Goal: Task Accomplishment & Management: Use online tool/utility

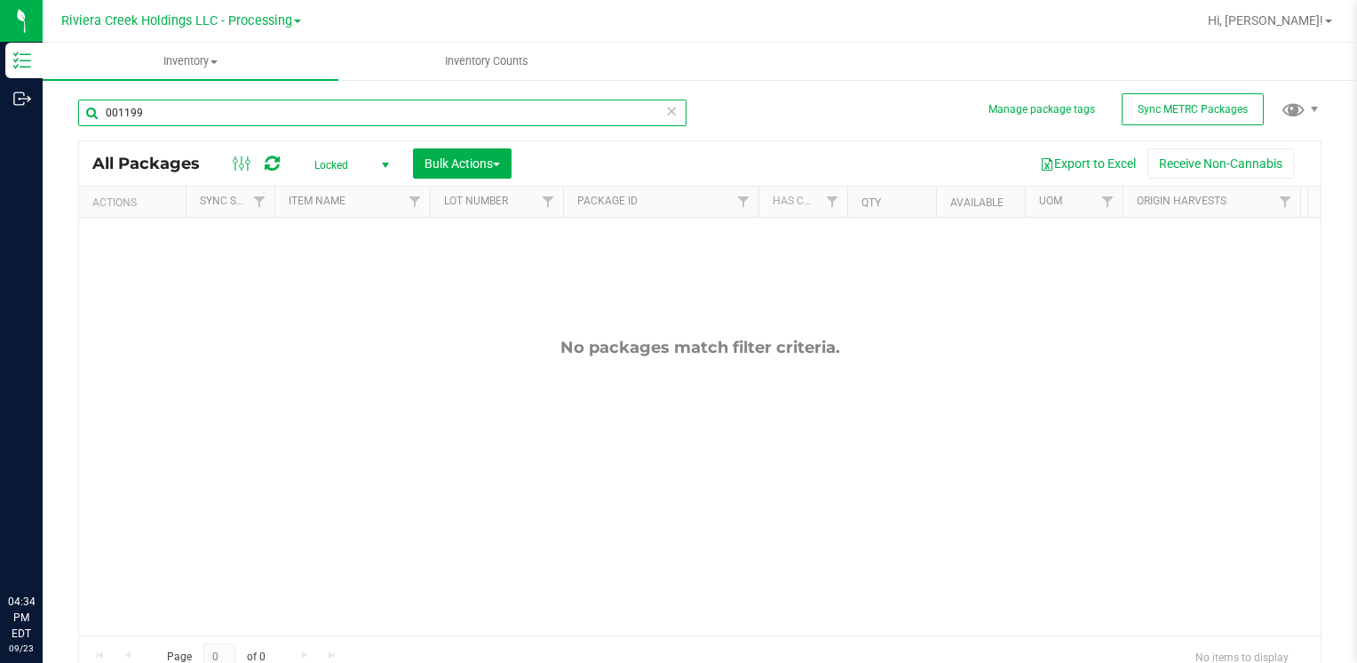
click at [282, 107] on input "001199" at bounding box center [382, 112] width 609 height 27
click at [316, 173] on span "Locked" at bounding box center [348, 165] width 98 height 25
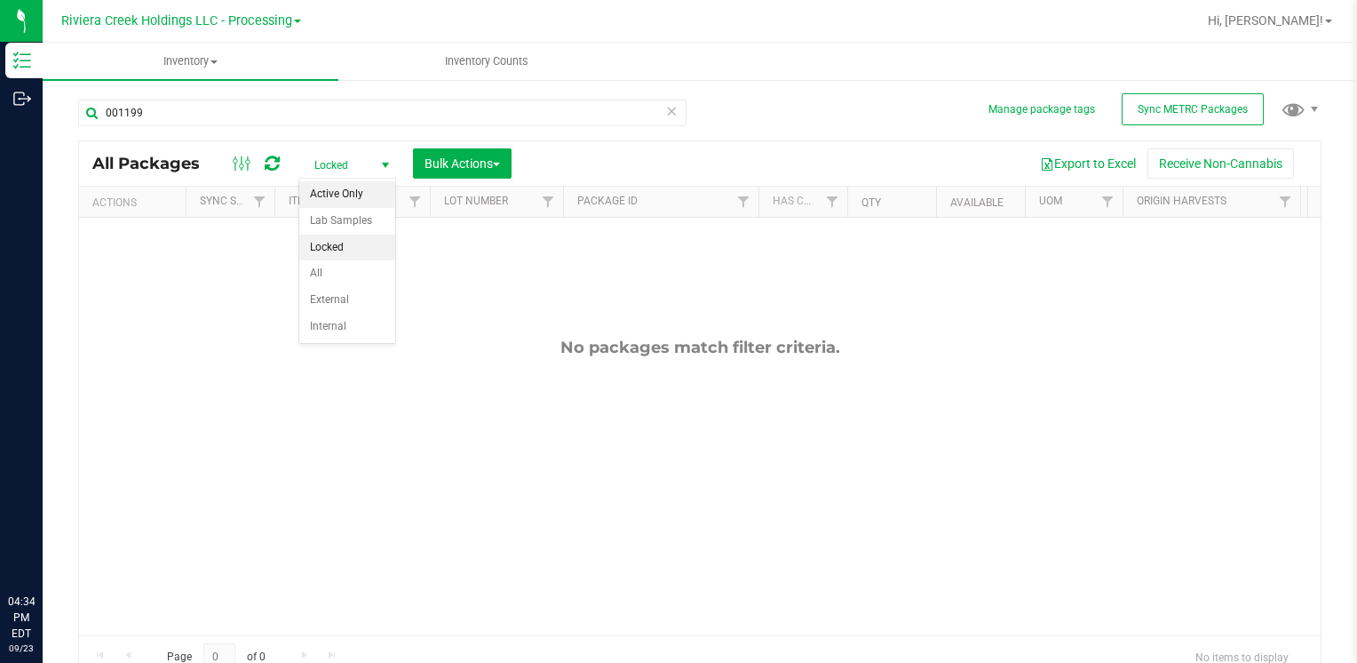
click at [366, 198] on li "Active Only" at bounding box center [347, 194] width 96 height 27
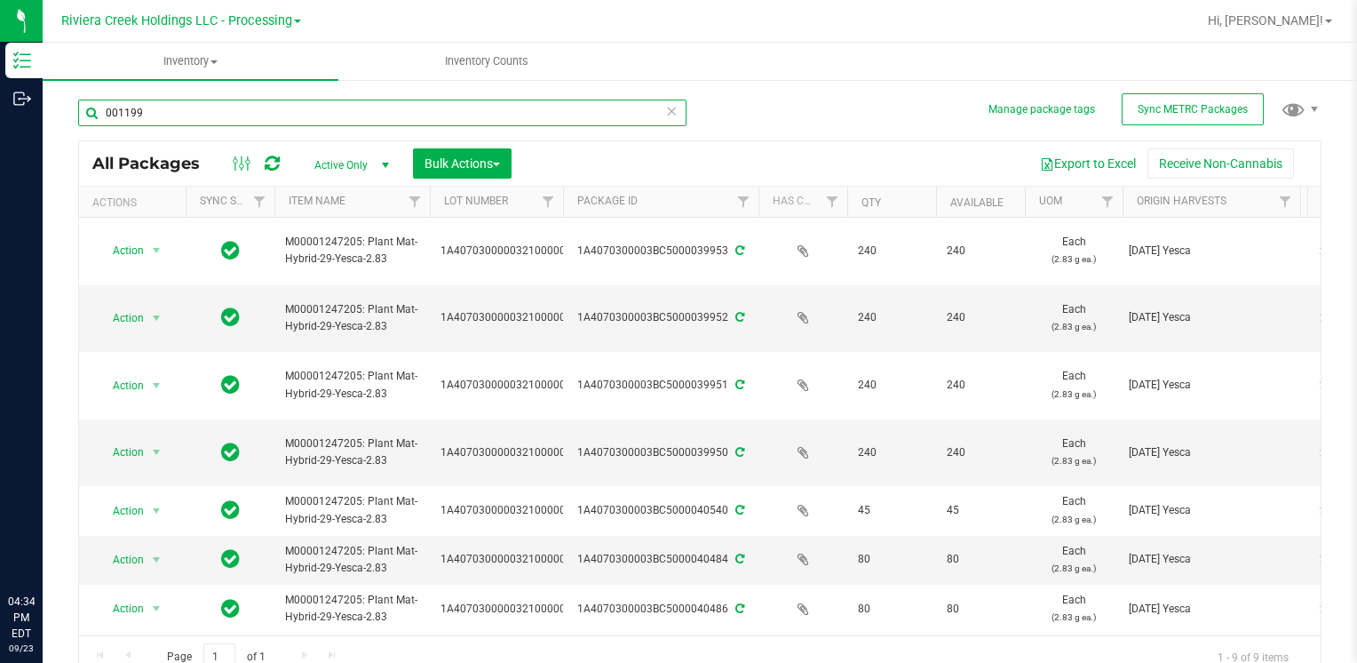
click at [246, 117] on input "001199" at bounding box center [382, 112] width 609 height 27
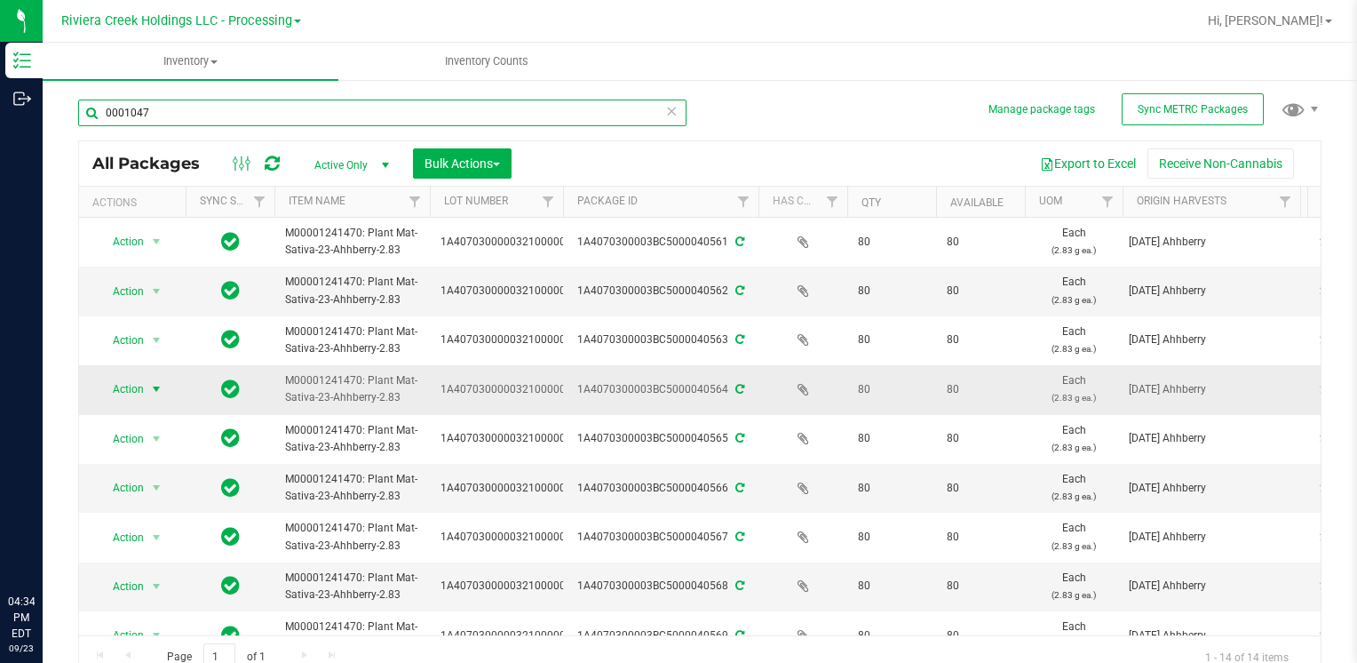
type input "0001047"
click at [137, 391] on span "Action" at bounding box center [121, 389] width 48 height 25
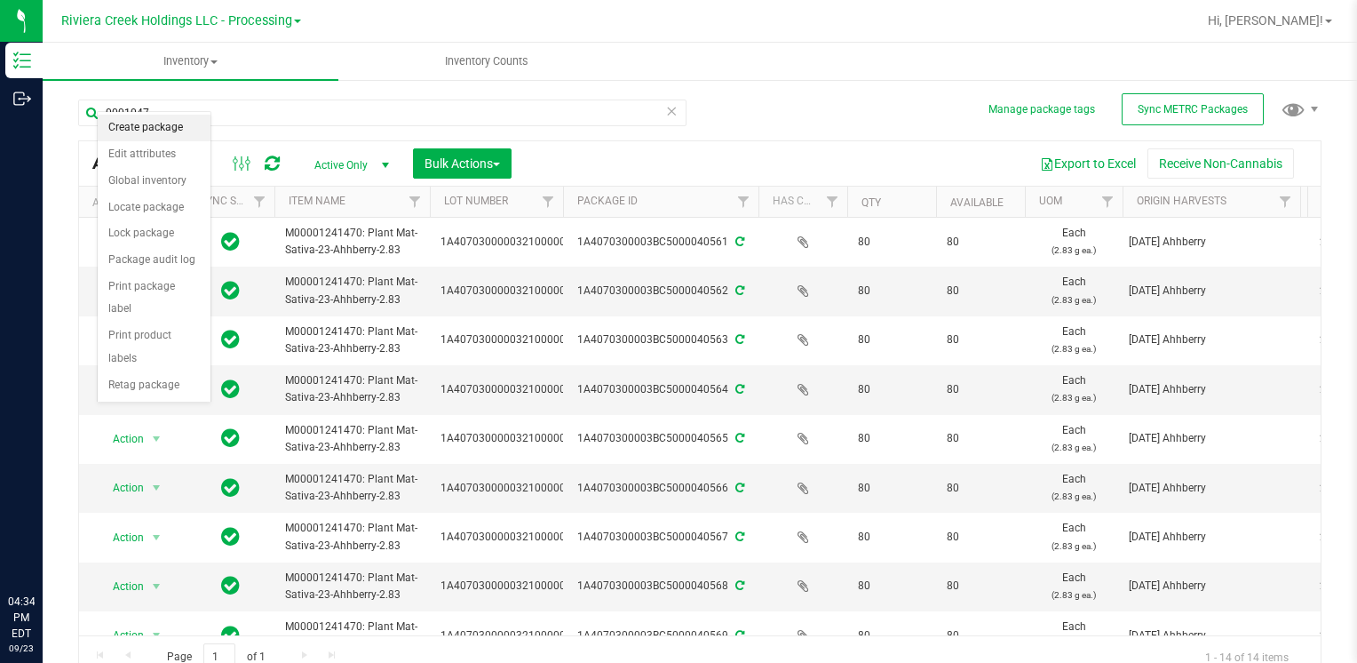
click at [178, 123] on li "Create package" at bounding box center [154, 128] width 113 height 27
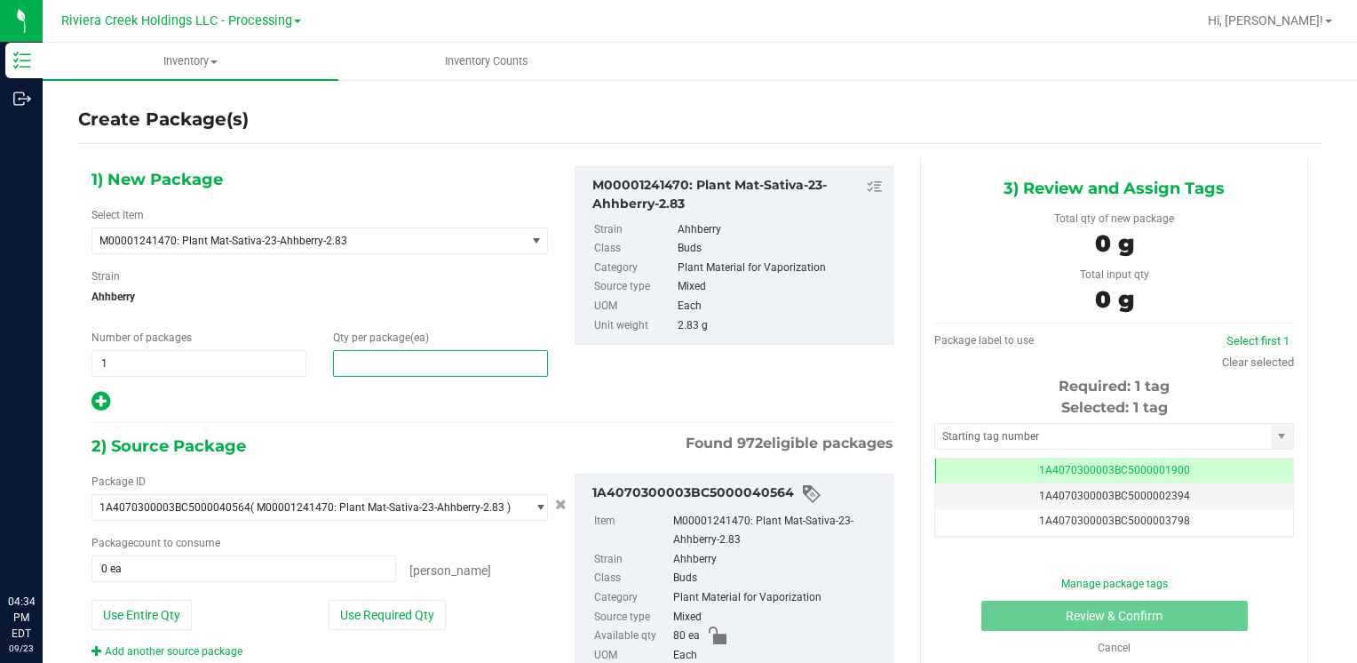
click at [388, 375] on span at bounding box center [440, 363] width 215 height 27
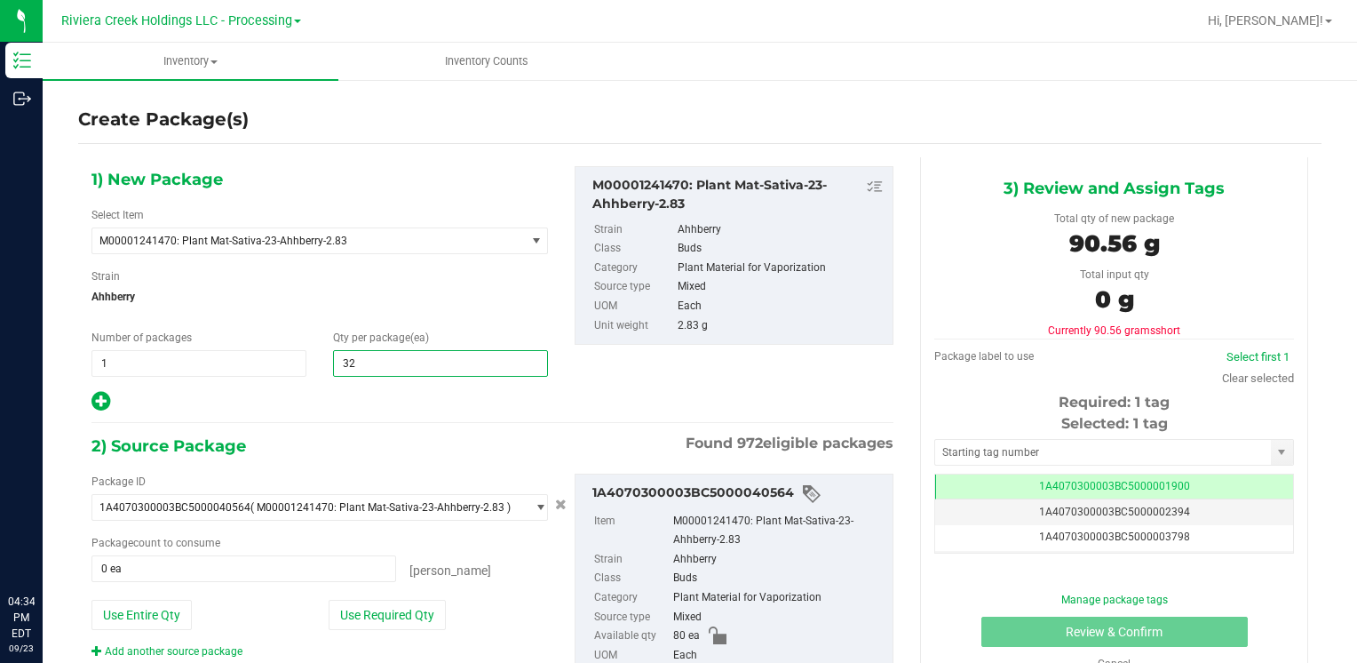
type input "320"
click at [172, 620] on button "Use Entire Qty" at bounding box center [142, 615] width 100 height 30
type input "80 ea"
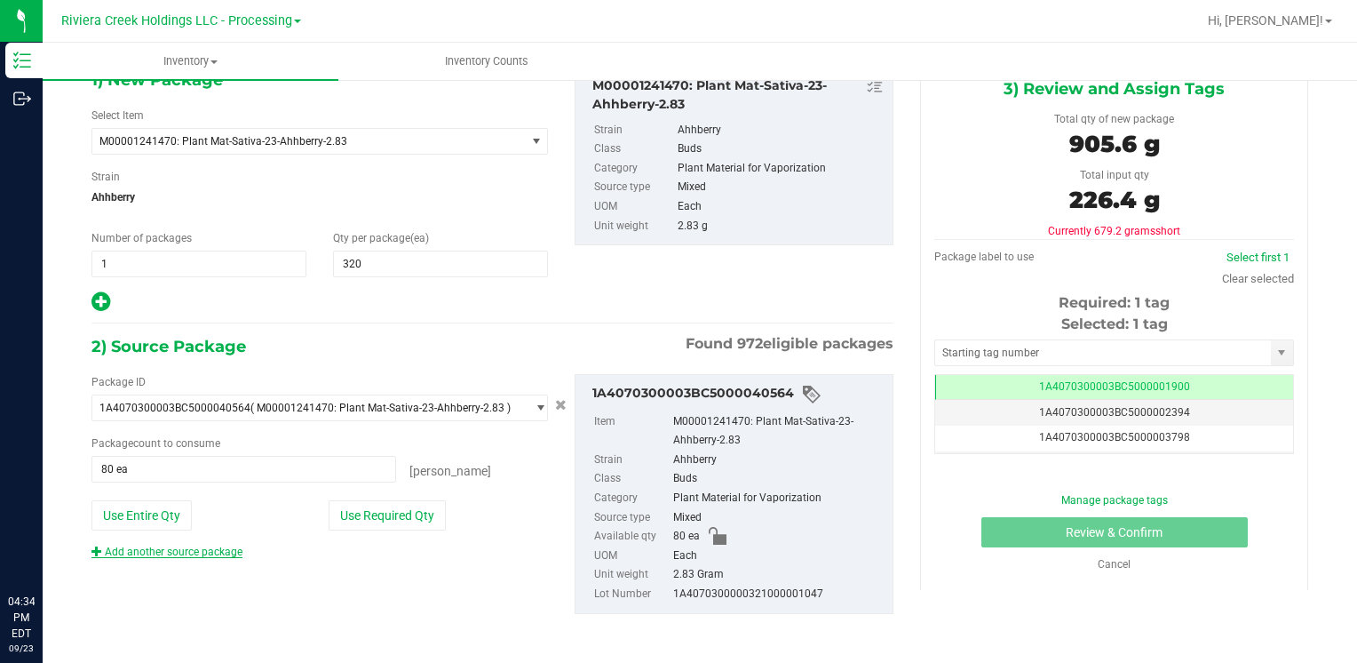
click at [174, 553] on link "Add another source package" at bounding box center [167, 551] width 151 height 12
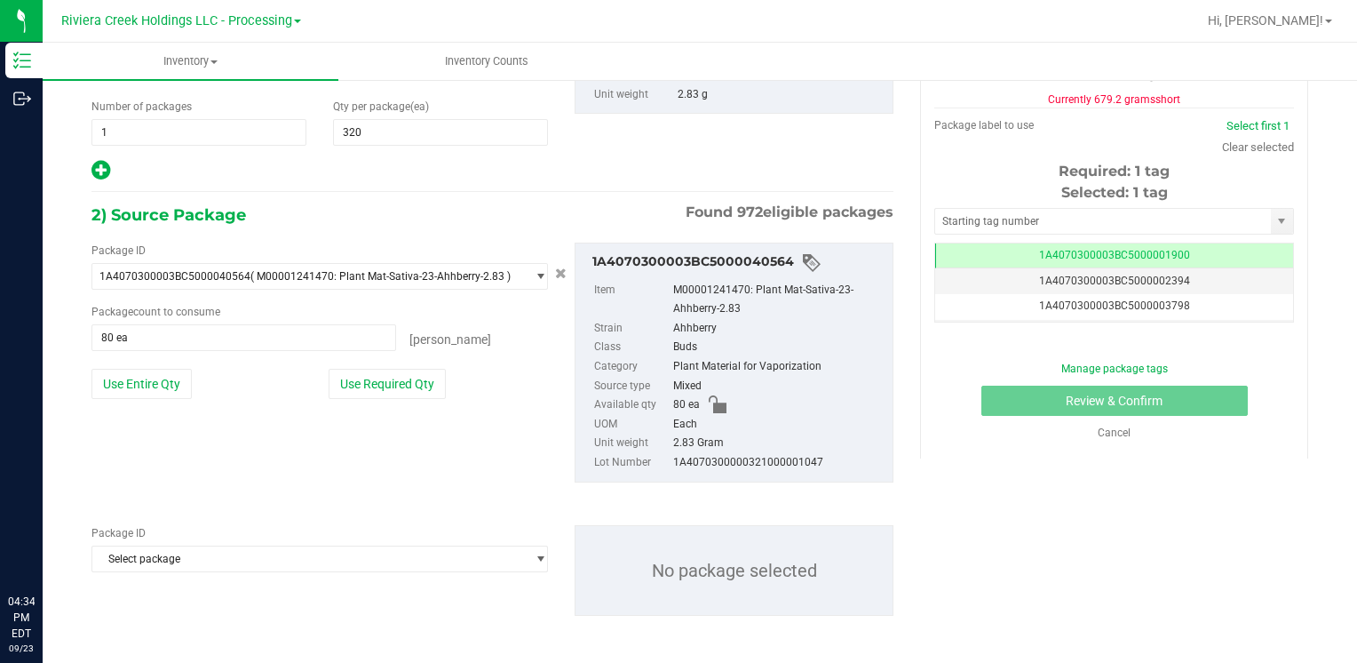
scroll to position [232, 0]
click at [179, 556] on span "Select package" at bounding box center [308, 557] width 433 height 25
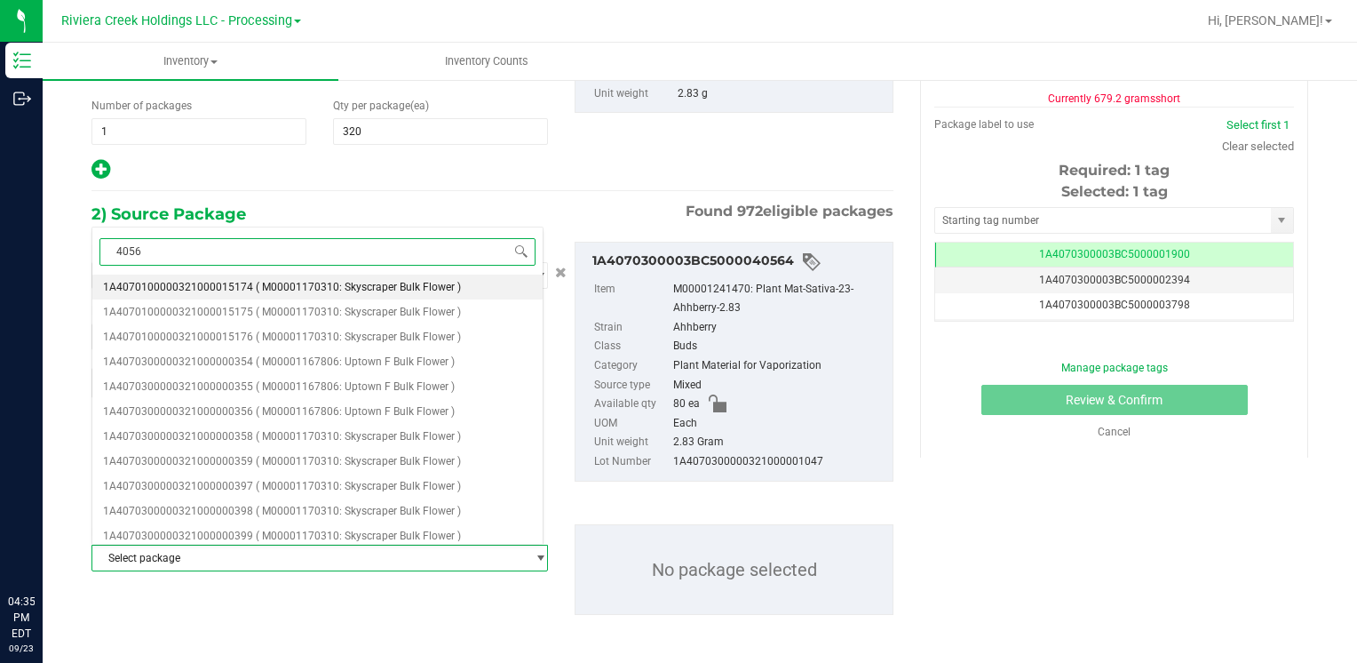
type input "40566"
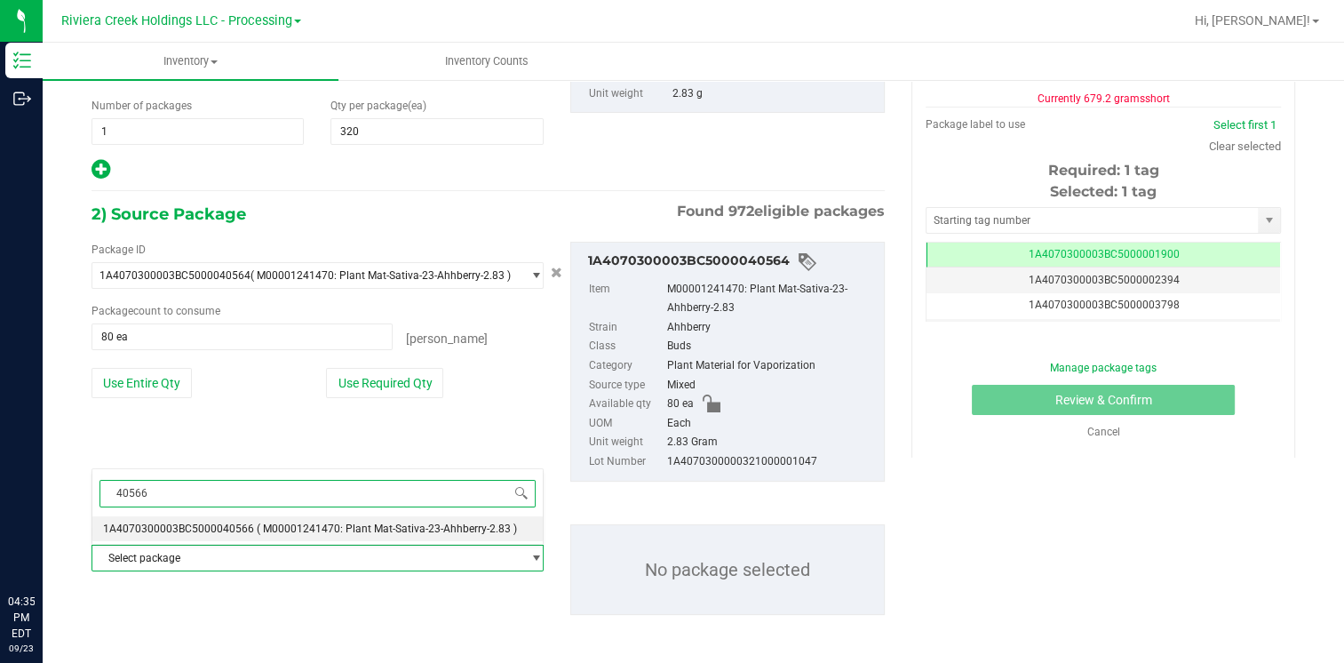
click at [239, 521] on li "1A4070300003BC5000040566 ( M00001241470: Plant Mat-Sativa-23-Ahhberry-2.83 )" at bounding box center [317, 528] width 450 height 25
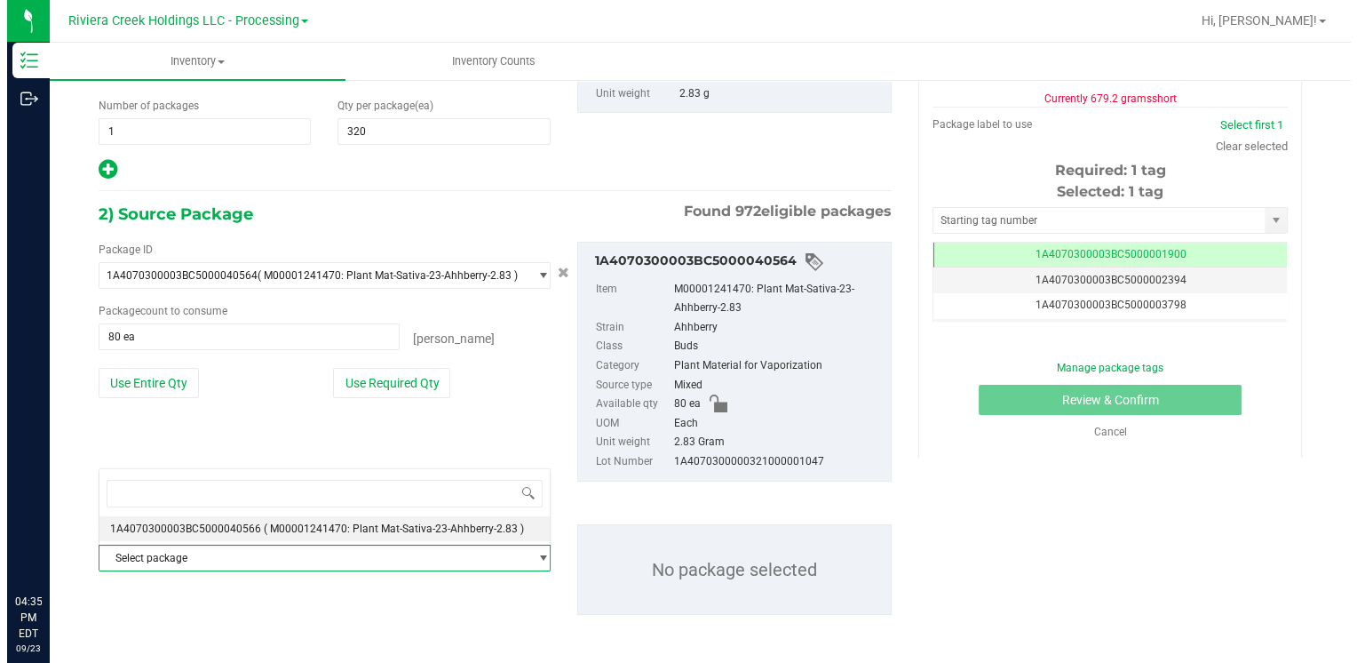
scroll to position [21218, 0]
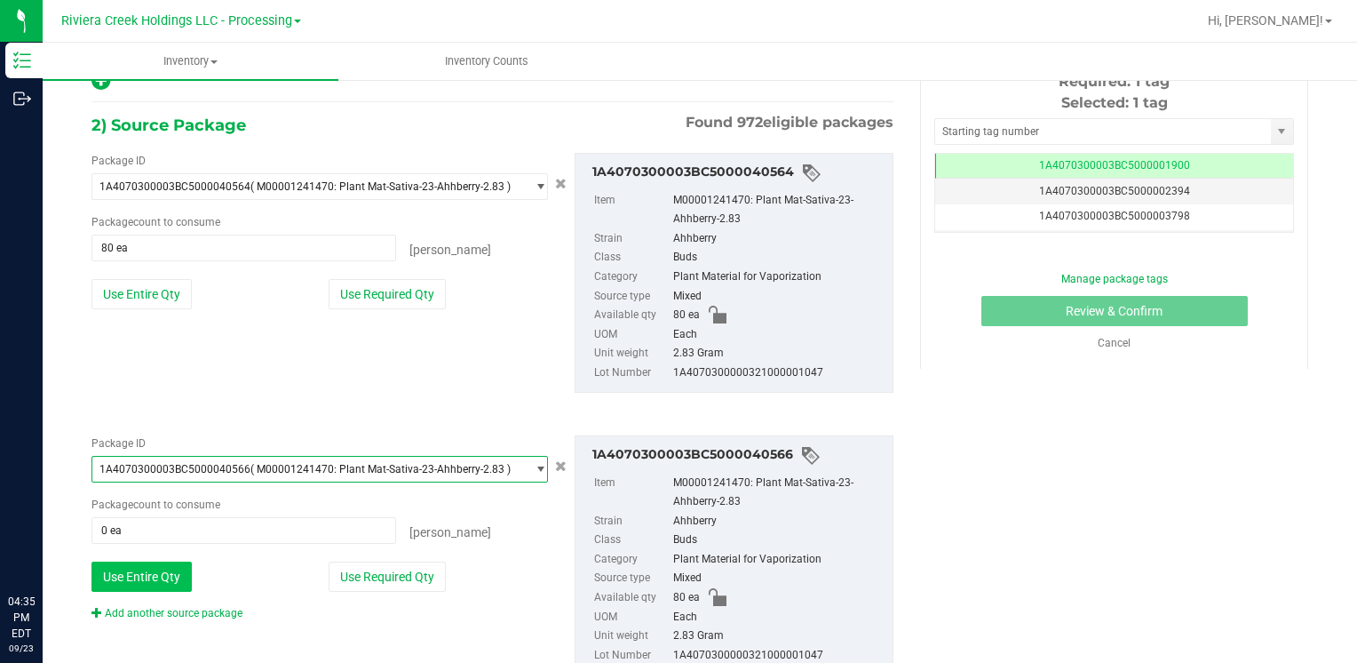
click at [163, 569] on button "Use Entire Qty" at bounding box center [142, 576] width 100 height 30
type input "80 ea"
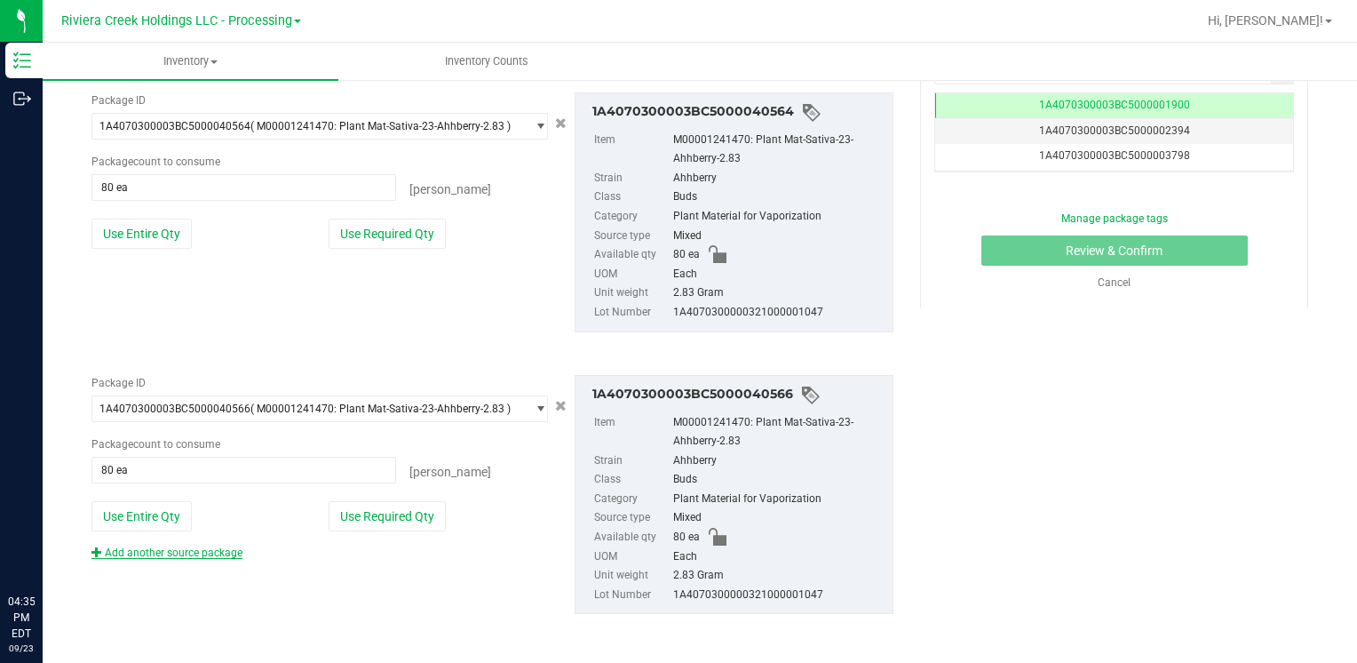
click at [199, 546] on link "Add another source package" at bounding box center [167, 552] width 151 height 12
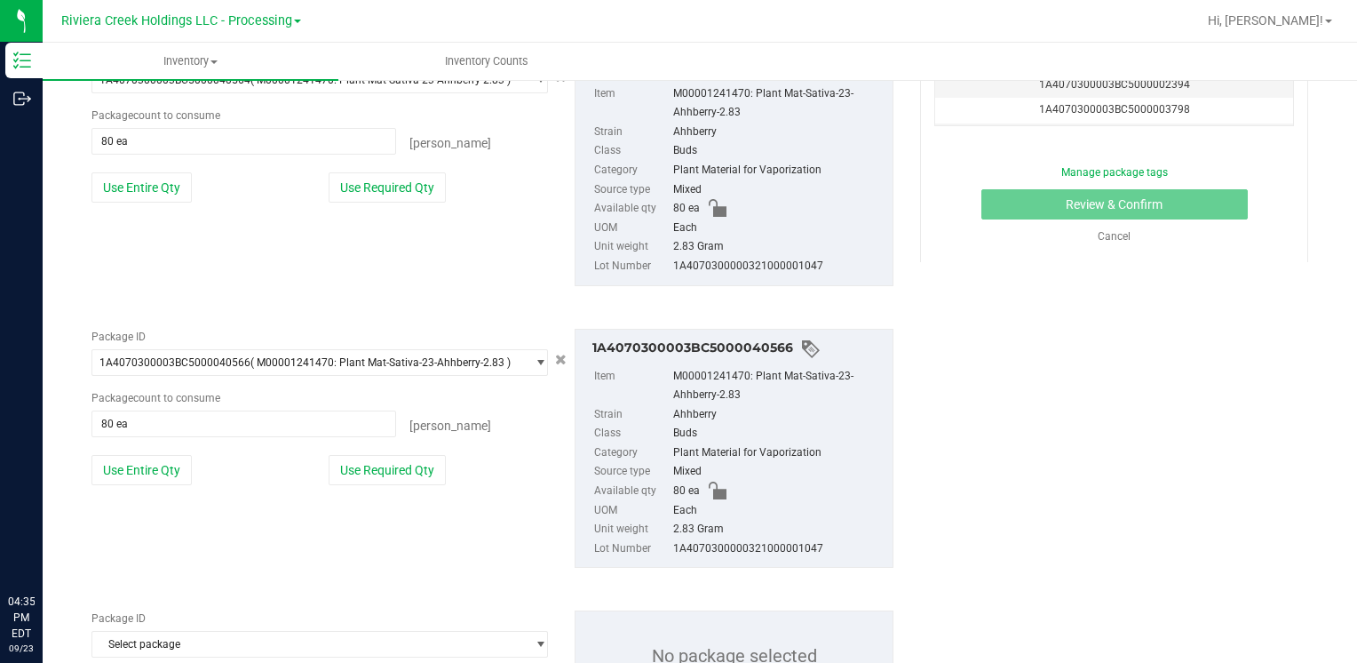
scroll to position [470, 0]
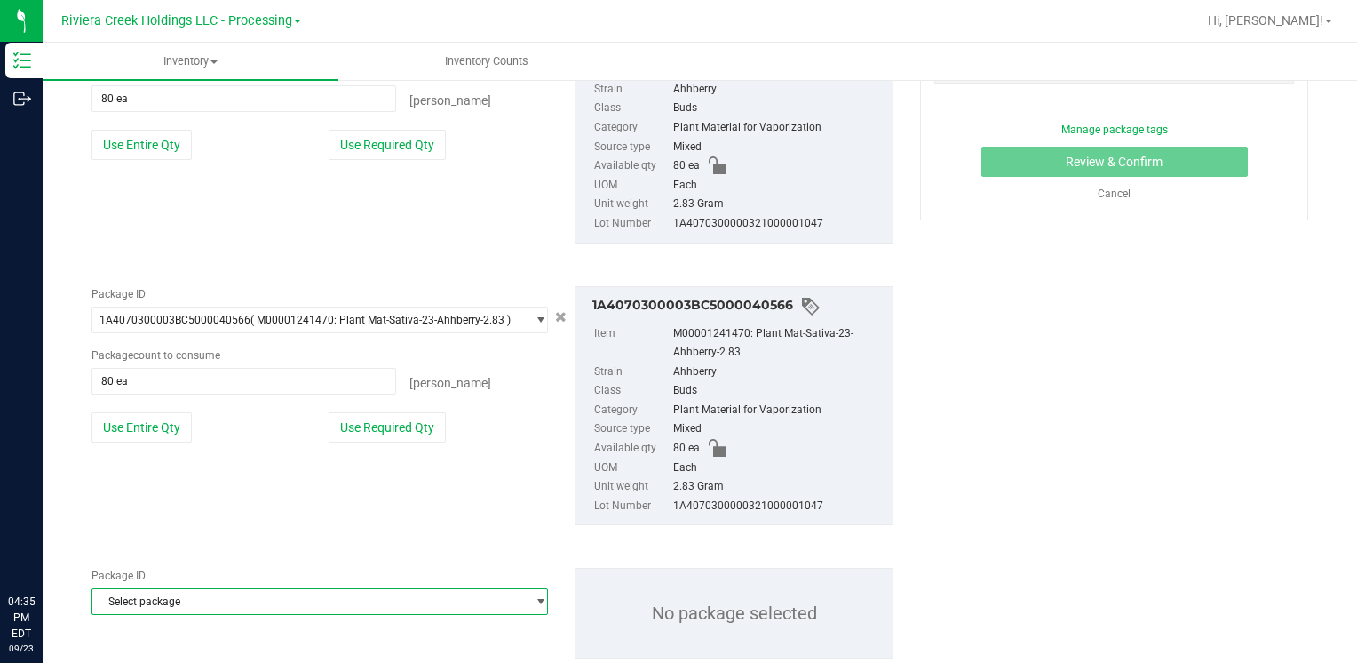
click at [189, 595] on span "Select package" at bounding box center [308, 601] width 433 height 25
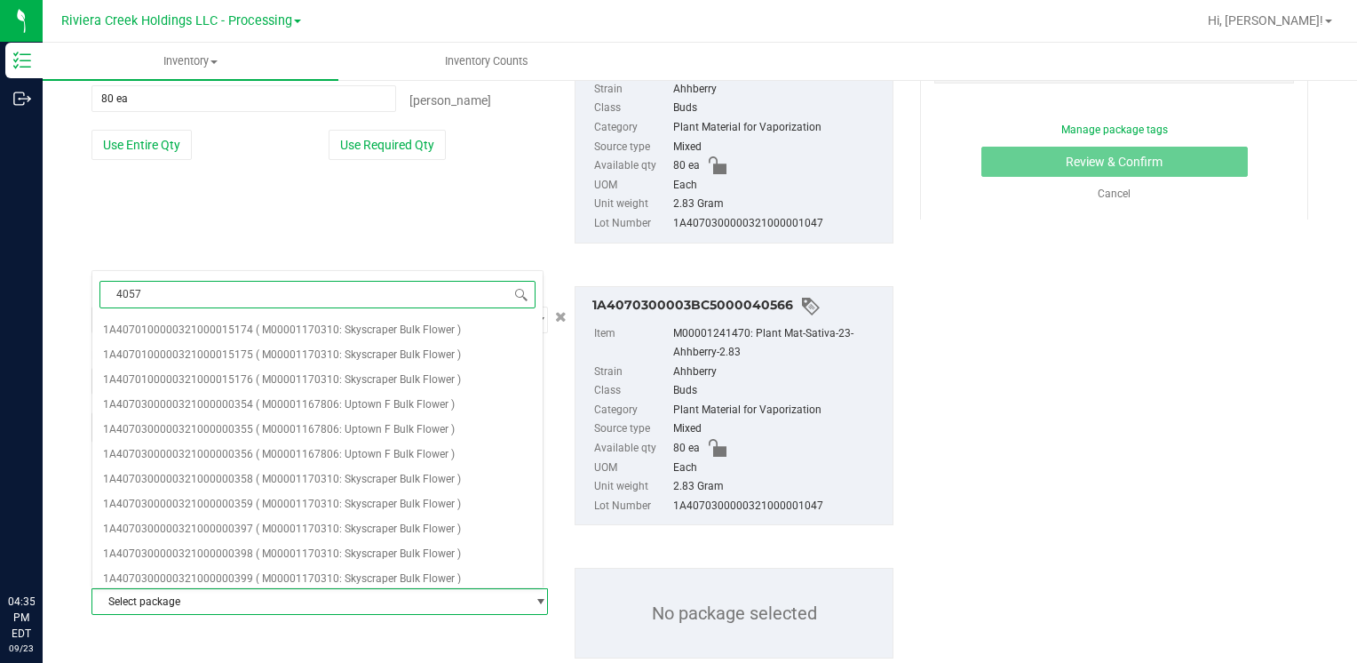
type input "40573"
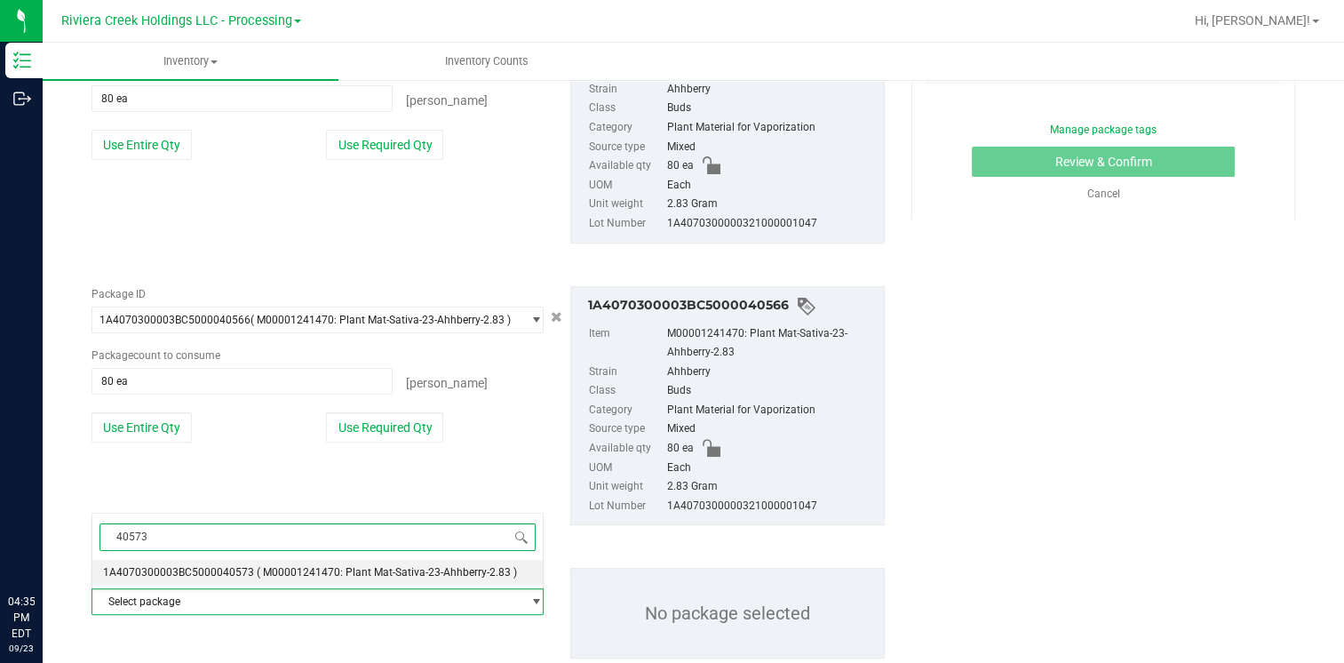
click at [301, 561] on li "1A4070300003BC5000040573 ( M00001241470: Plant Mat-Sativa-23-Ahhberry-2.83 )" at bounding box center [317, 572] width 450 height 25
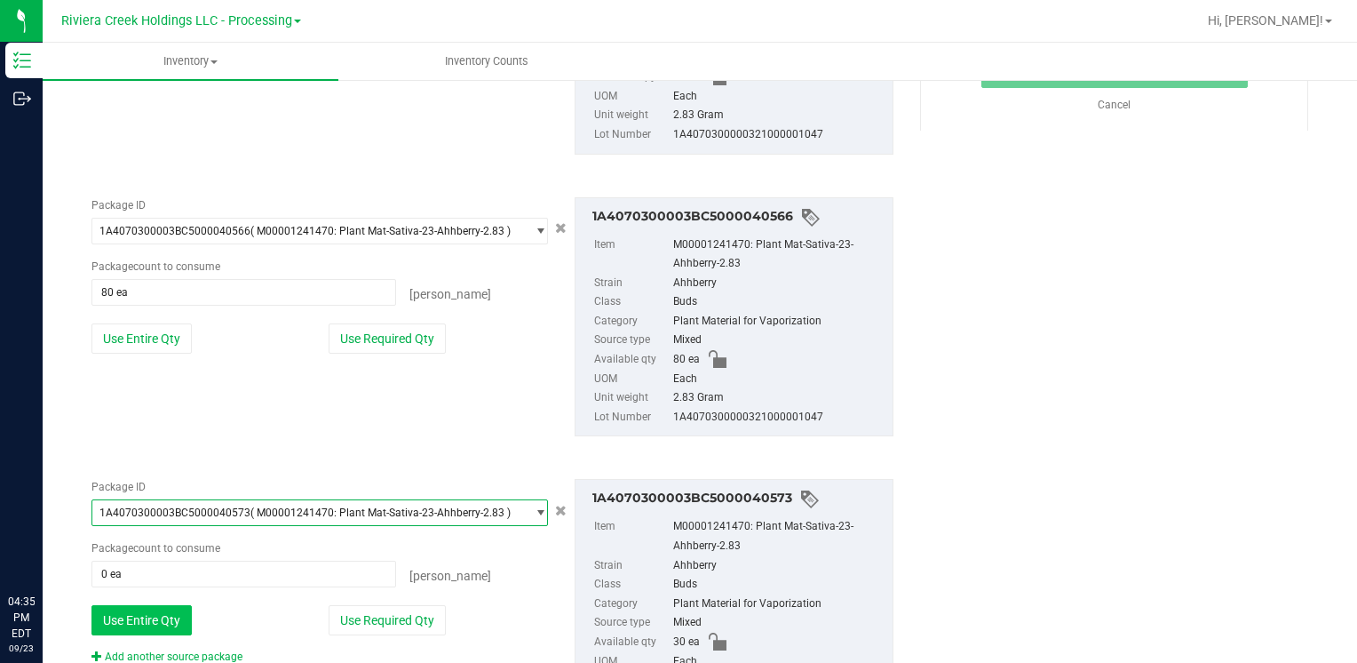
click at [162, 609] on button "Use Entire Qty" at bounding box center [142, 620] width 100 height 30
type input "30 ea"
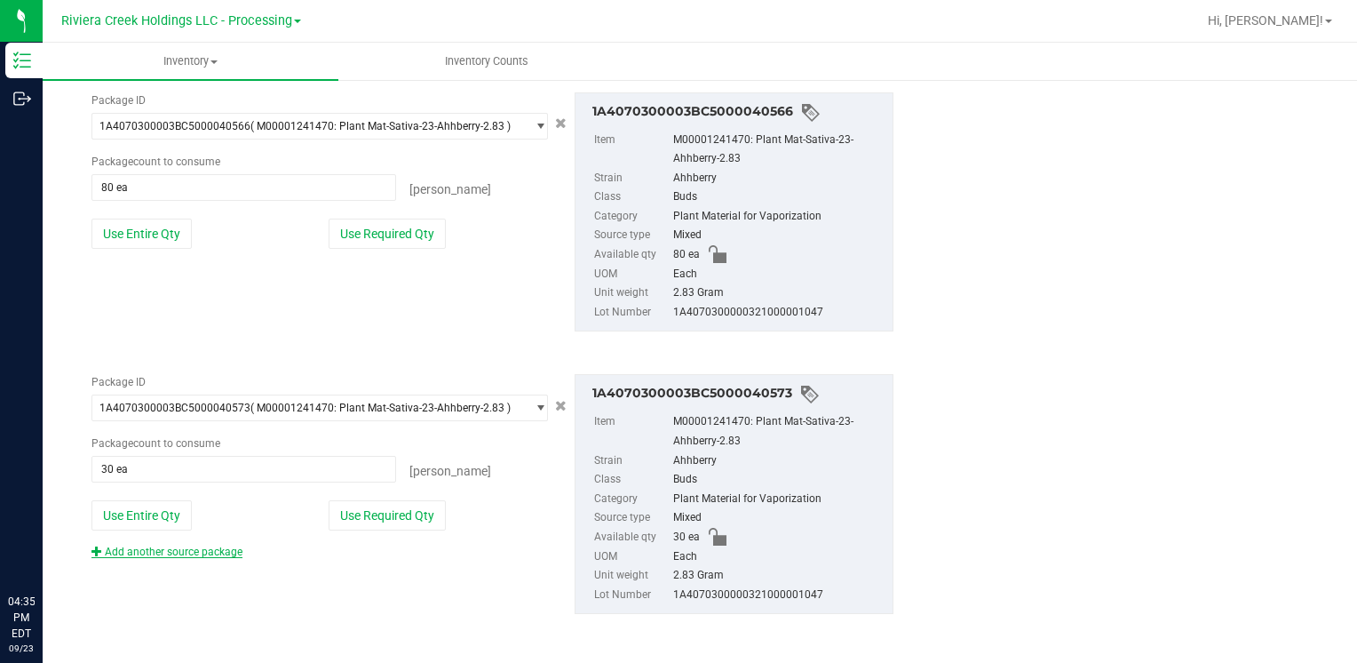
click at [175, 549] on link "Add another source package" at bounding box center [167, 551] width 151 height 12
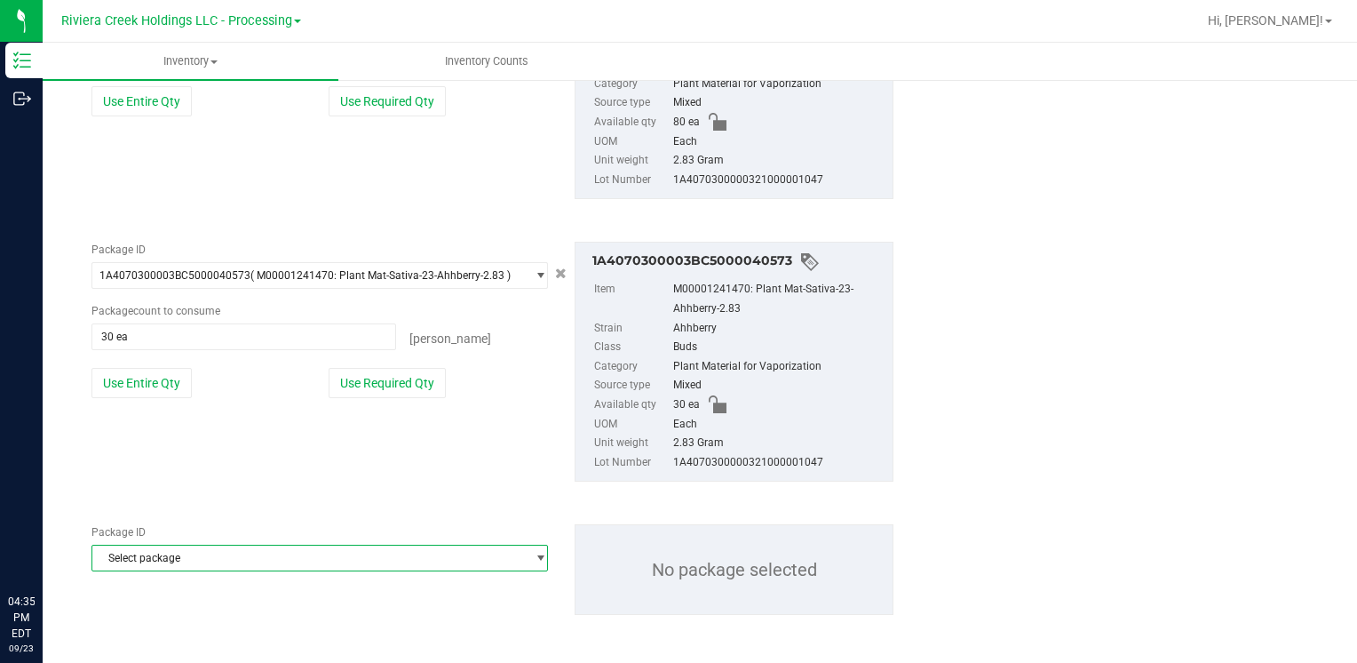
click at [179, 558] on span "Select package" at bounding box center [308, 557] width 433 height 25
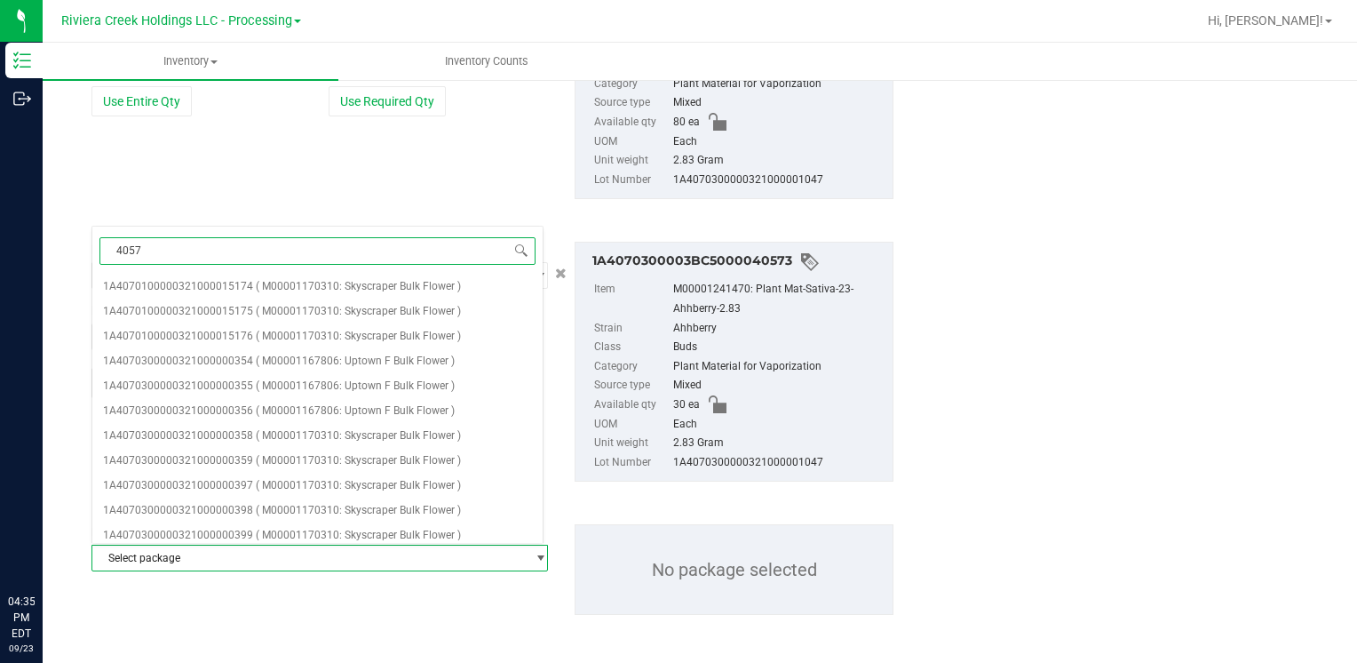
type input "40571"
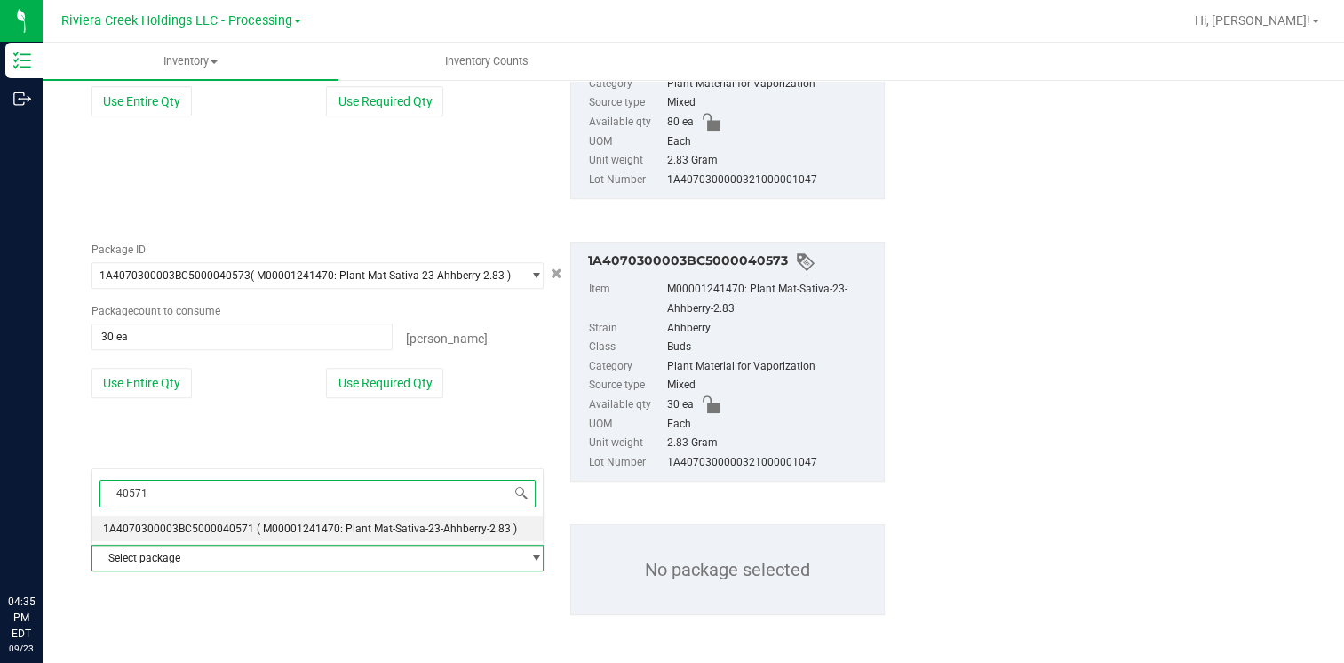
click at [212, 524] on span "1A4070300003BC5000040571" at bounding box center [178, 528] width 151 height 12
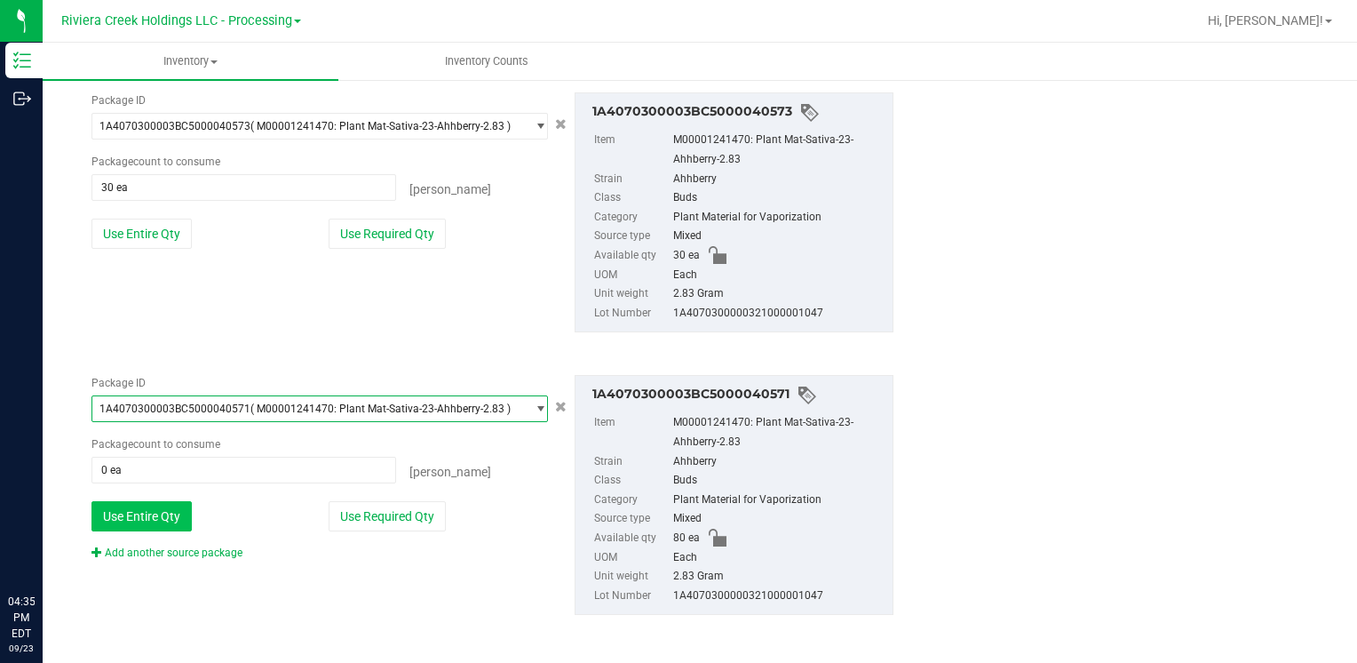
click at [156, 521] on button "Use Entire Qty" at bounding box center [142, 516] width 100 height 30
type input "80 ea"
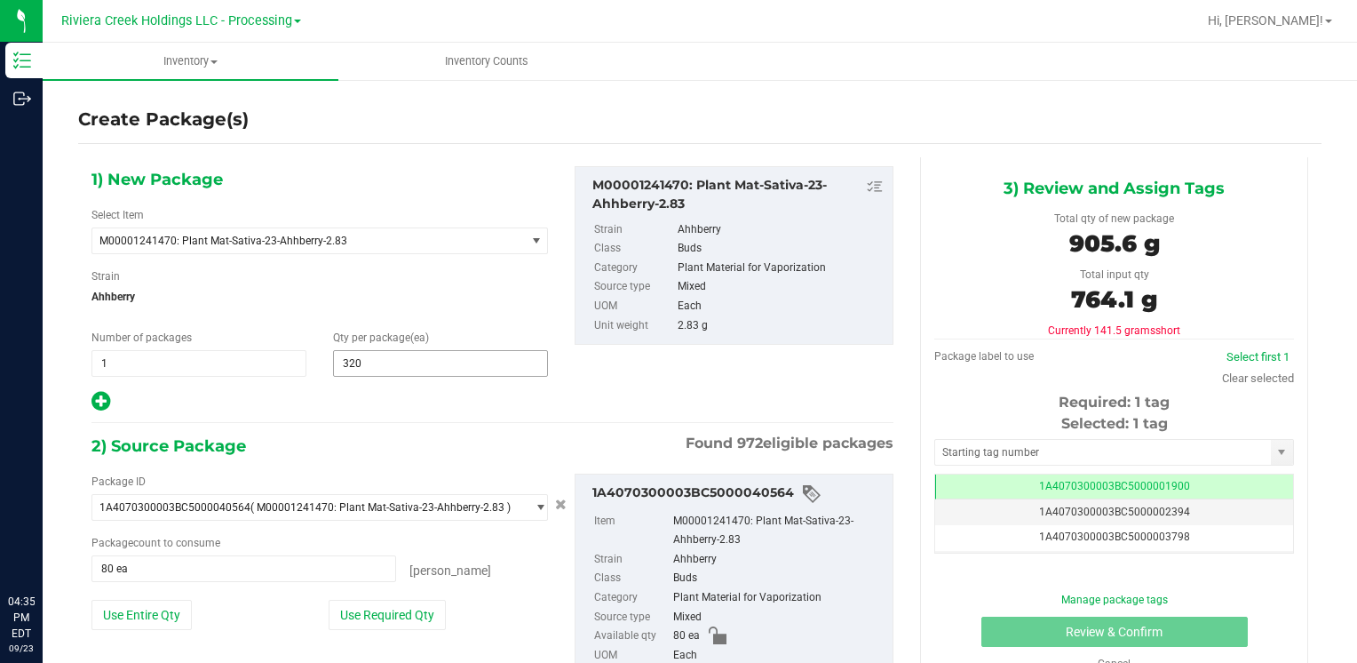
click at [448, 367] on span "320 320" at bounding box center [440, 363] width 215 height 27
click at [448, 367] on input "320" at bounding box center [440, 363] width 213 height 25
type input "270"
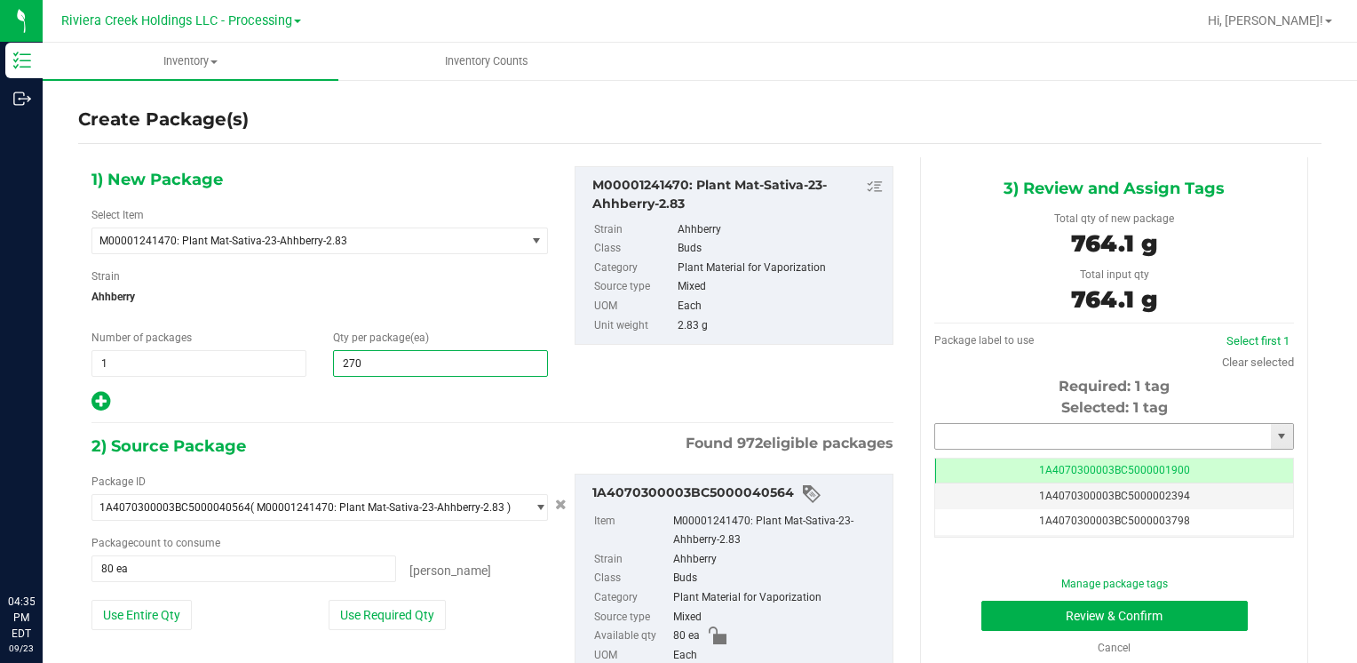
type input "270"
click at [1005, 433] on input "text" at bounding box center [1103, 436] width 336 height 25
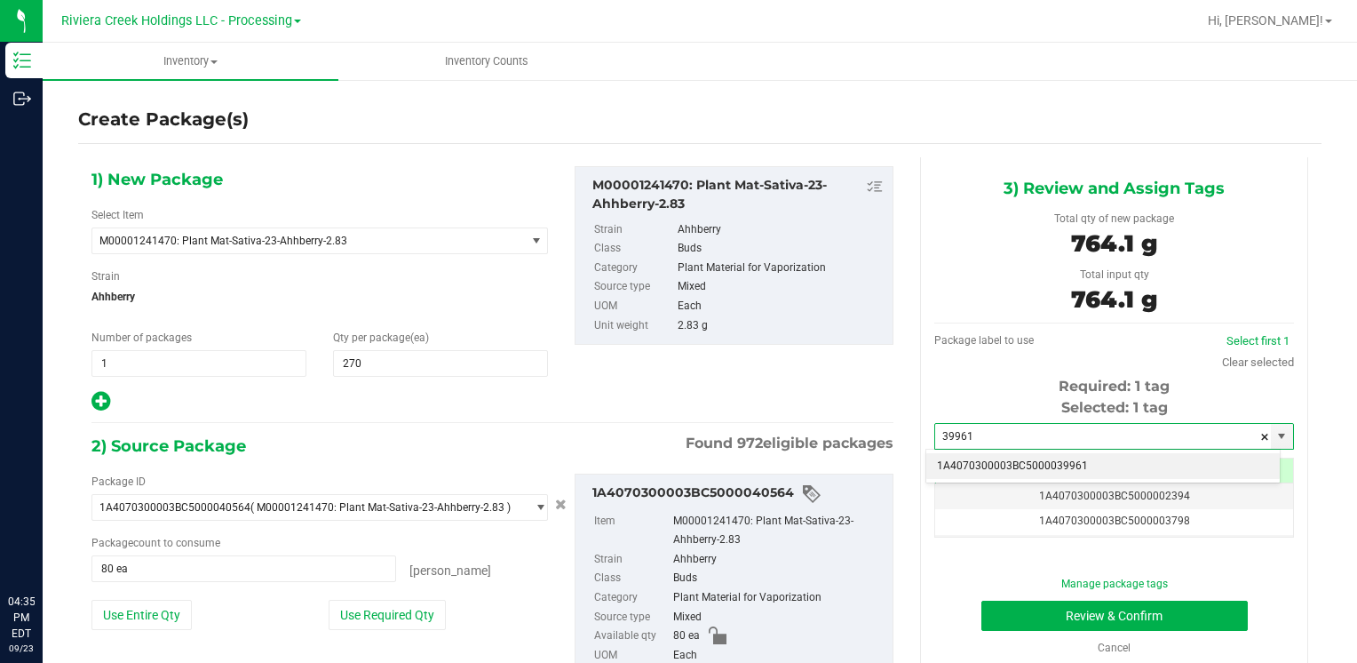
click at [967, 459] on li "1A4070300003BC5000039961" at bounding box center [1104, 466] width 354 height 27
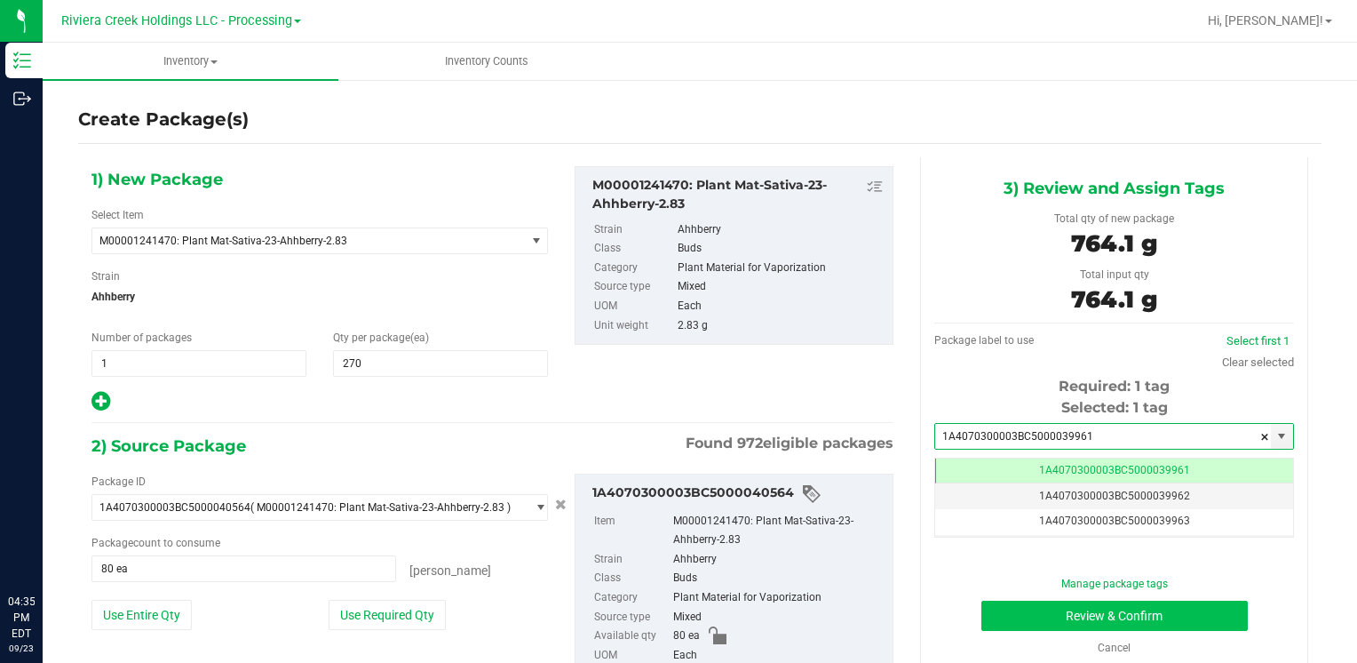
type input "1A4070300003BC5000039961"
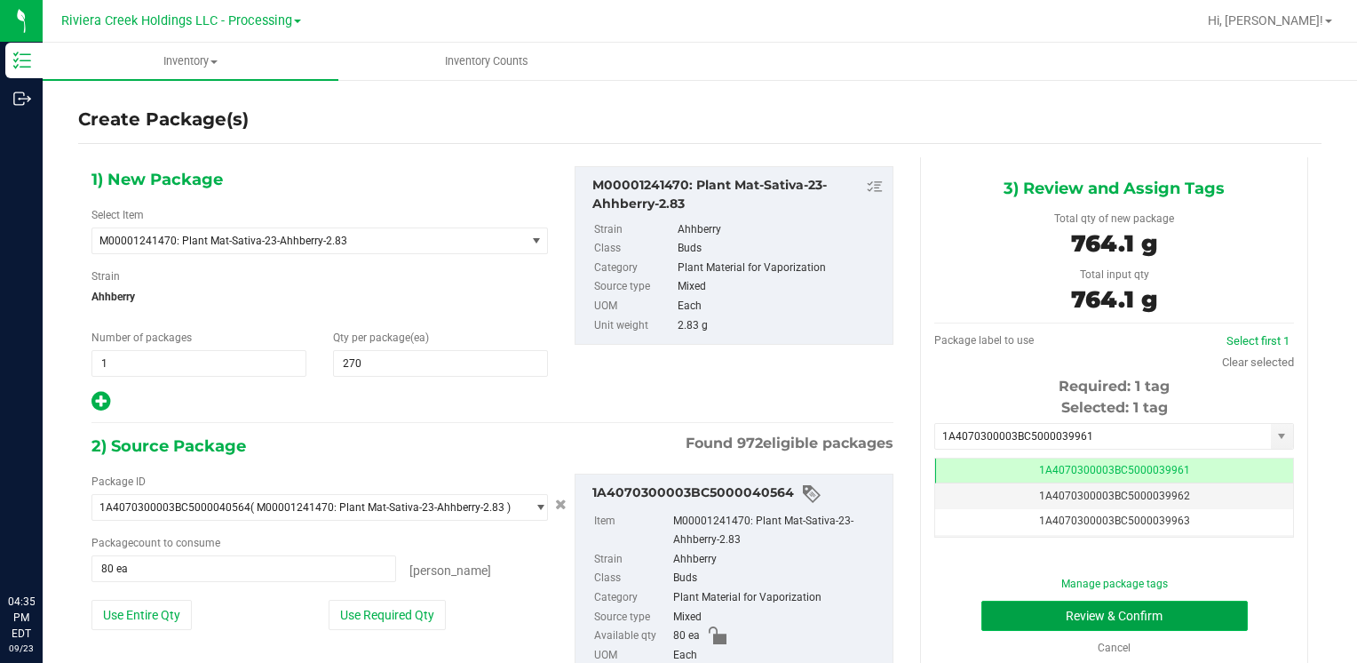
click at [1010, 609] on button "Review & Confirm" at bounding box center [1115, 616] width 267 height 30
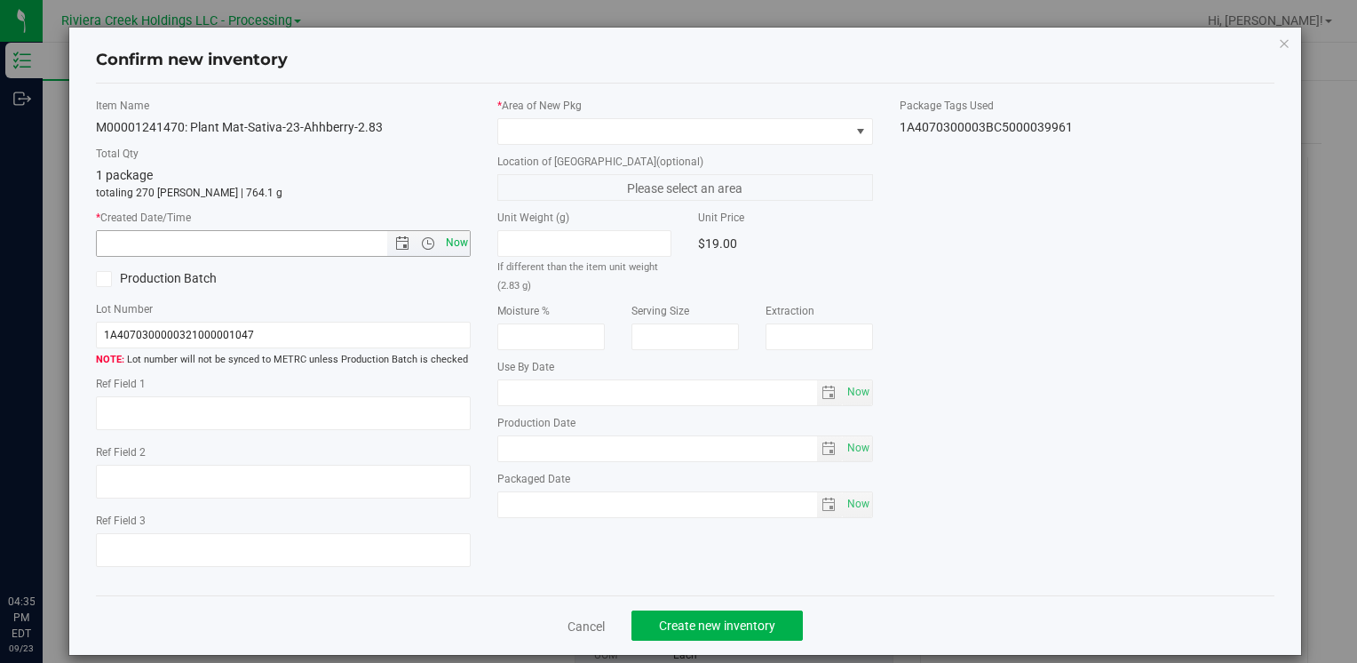
click at [457, 239] on span "Now" at bounding box center [457, 243] width 30 height 26
type input "[DATE] 4:35 PM"
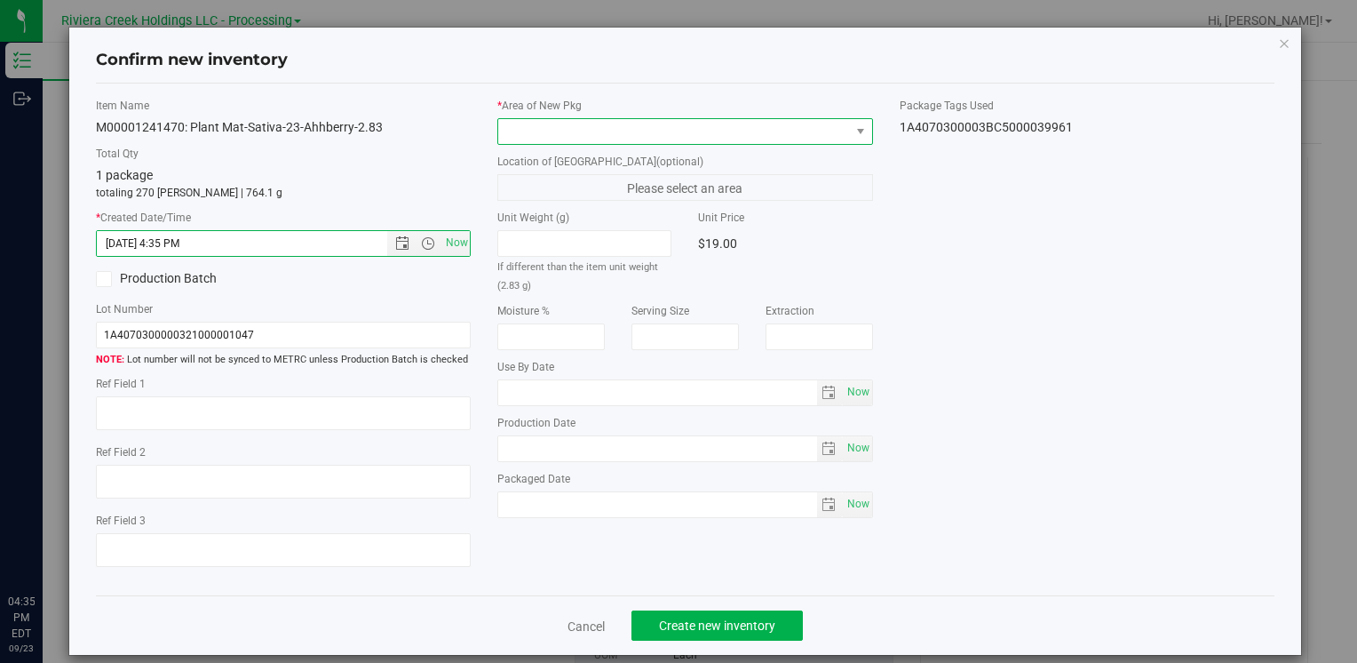
click at [511, 123] on span at bounding box center [673, 131] width 351 height 25
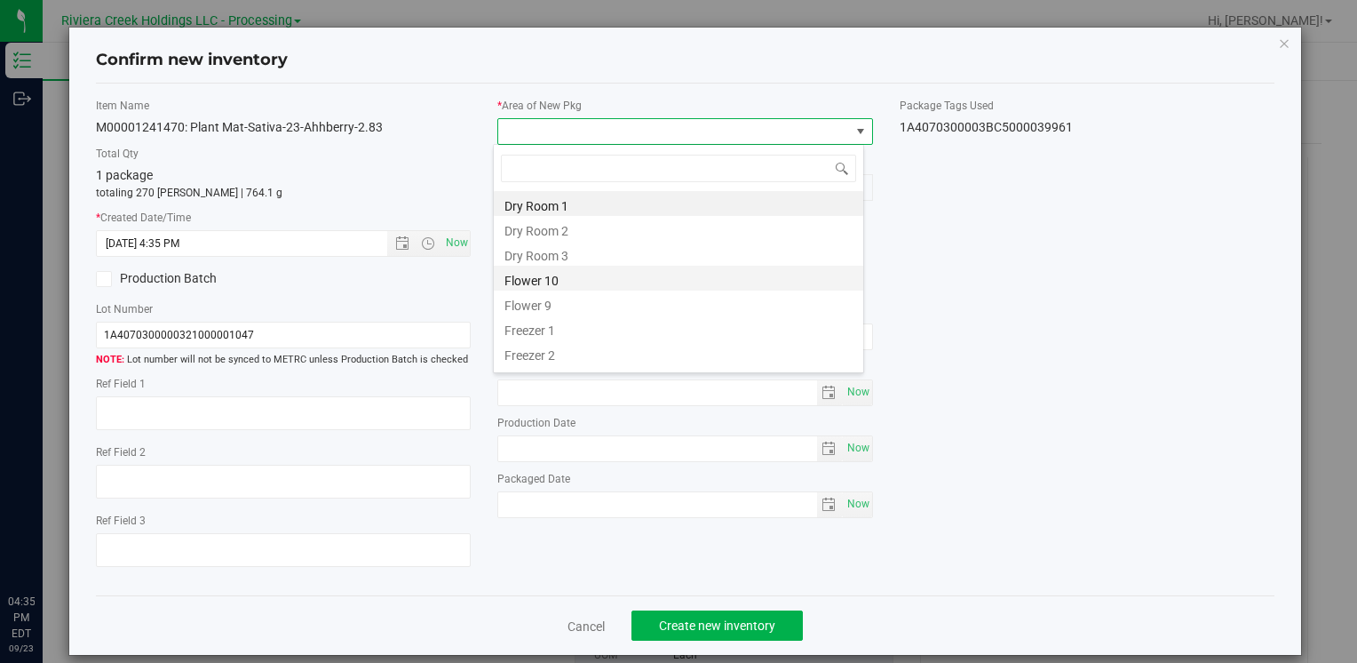
click at [555, 275] on li "Flower 10" at bounding box center [679, 278] width 370 height 25
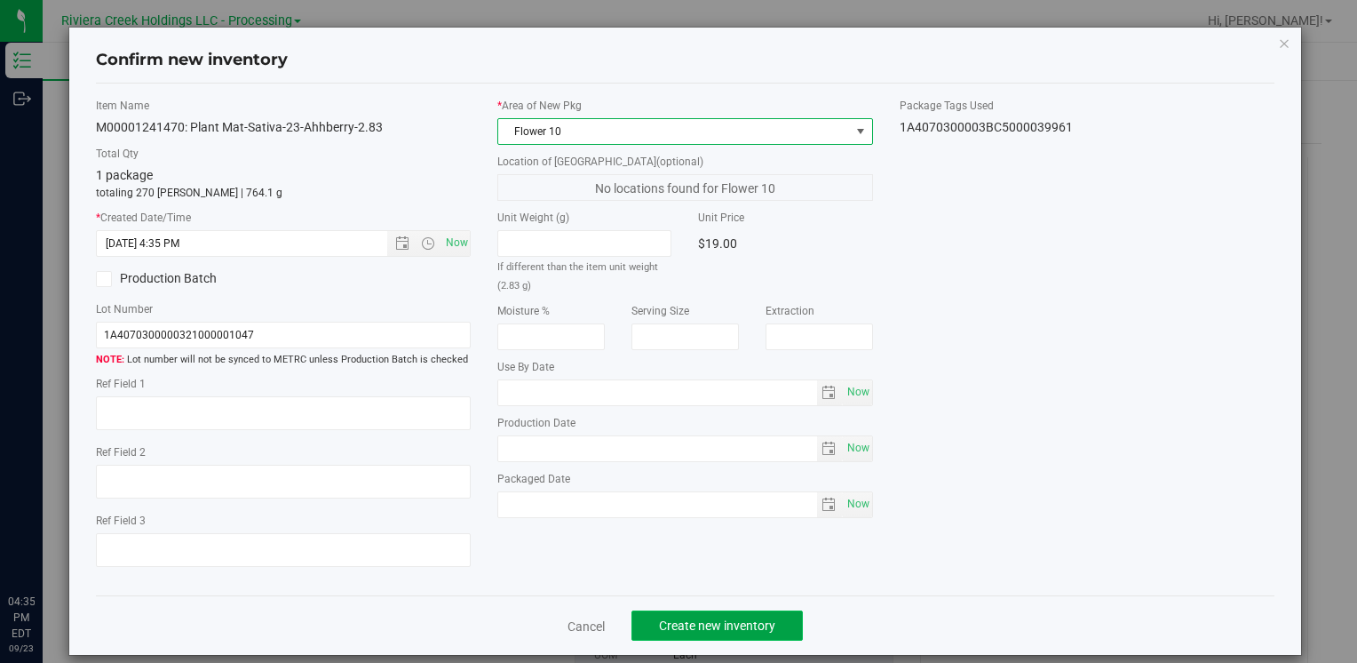
click at [681, 624] on span "Create new inventory" at bounding box center [717, 625] width 116 height 14
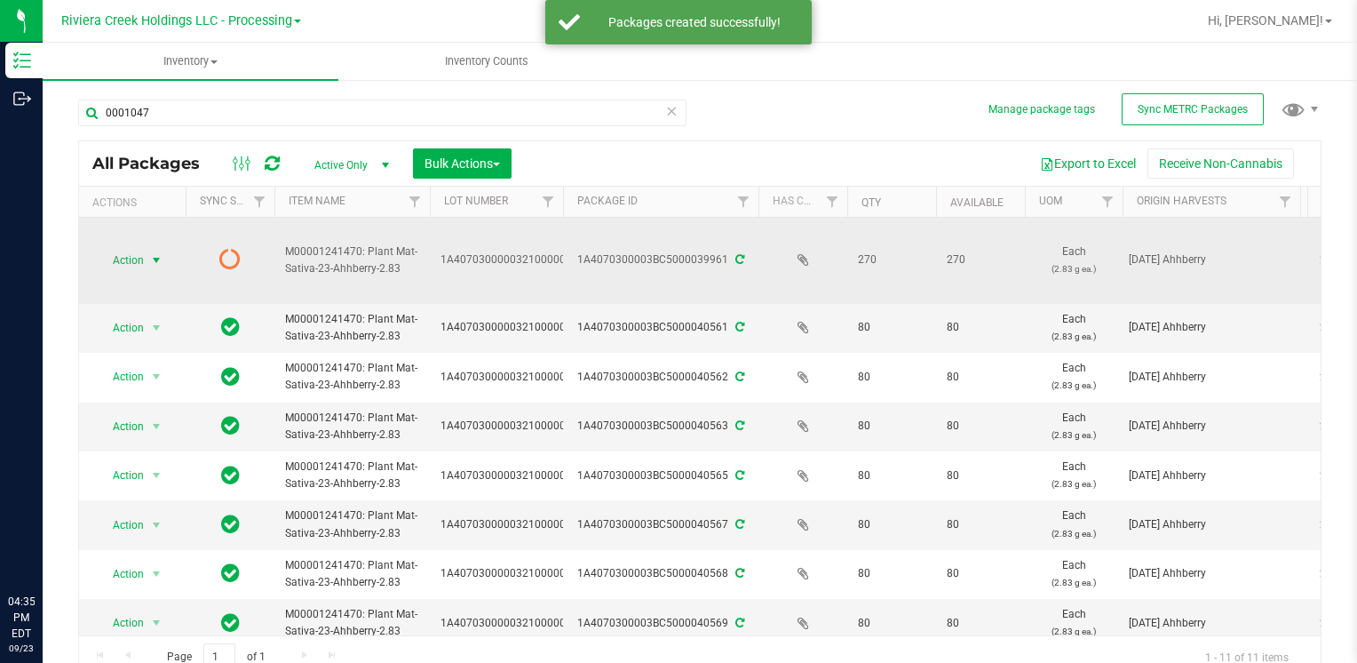
click at [153, 261] on span "select" at bounding box center [156, 260] width 14 height 14
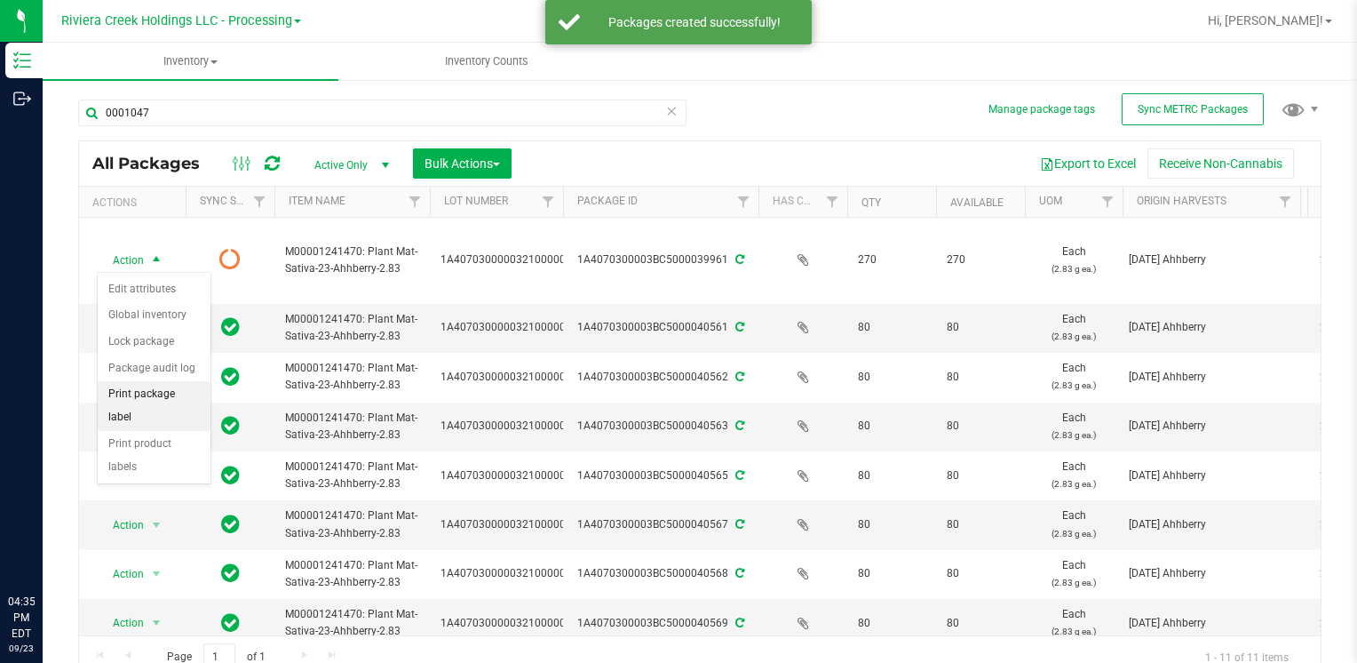
click at [156, 385] on li "Print package label" at bounding box center [154, 405] width 113 height 49
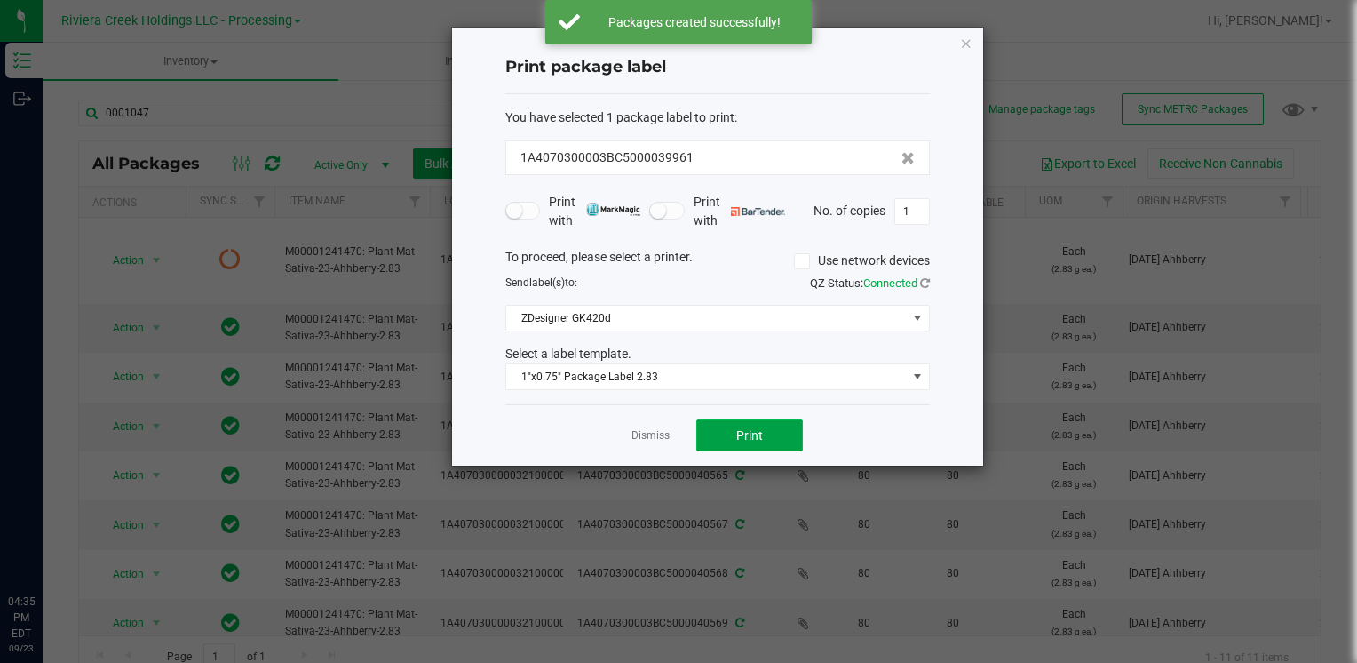
click at [743, 439] on span "Print" at bounding box center [749, 435] width 27 height 14
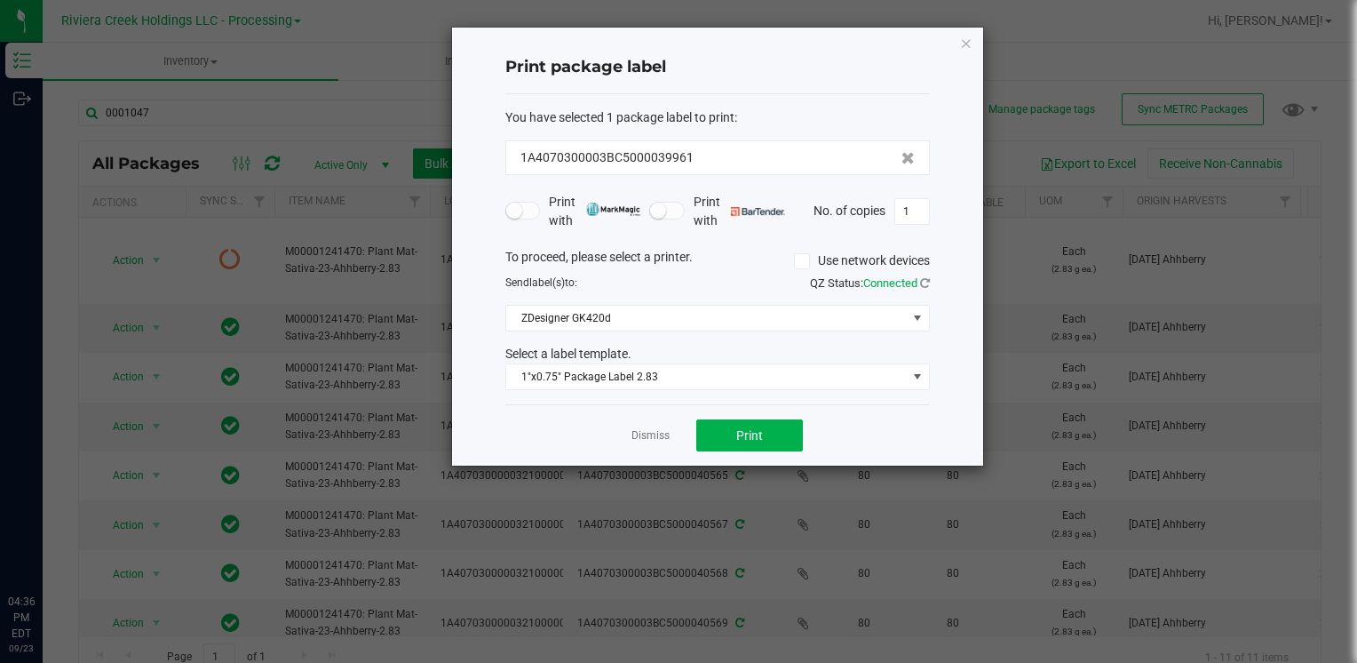
click at [982, 43] on div "Print package label You have selected 1 package label to print : 1A4070300003BC…" at bounding box center [717, 247] width 531 height 438
click at [977, 44] on div "Print package label You have selected 1 package label to print : 1A4070300003BC…" at bounding box center [717, 247] width 531 height 438
click at [973, 43] on div "Print package label You have selected 1 package label to print : 1A4070300003BC…" at bounding box center [717, 247] width 531 height 438
click at [967, 41] on icon "button" at bounding box center [966, 42] width 12 height 21
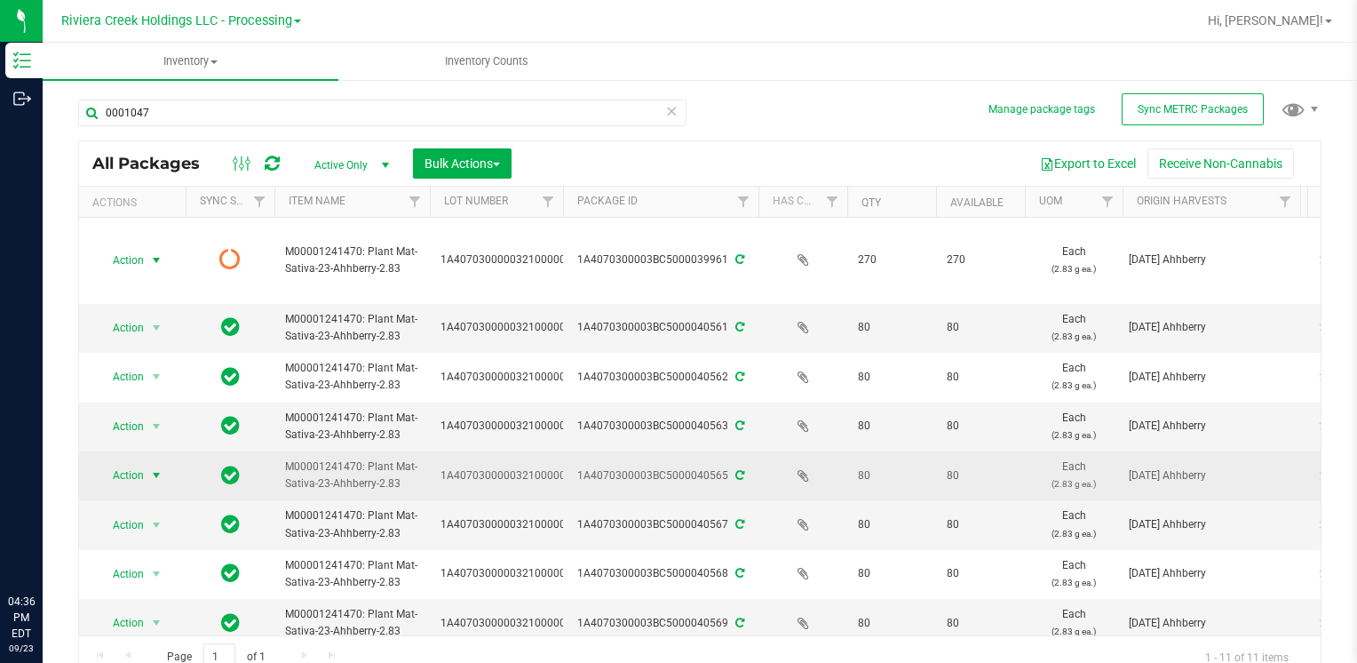
click at [154, 473] on span "select" at bounding box center [156, 475] width 14 height 14
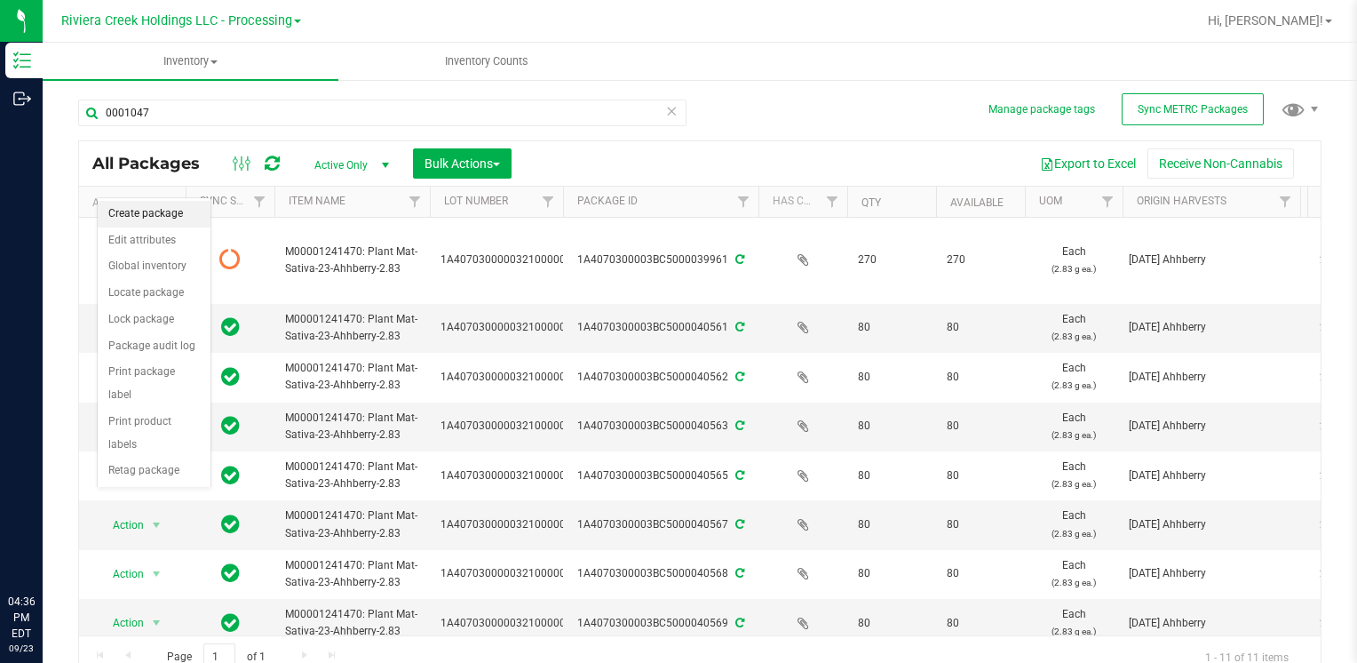
click at [178, 219] on li "Create package" at bounding box center [154, 214] width 113 height 27
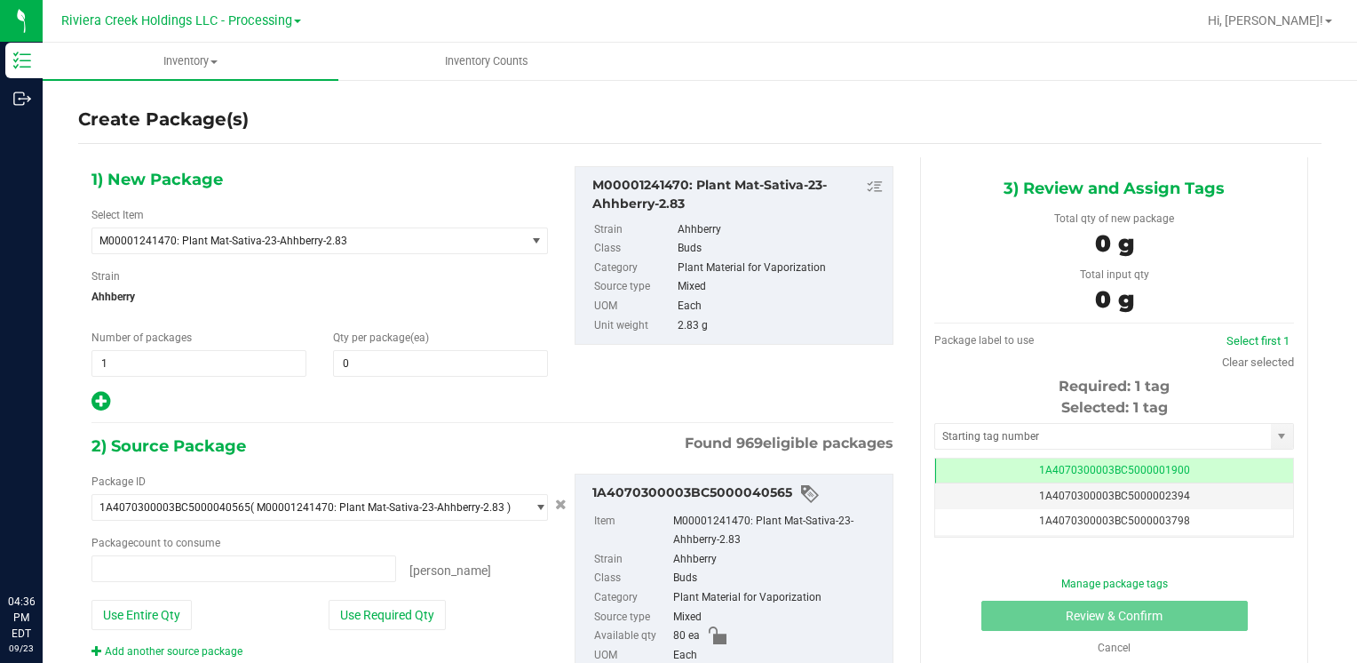
type input "0 ea"
click at [359, 360] on span at bounding box center [440, 363] width 215 height 27
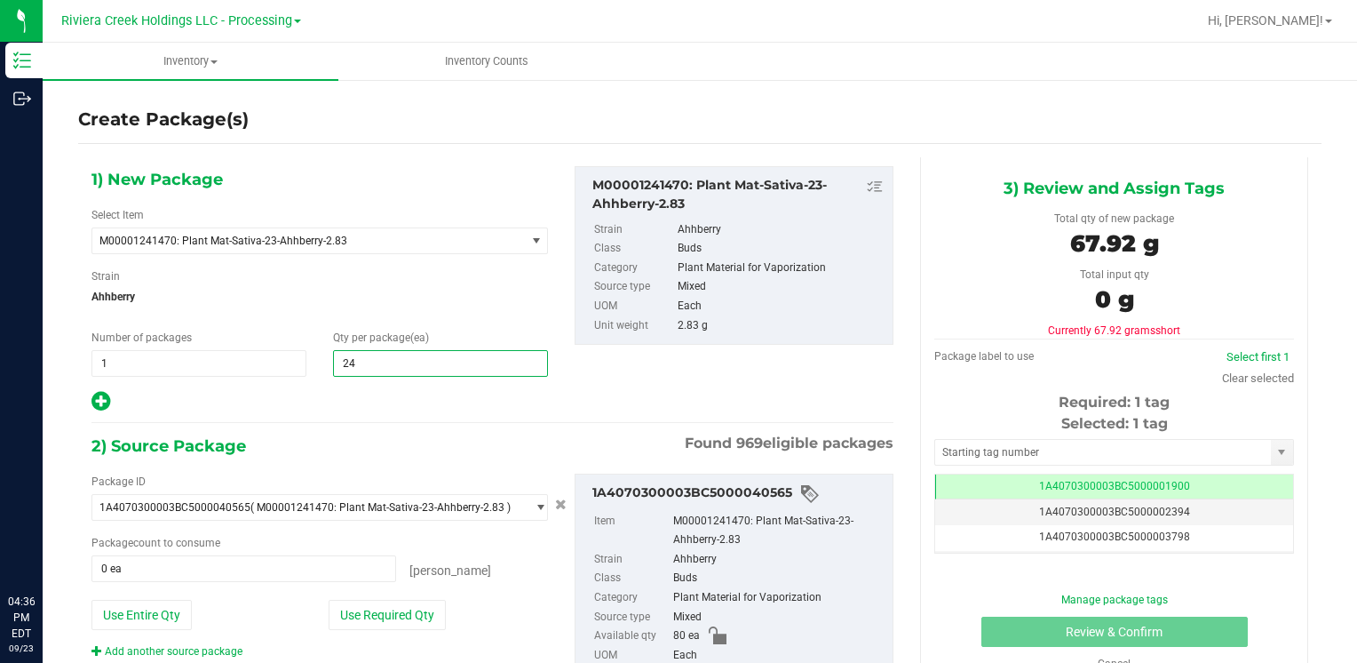
type input "240"
click at [143, 610] on button "Use Entire Qty" at bounding box center [142, 615] width 100 height 30
type input "80 ea"
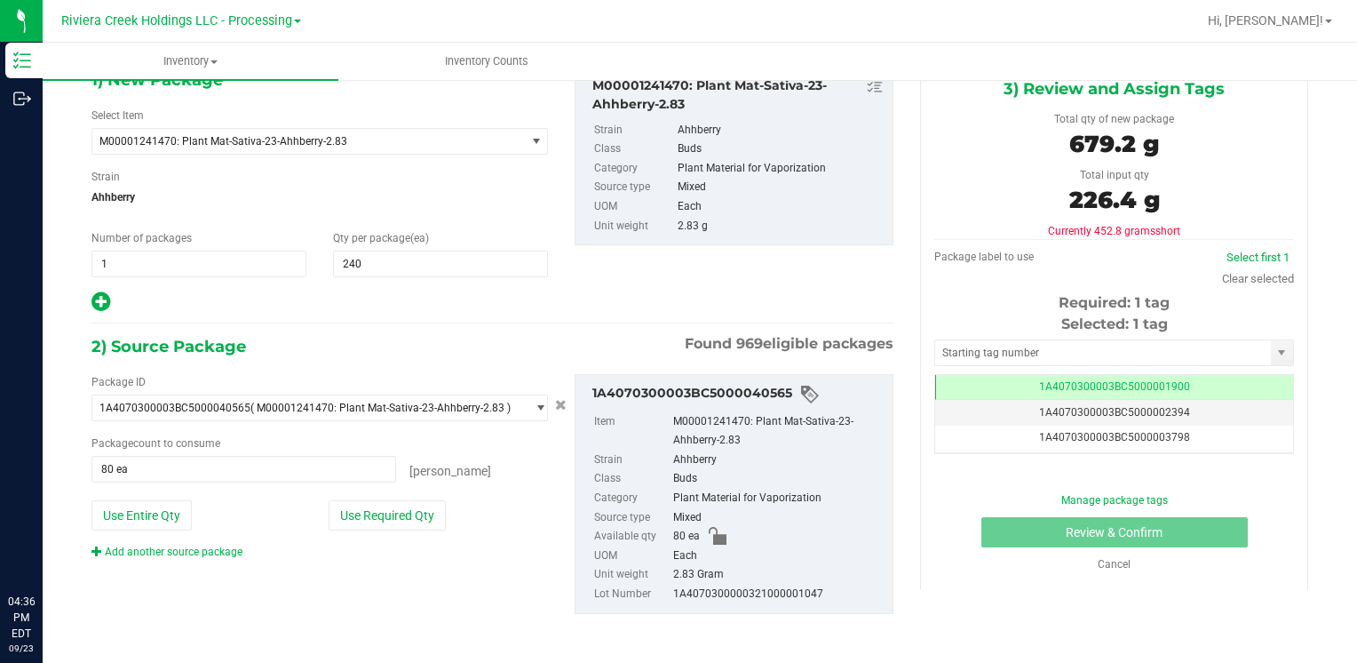
click at [229, 545] on link "Add another source package" at bounding box center [167, 551] width 151 height 12
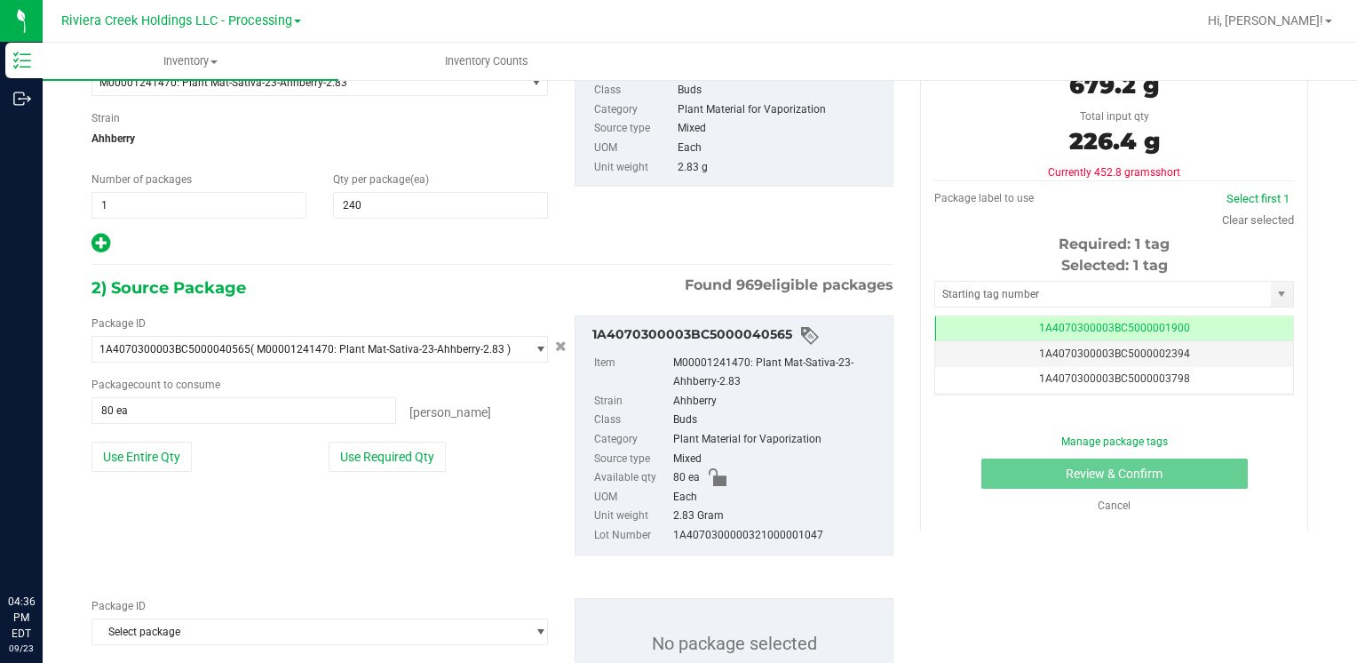
scroll to position [232, 0]
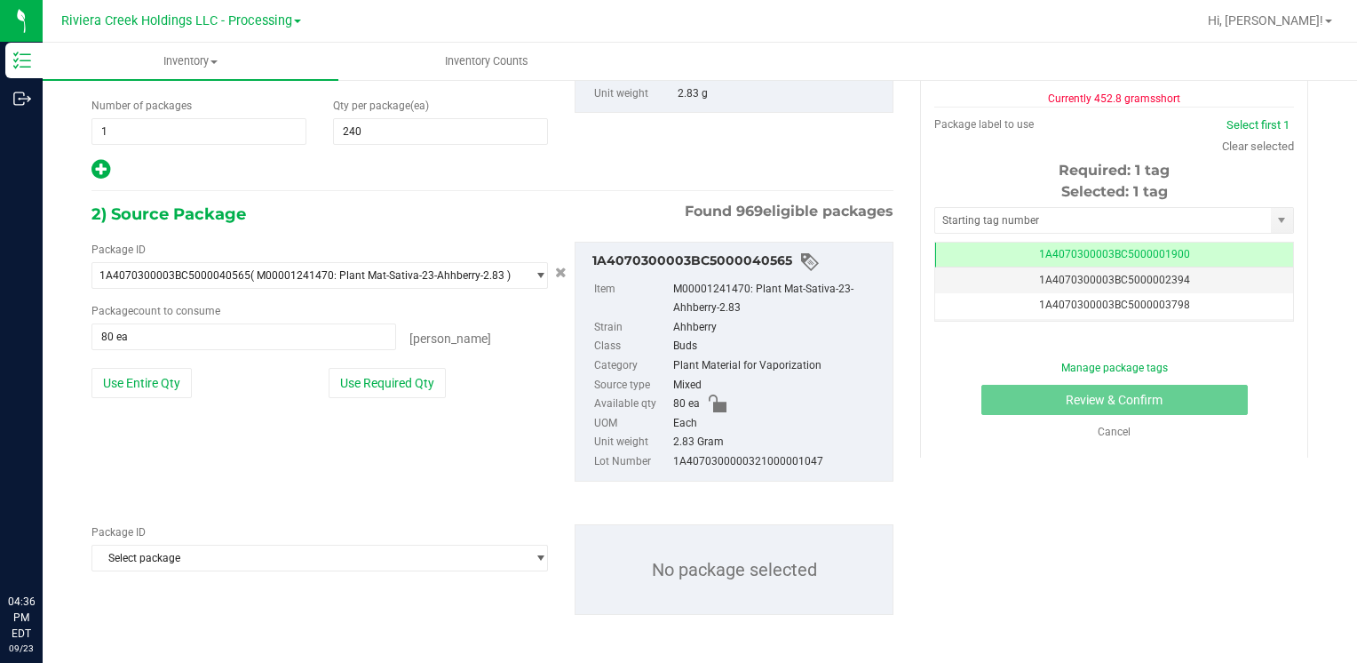
click at [224, 555] on span "Select package" at bounding box center [308, 557] width 433 height 25
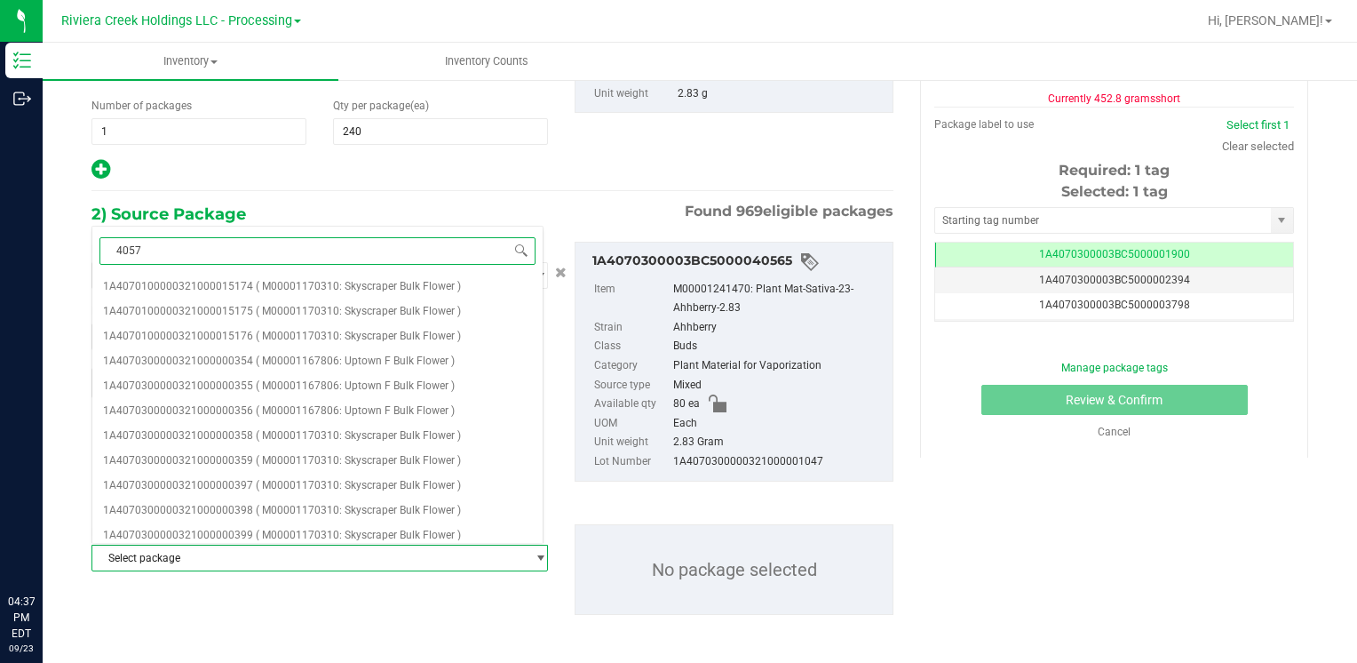
type input "40572"
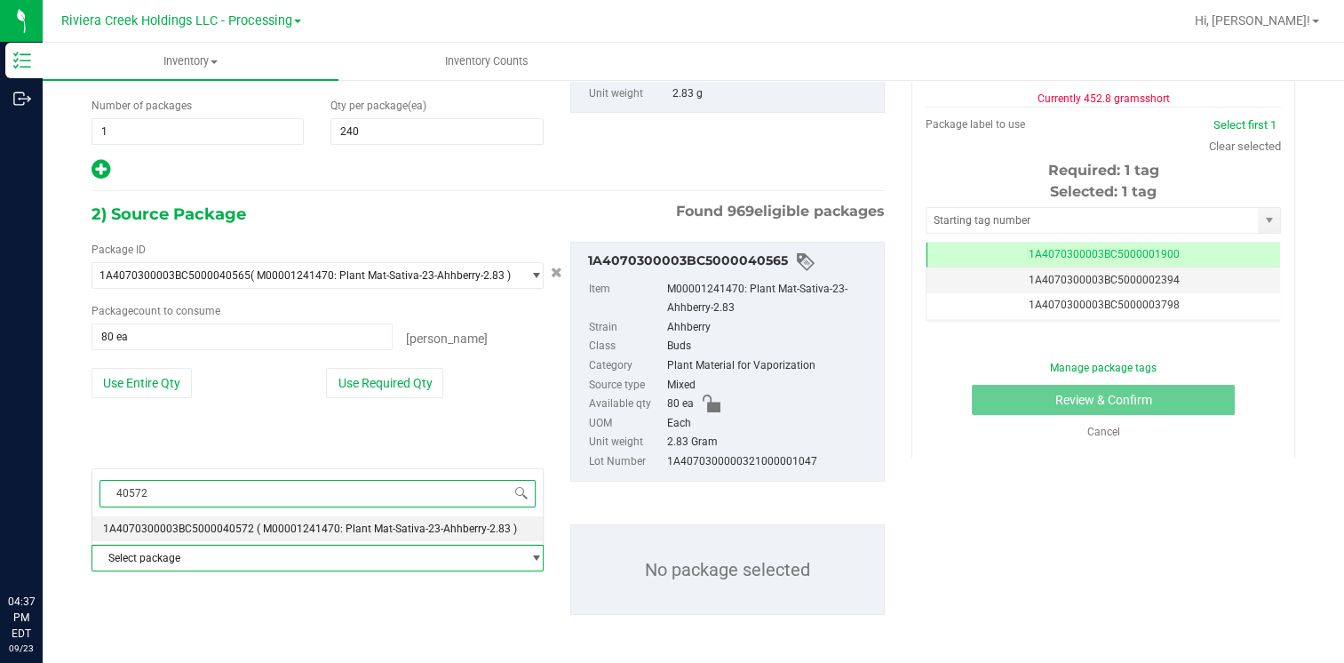
click at [235, 522] on span "1A4070300003BC5000040572" at bounding box center [178, 528] width 151 height 12
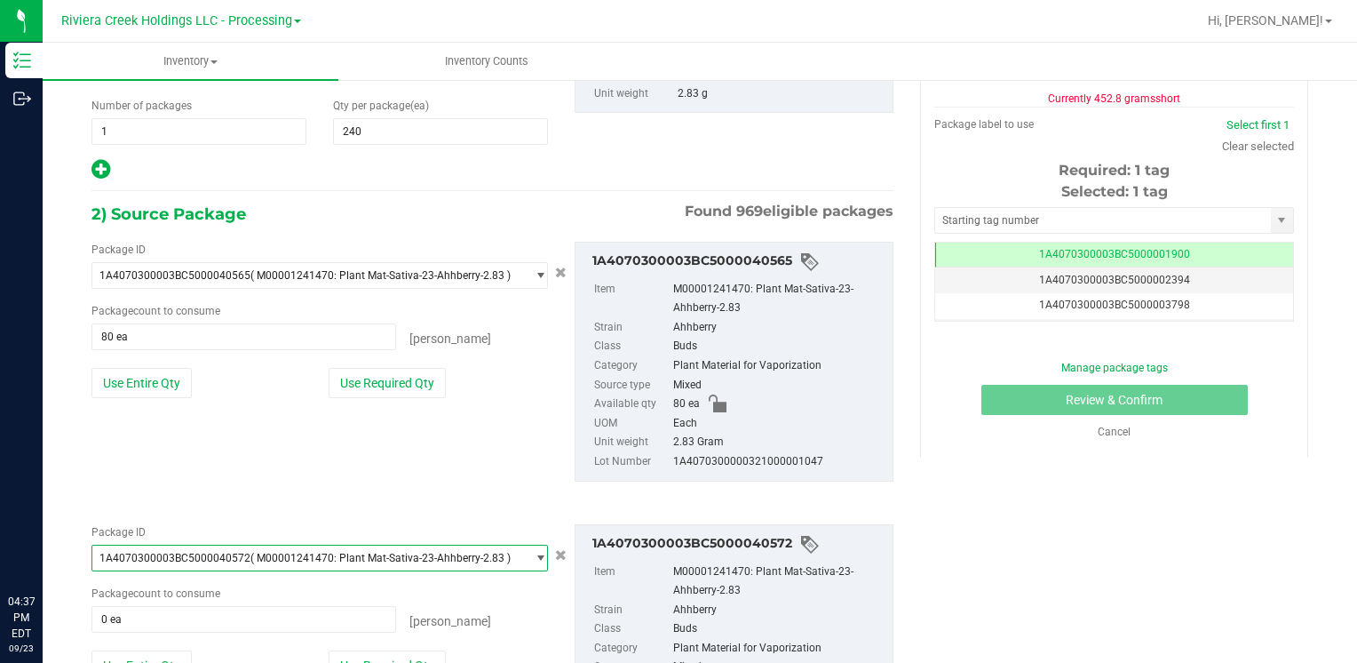
scroll to position [381, 0]
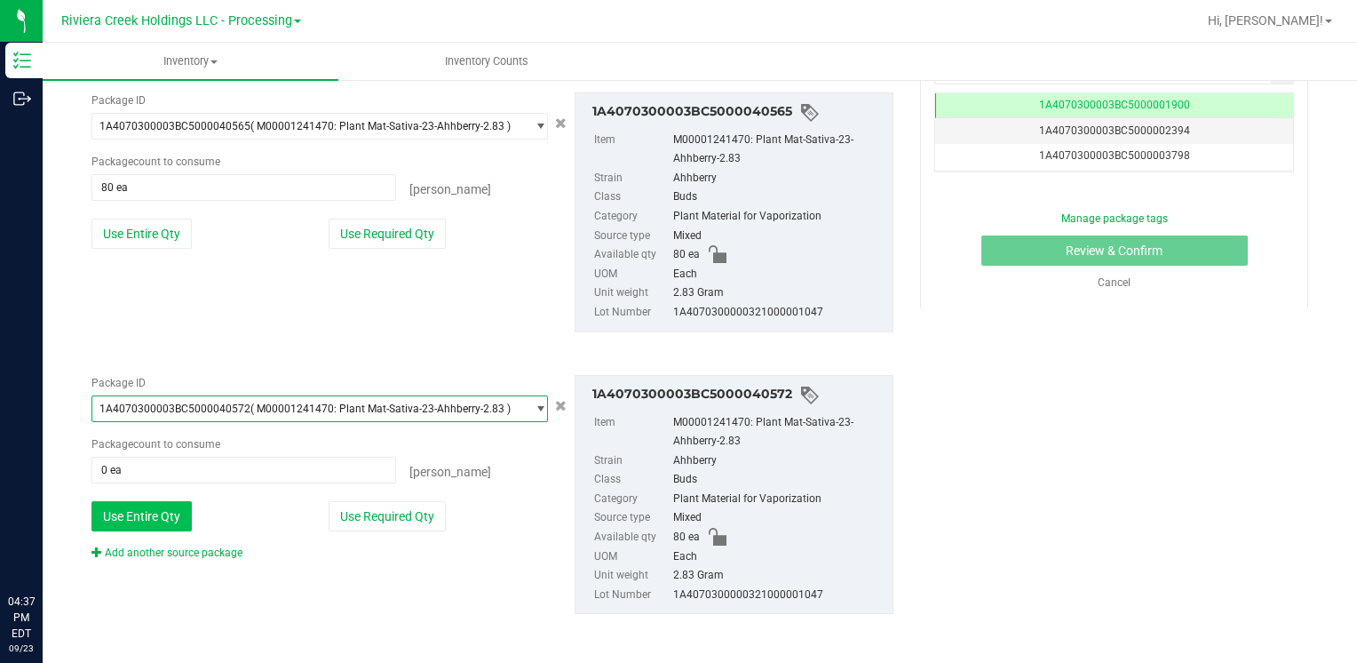
click at [153, 519] on button "Use Entire Qty" at bounding box center [142, 516] width 100 height 30
type input "80 ea"
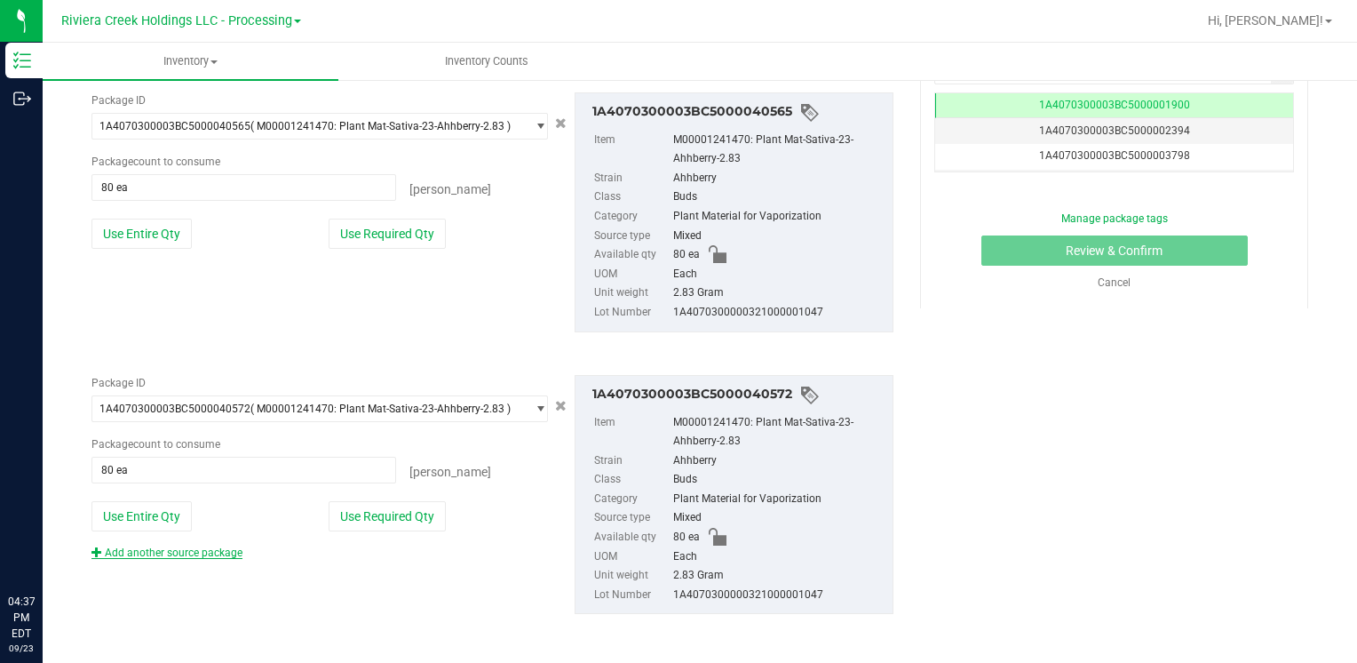
click at [179, 545] on div "Add another source package" at bounding box center [181, 553] width 178 height 16
click at [179, 547] on link "Add another source package" at bounding box center [167, 552] width 151 height 12
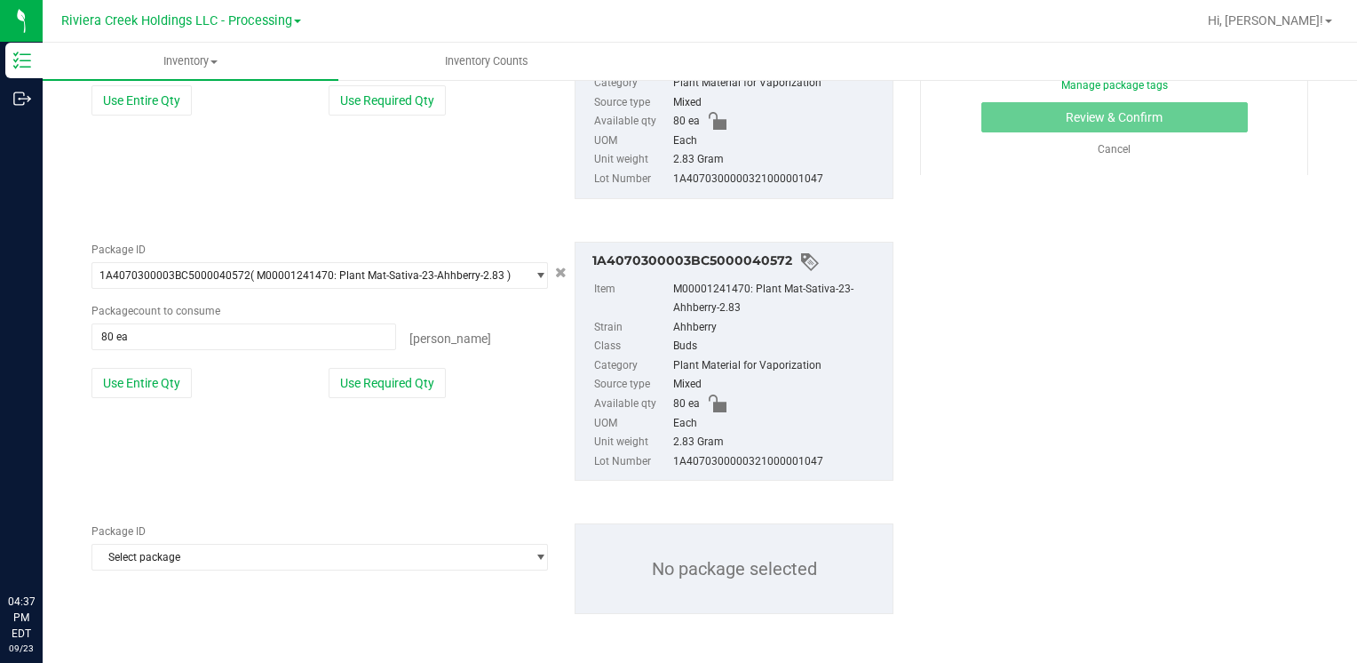
click at [177, 557] on span "Select package" at bounding box center [308, 557] width 433 height 25
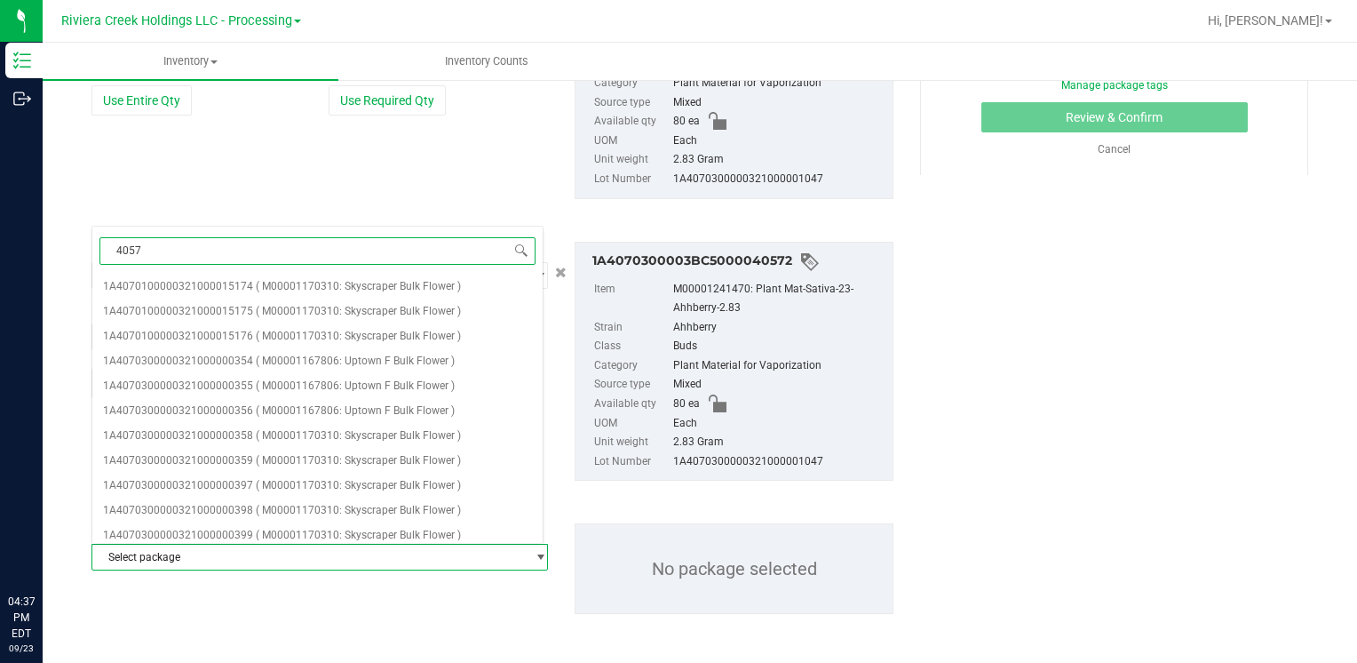
type input "40570"
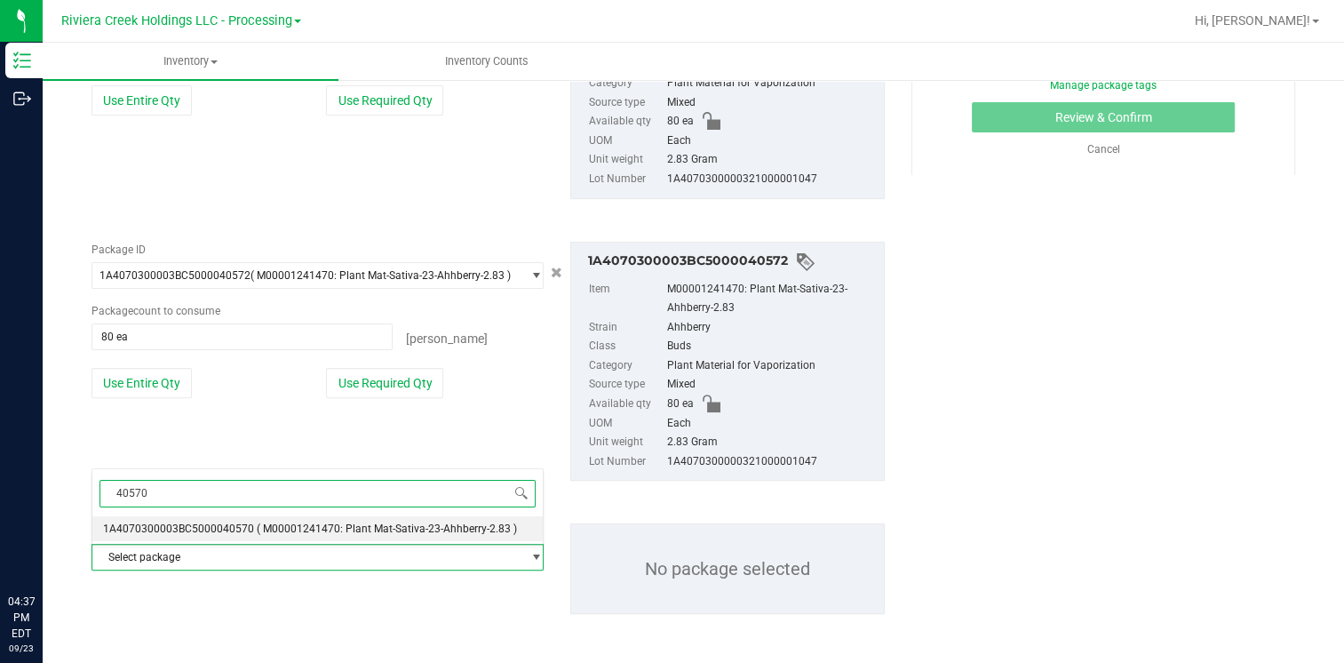
click at [239, 524] on span "1A4070300003BC5000040570" at bounding box center [178, 528] width 151 height 12
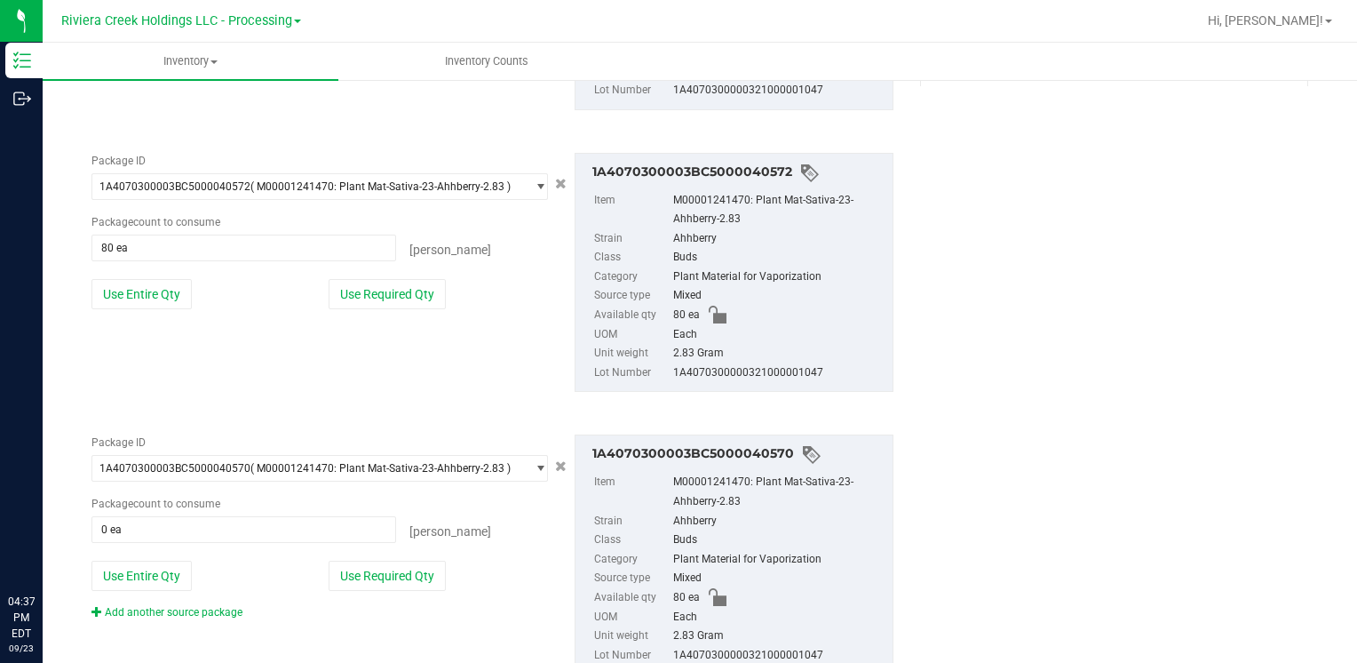
click at [165, 553] on div "Package ID 1A4070300003BC5000040570 ( M00001241470: Plant Mat-Sativa-23-Ahhberr…" at bounding box center [319, 527] width 483 height 186
click at [155, 570] on button "Use Entire Qty" at bounding box center [142, 576] width 100 height 30
type input "80 ea"
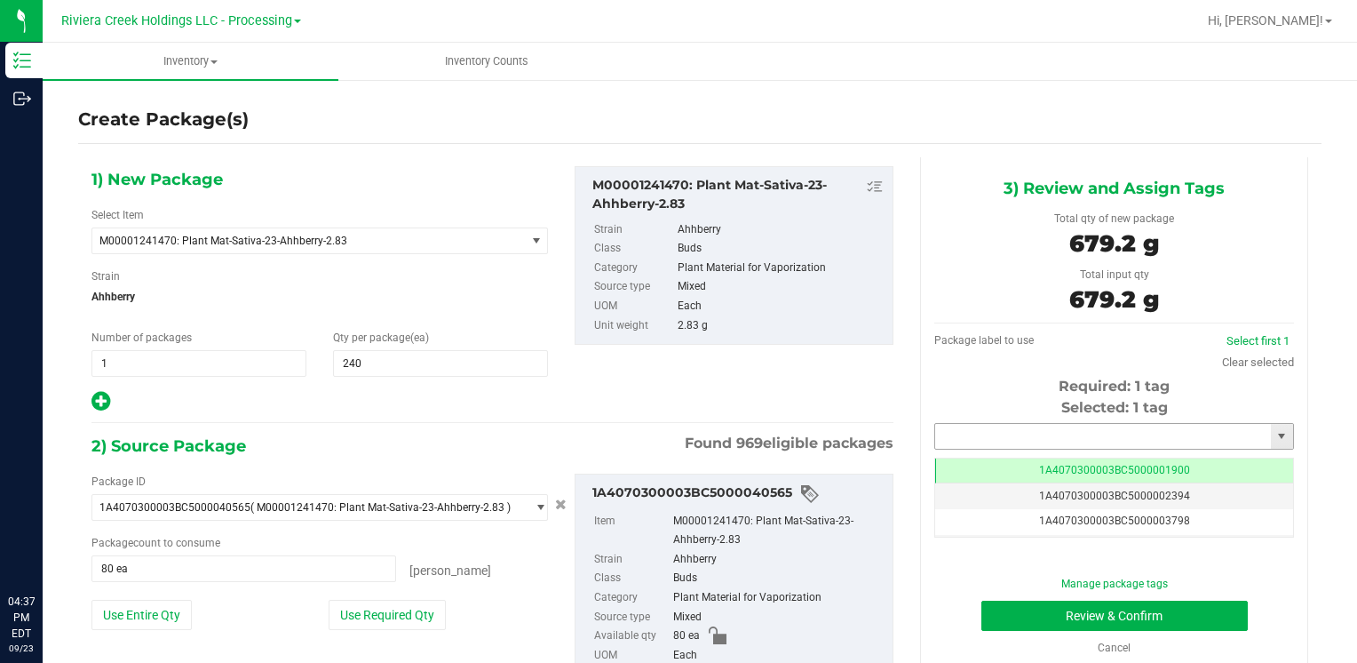
click at [998, 439] on input "text" at bounding box center [1103, 436] width 336 height 25
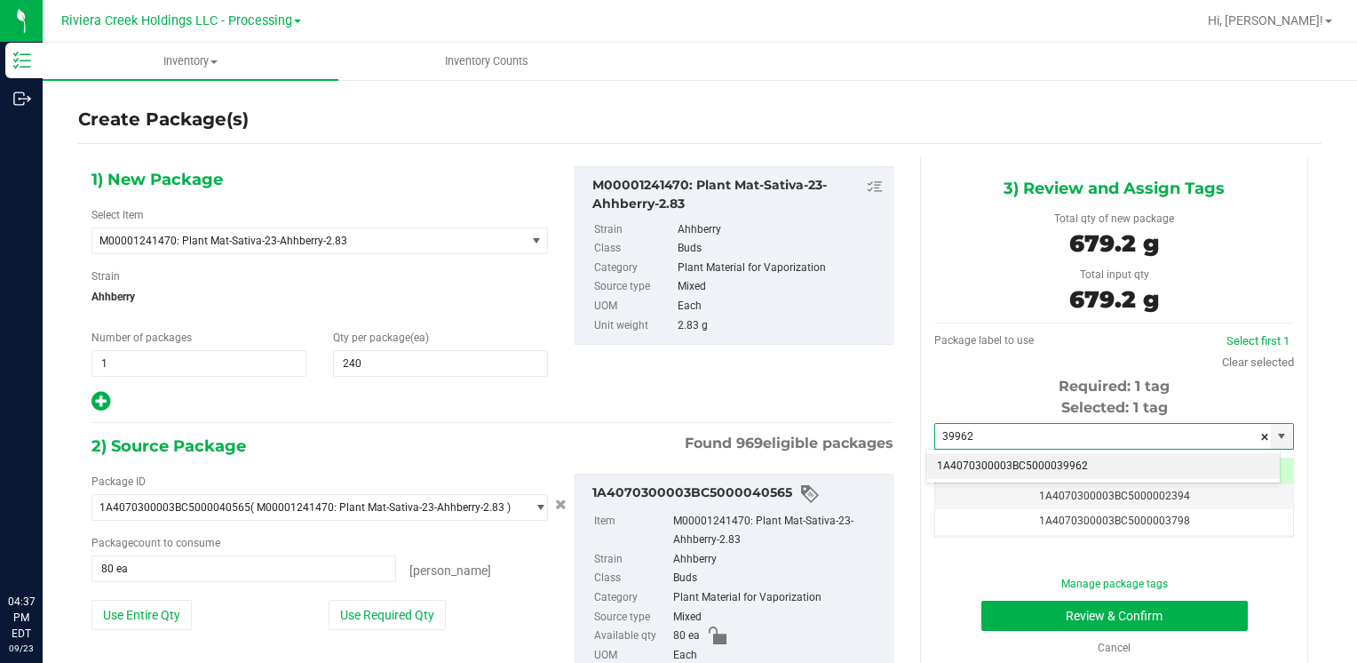
click at [986, 462] on li "1A4070300003BC5000039962" at bounding box center [1104, 466] width 354 height 27
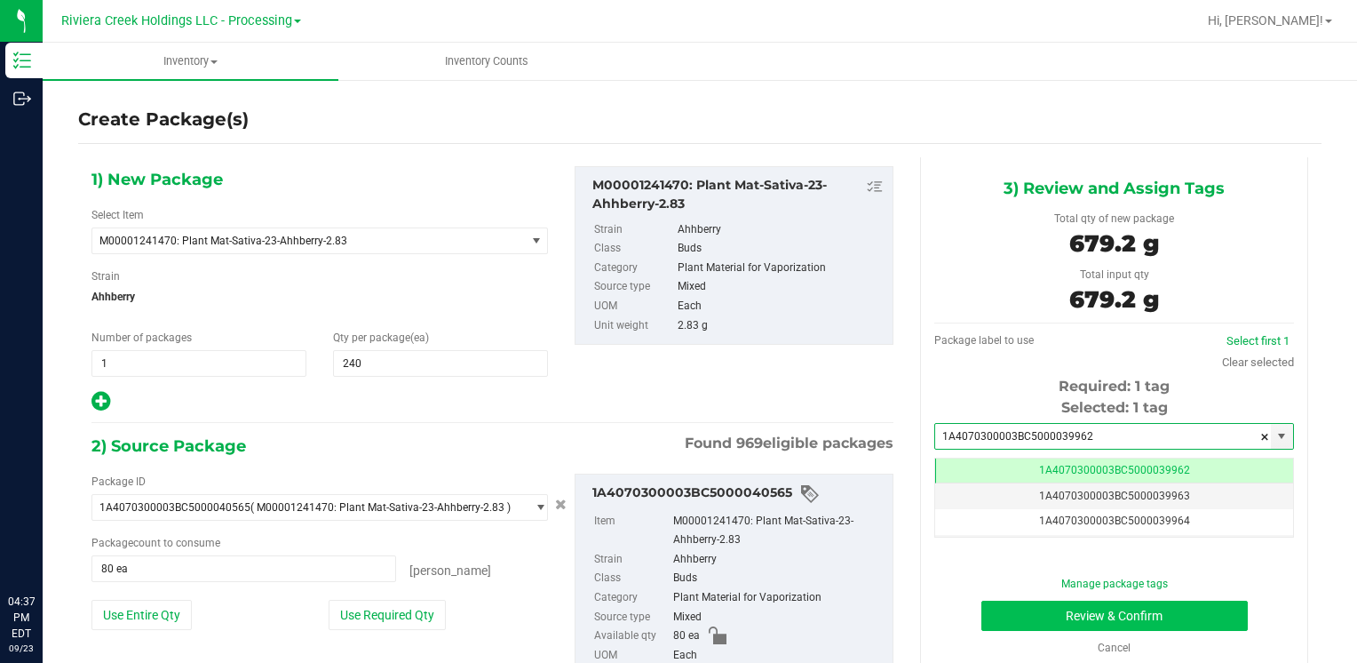
type input "1A4070300003BC5000039962"
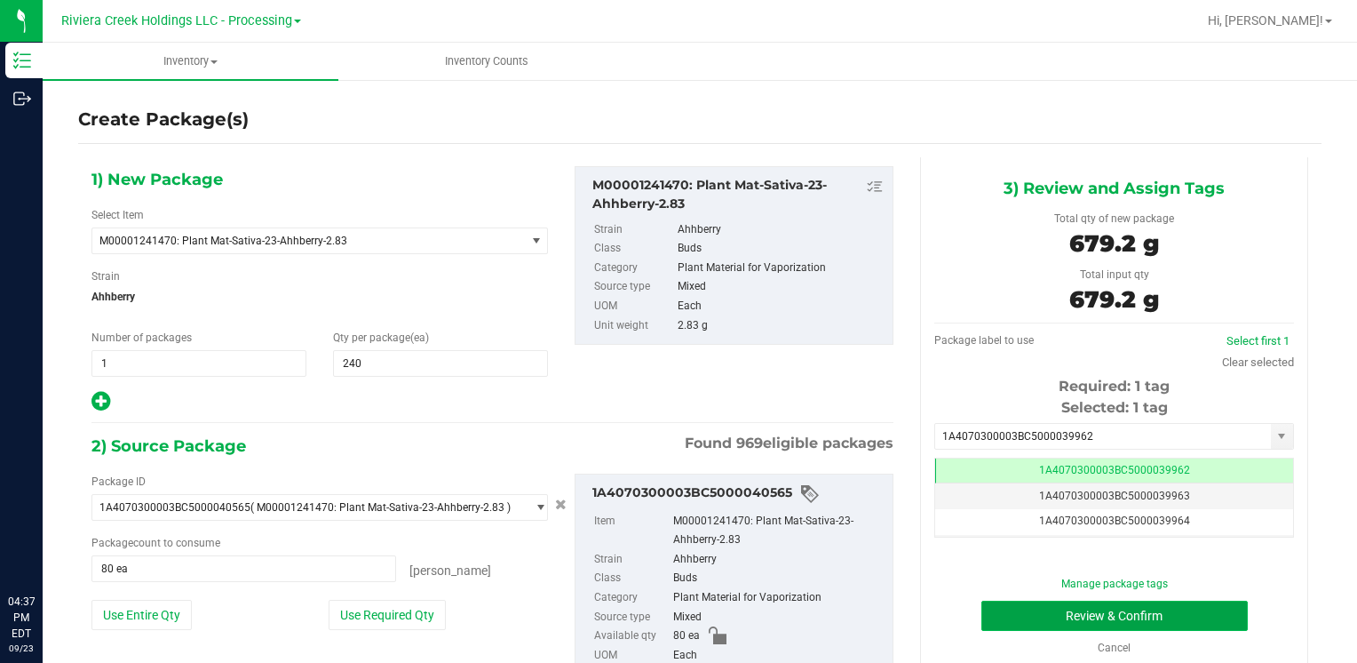
click at [1002, 608] on button "Review & Confirm" at bounding box center [1115, 616] width 267 height 30
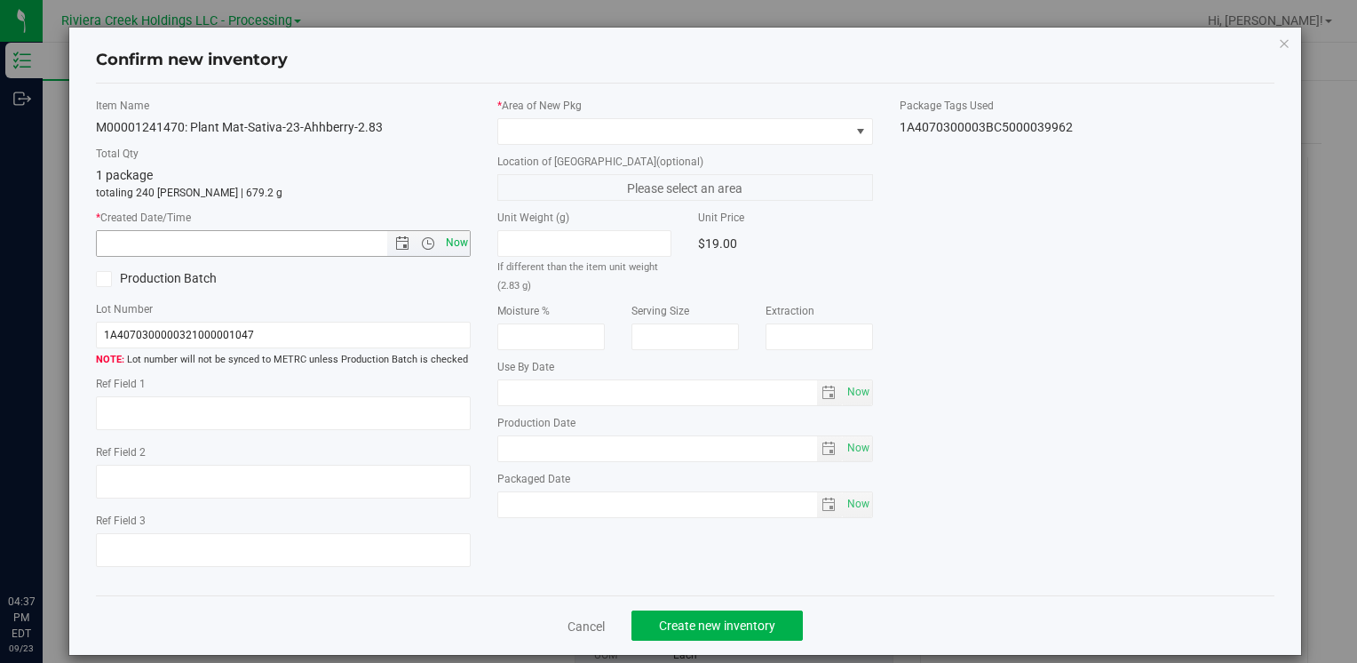
click at [455, 237] on span "Now" at bounding box center [457, 243] width 30 height 26
type input "[DATE] 4:37 PM"
click at [537, 139] on span at bounding box center [673, 131] width 351 height 25
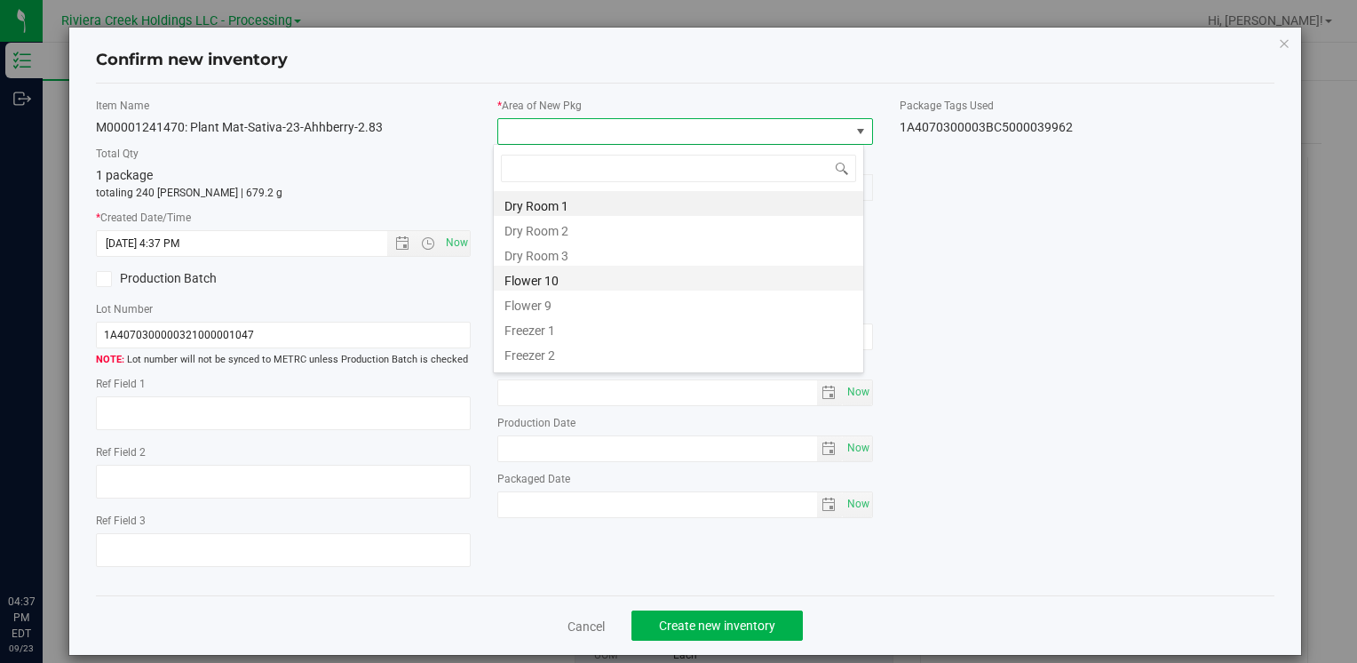
click at [557, 282] on li "Flower 10" at bounding box center [679, 278] width 370 height 25
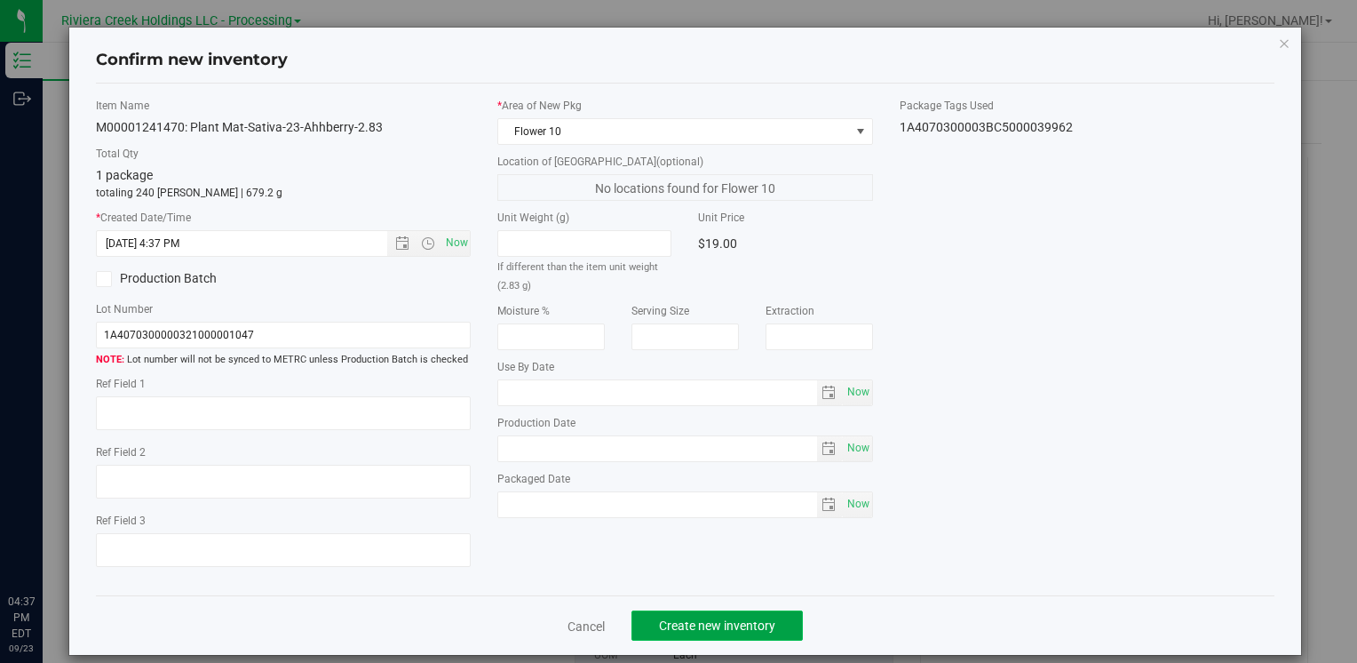
click at [661, 614] on button "Create new inventory" at bounding box center [717, 625] width 171 height 30
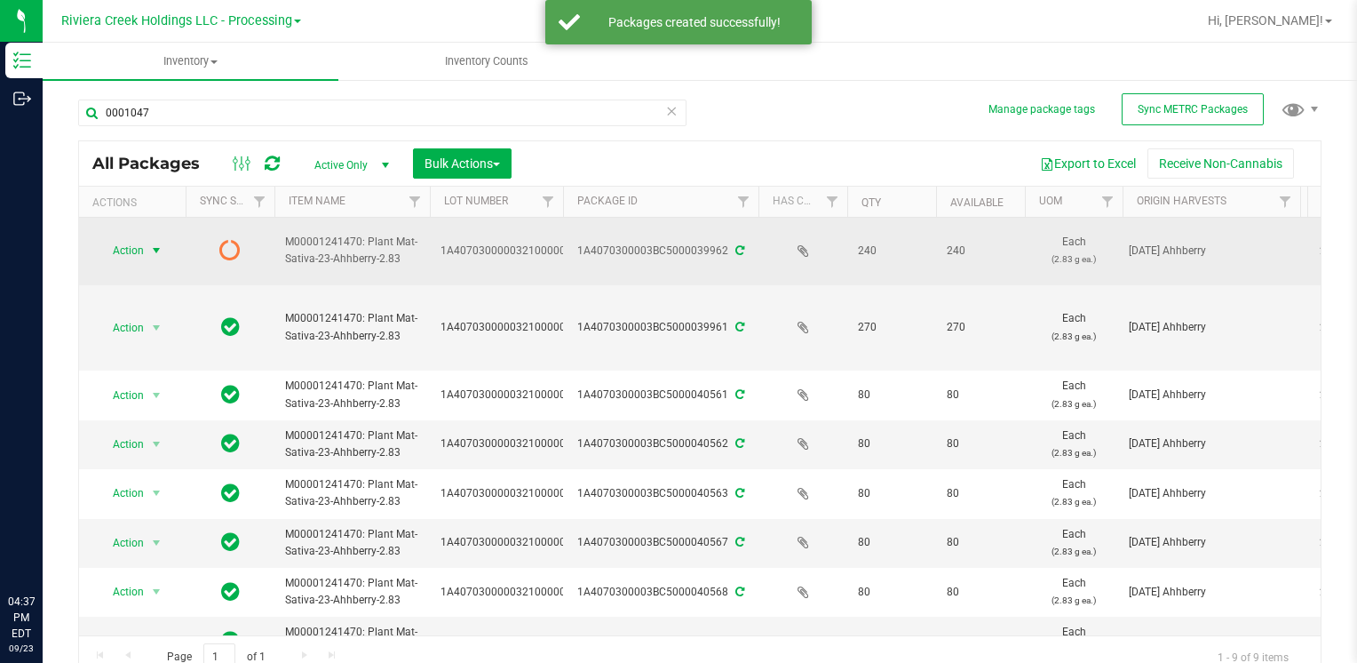
click at [153, 256] on span "select" at bounding box center [156, 250] width 14 height 14
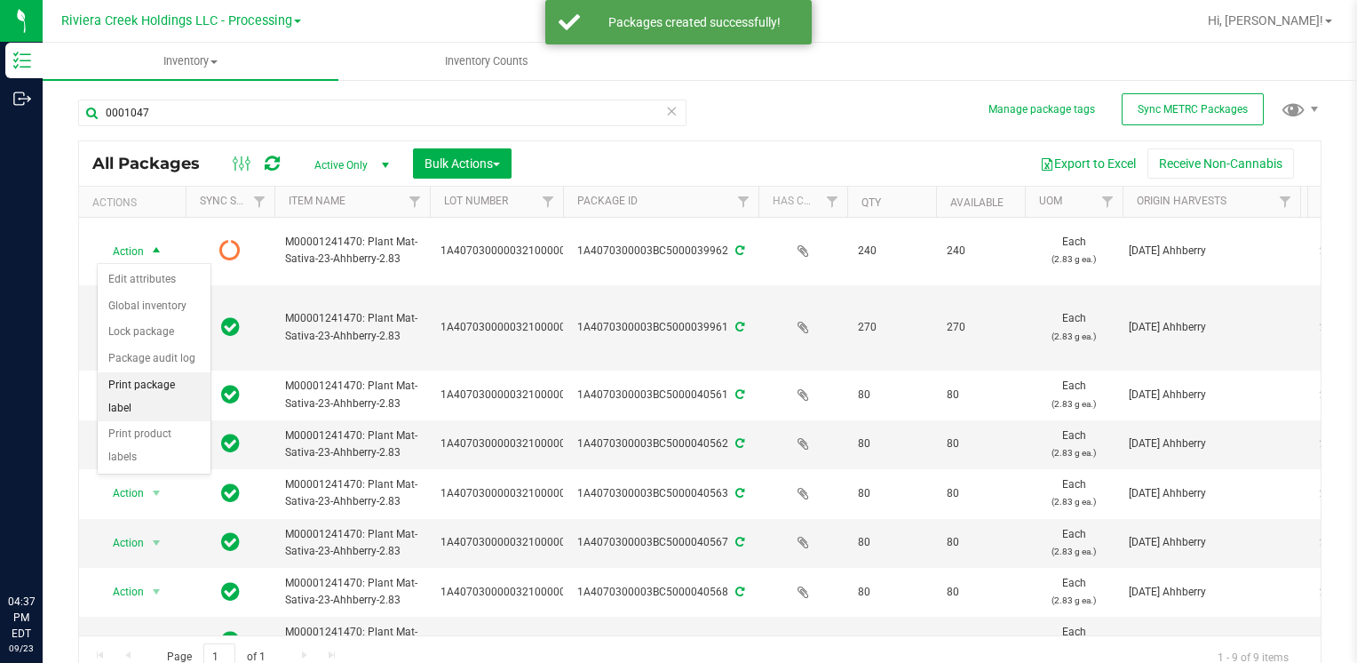
click at [187, 387] on li "Print package label" at bounding box center [154, 396] width 113 height 49
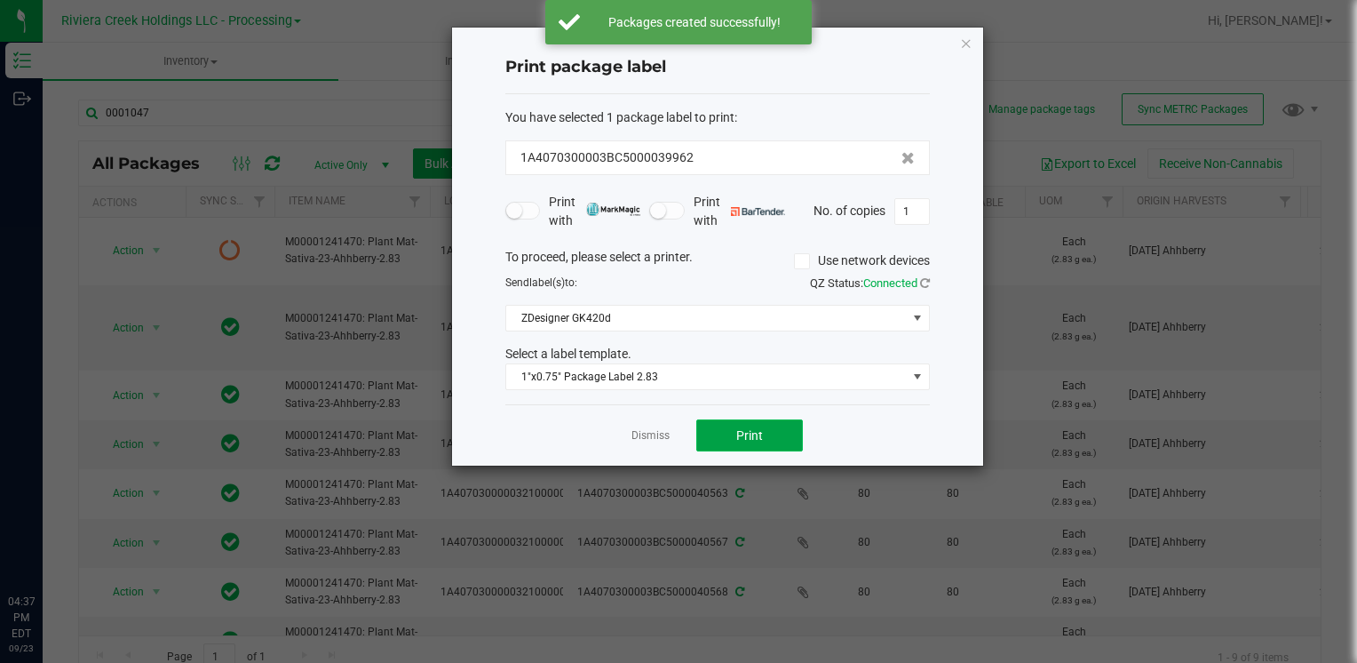
click at [792, 442] on button "Print" at bounding box center [749, 435] width 107 height 32
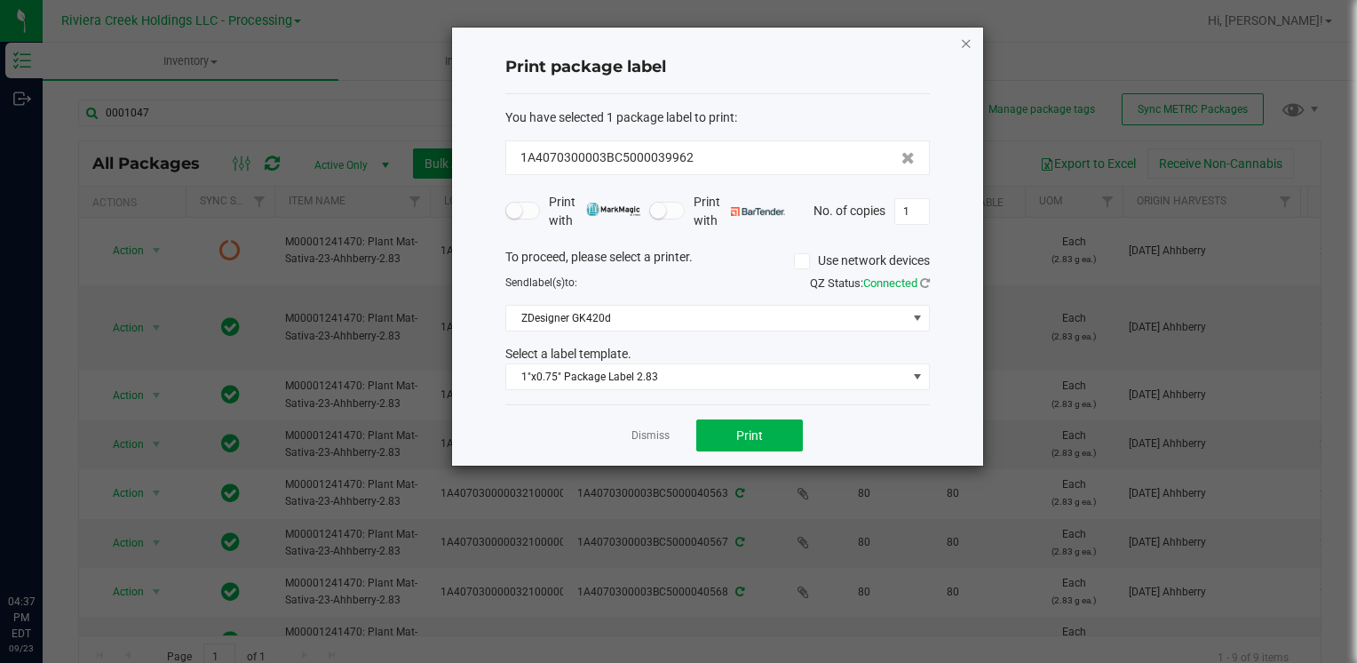
click at [967, 44] on icon "button" at bounding box center [966, 42] width 12 height 21
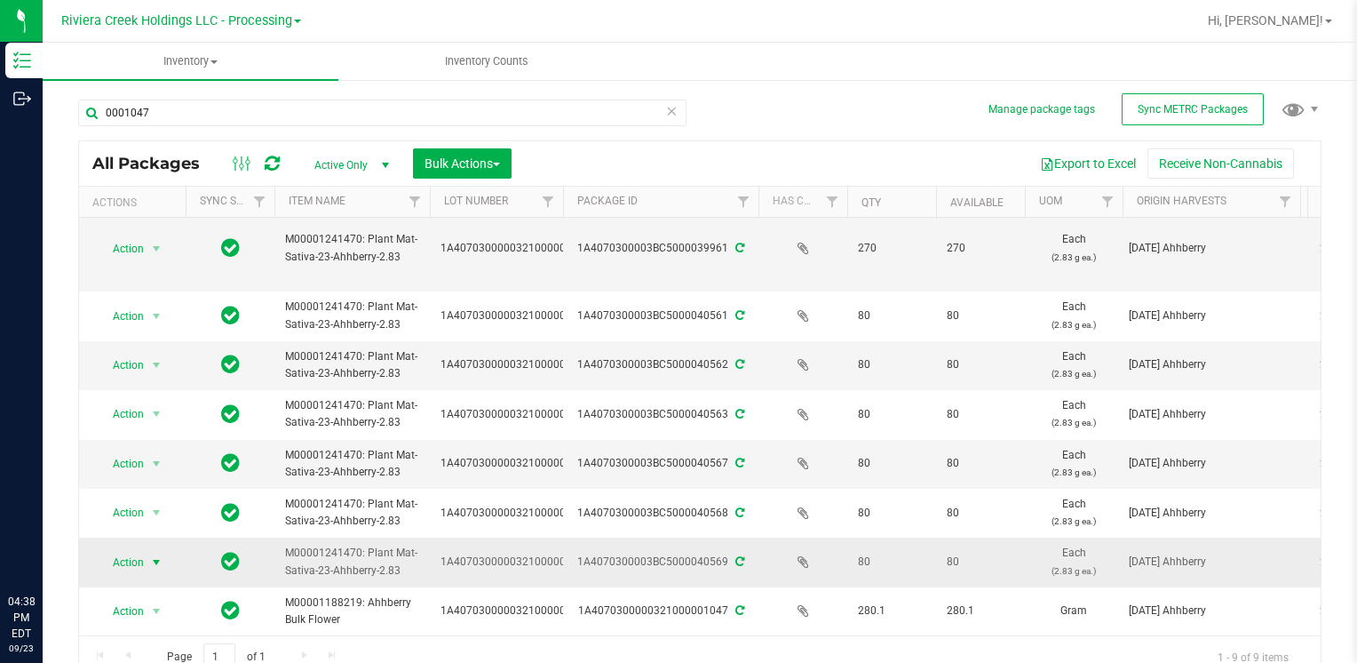
click at [142, 552] on span "Action" at bounding box center [121, 562] width 48 height 25
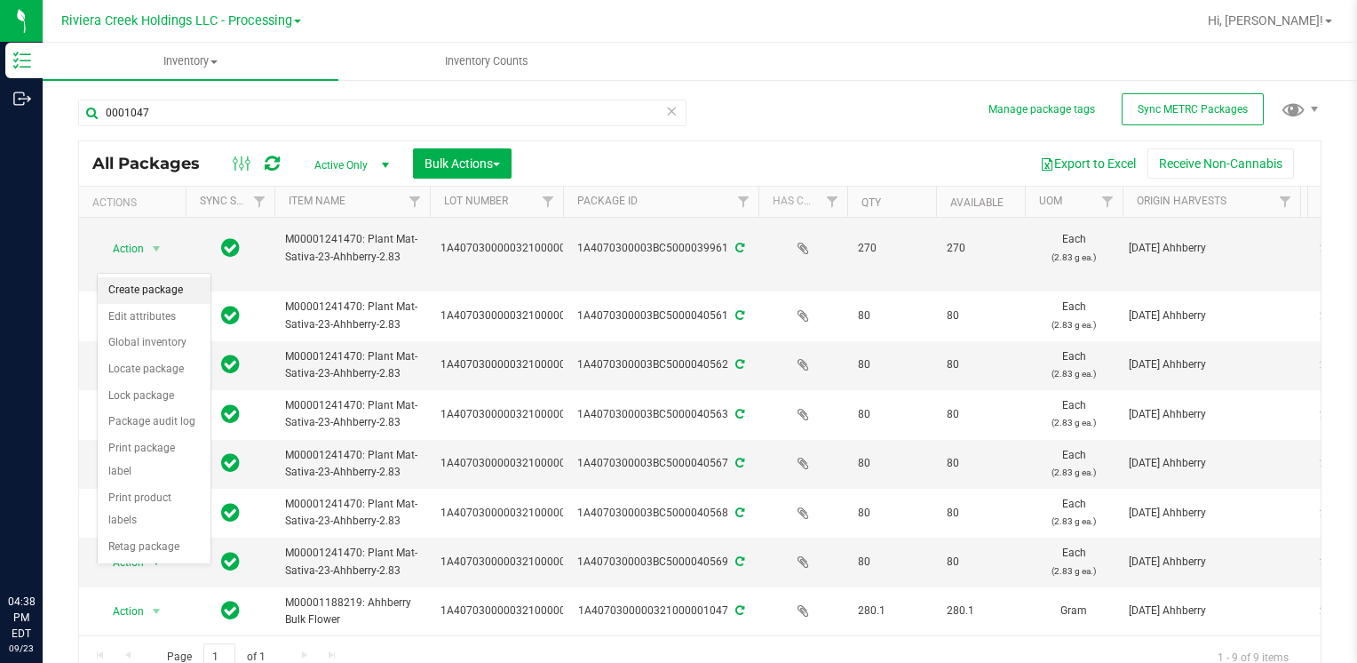
click at [158, 292] on li "Create package" at bounding box center [154, 290] width 113 height 27
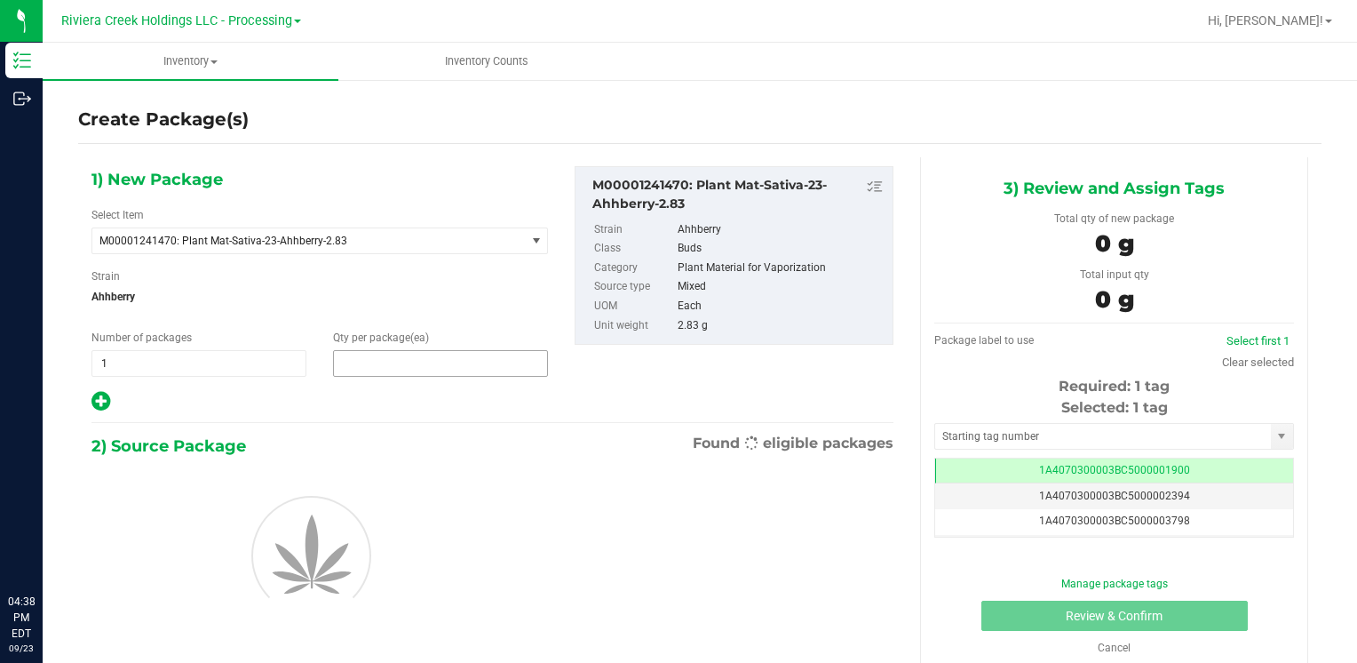
click at [473, 367] on span at bounding box center [440, 363] width 215 height 27
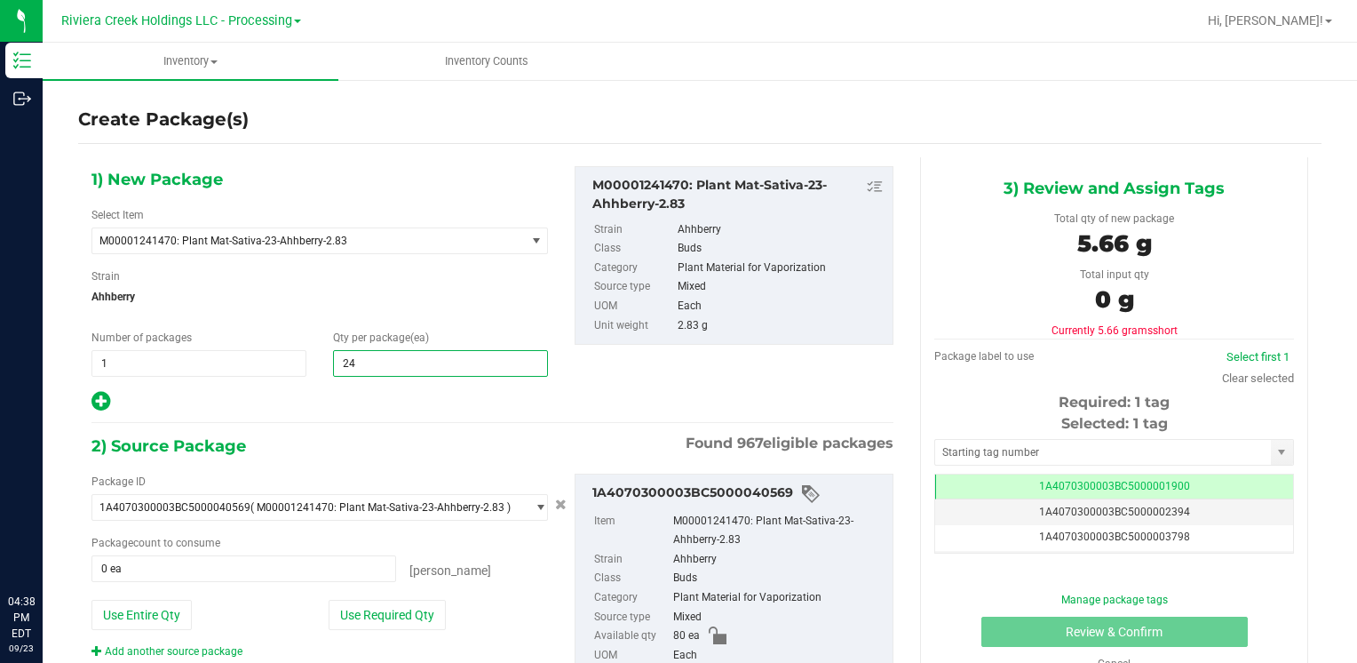
type input "240"
click at [153, 608] on button "Use Entire Qty" at bounding box center [142, 615] width 100 height 30
type input "80 ea"
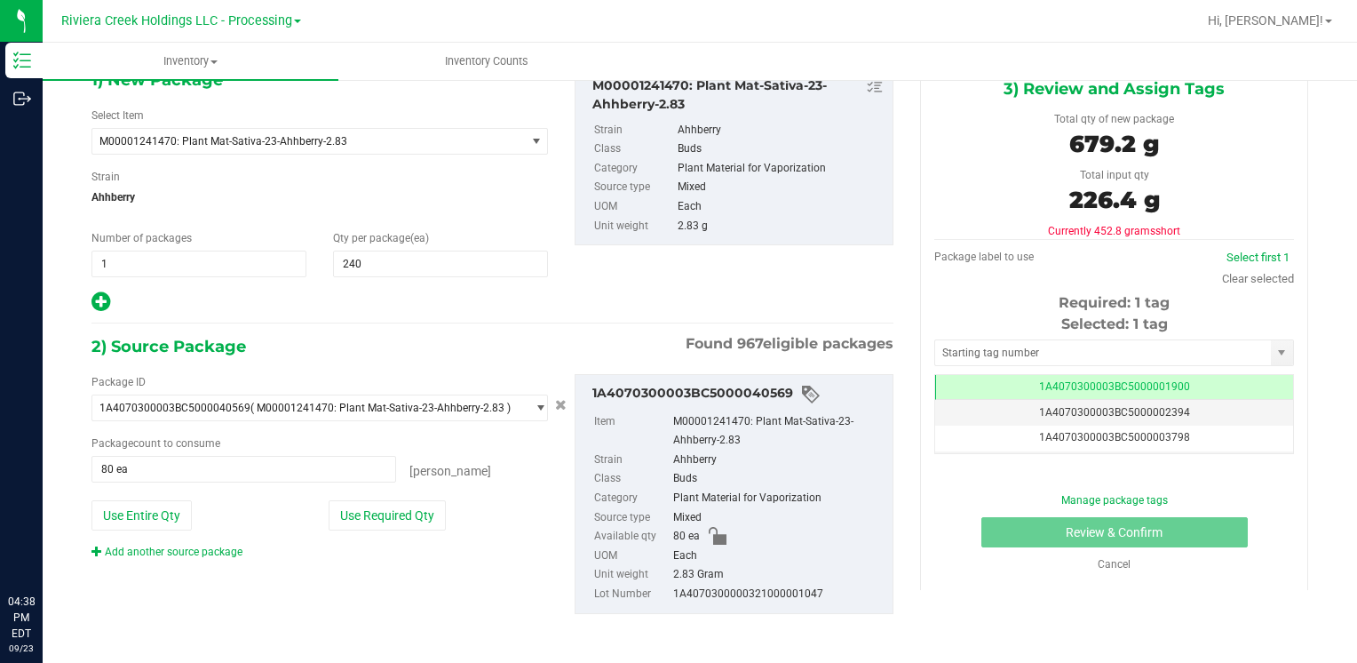
click at [178, 539] on div "Package ID 1A4070300003BC5000040569 ( M00001241470: Plant Mat-Sativa-23-Ahhberr…" at bounding box center [319, 467] width 483 height 186
click at [177, 545] on link "Add another source package" at bounding box center [167, 551] width 151 height 12
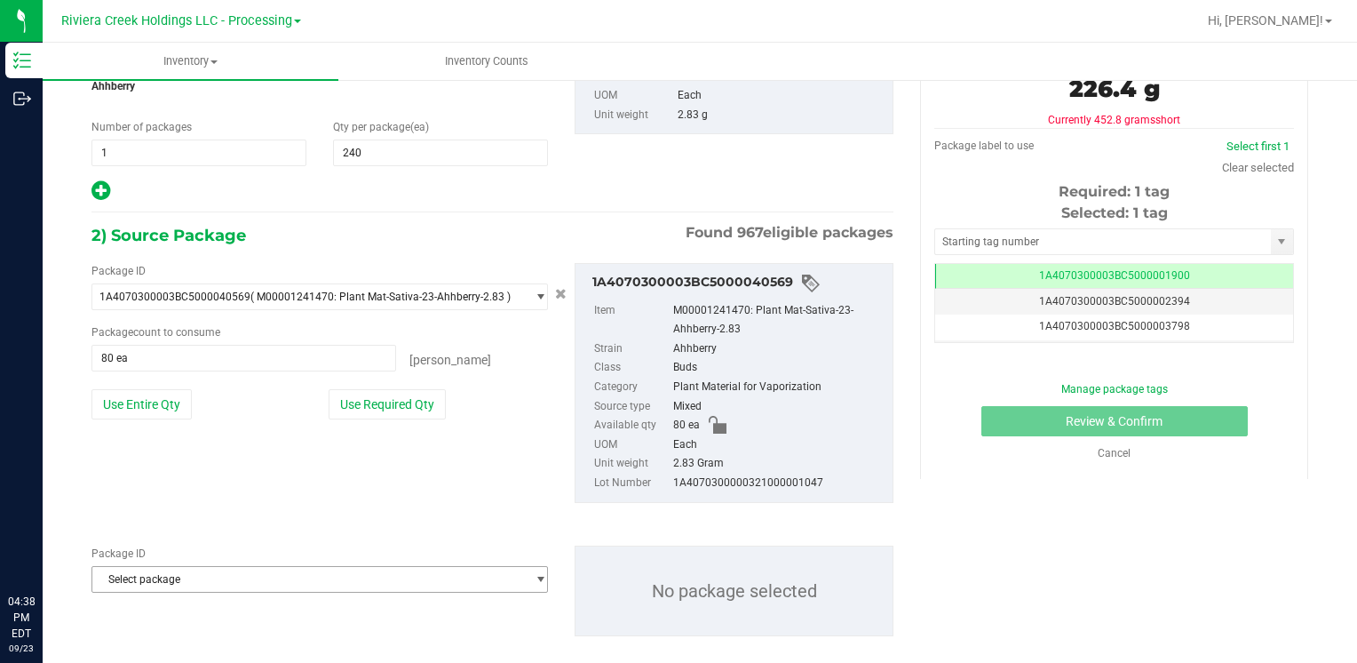
scroll to position [232, 0]
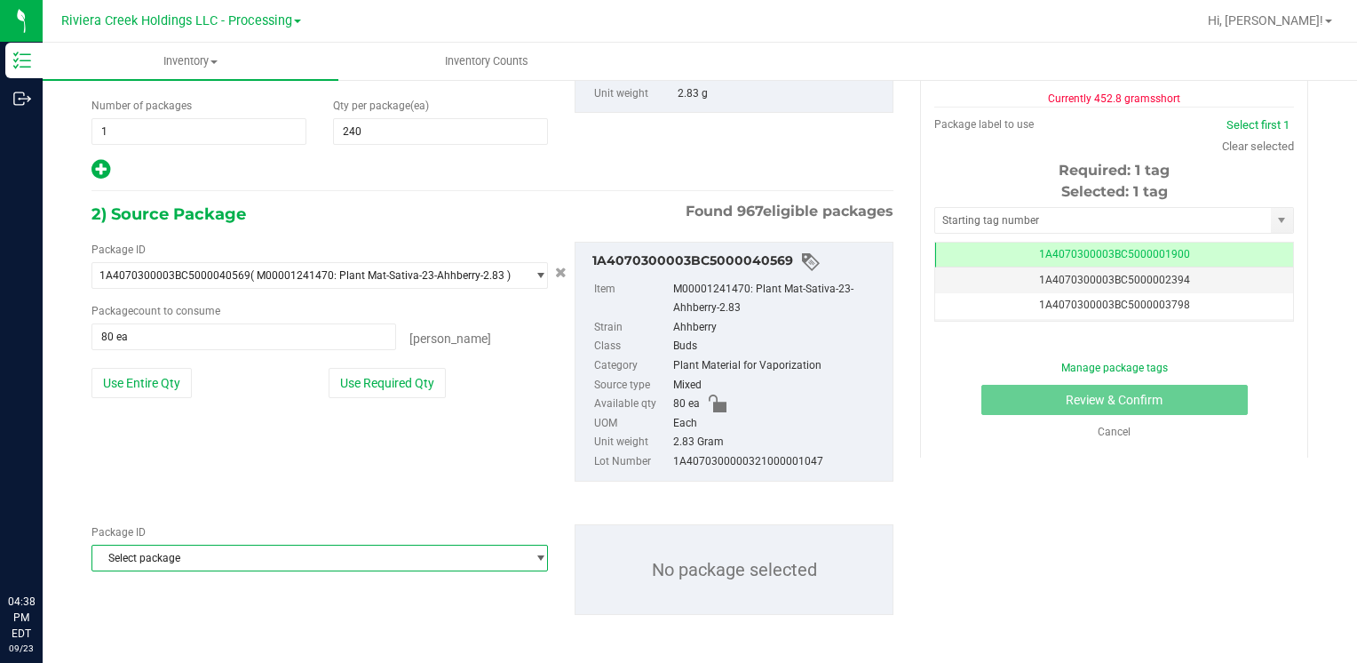
click at [174, 553] on span "Select package" at bounding box center [308, 557] width 433 height 25
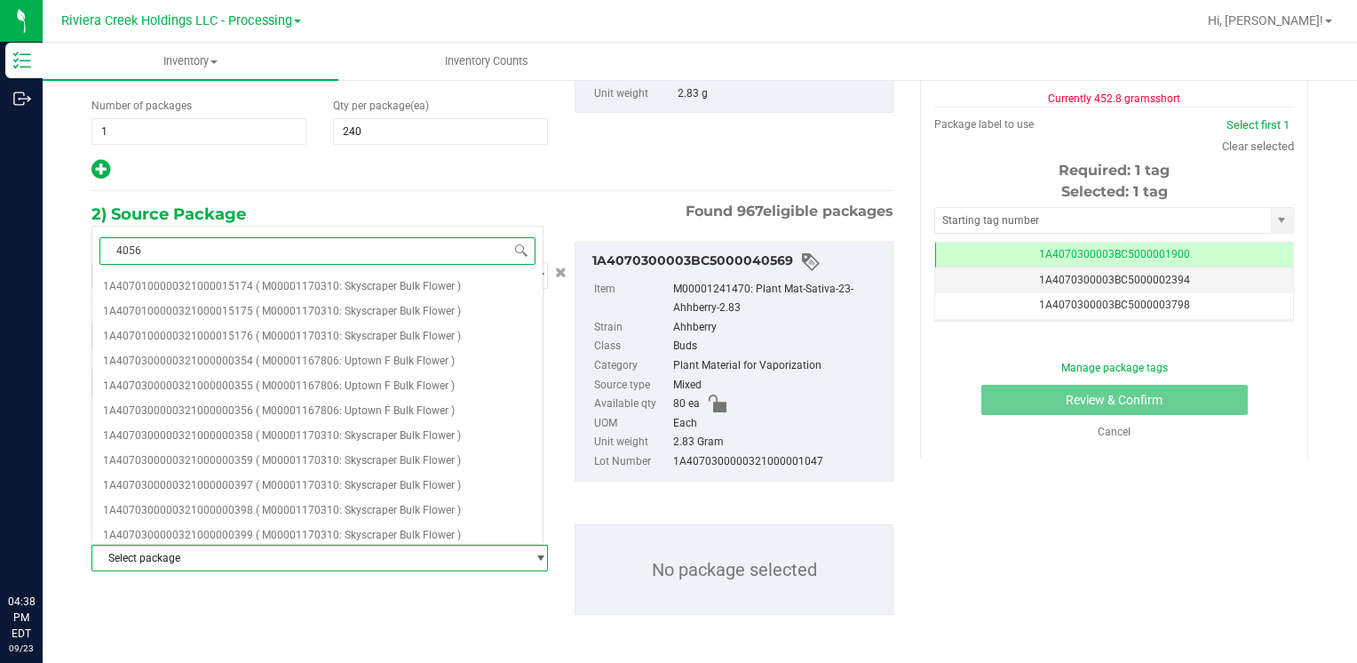
type input "40563"
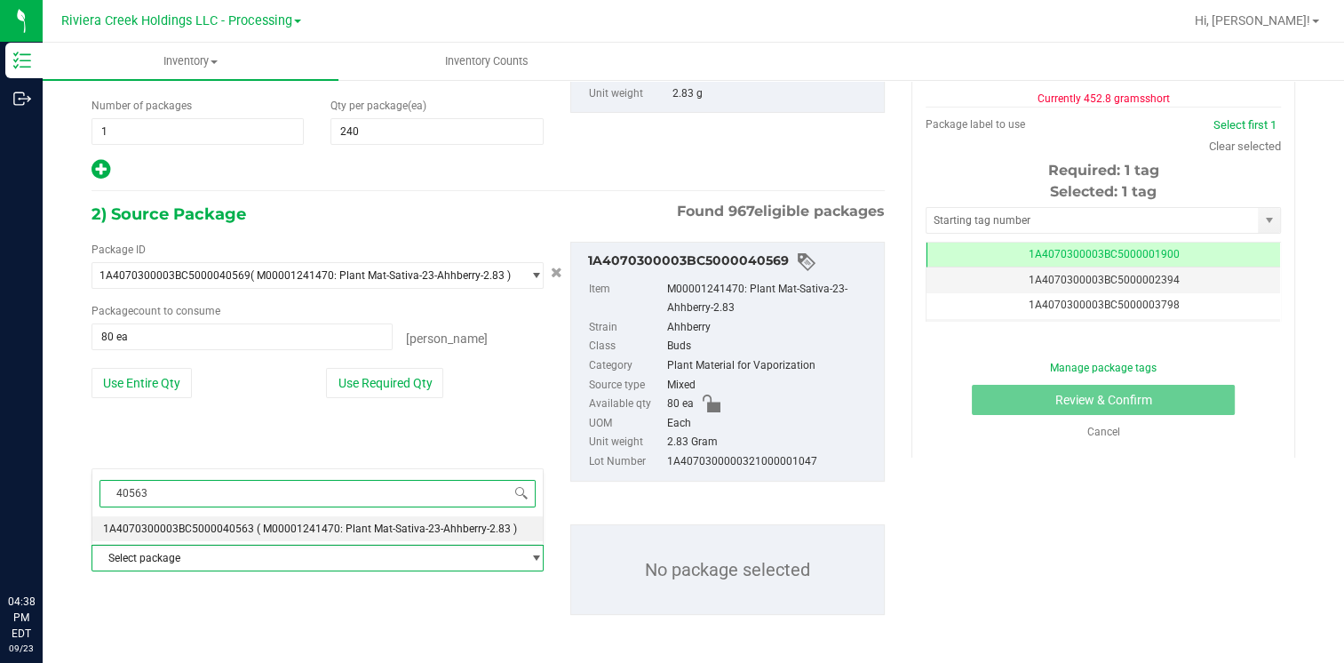
click at [206, 531] on span "1A4070300003BC5000040563" at bounding box center [178, 528] width 151 height 12
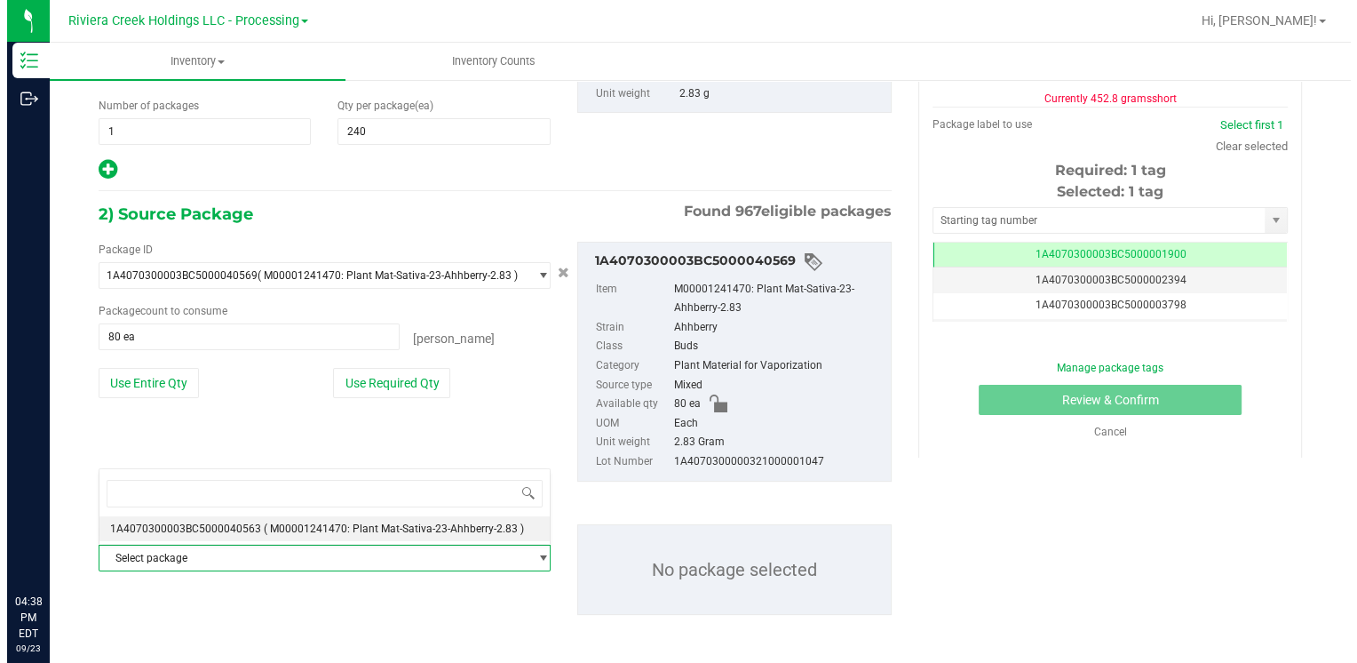
scroll to position [21193, 0]
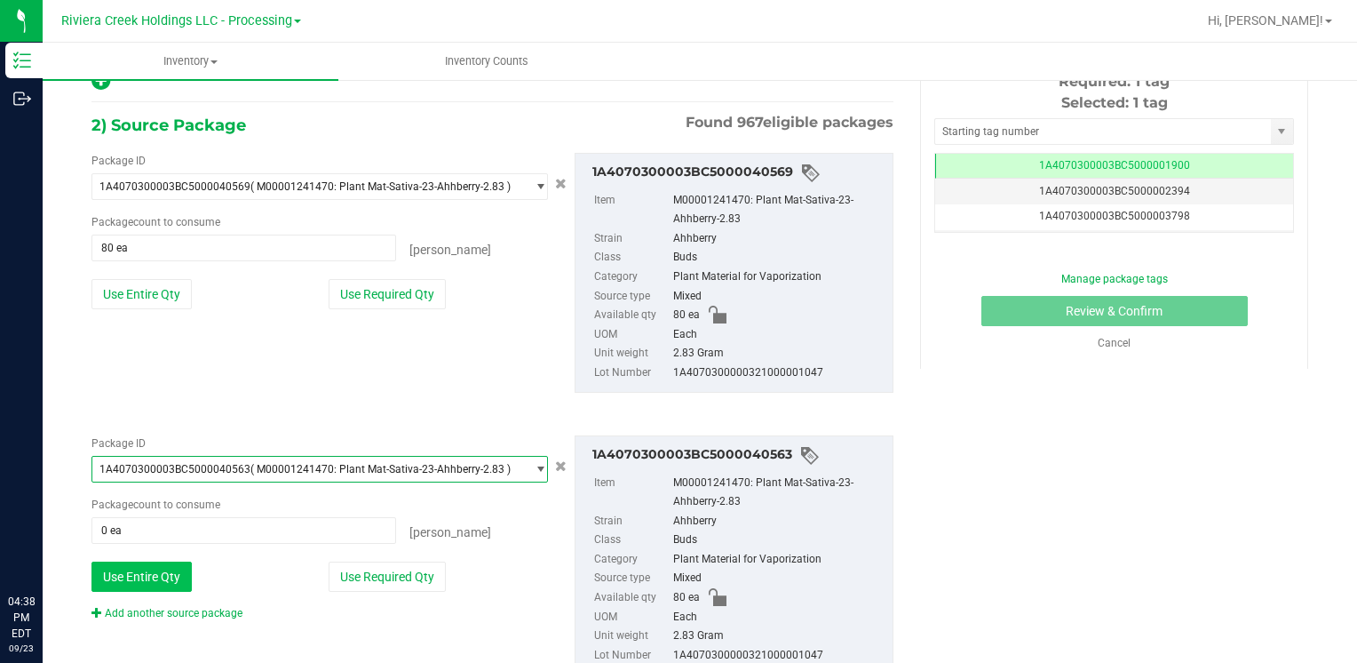
click at [155, 568] on button "Use Entire Qty" at bounding box center [142, 576] width 100 height 30
type input "80 ea"
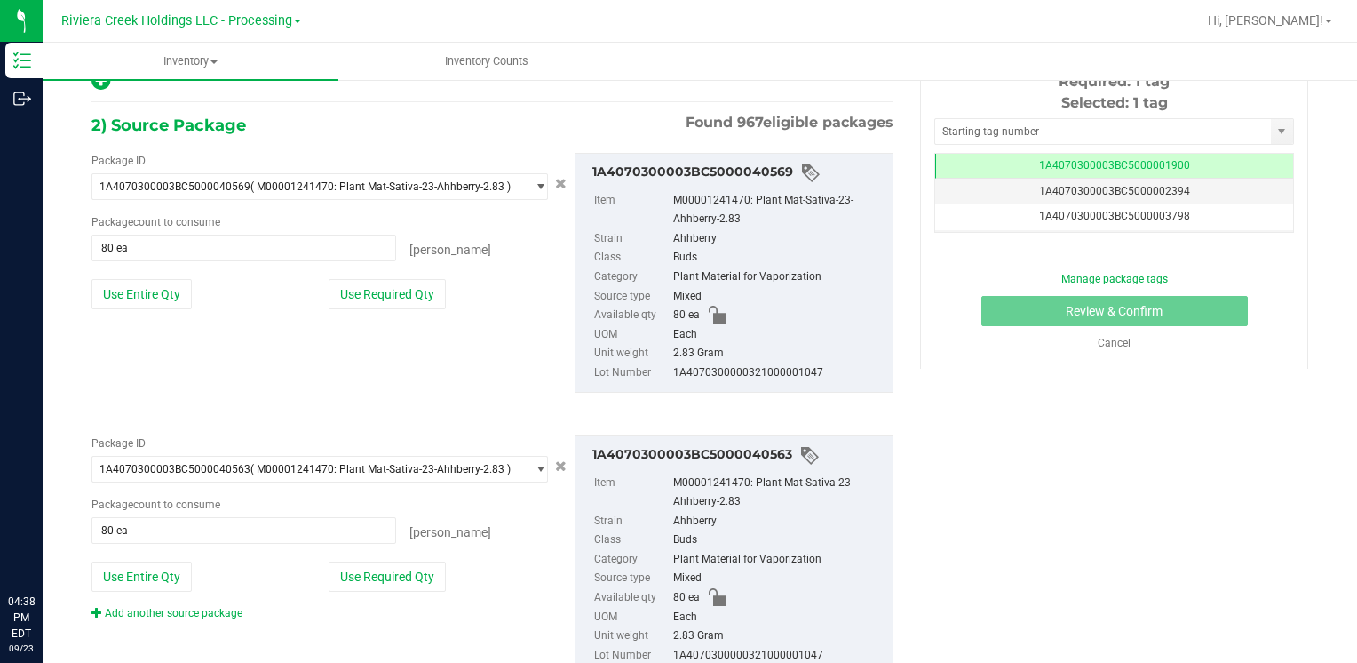
click at [157, 609] on link "Add another source package" at bounding box center [167, 613] width 151 height 12
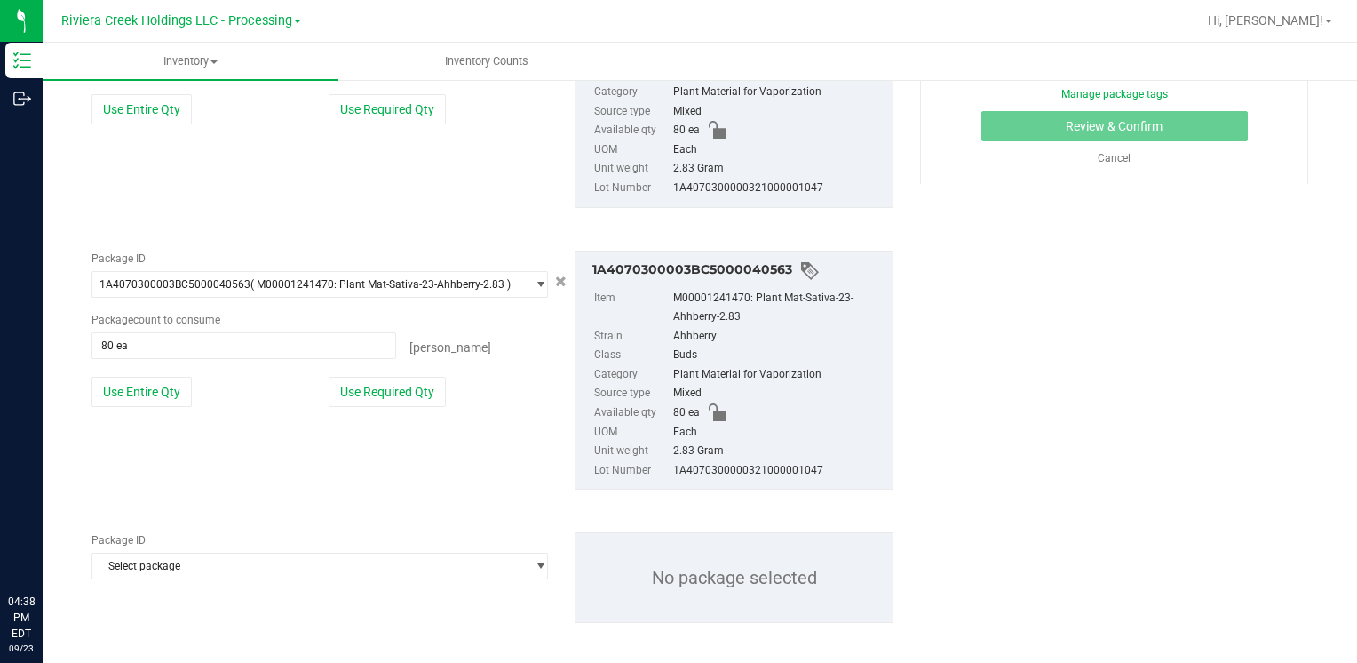
scroll to position [514, 0]
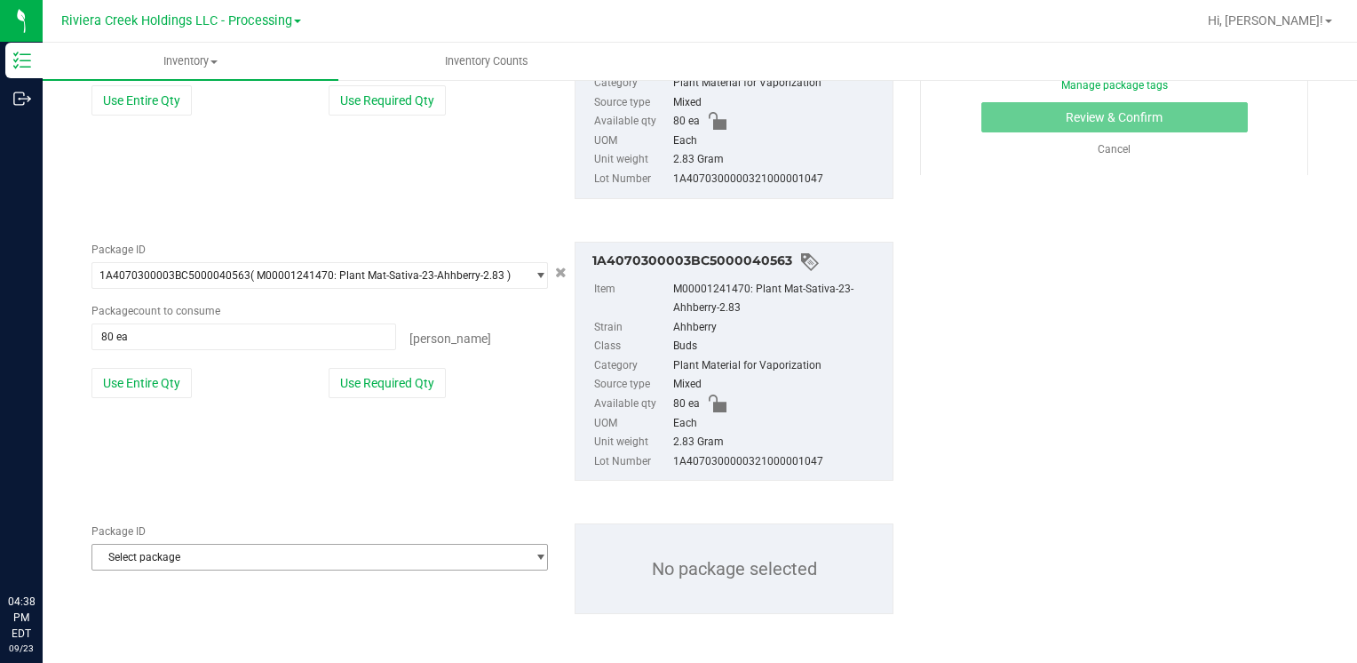
click at [171, 551] on span "Select package" at bounding box center [308, 557] width 433 height 25
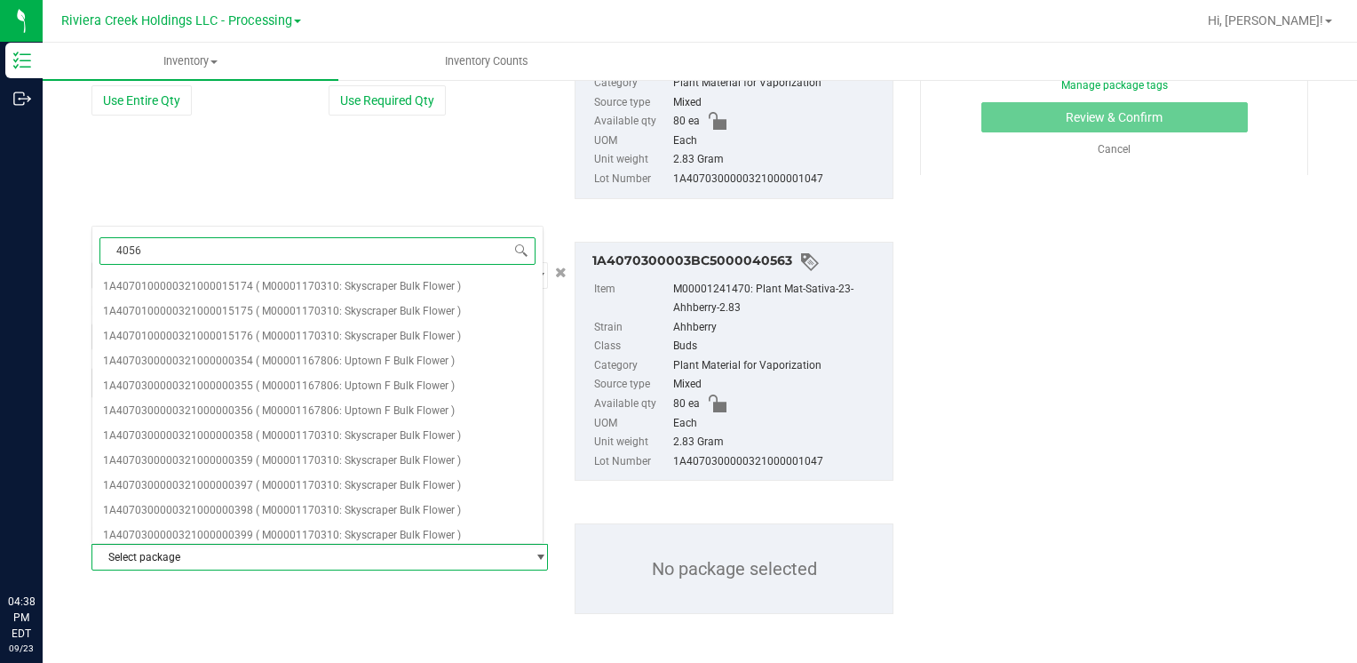
type input "40562"
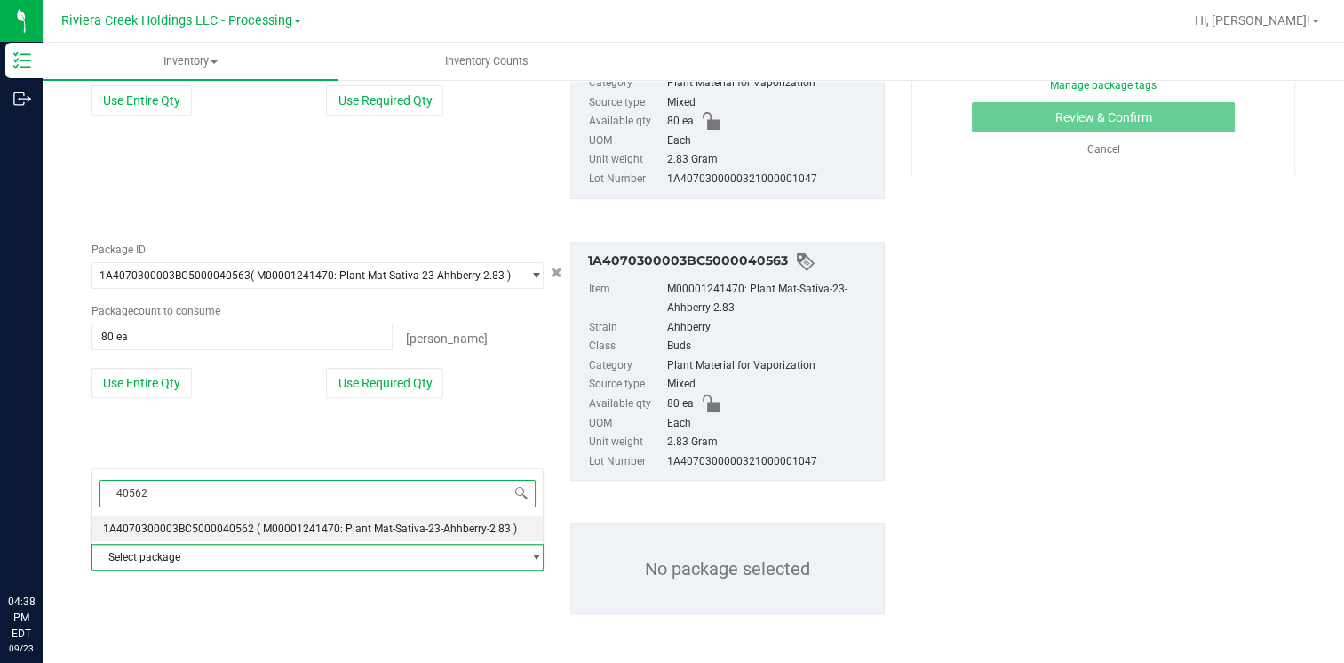
click at [241, 517] on li "1A4070300003BC5000040562 ( M00001241470: Plant Mat-Sativa-23-Ahhberry-2.83 )" at bounding box center [317, 528] width 450 height 25
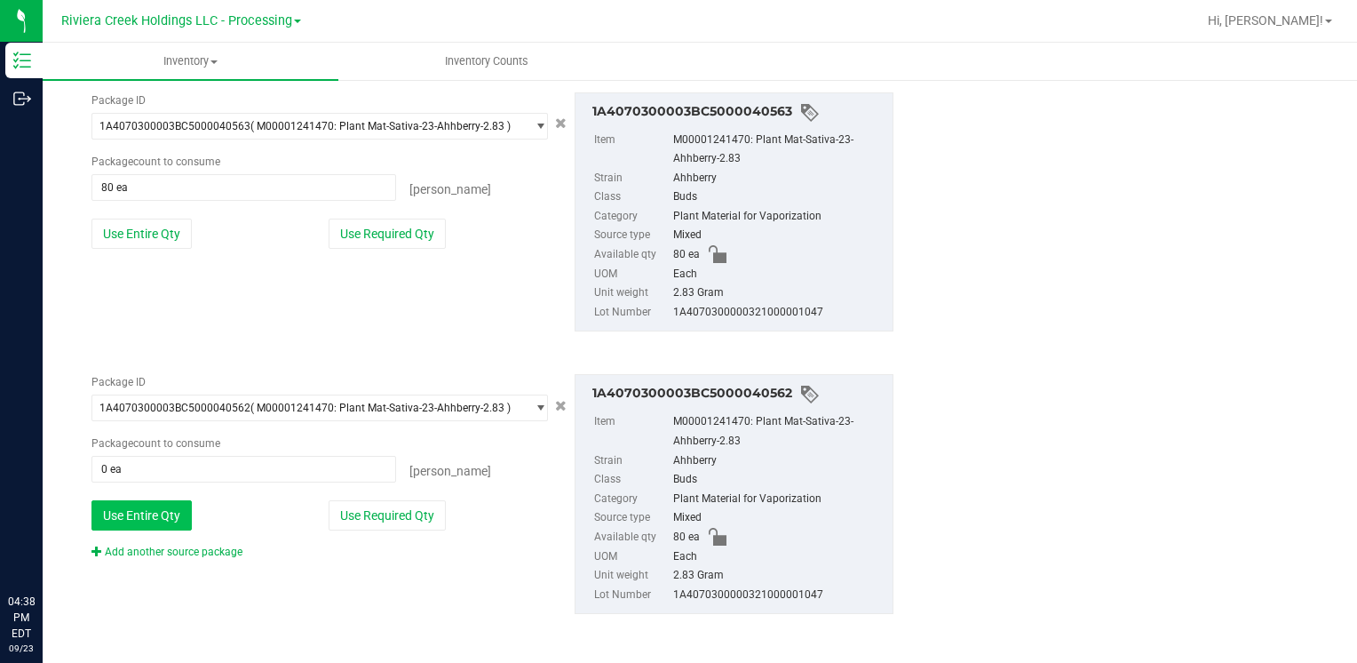
click at [146, 517] on button "Use Entire Qty" at bounding box center [142, 515] width 100 height 30
type input "80 ea"
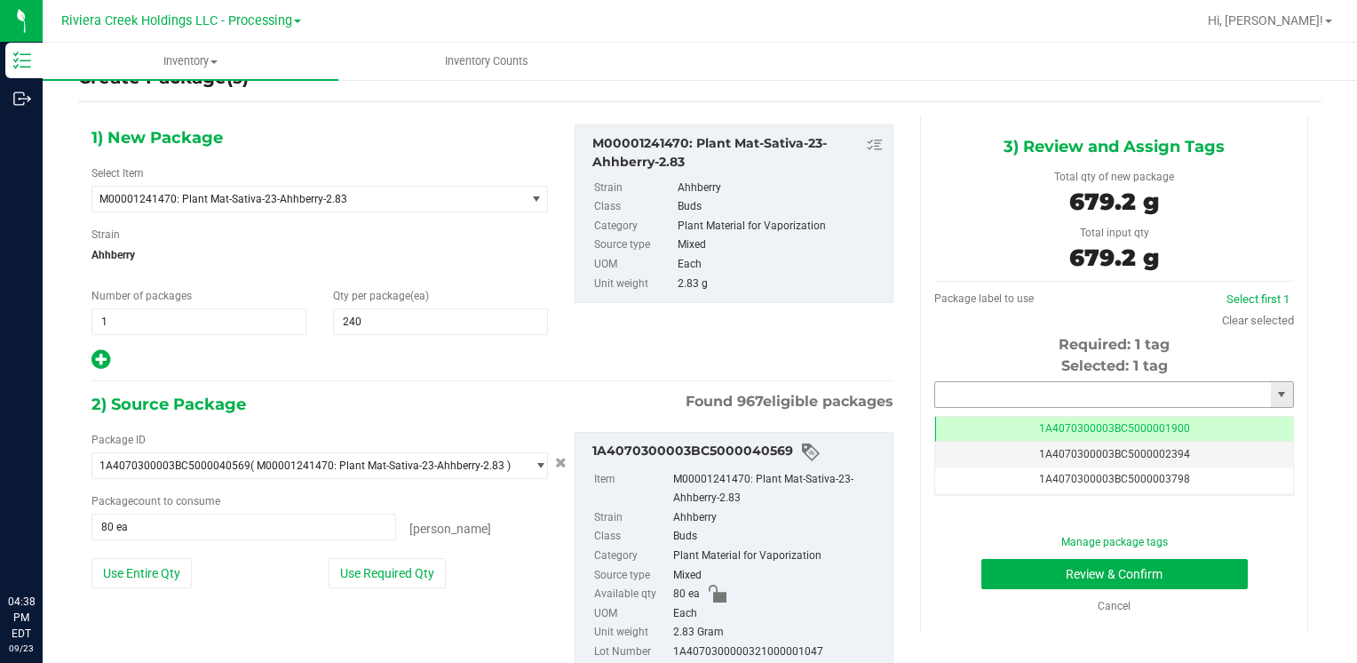
click at [1011, 403] on input "text" at bounding box center [1103, 394] width 336 height 25
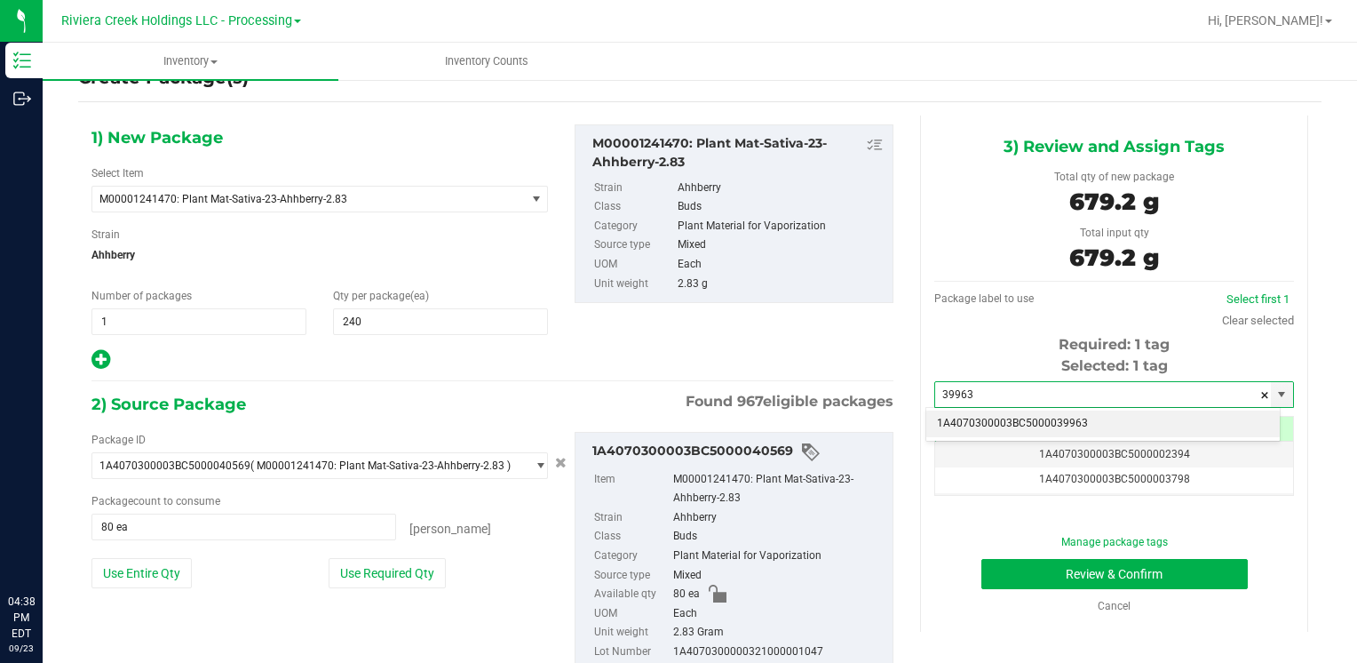
click at [984, 417] on li "1A4070300003BC5000039963" at bounding box center [1104, 423] width 354 height 27
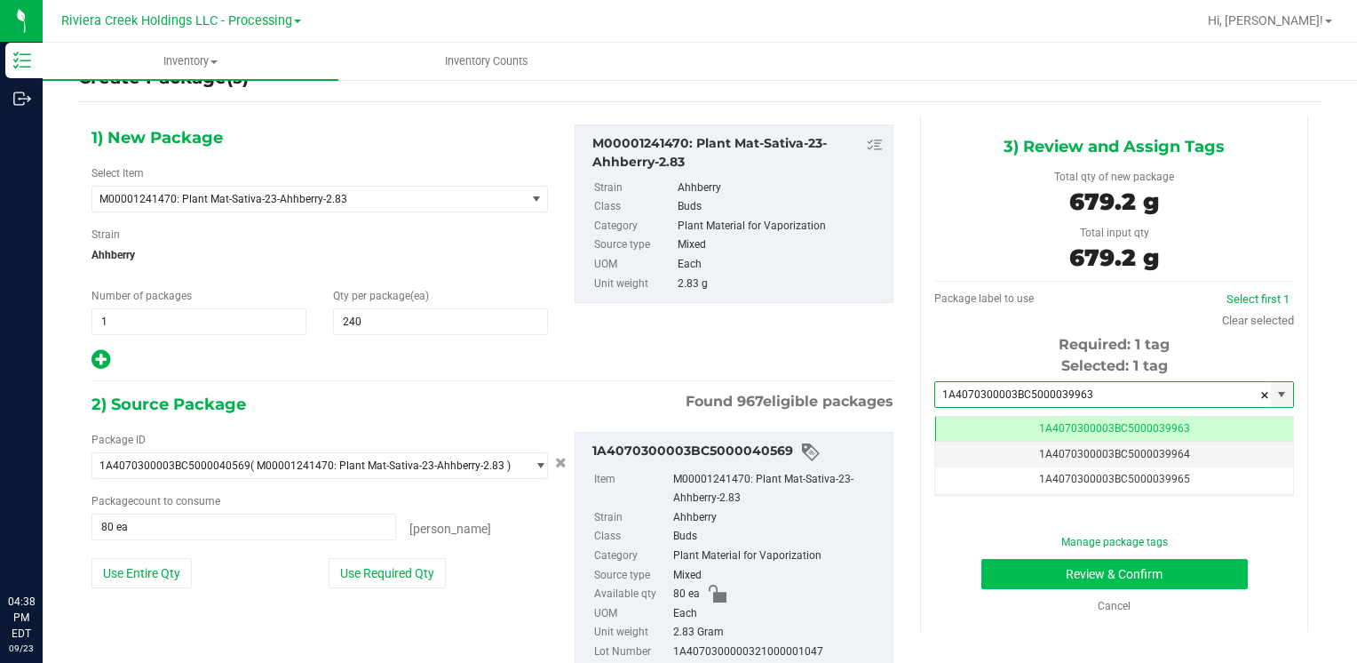
type input "1A4070300003BC5000039963"
click at [1002, 566] on button "Review & Confirm" at bounding box center [1115, 574] width 267 height 30
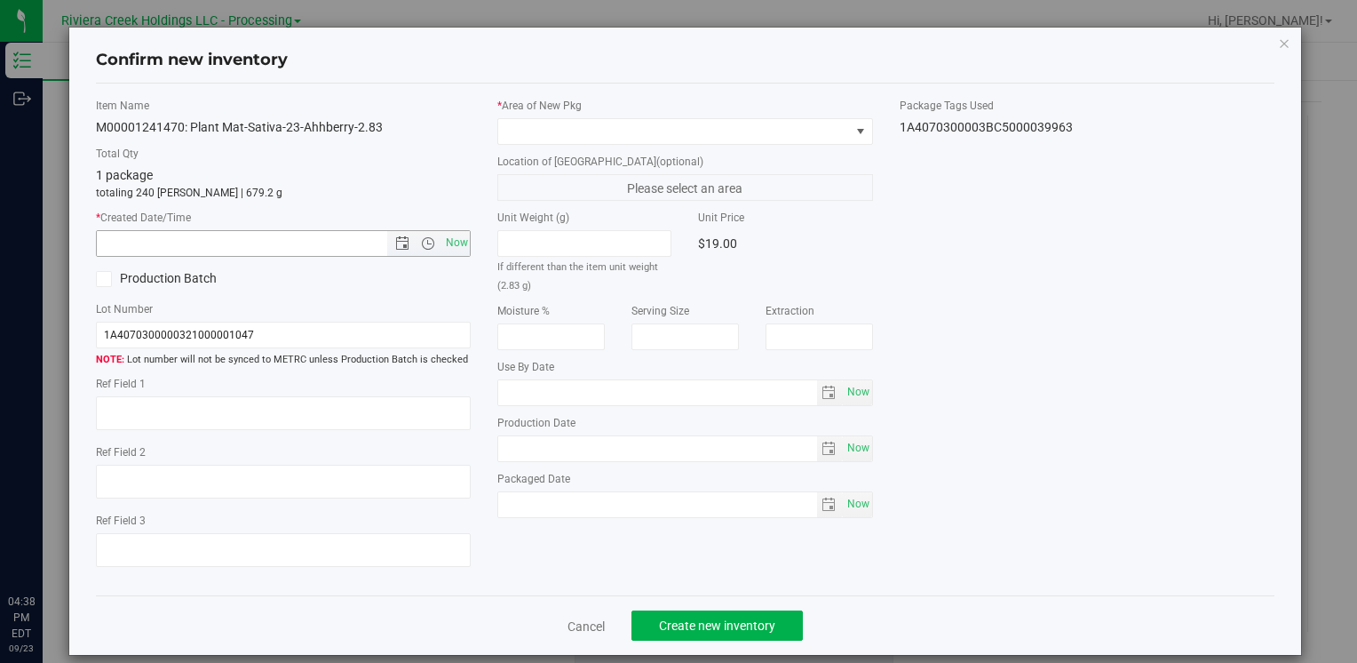
click at [434, 250] on span "Now" at bounding box center [429, 243] width 84 height 25
click at [463, 239] on span "Now" at bounding box center [457, 243] width 30 height 26
type input "[DATE] 4:38 PM"
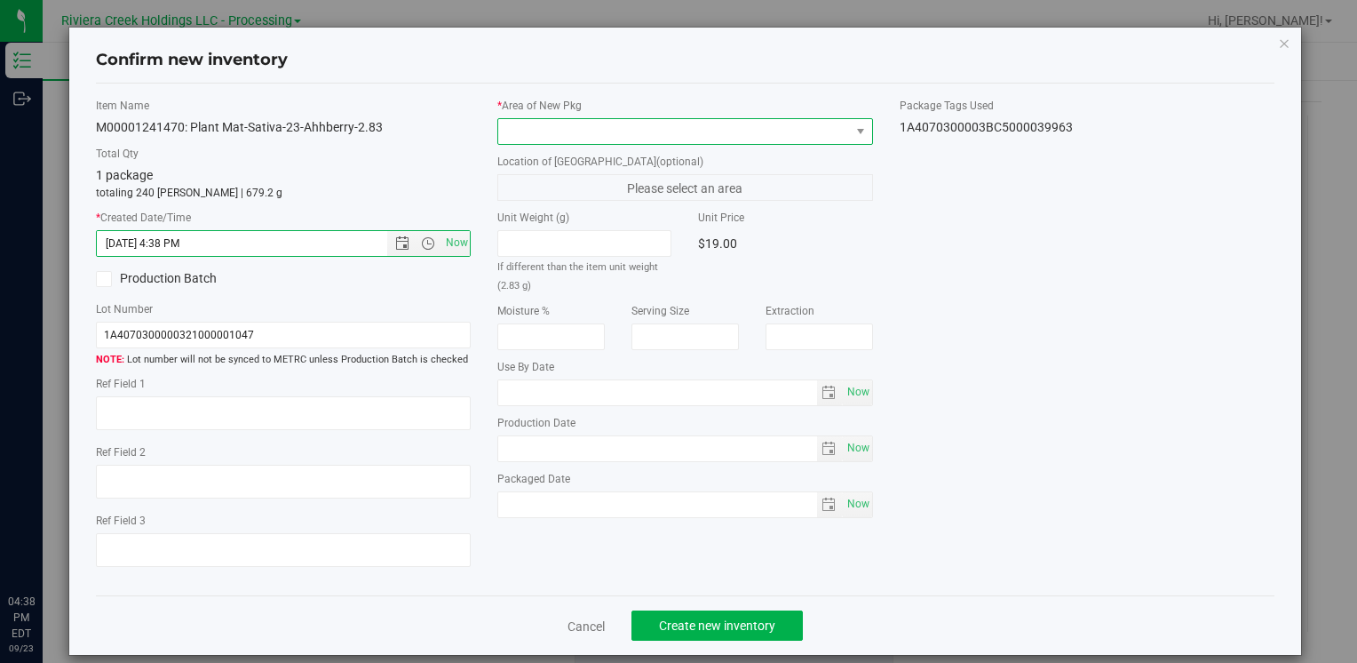
click at [537, 125] on span at bounding box center [673, 131] width 351 height 25
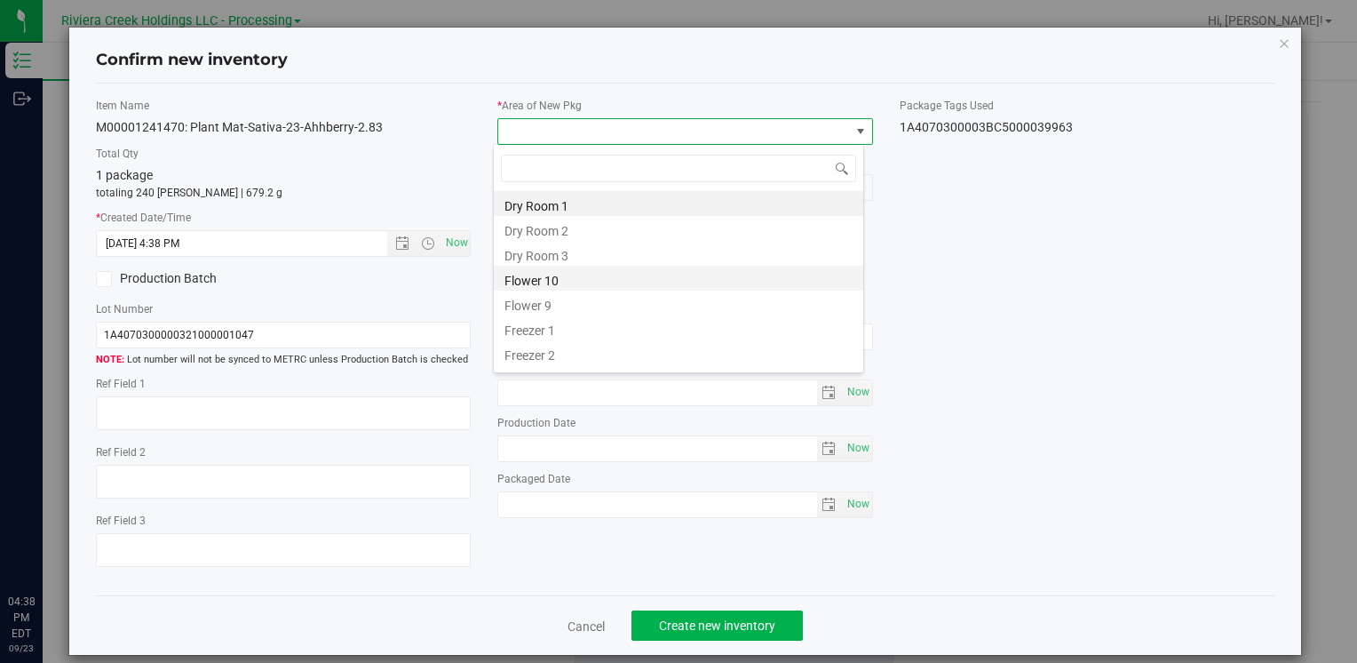
click at [553, 270] on li "Flower 10" at bounding box center [679, 278] width 370 height 25
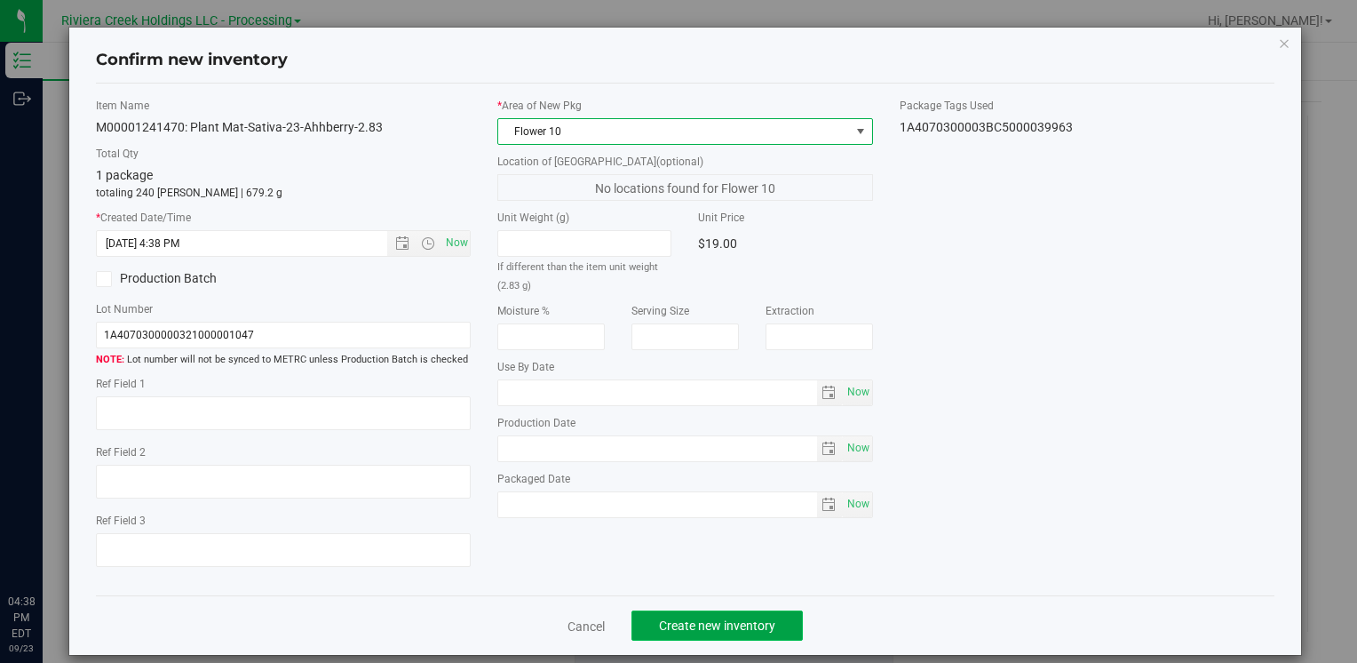
click at [668, 619] on span "Create new inventory" at bounding box center [717, 625] width 116 height 14
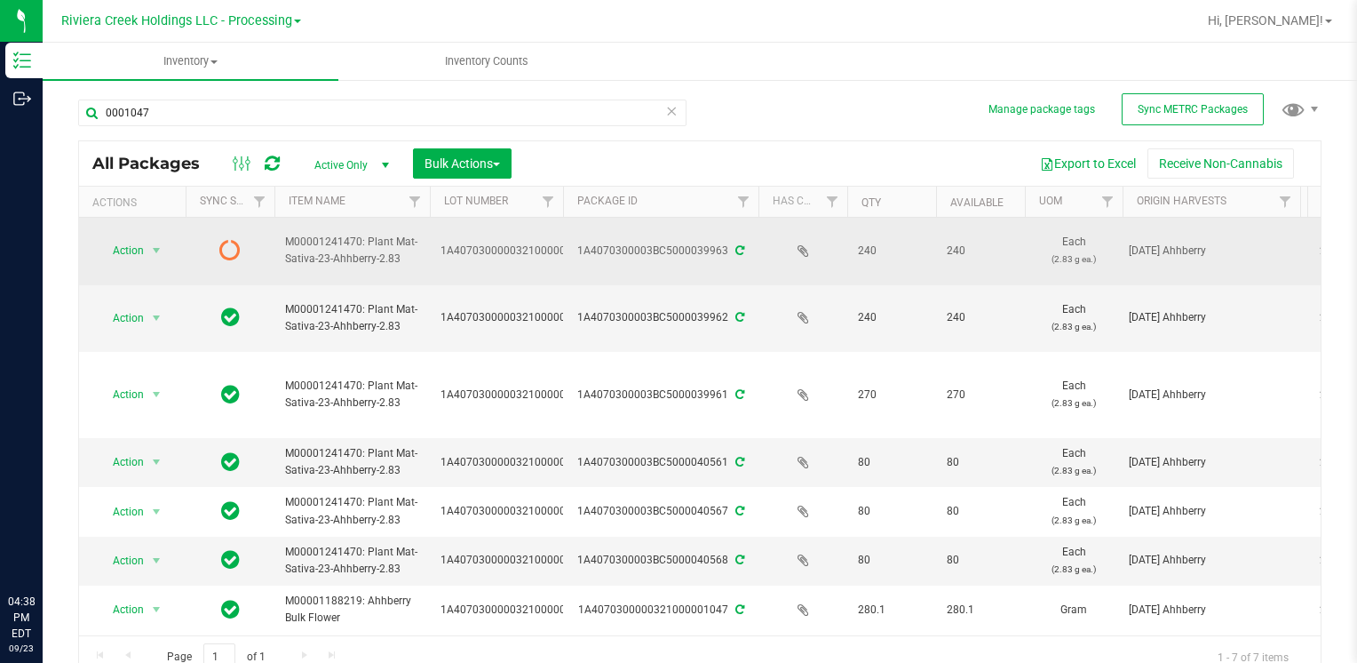
click at [139, 251] on span "Action" at bounding box center [121, 250] width 48 height 25
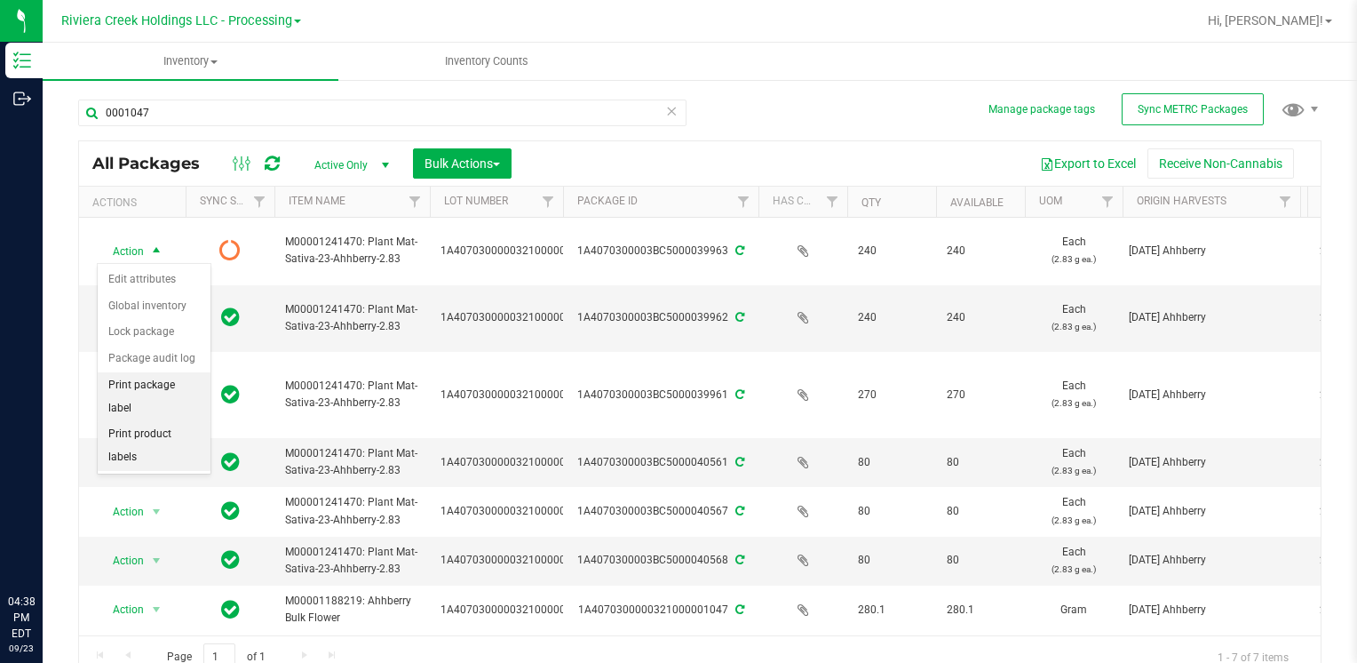
click at [176, 387] on li "Print package label" at bounding box center [154, 396] width 113 height 49
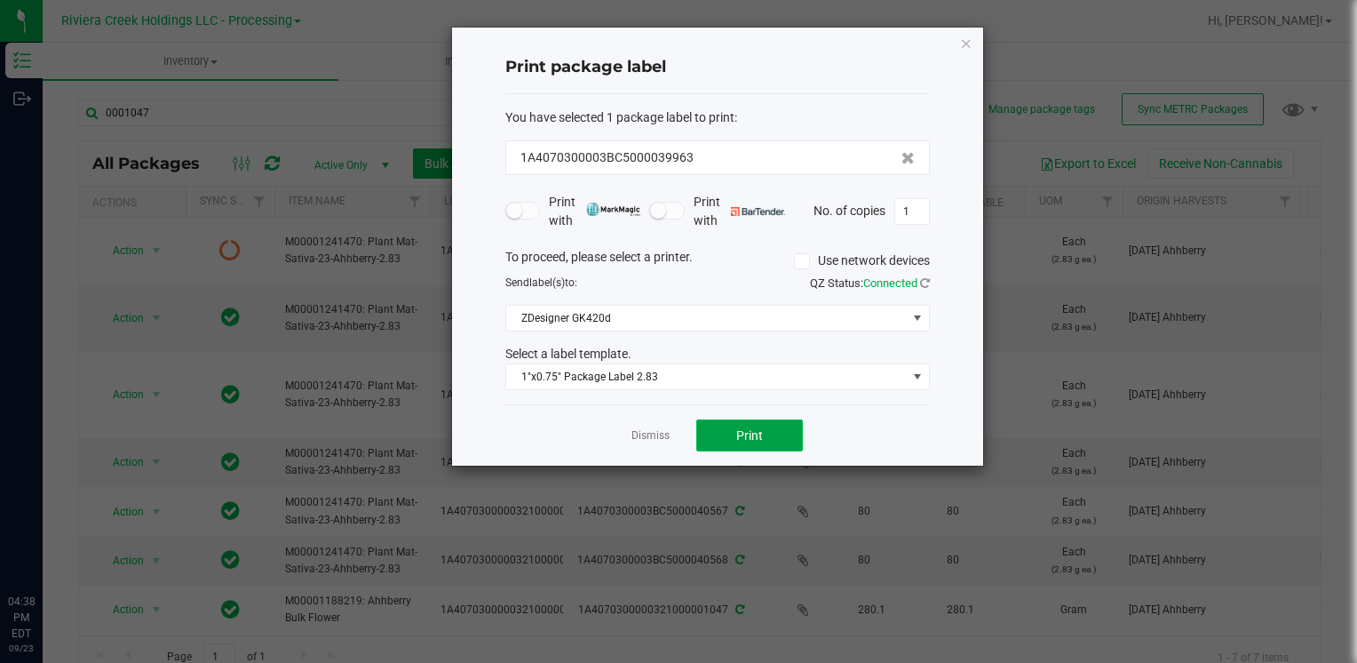
click at [748, 443] on button "Print" at bounding box center [749, 435] width 107 height 32
click at [969, 47] on icon "button" at bounding box center [966, 42] width 12 height 21
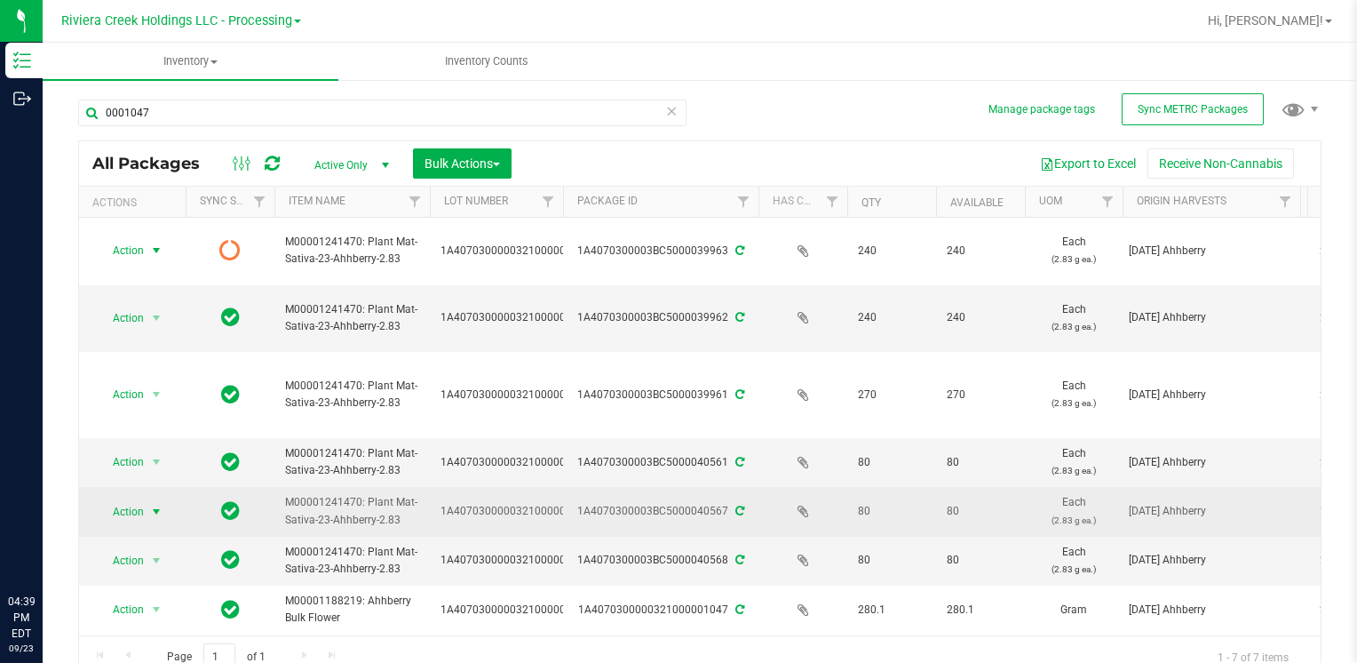
click at [156, 508] on span "select" at bounding box center [156, 512] width 14 height 14
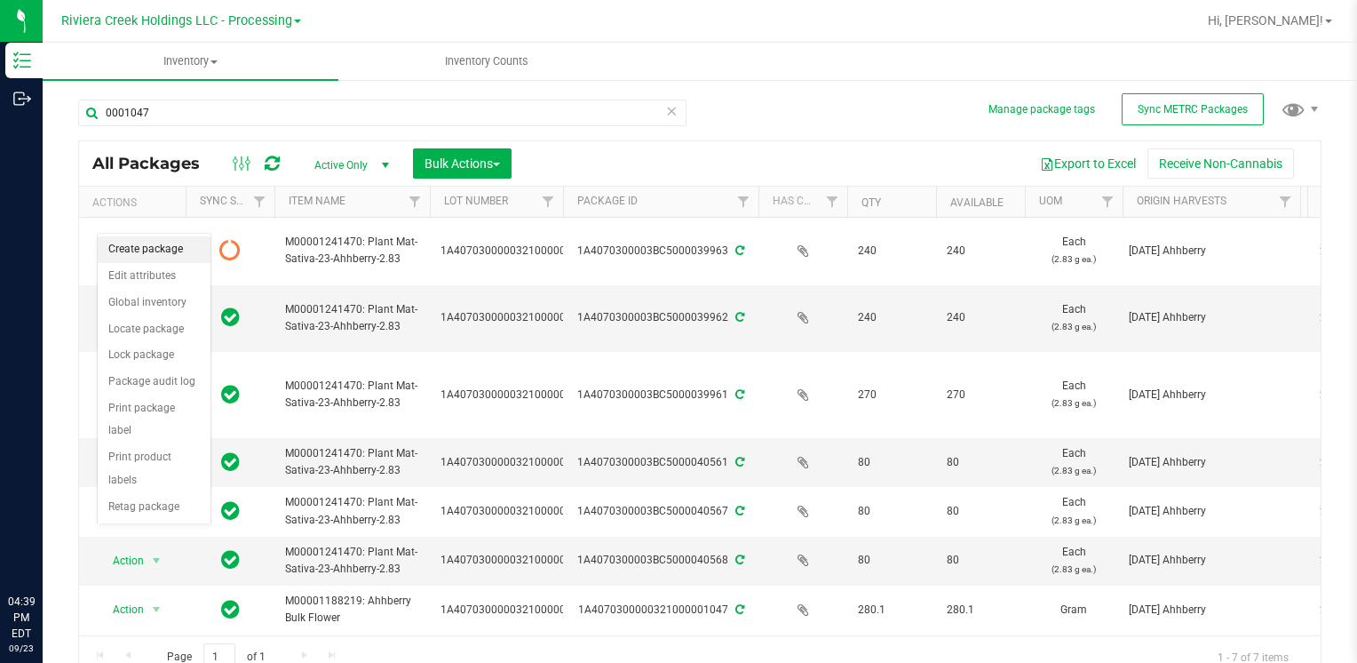
click at [161, 244] on li "Create package" at bounding box center [154, 249] width 113 height 27
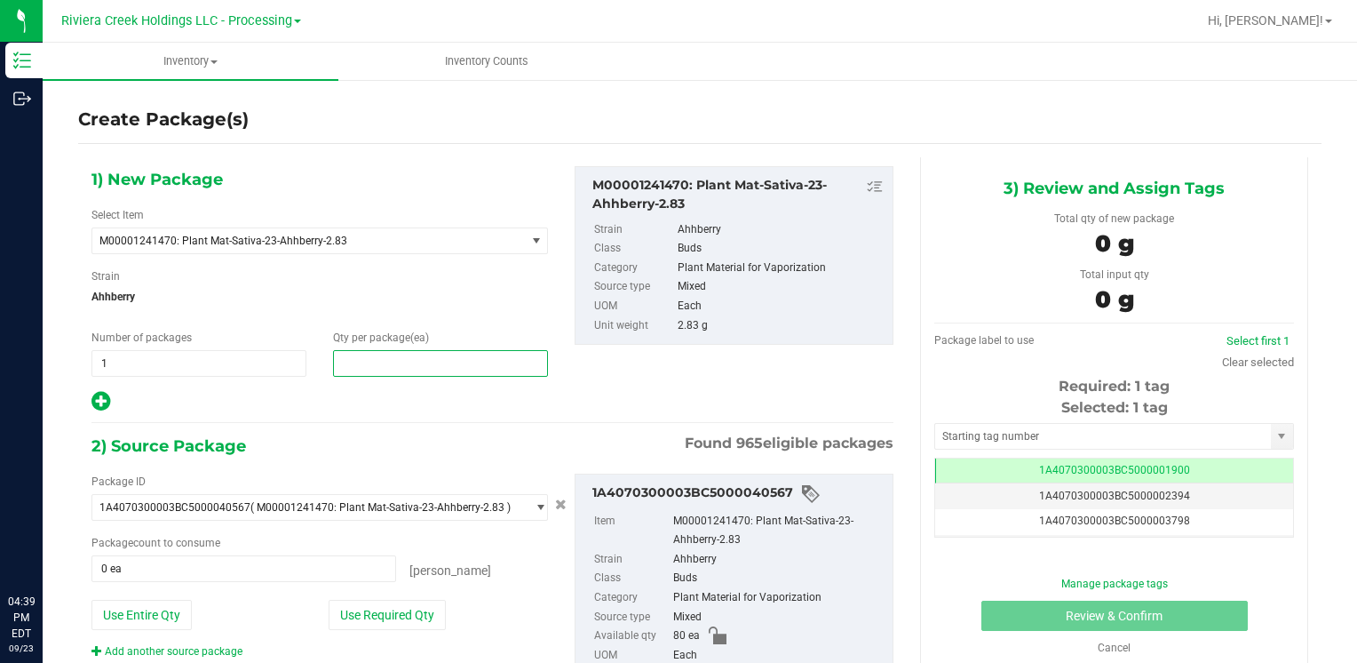
click at [394, 371] on span at bounding box center [440, 363] width 215 height 27
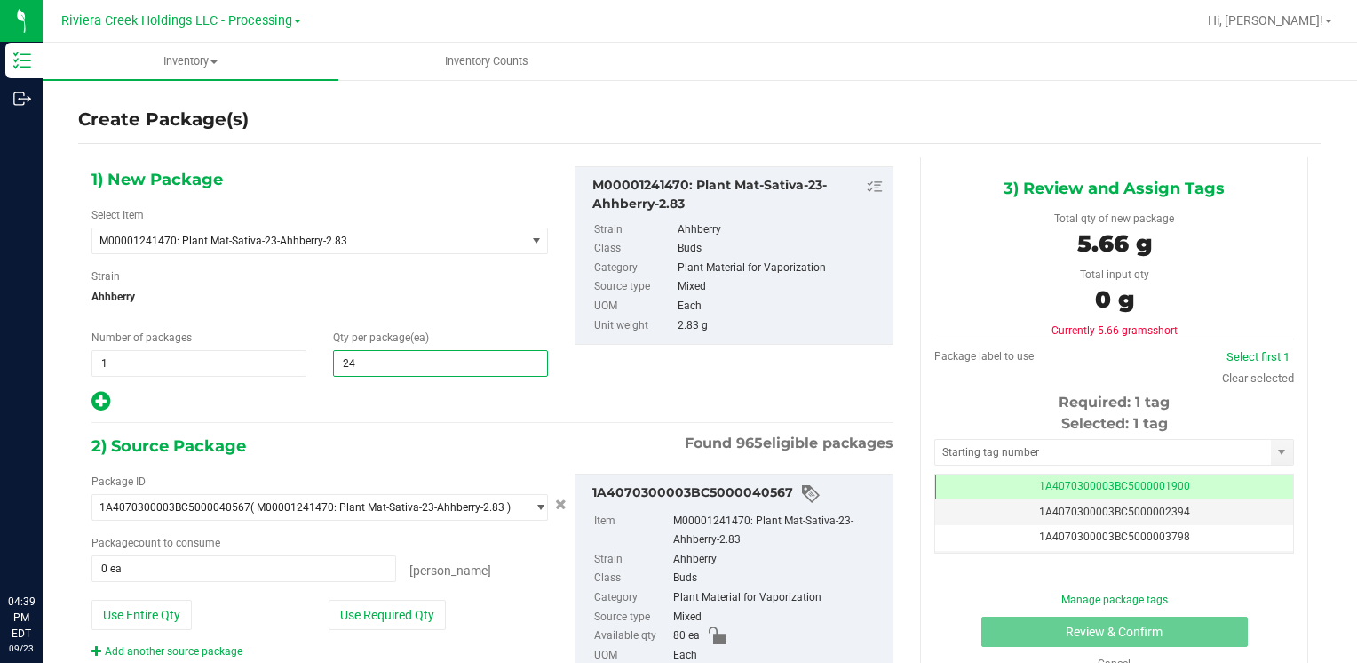
type input "240"
click at [167, 605] on button "Use Entire Qty" at bounding box center [142, 615] width 100 height 30
type input "80 ea"
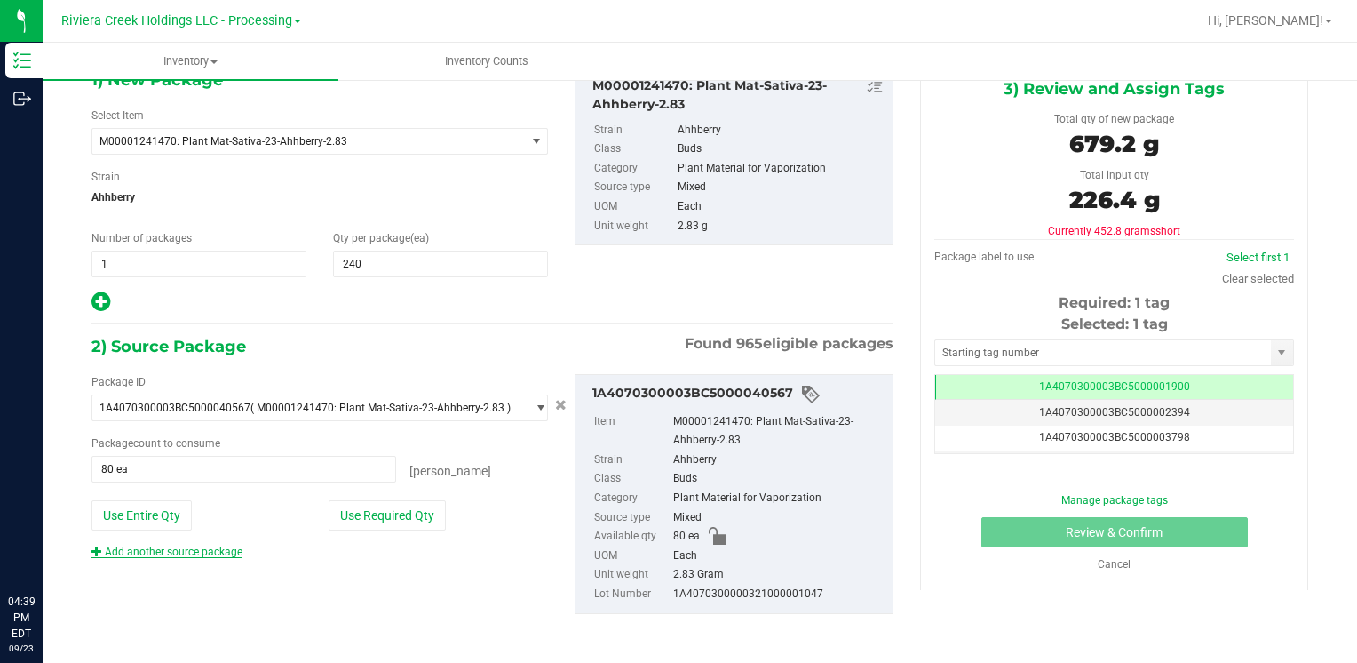
click at [185, 548] on link "Add another source package" at bounding box center [167, 551] width 151 height 12
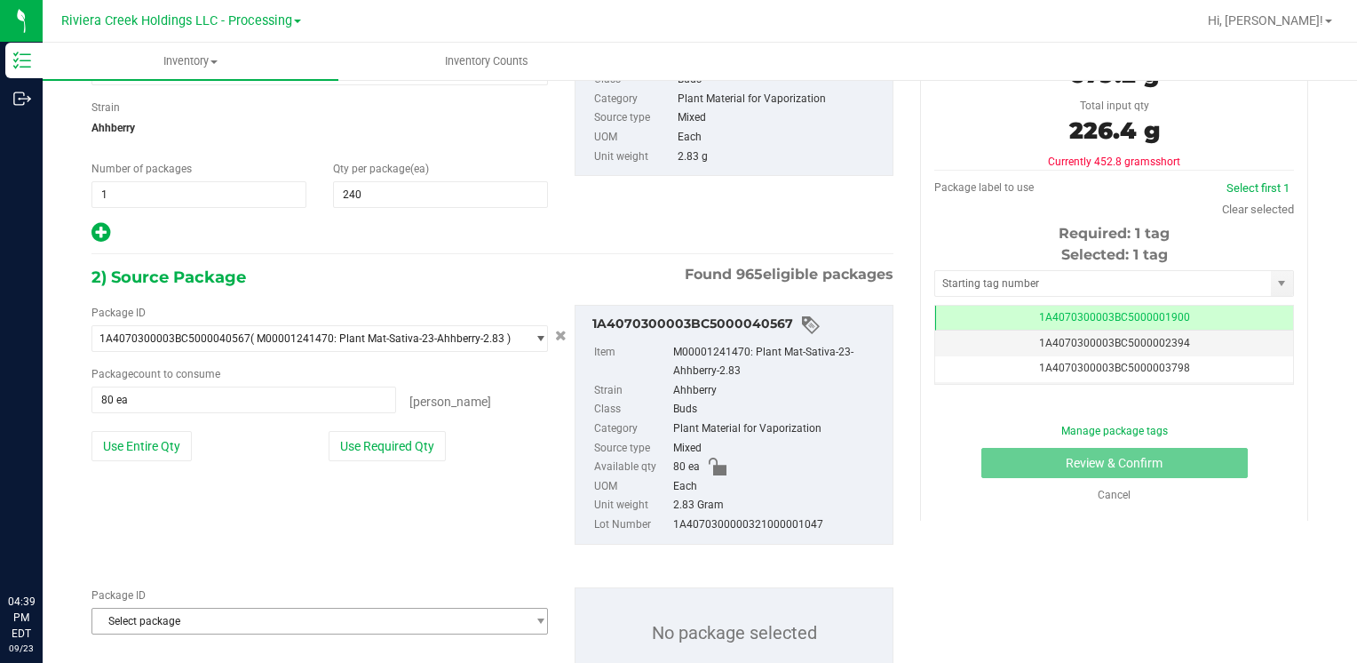
scroll to position [232, 0]
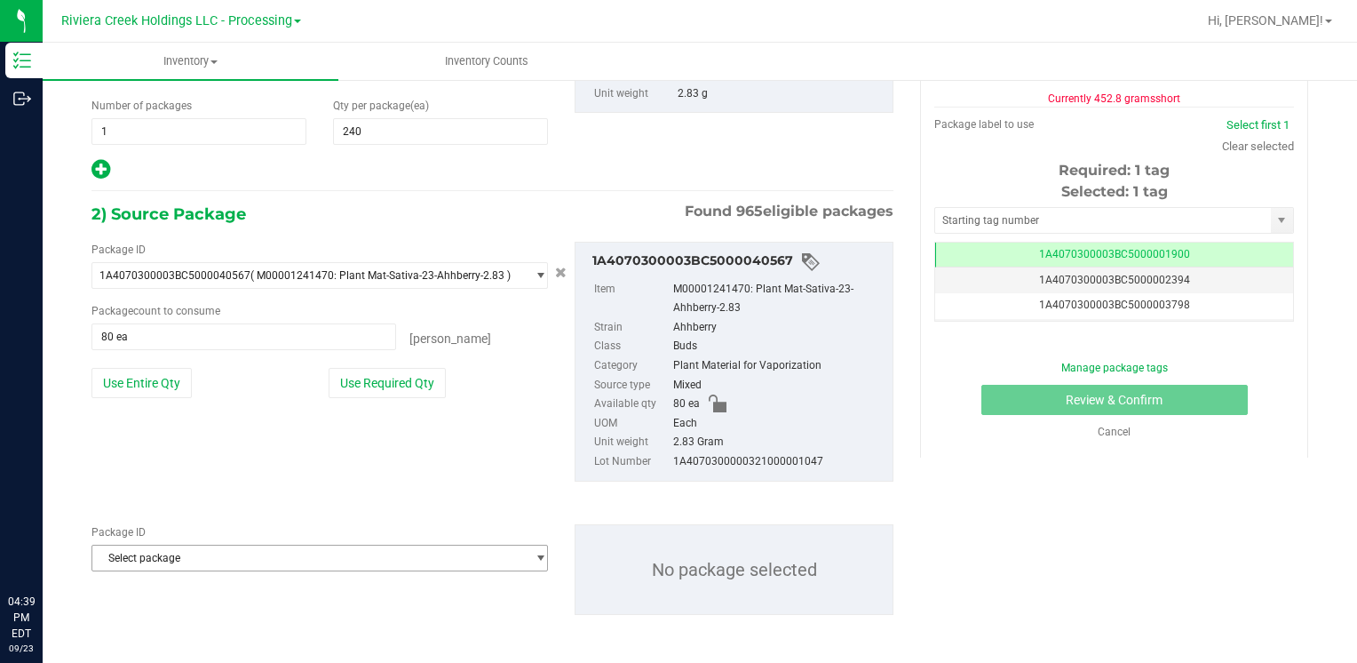
click at [179, 557] on span "Select package" at bounding box center [308, 557] width 433 height 25
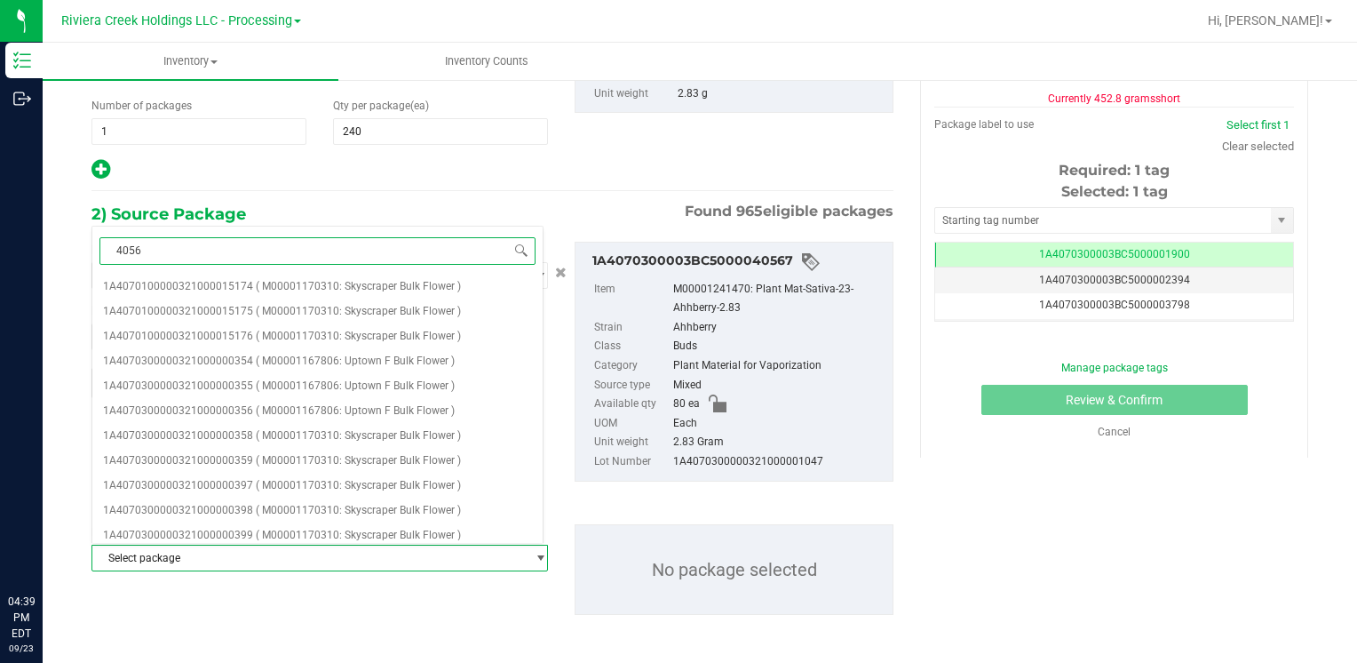
type input "40561"
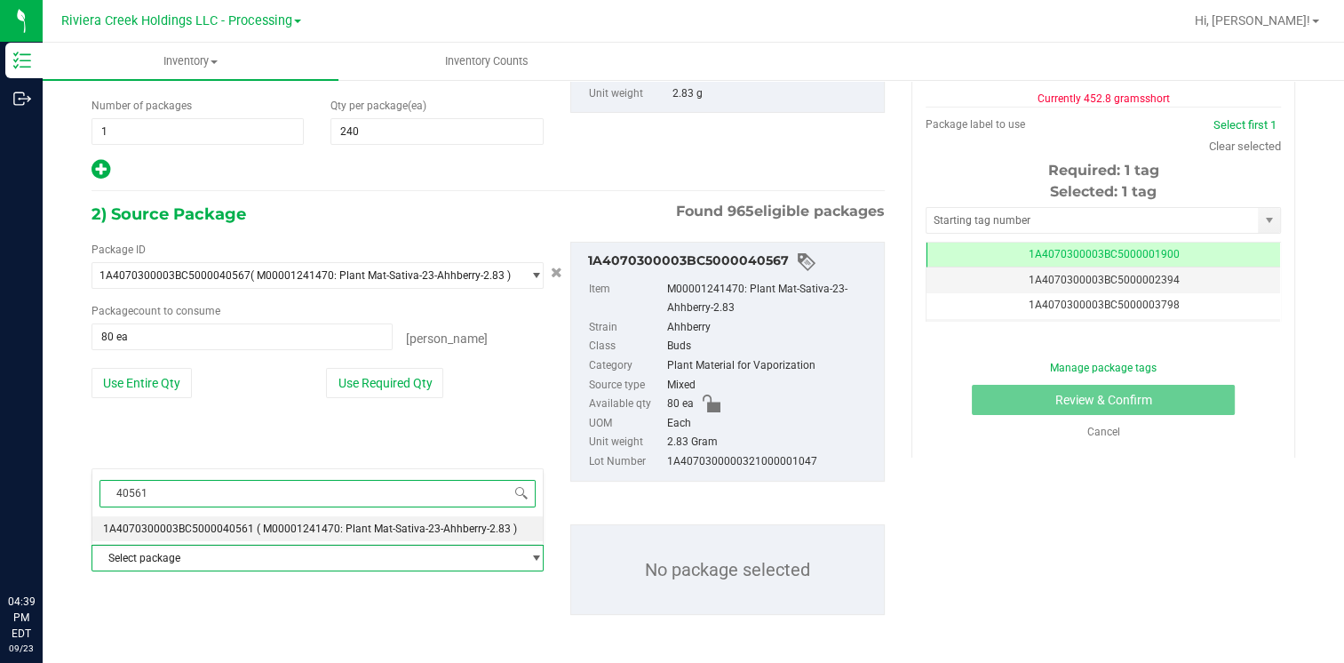
click at [257, 524] on span "( M00001241470: Plant Mat-Sativa-23-Ahhberry-2.83 )" at bounding box center [387, 528] width 260 height 12
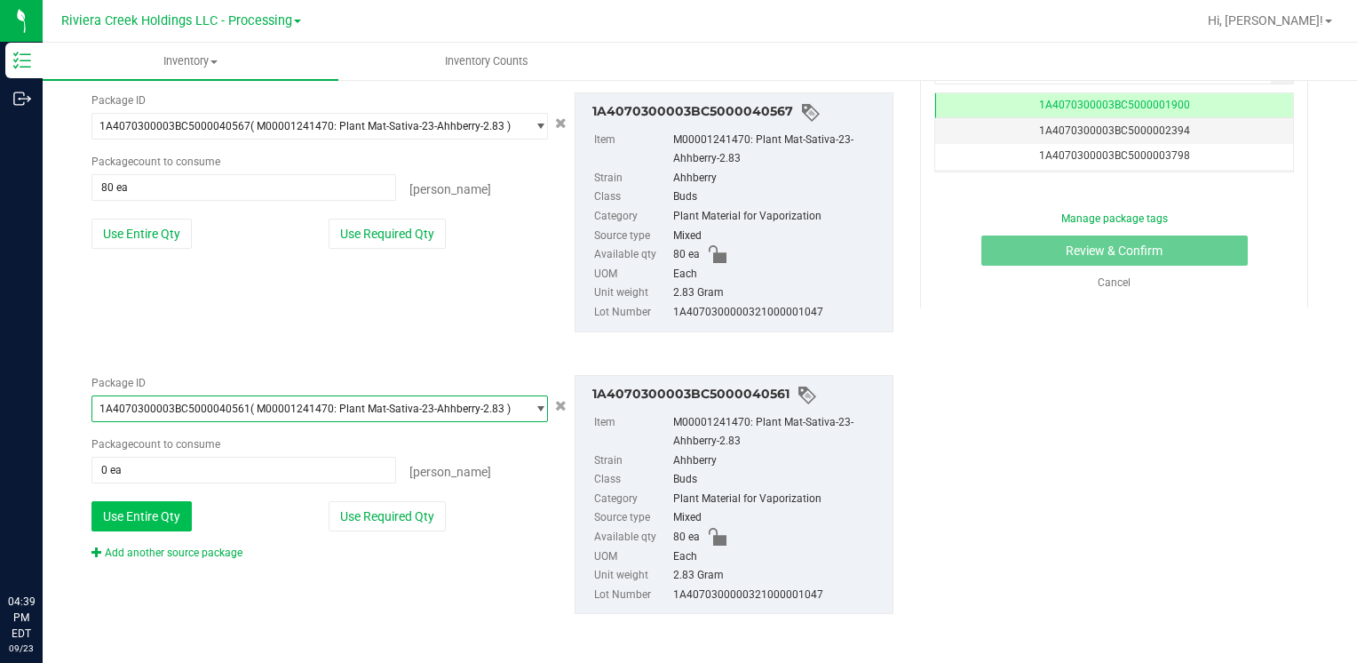
click at [139, 514] on button "Use Entire Qty" at bounding box center [142, 516] width 100 height 30
type input "80 ea"
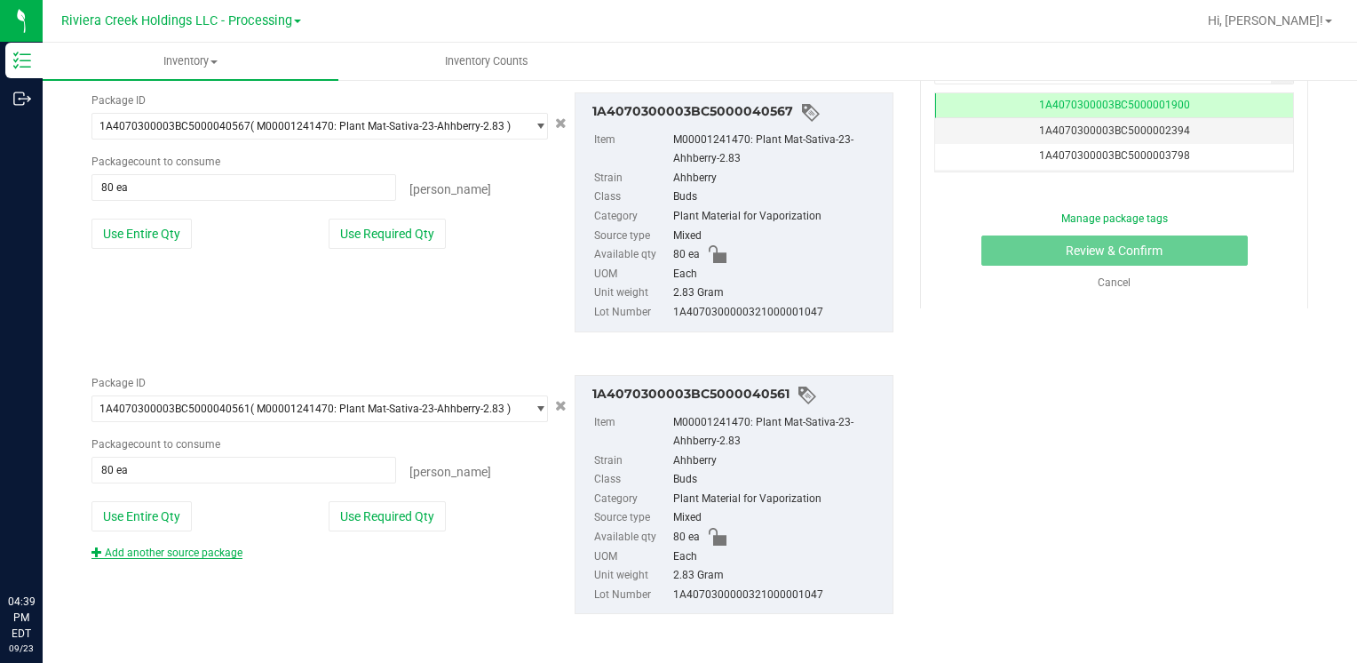
click at [149, 553] on link "Add another source package" at bounding box center [167, 552] width 151 height 12
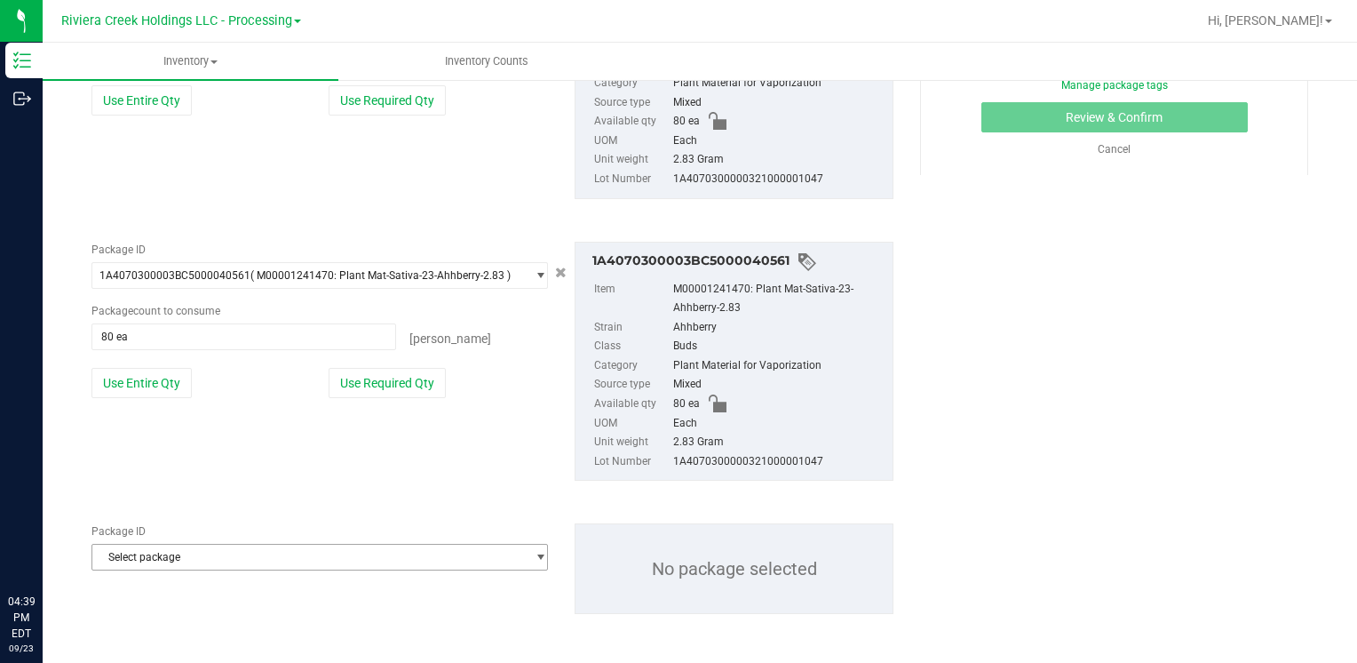
click at [149, 553] on span "Select package" at bounding box center [308, 557] width 433 height 25
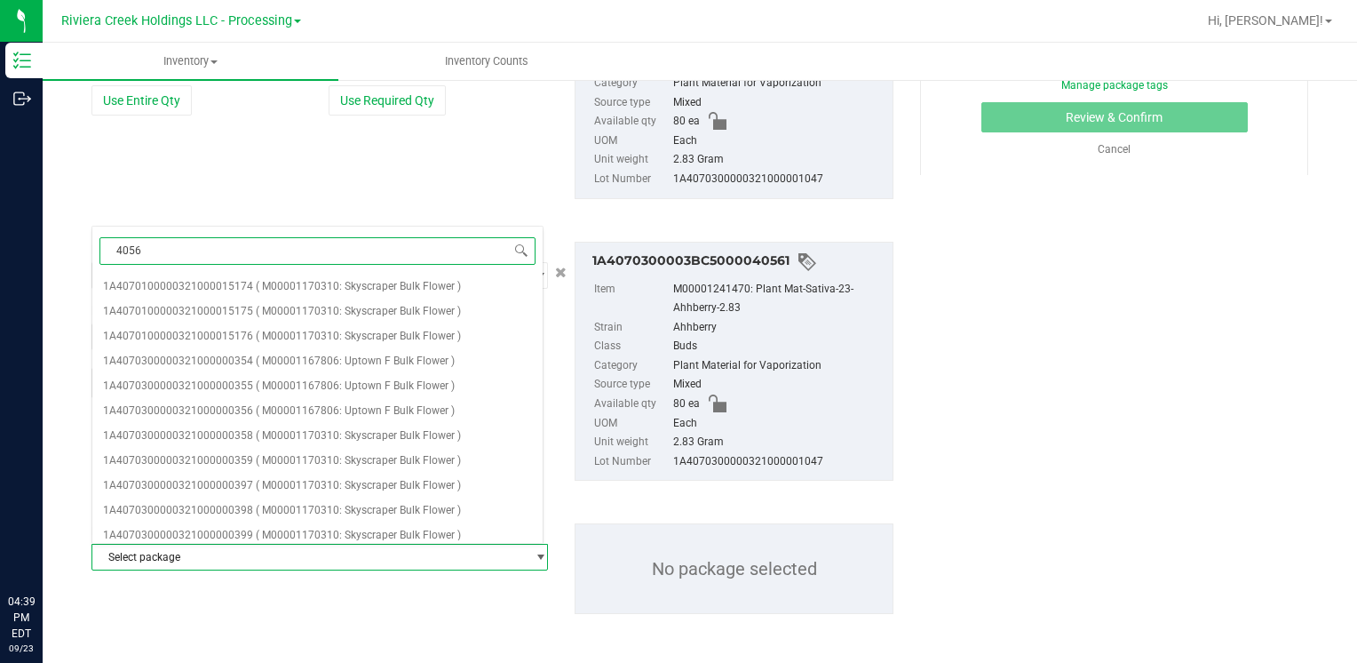
type input "40568"
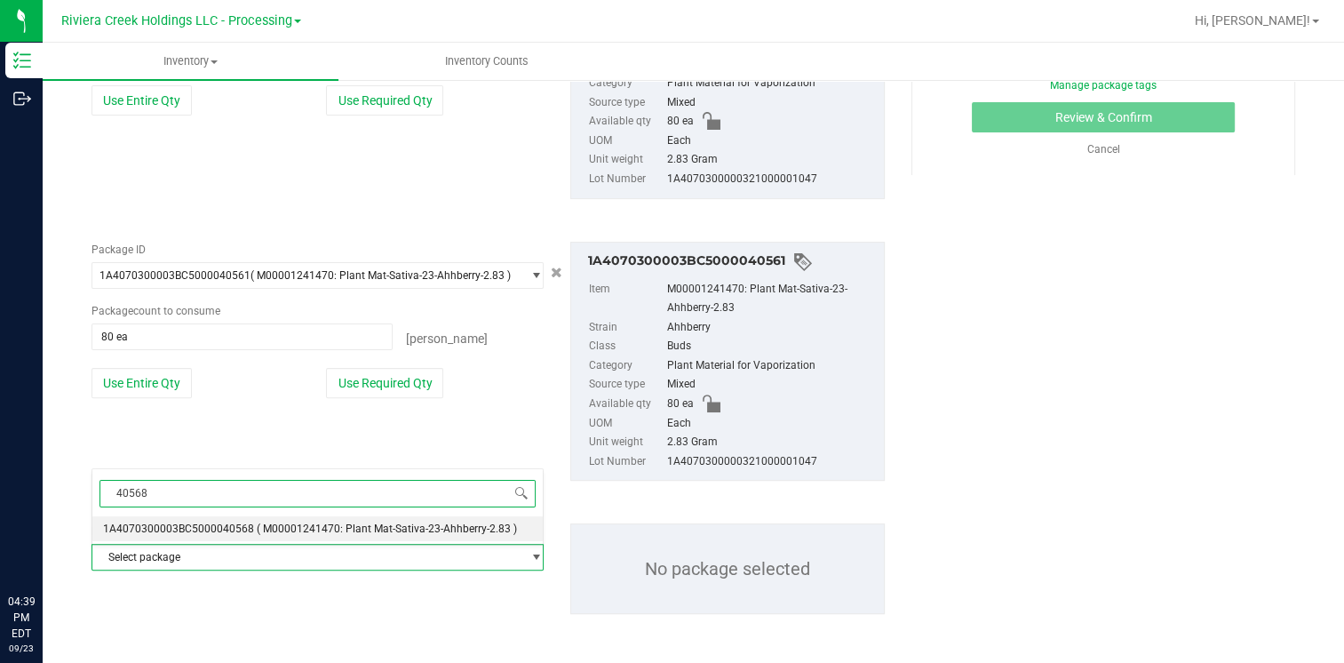
click at [231, 537] on li "1A4070300003BC5000040568 ( M00001241470: Plant Mat-Sativa-23-Ahhberry-2.83 )" at bounding box center [317, 528] width 450 height 25
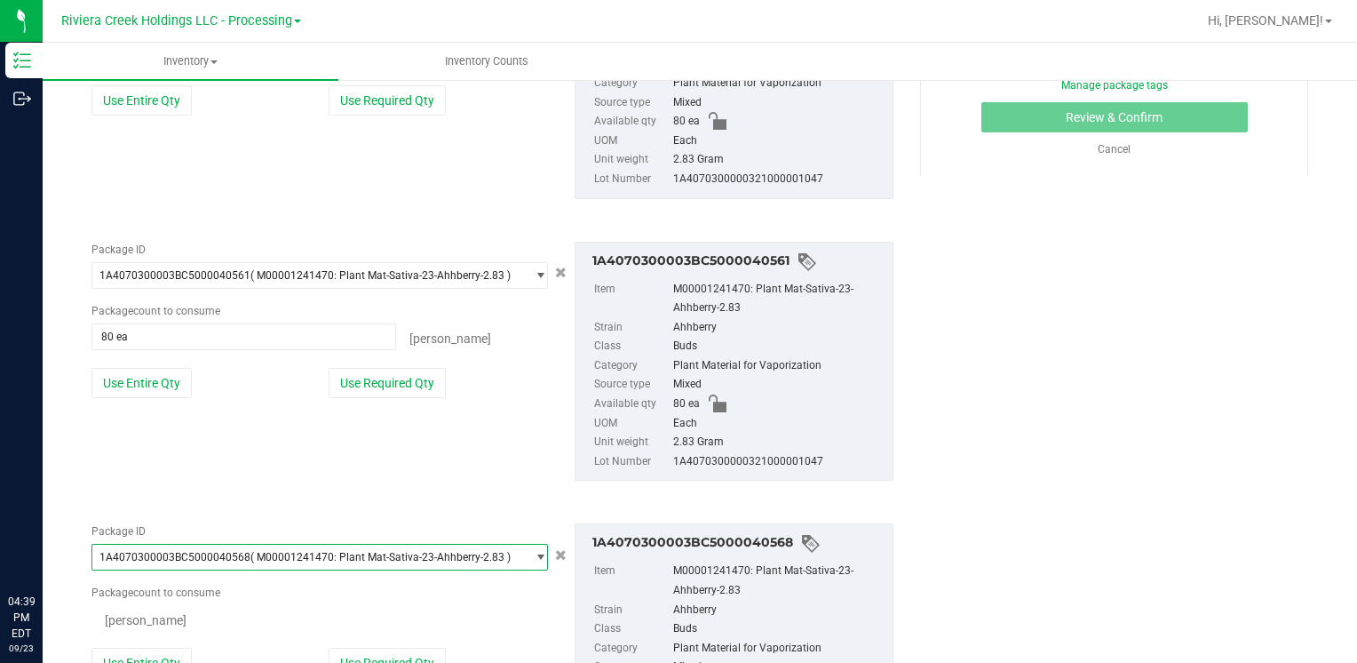
scroll to position [0, 0]
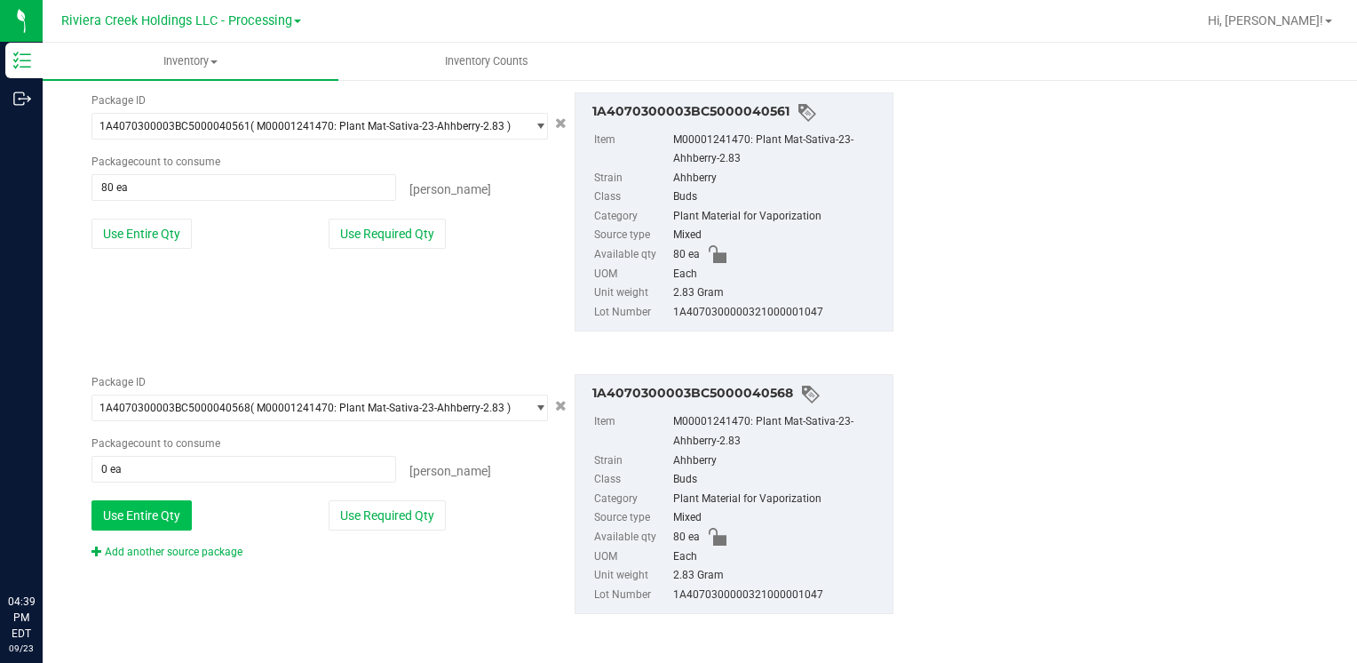
click at [160, 511] on button "Use Entire Qty" at bounding box center [142, 515] width 100 height 30
type input "80 ea"
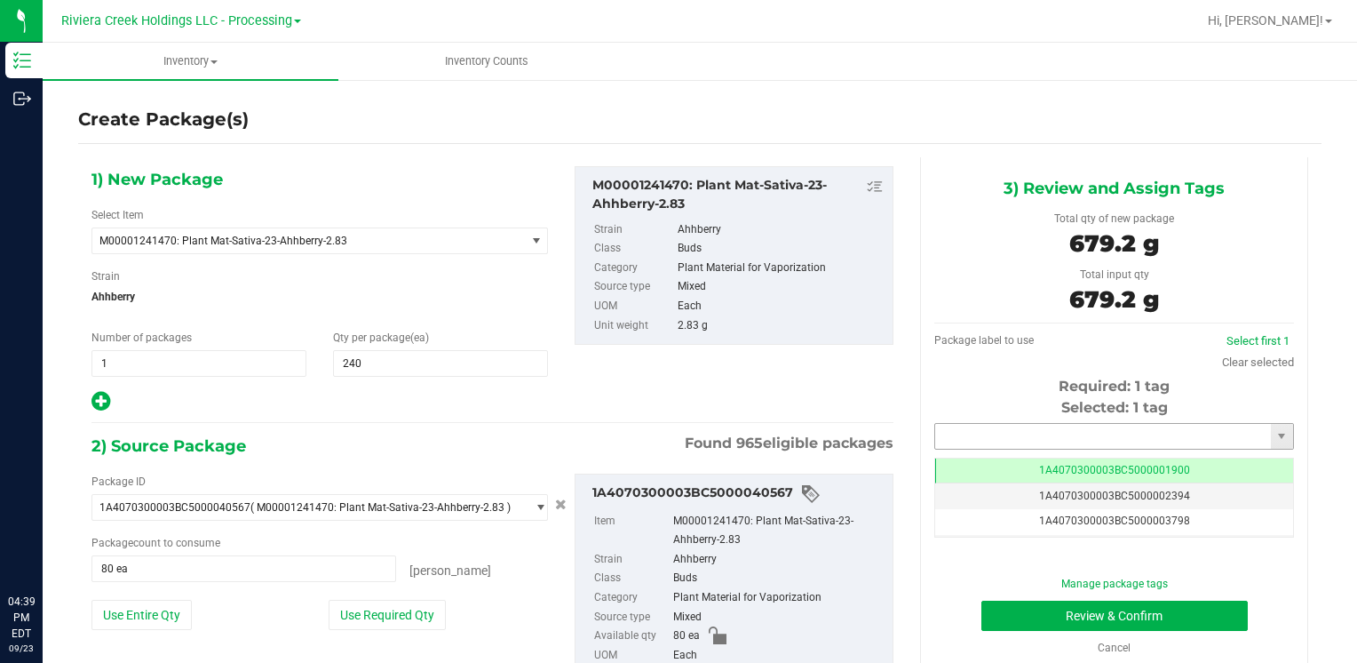
click at [1006, 436] on input "text" at bounding box center [1103, 436] width 336 height 25
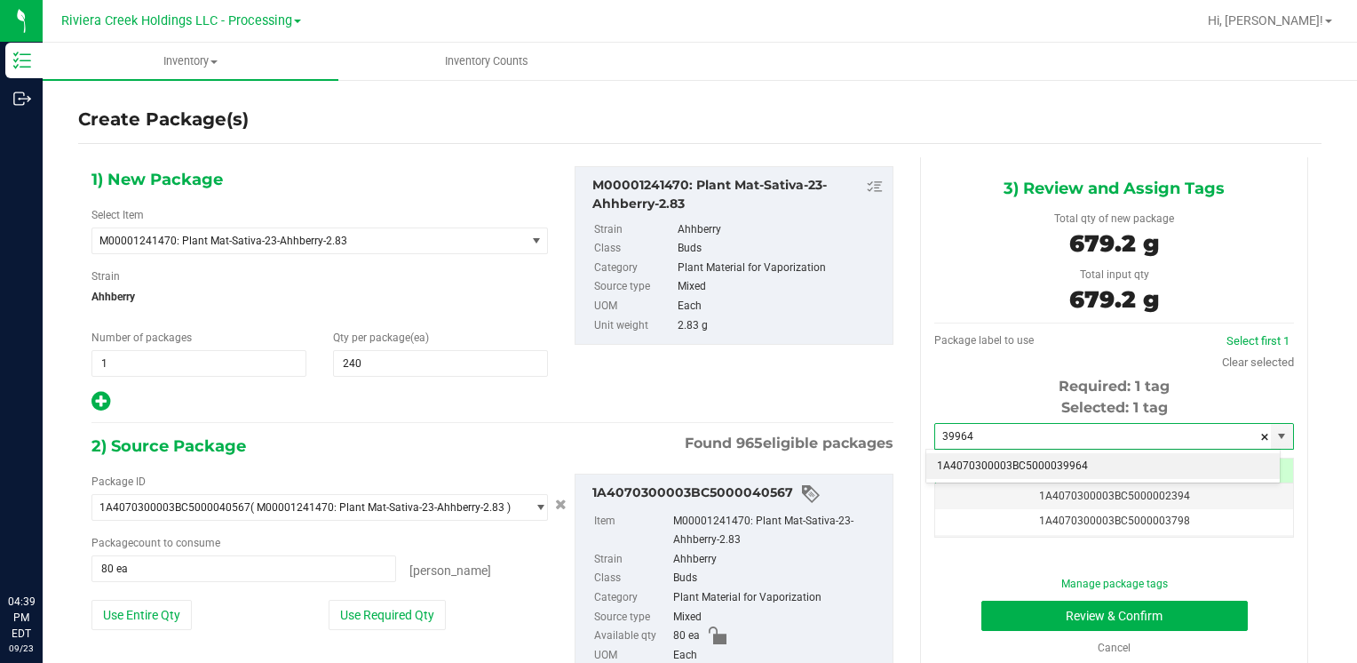
click at [991, 457] on li "1A4070300003BC5000039964" at bounding box center [1104, 466] width 354 height 27
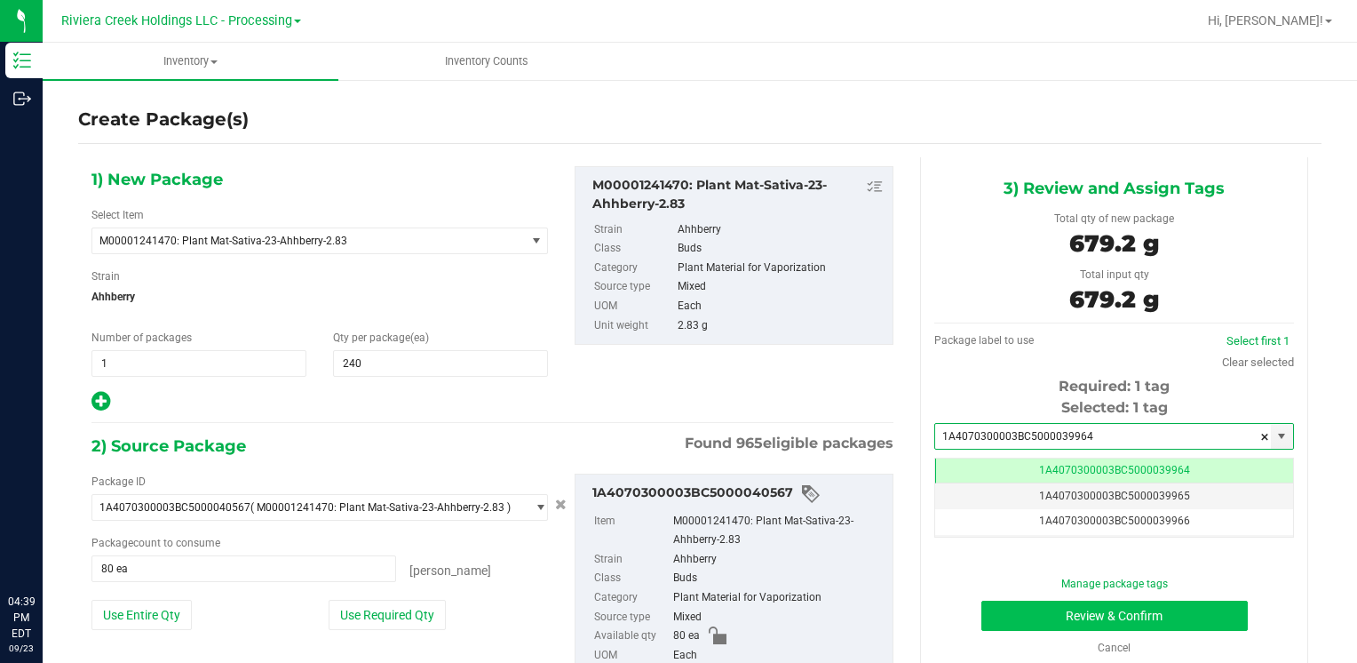
type input "1A4070300003BC5000039964"
click at [998, 620] on button "Review & Confirm" at bounding box center [1115, 616] width 267 height 30
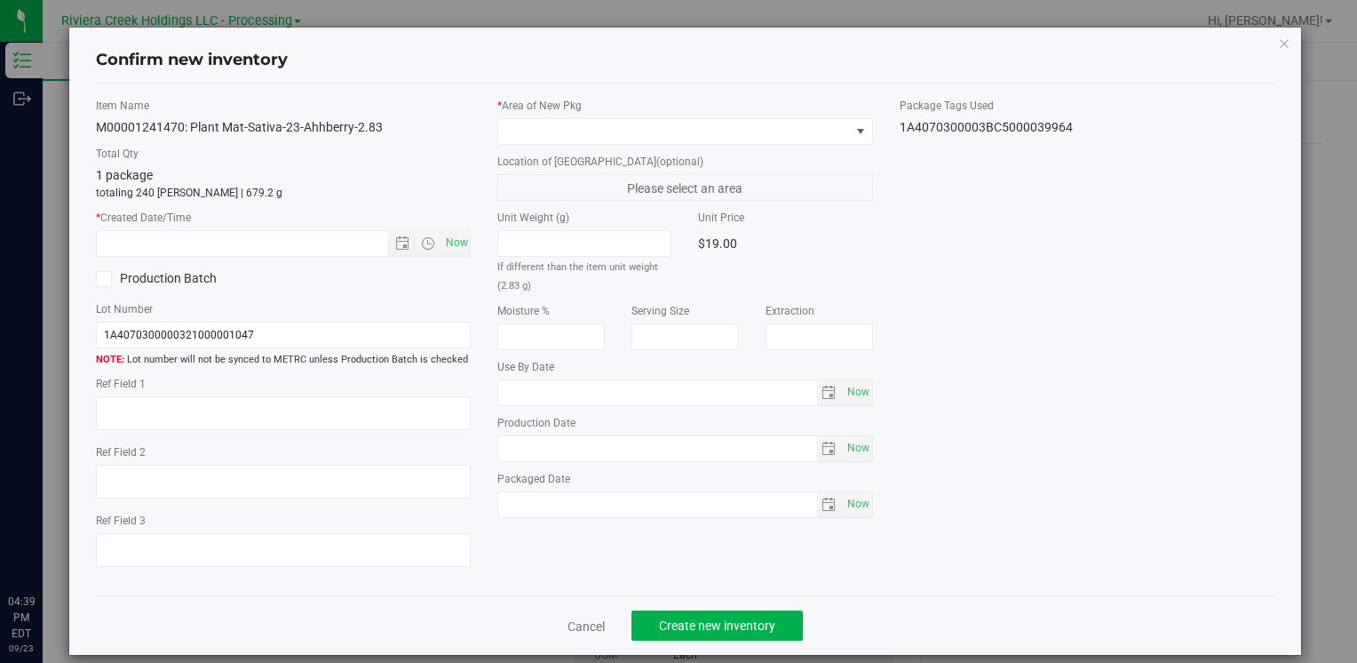
click at [458, 256] on div "Item Name M00001241470: Plant Mat-Sativa-23-Ahhberry-2.83 Total Qty 1 package t…" at bounding box center [284, 340] width 402 height 484
click at [444, 237] on span "Now" at bounding box center [457, 243] width 30 height 26
type input "[DATE] 4:39 PM"
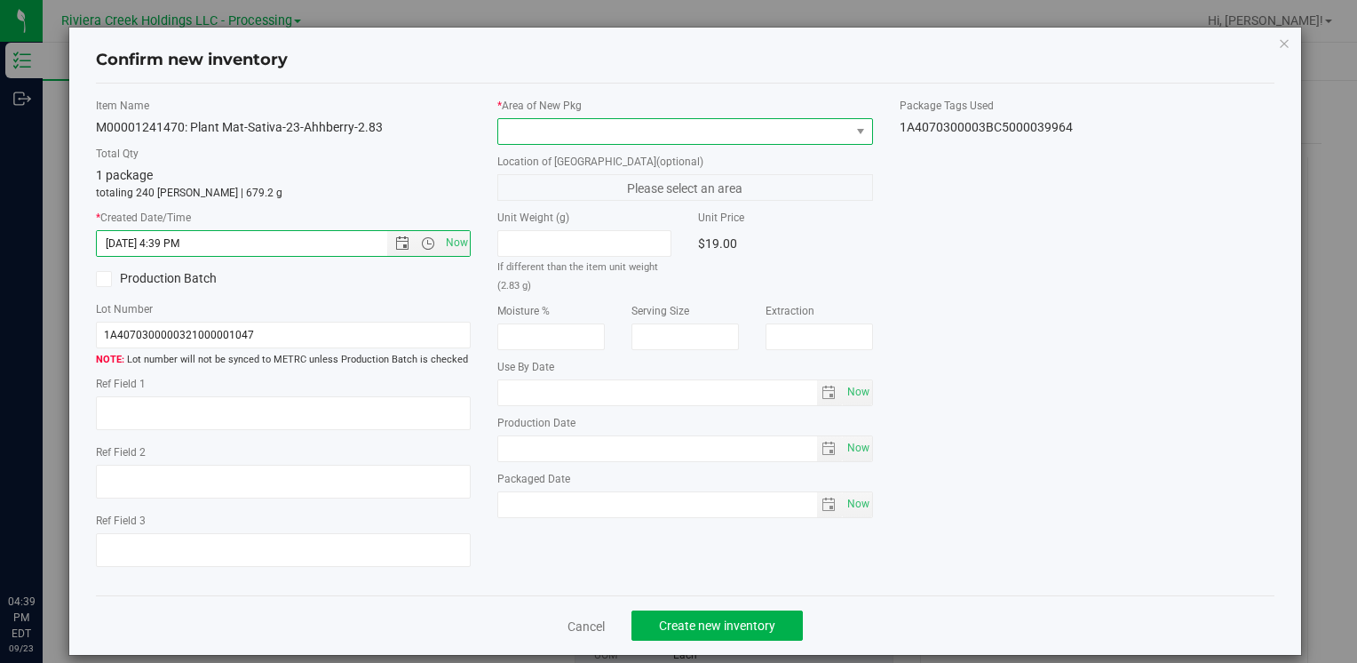
click at [511, 127] on span at bounding box center [673, 131] width 351 height 25
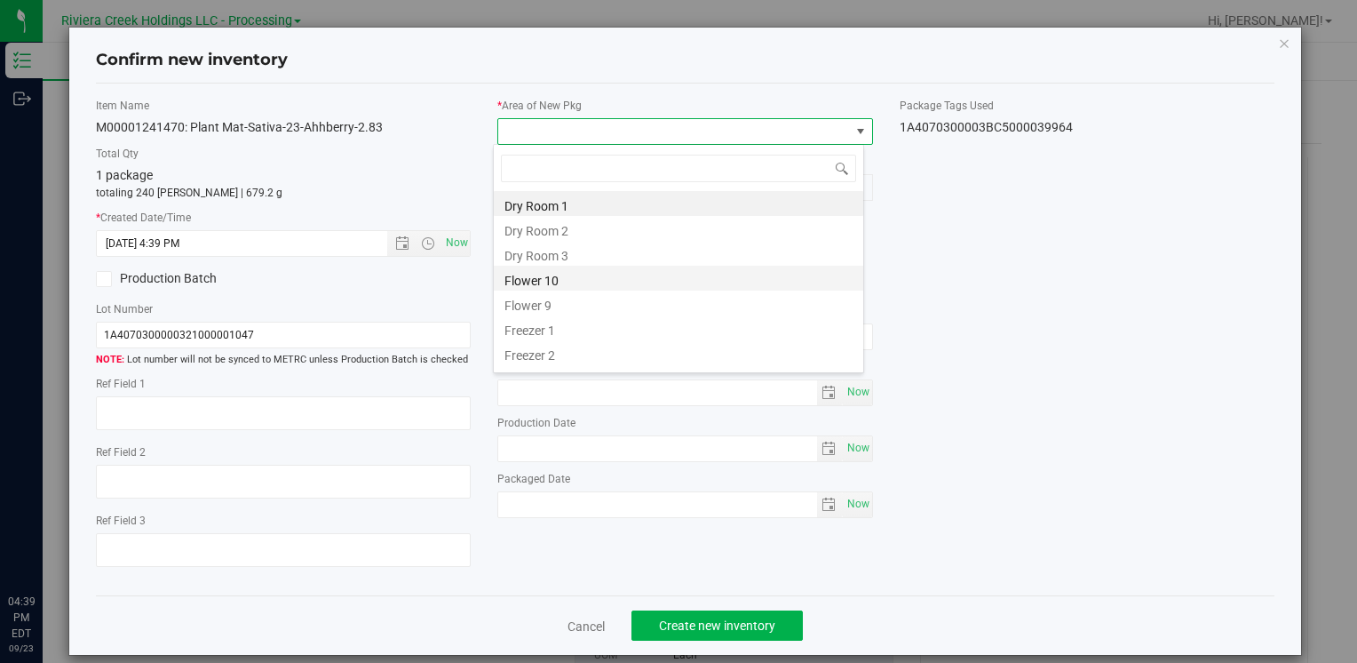
click at [568, 282] on li "Flower 10" at bounding box center [679, 278] width 370 height 25
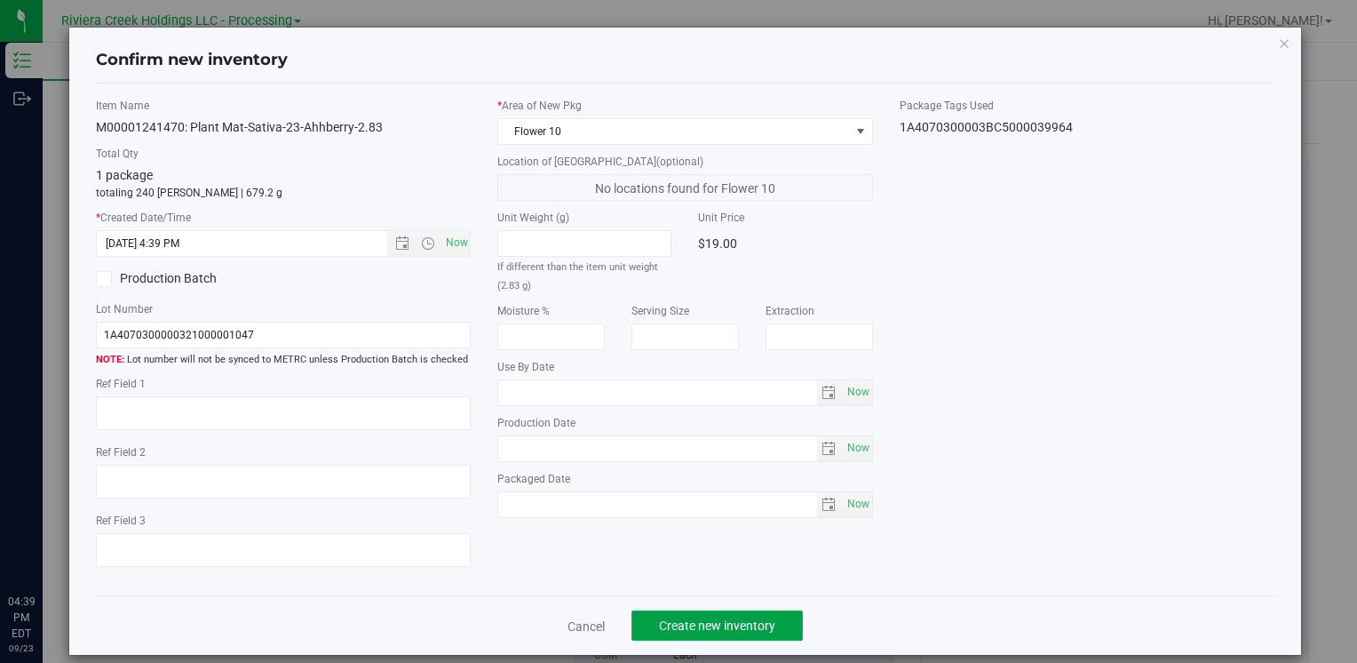
click at [696, 630] on span "Create new inventory" at bounding box center [717, 625] width 116 height 14
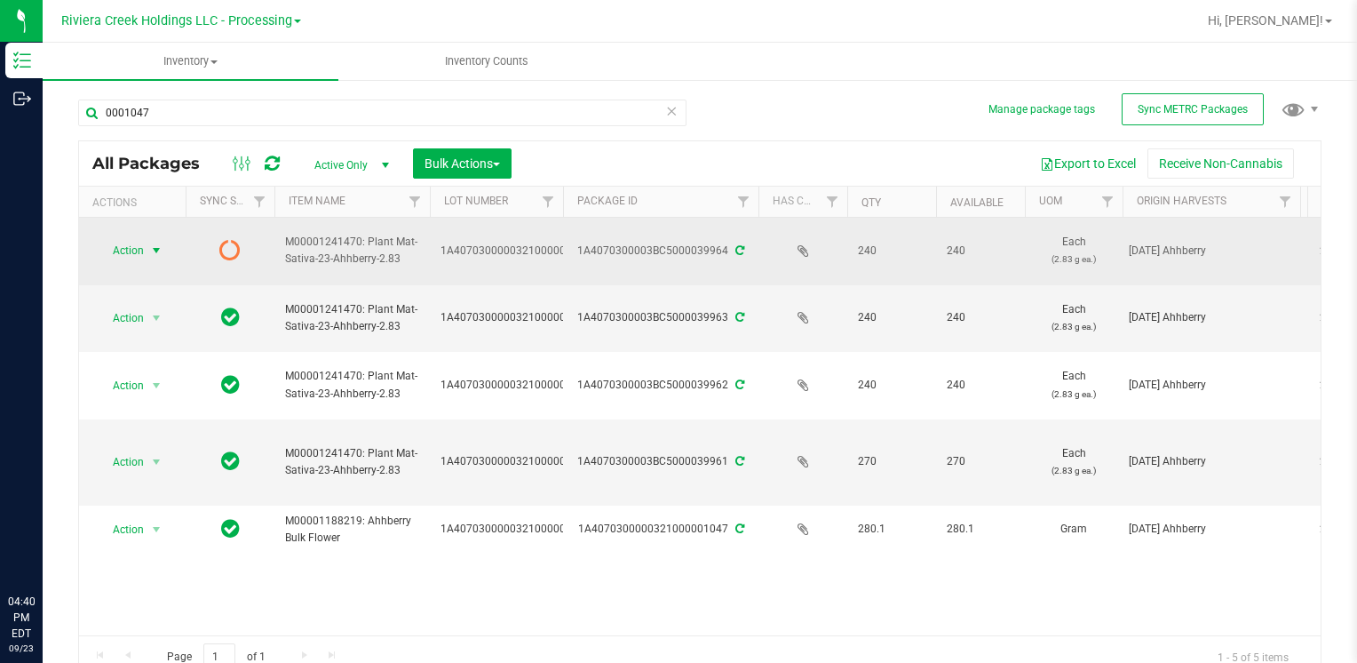
click at [136, 247] on span "Action" at bounding box center [121, 250] width 48 height 25
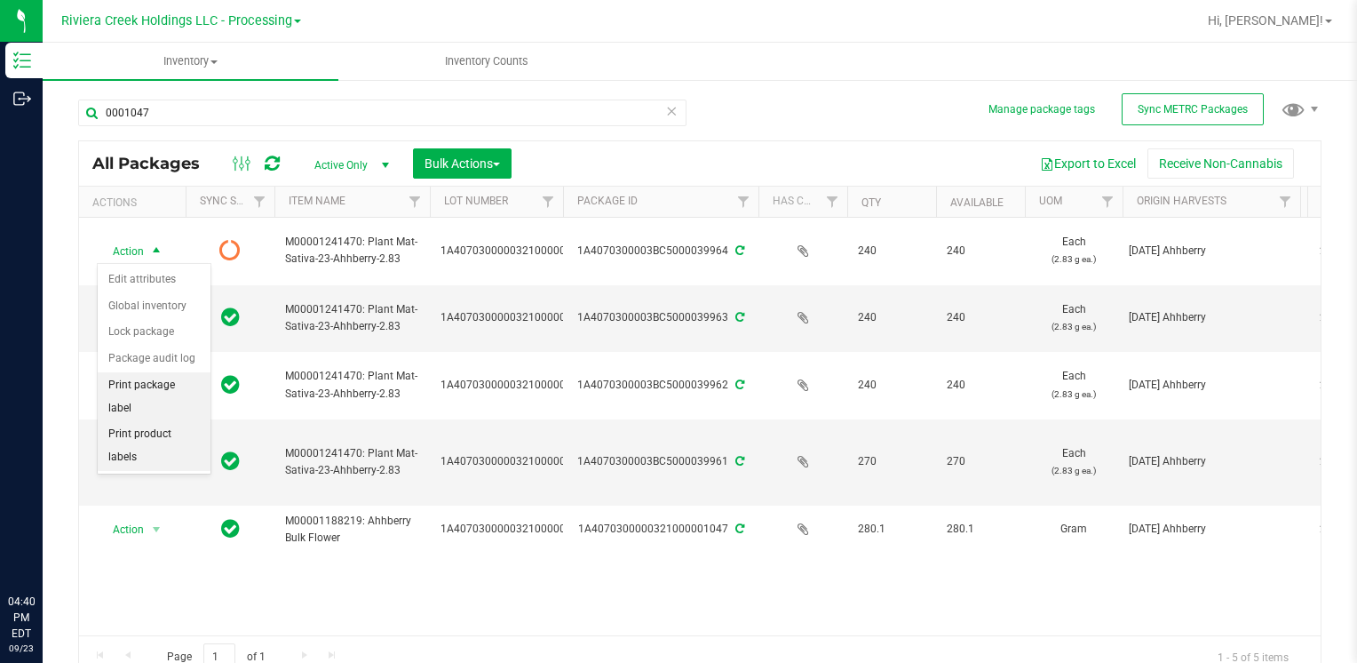
click at [180, 390] on li "Print package label" at bounding box center [154, 396] width 113 height 49
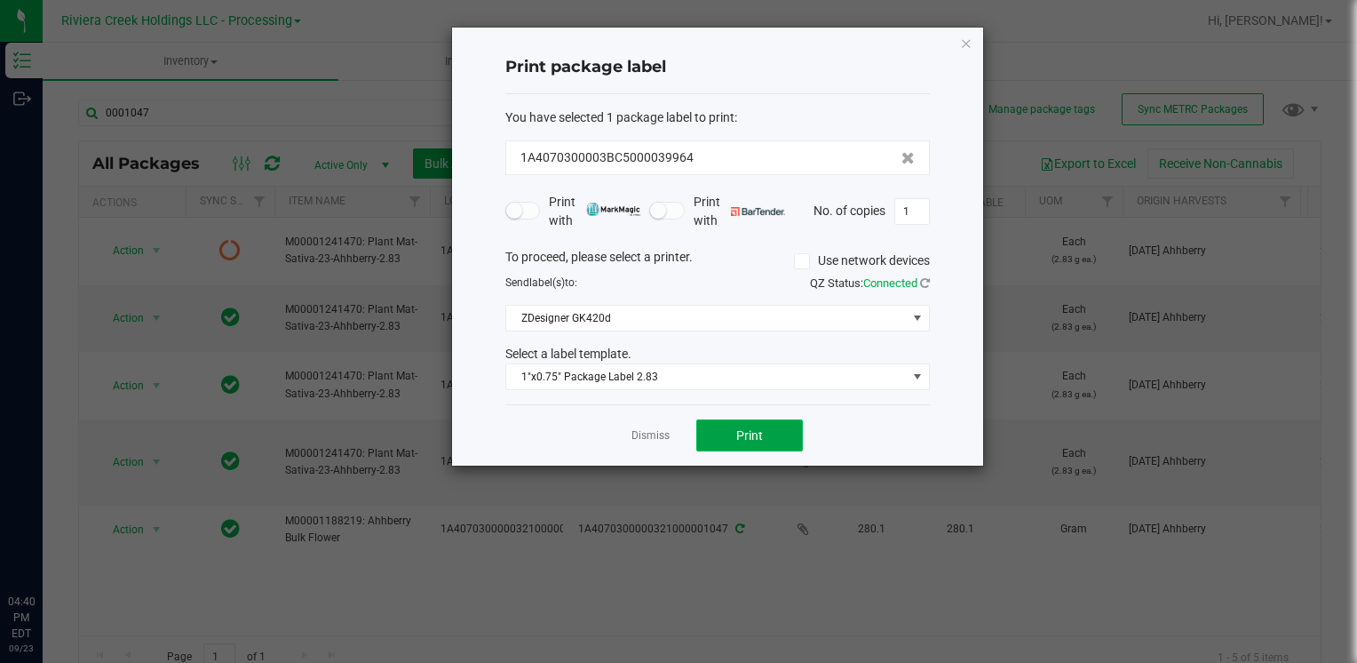
click at [732, 419] on button "Print" at bounding box center [749, 435] width 107 height 32
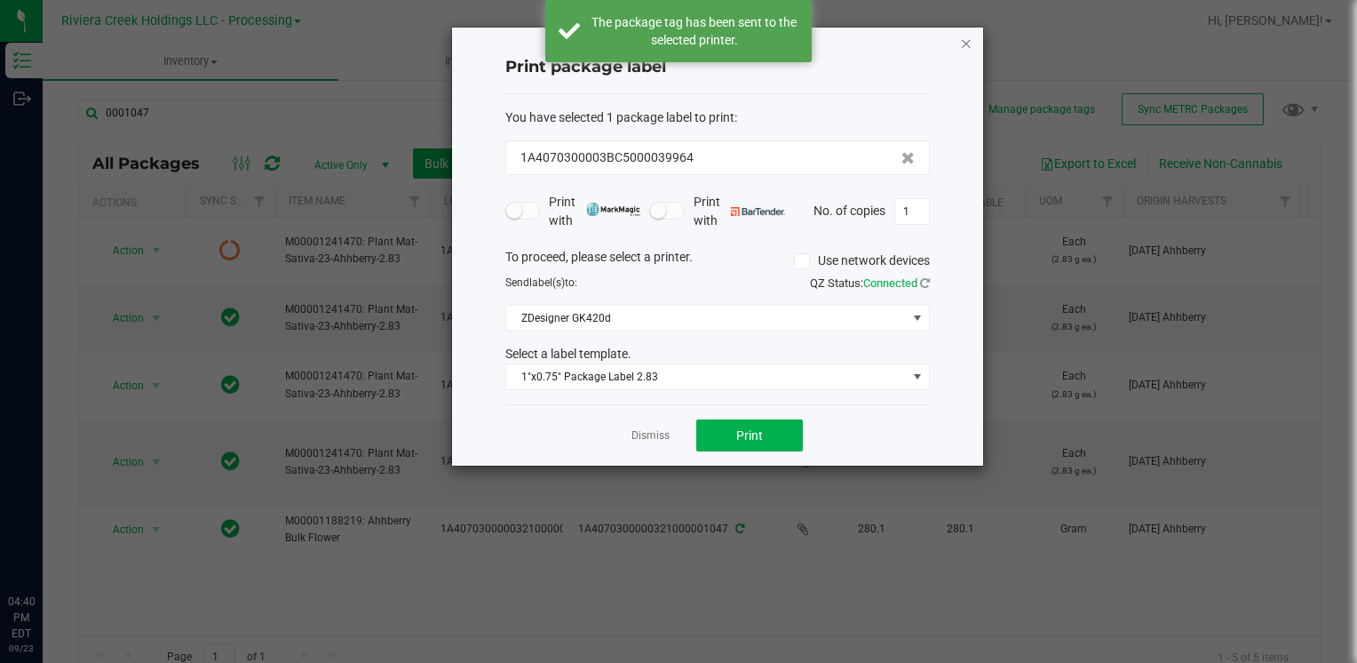
click at [970, 44] on icon "button" at bounding box center [966, 42] width 12 height 21
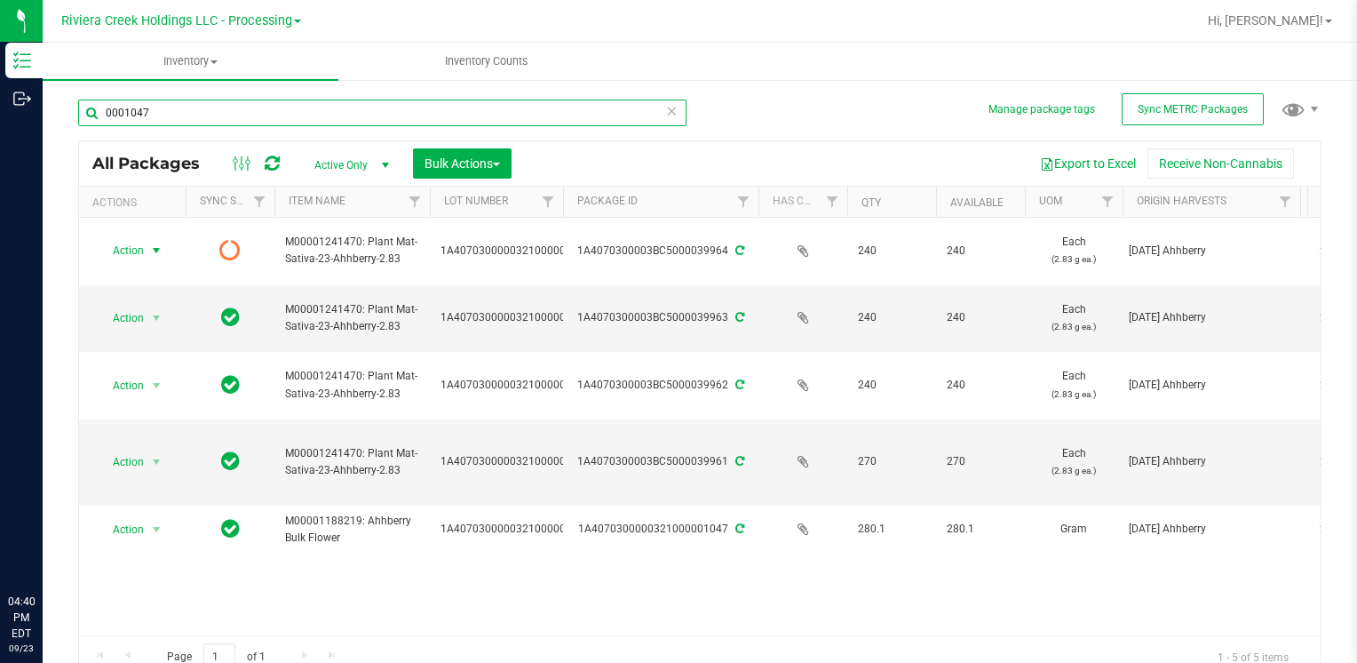
click at [203, 105] on input "0001047" at bounding box center [382, 112] width 609 height 27
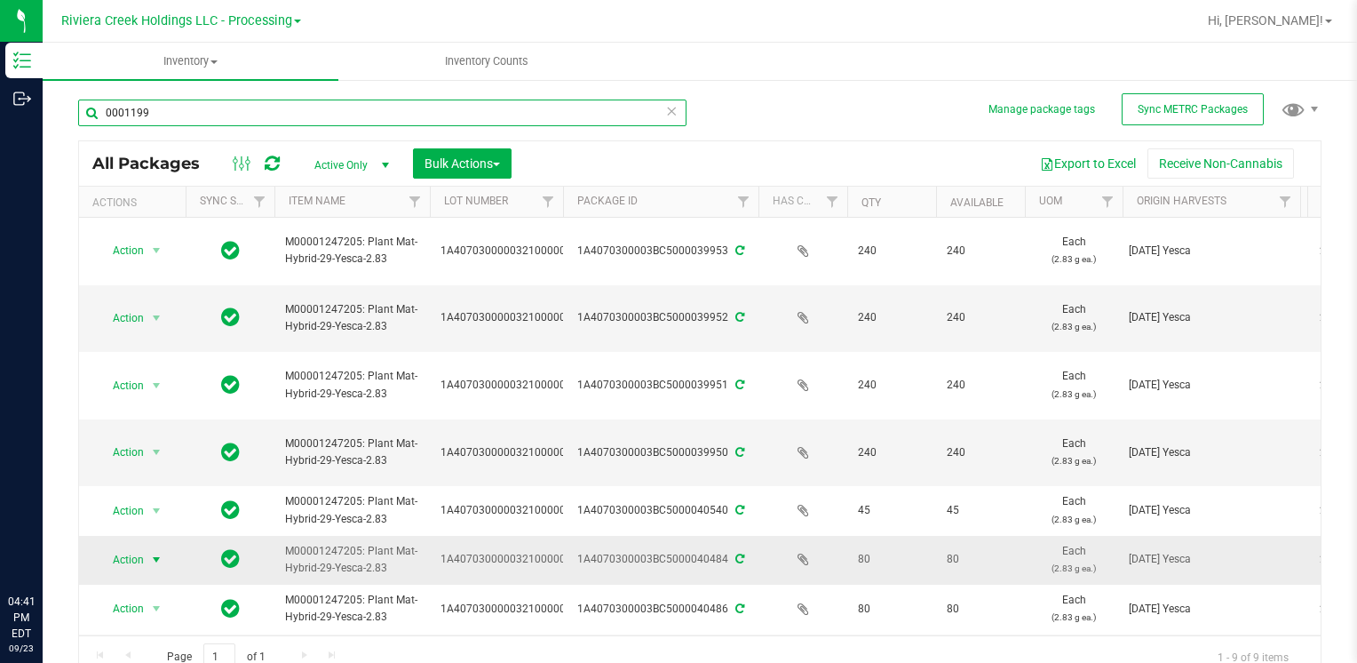
type input "0001199"
click at [142, 551] on span "Action" at bounding box center [121, 559] width 48 height 25
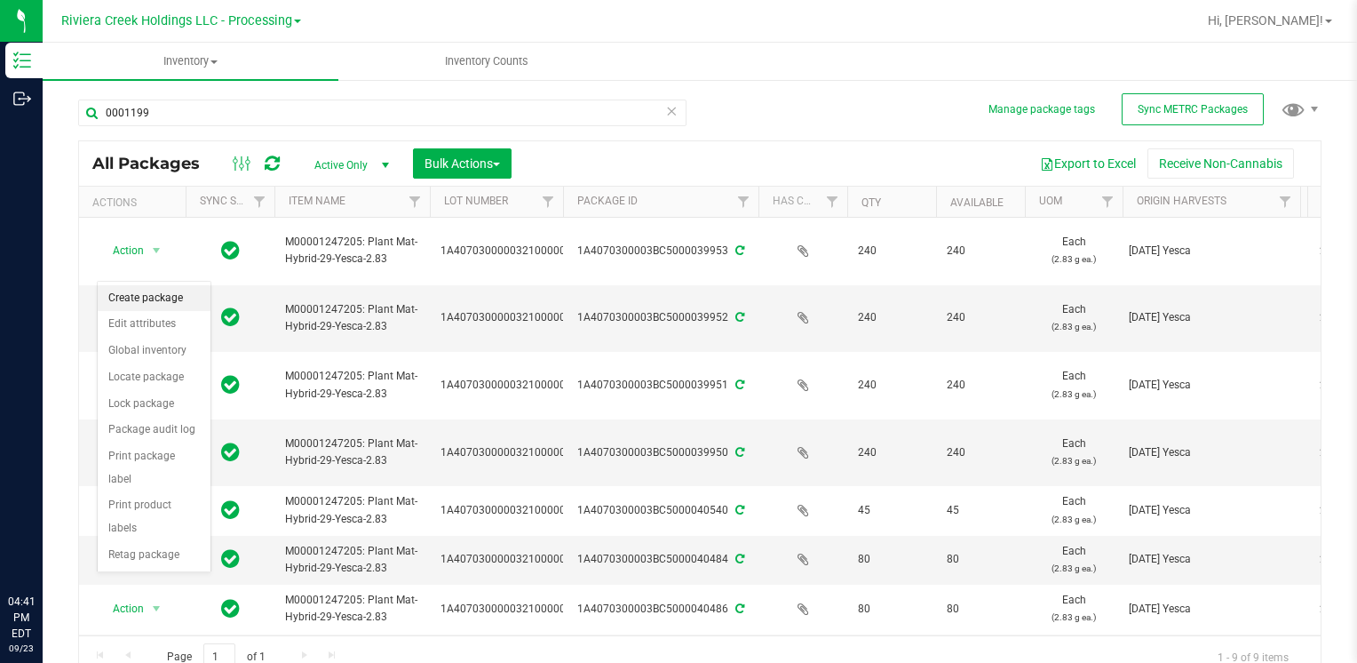
click at [160, 292] on li "Create package" at bounding box center [154, 298] width 113 height 27
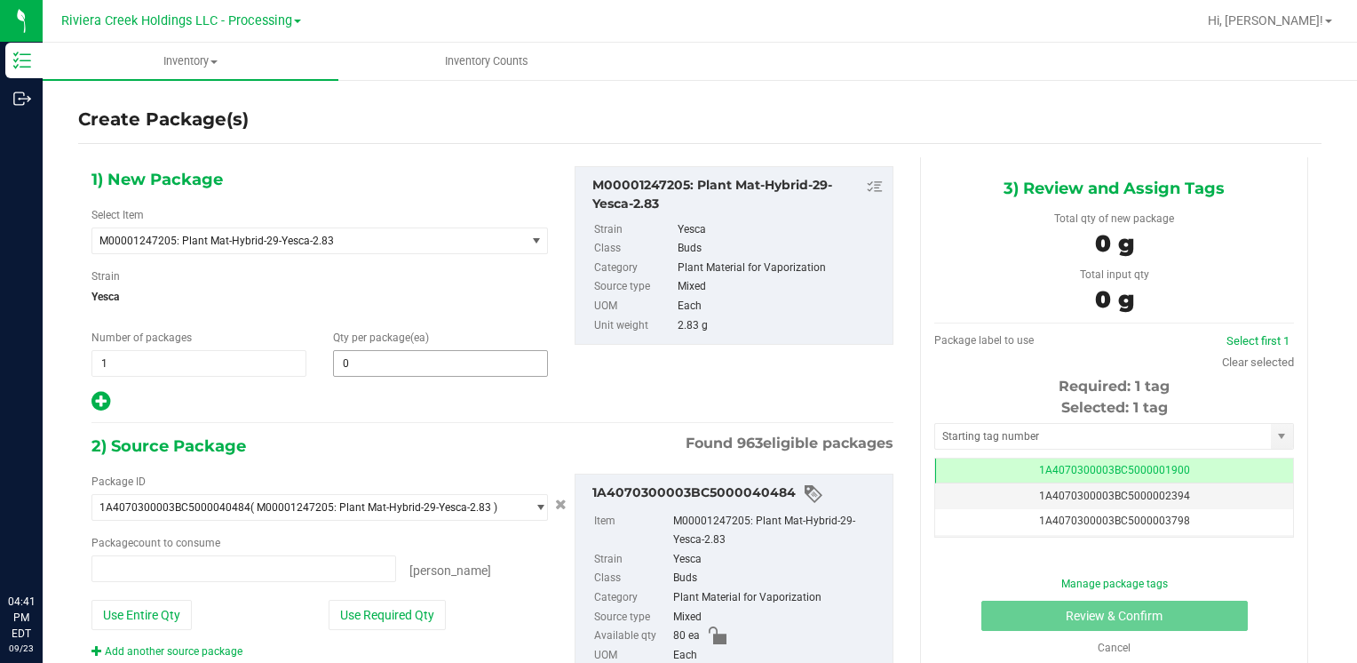
type input "0 ea"
click at [447, 357] on span at bounding box center [440, 363] width 215 height 27
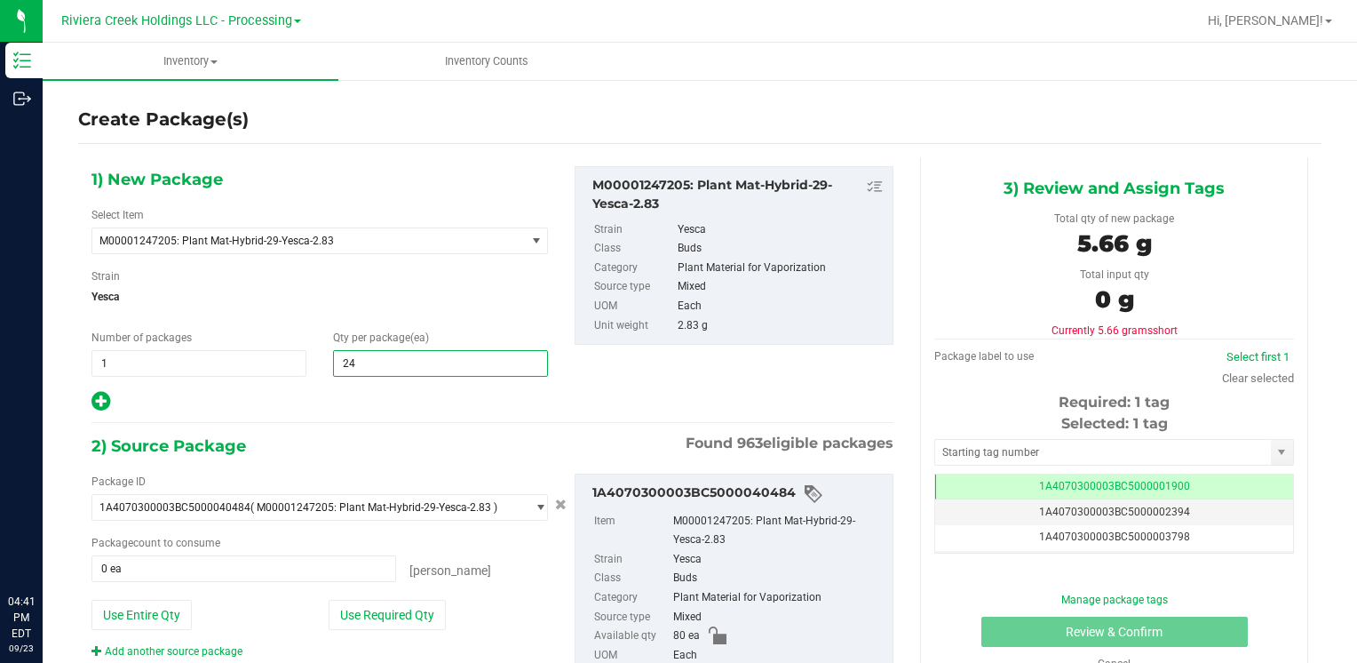
type input "240"
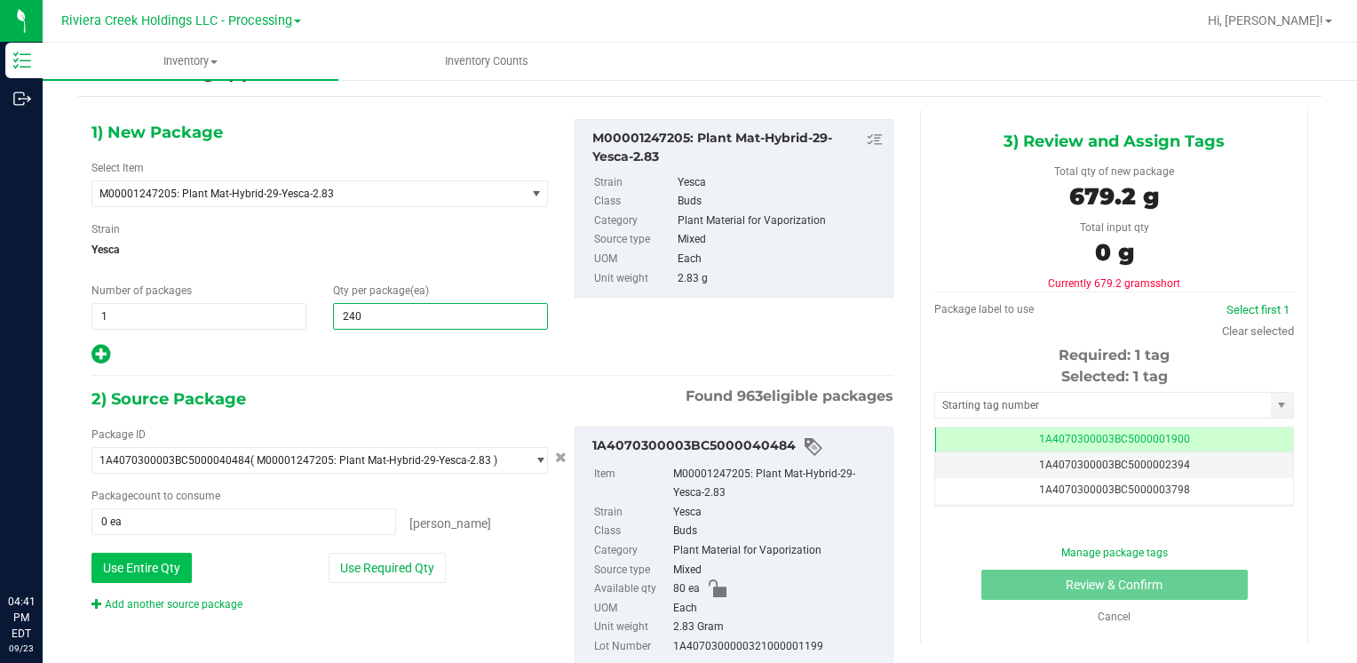
scroll to position [89, 0]
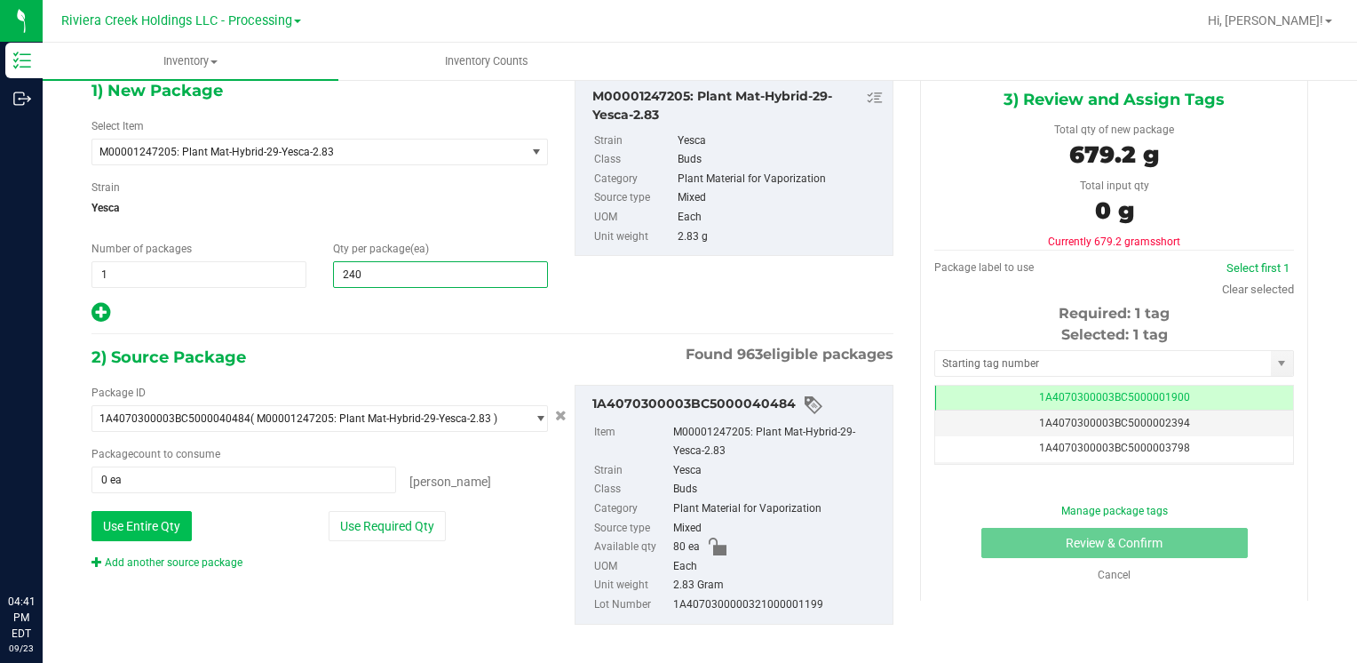
type input "240"
click at [138, 518] on button "Use Entire Qty" at bounding box center [142, 526] width 100 height 30
type input "80 ea"
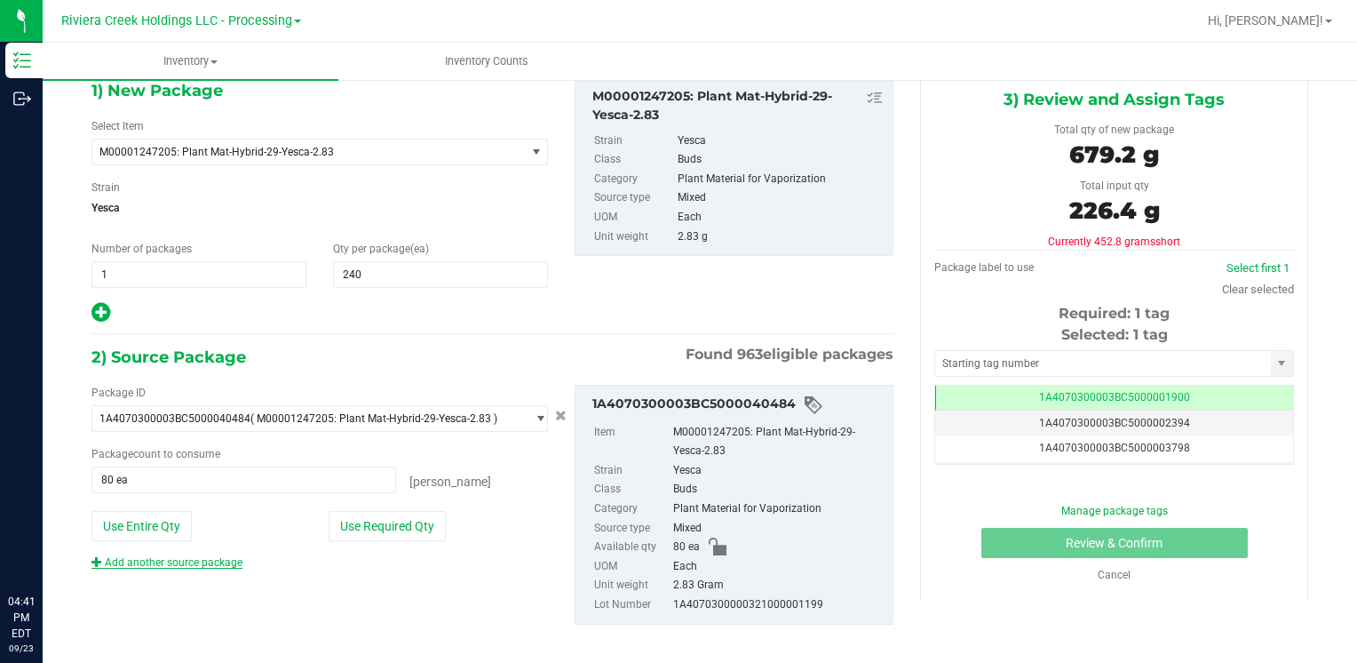
click at [181, 558] on link "Add another source package" at bounding box center [167, 562] width 151 height 12
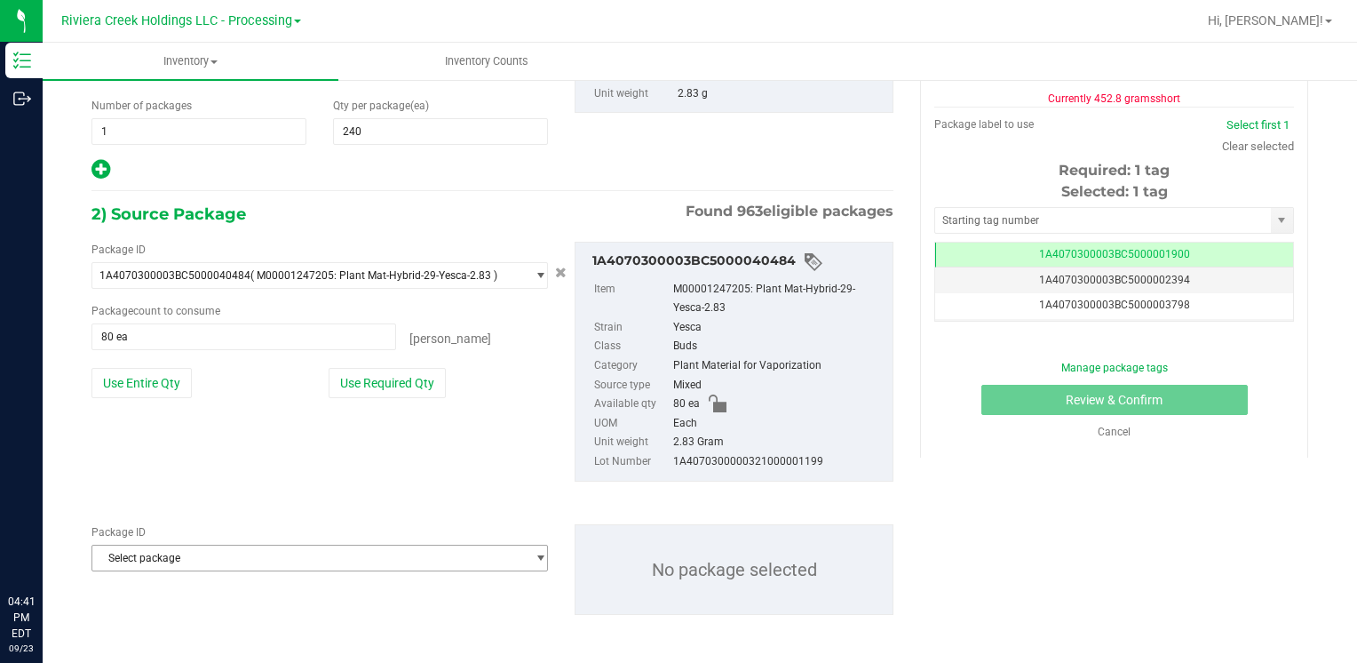
click at [181, 558] on span "Select package" at bounding box center [308, 557] width 433 height 25
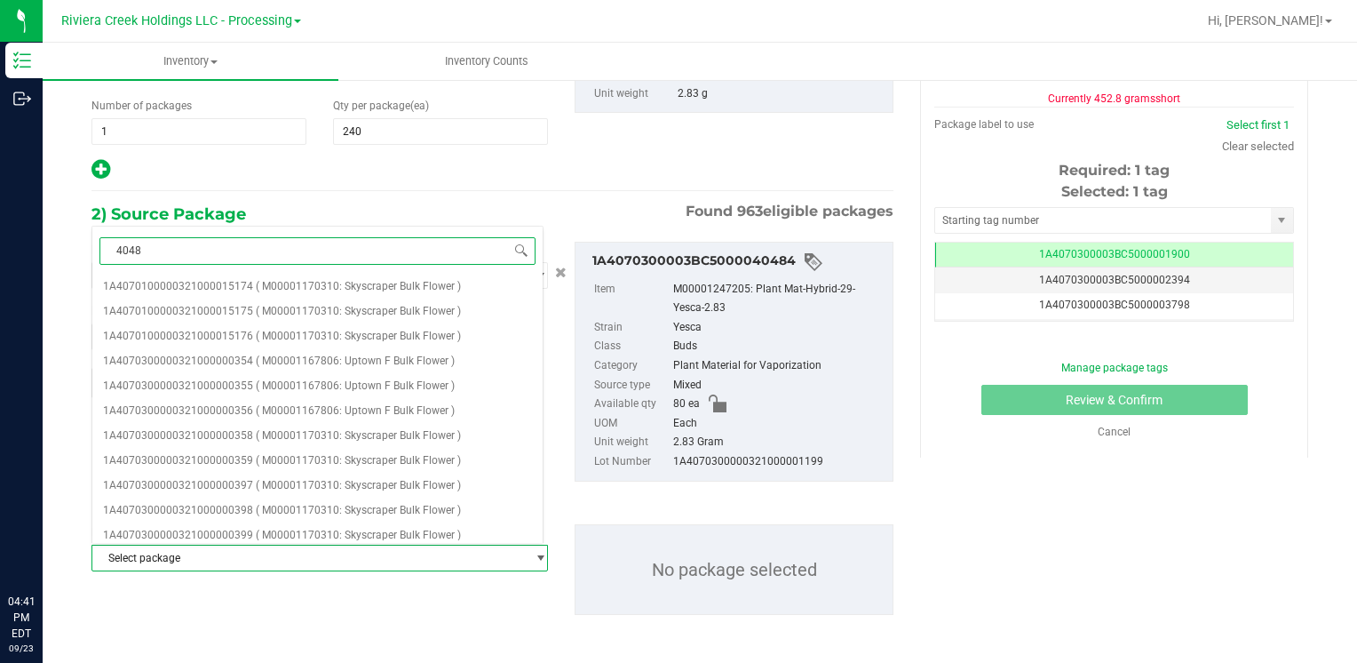
type input "40487"
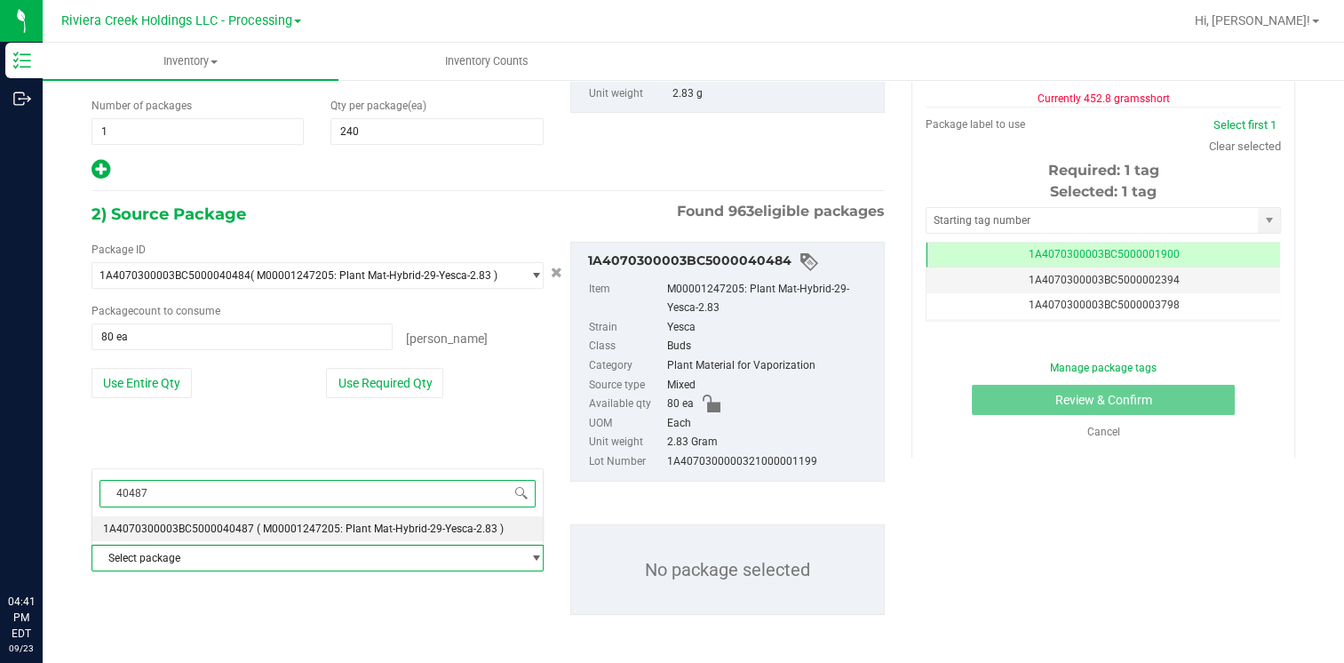
click at [213, 528] on span "1A4070300003BC5000040487" at bounding box center [178, 528] width 151 height 12
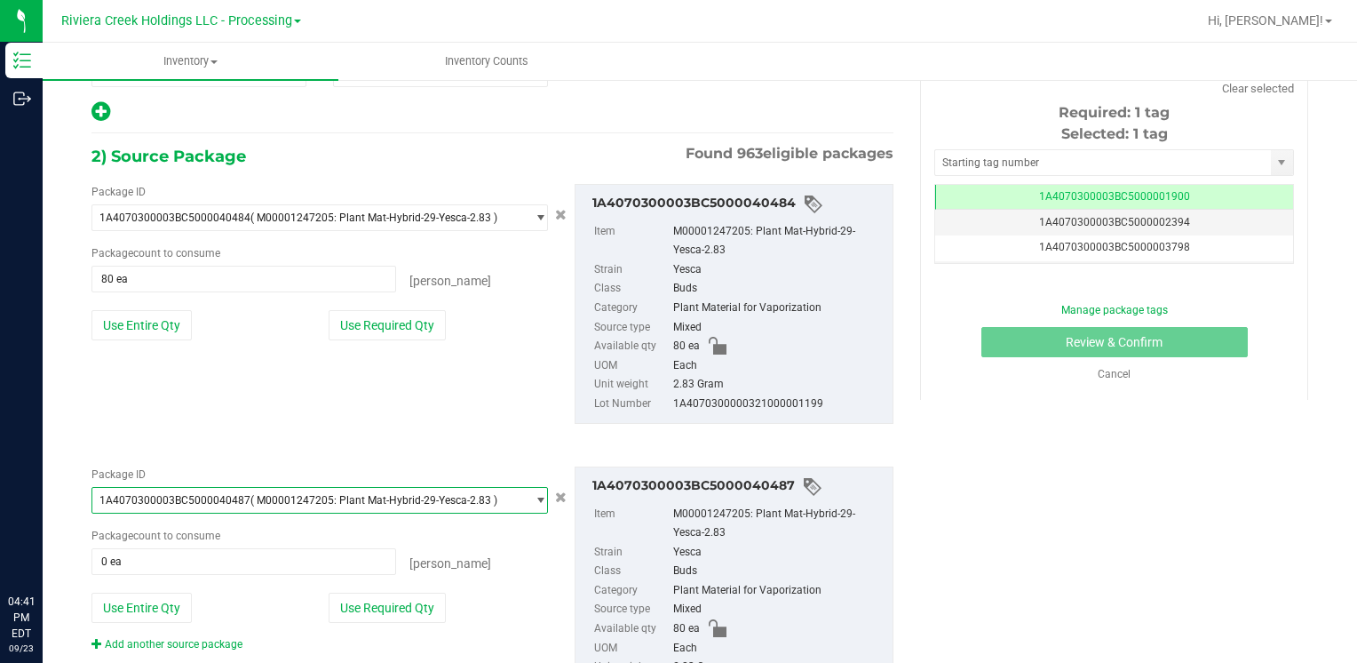
scroll to position [321, 0]
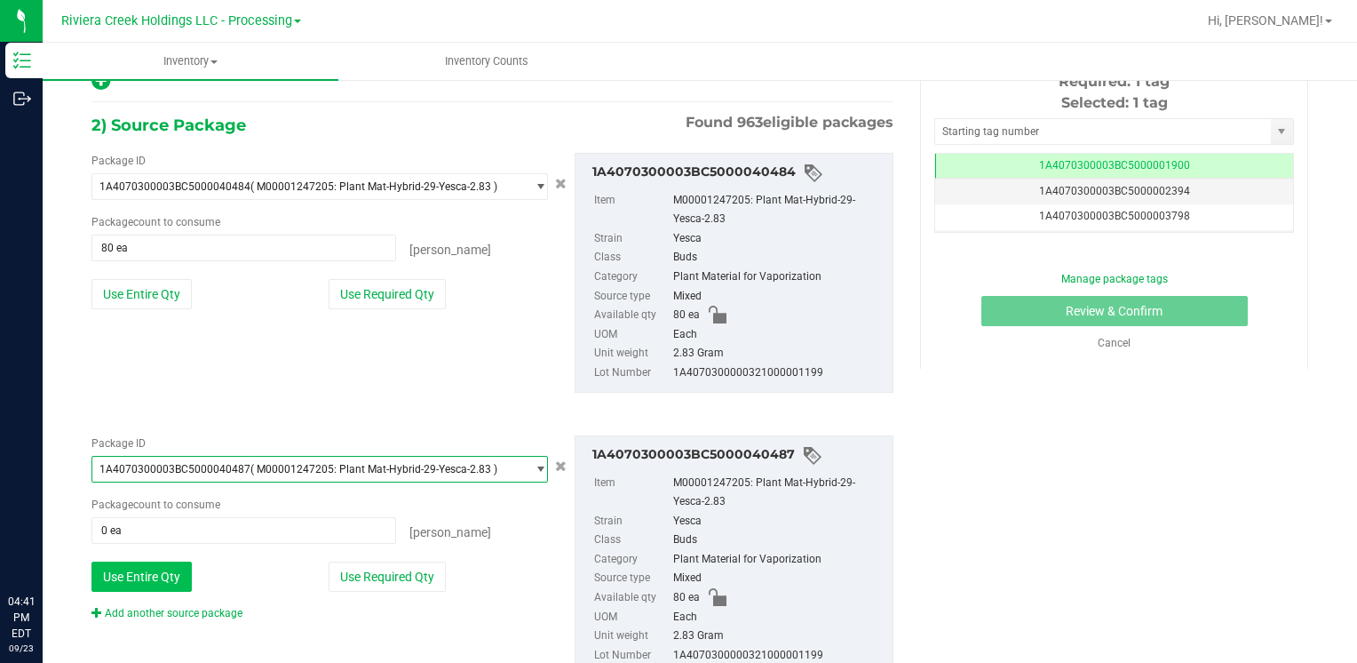
click at [171, 574] on button "Use Entire Qty" at bounding box center [142, 576] width 100 height 30
type input "80 ea"
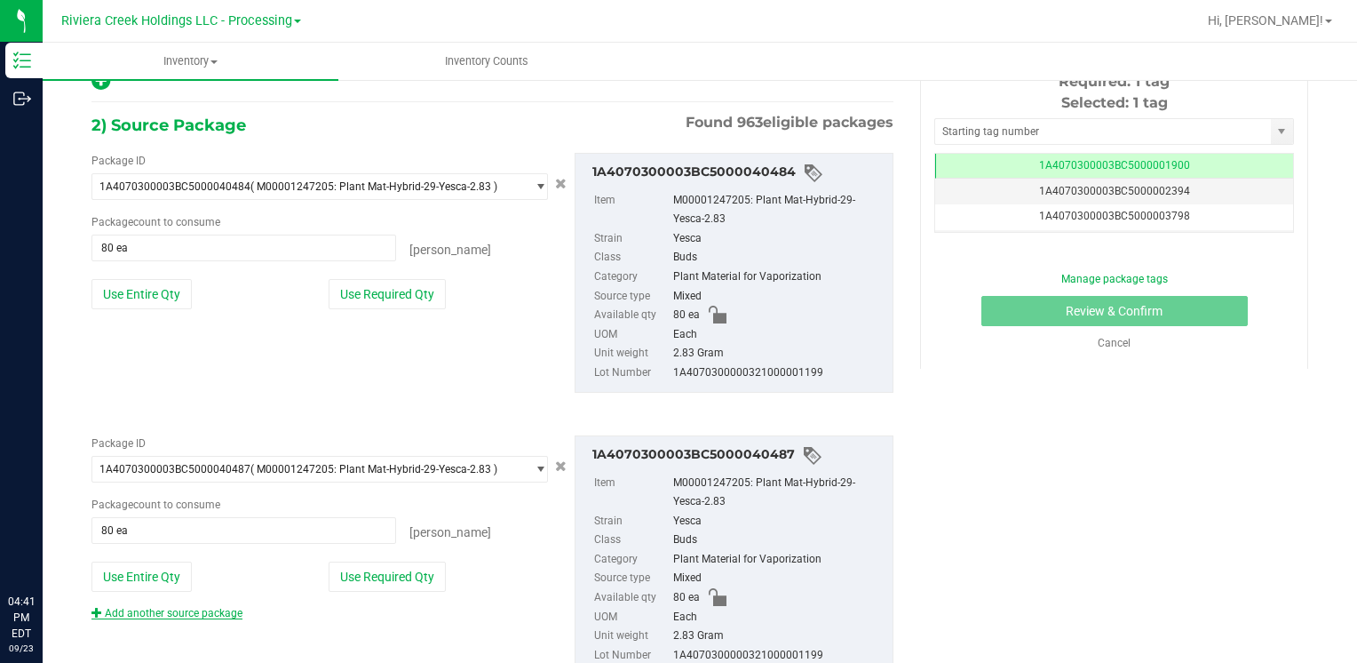
click at [181, 611] on link "Add another source package" at bounding box center [167, 613] width 151 height 12
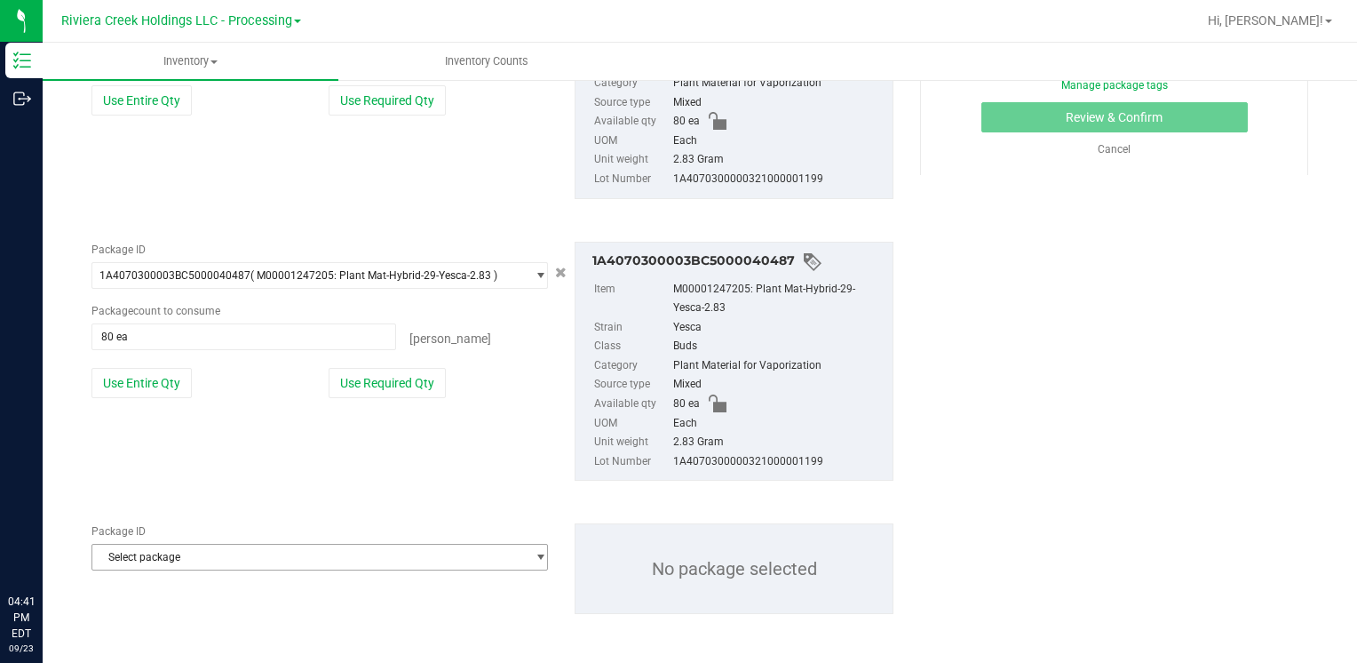
click at [167, 557] on span "Select package" at bounding box center [308, 557] width 433 height 25
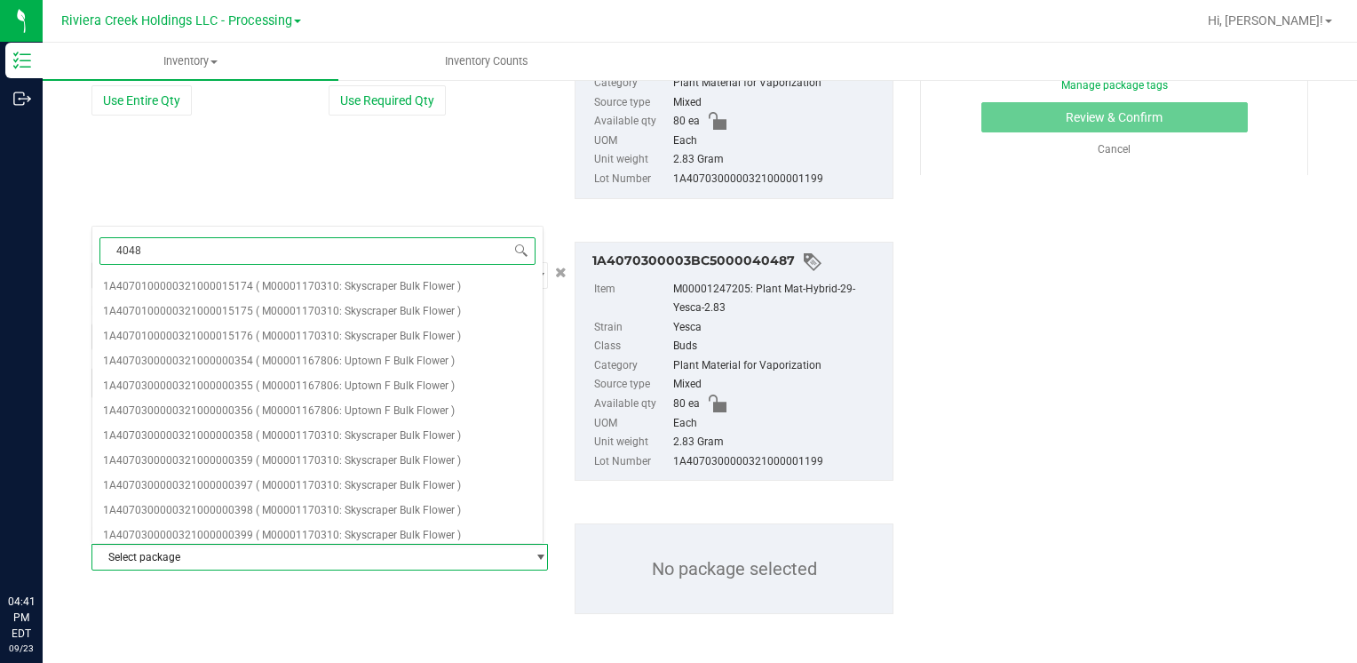
type input "40486"
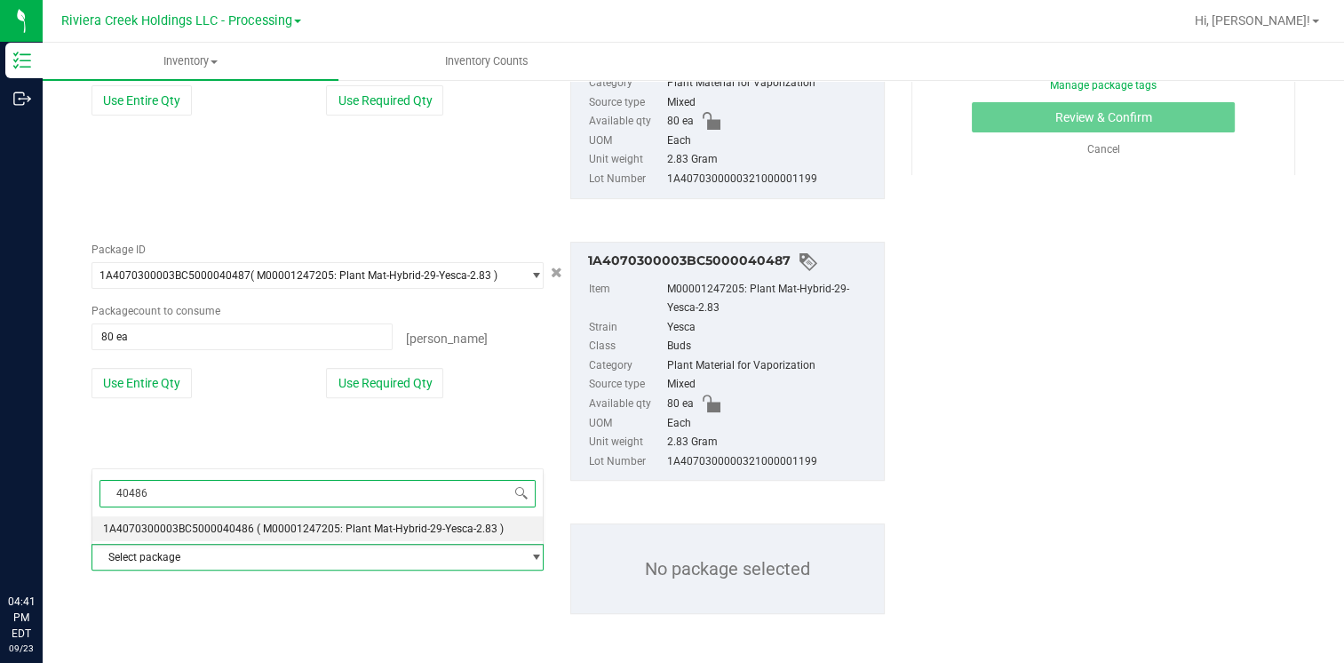
click at [203, 522] on span "1A4070300003BC5000040486" at bounding box center [178, 528] width 151 height 12
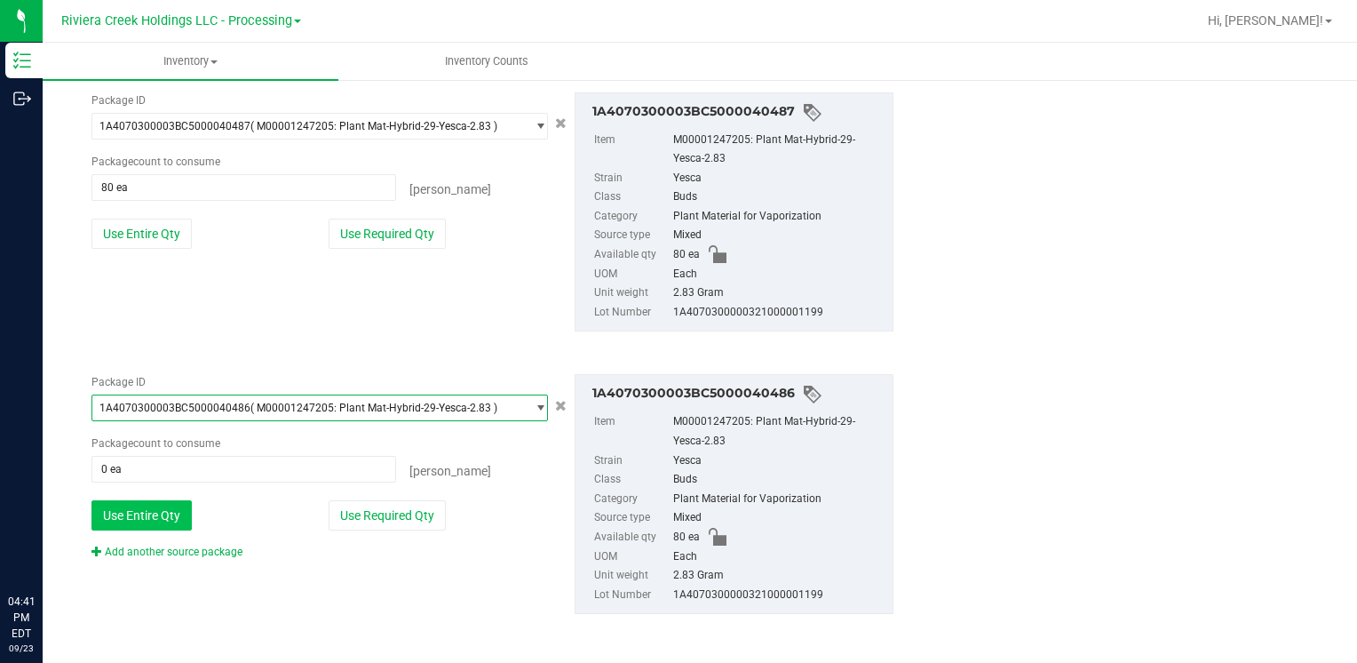
click at [166, 516] on button "Use Entire Qty" at bounding box center [142, 515] width 100 height 30
type input "80 ea"
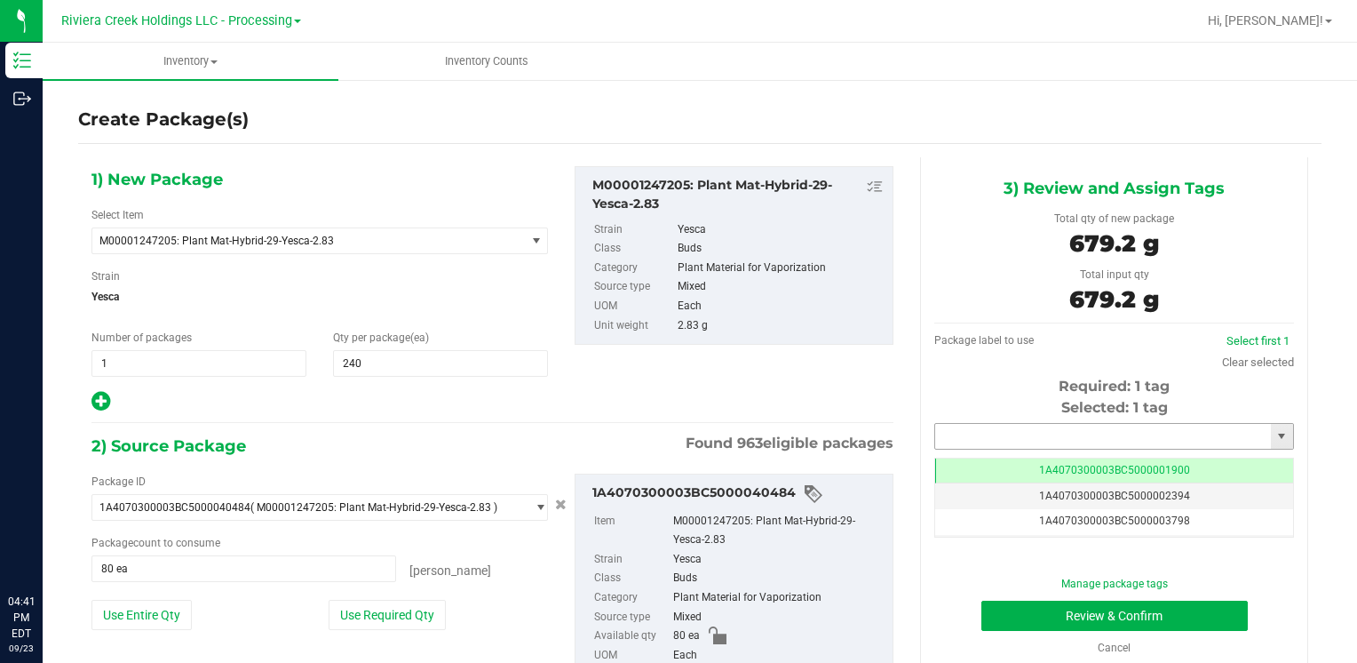
click at [981, 440] on input "text" at bounding box center [1103, 436] width 336 height 25
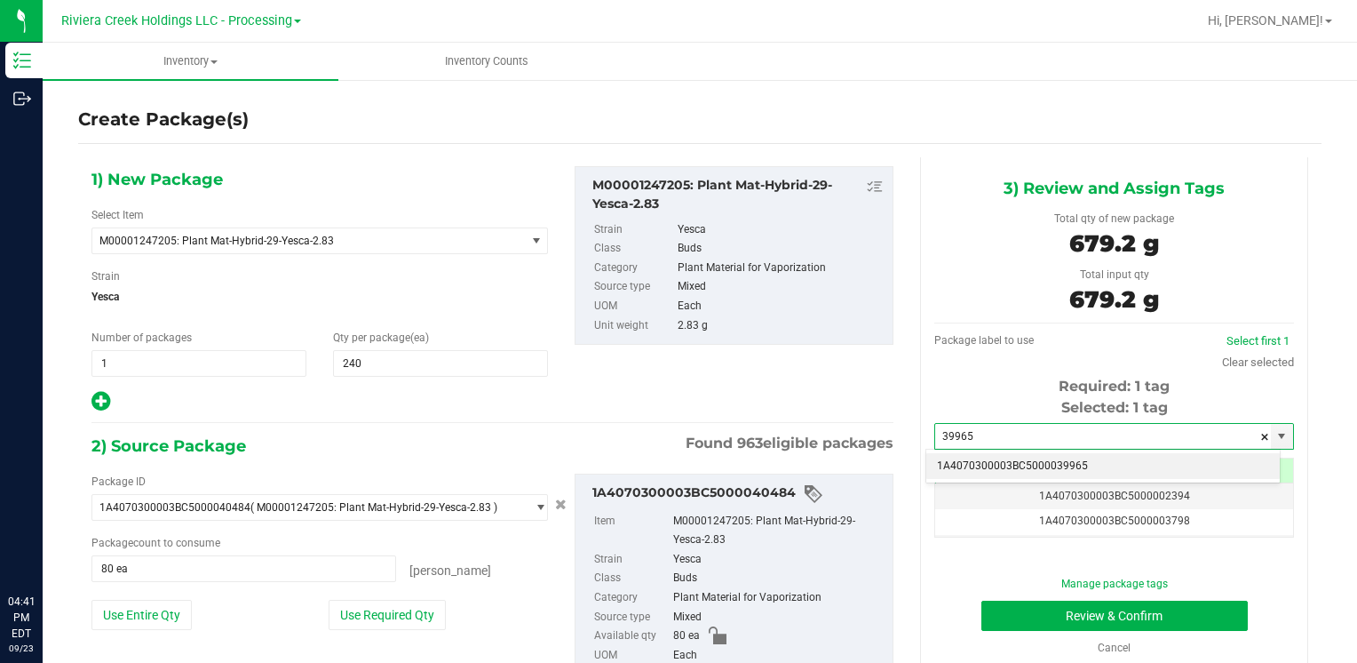
click at [983, 453] on li "1A4070300003BC5000039965" at bounding box center [1104, 466] width 354 height 27
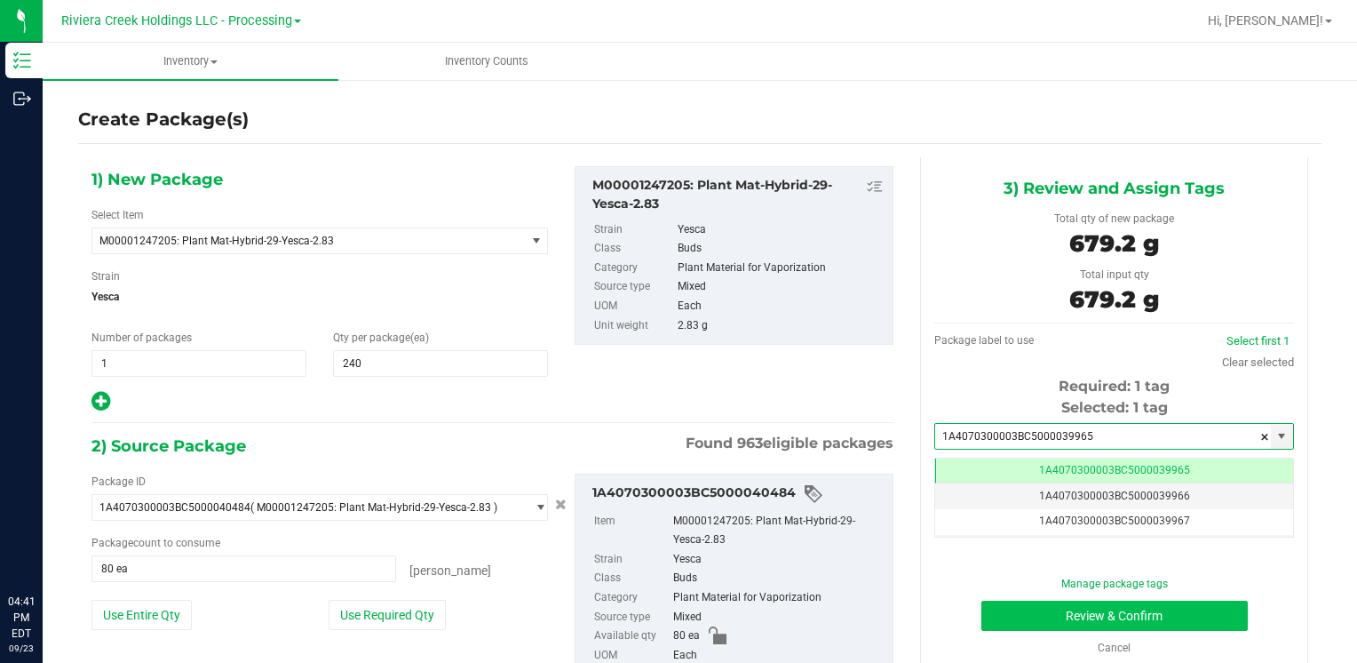
type input "1A4070300003BC5000039965"
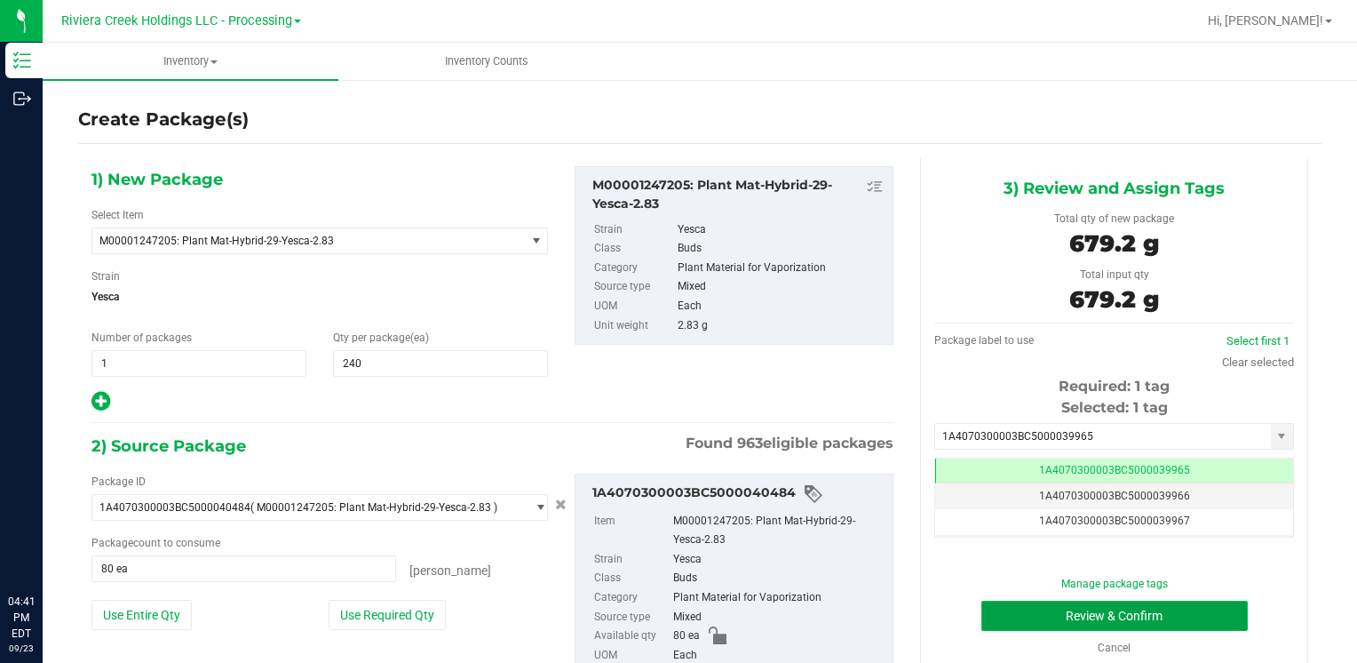
click at [1016, 621] on button "Review & Confirm" at bounding box center [1115, 616] width 267 height 30
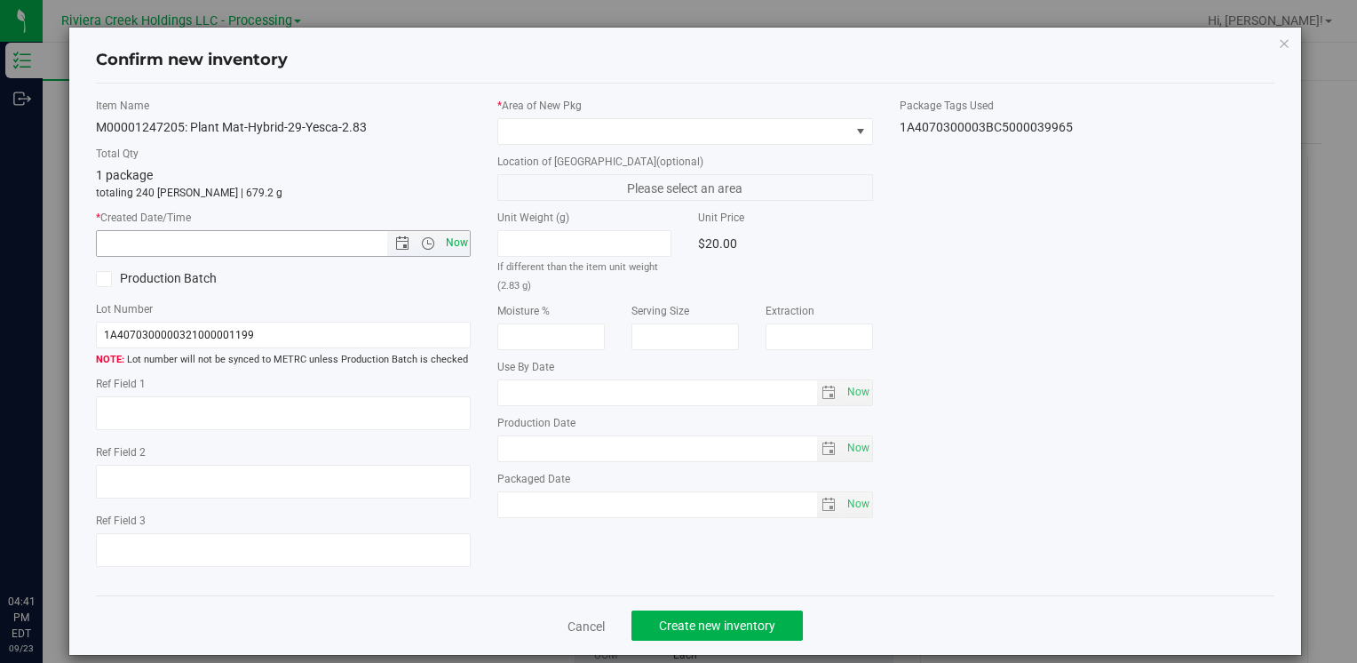
click at [452, 245] on span "Now" at bounding box center [457, 243] width 30 height 26
type input "[DATE] 4:41 PM"
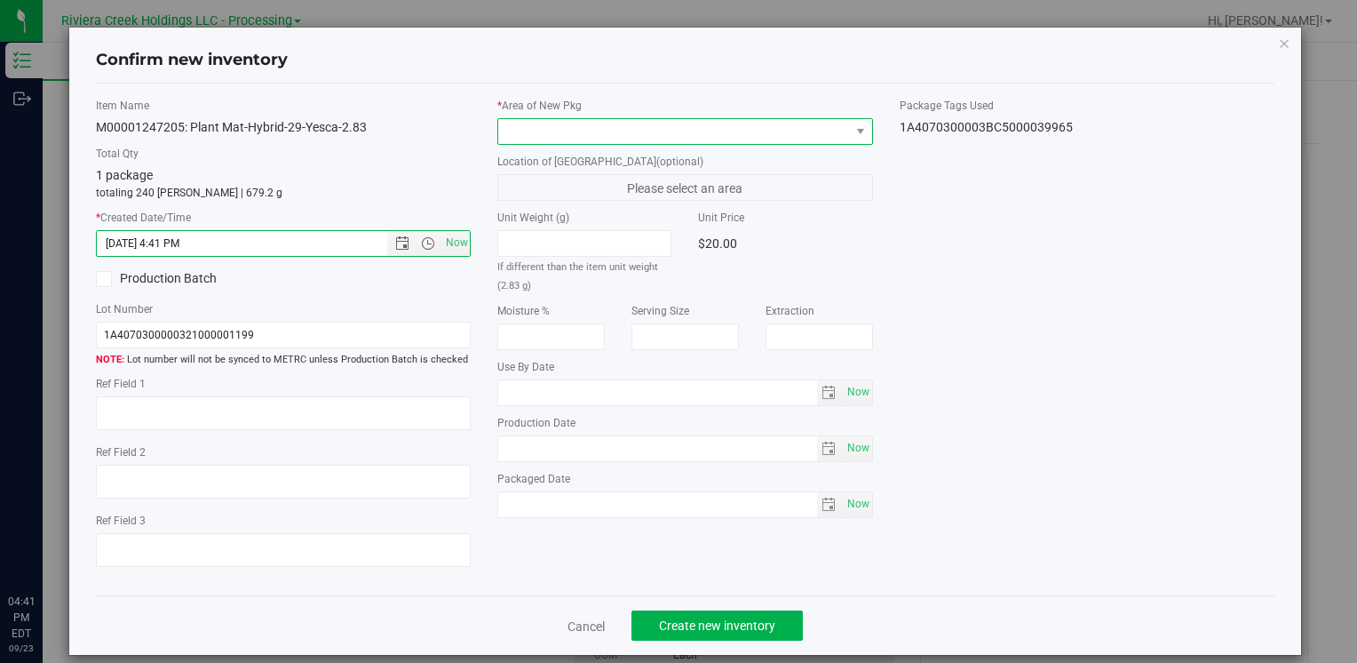
click at [529, 133] on span at bounding box center [673, 131] width 351 height 25
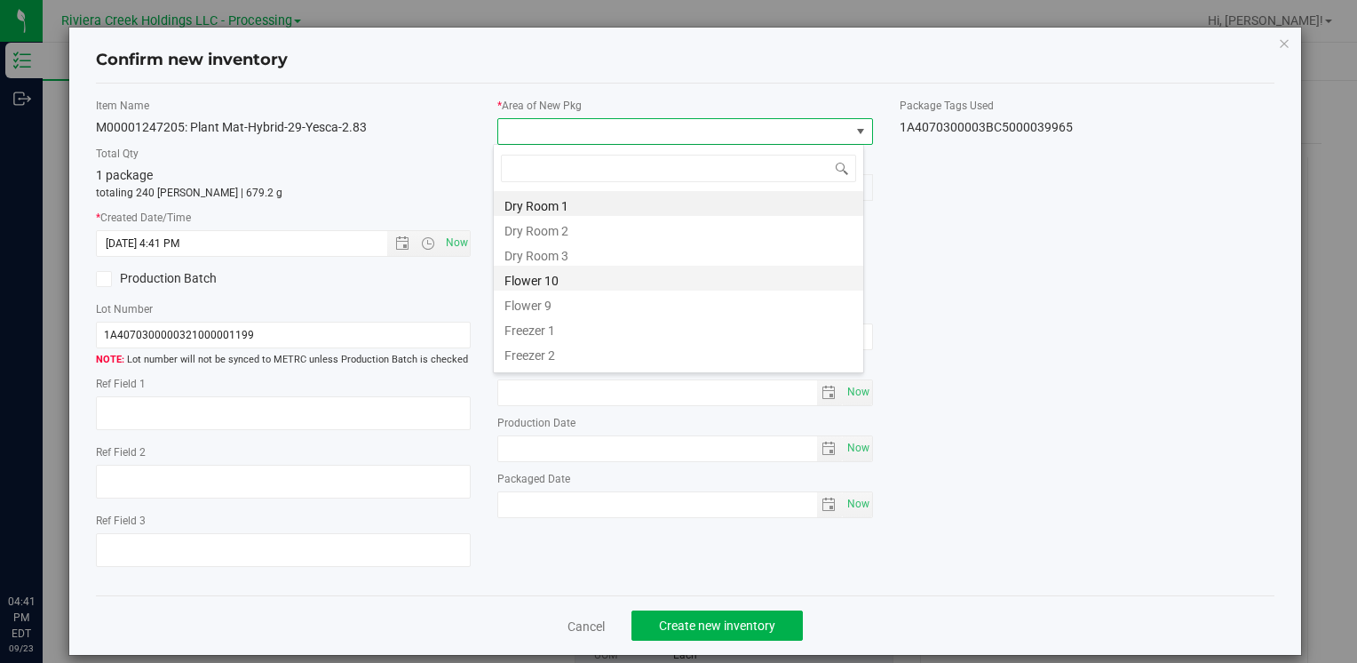
click at [585, 272] on li "Flower 10" at bounding box center [679, 278] width 370 height 25
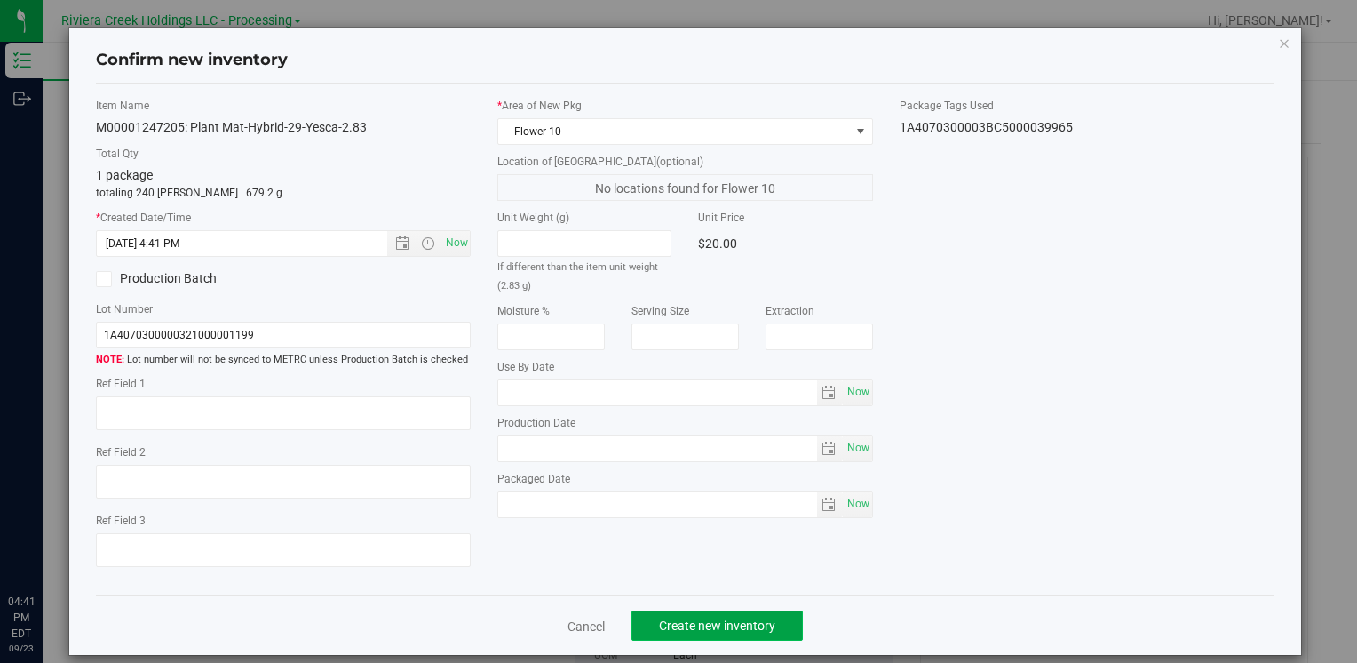
click at [709, 630] on span "Create new inventory" at bounding box center [717, 625] width 116 height 14
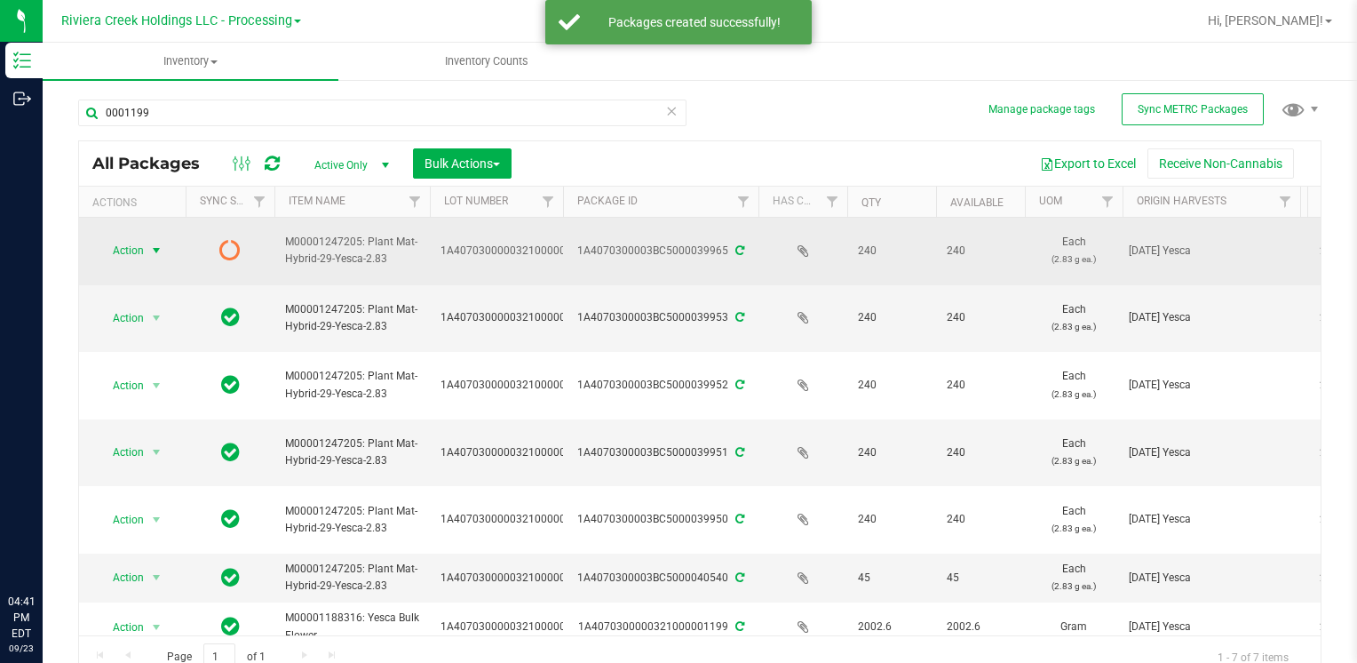
click at [103, 247] on span "Action" at bounding box center [121, 250] width 48 height 25
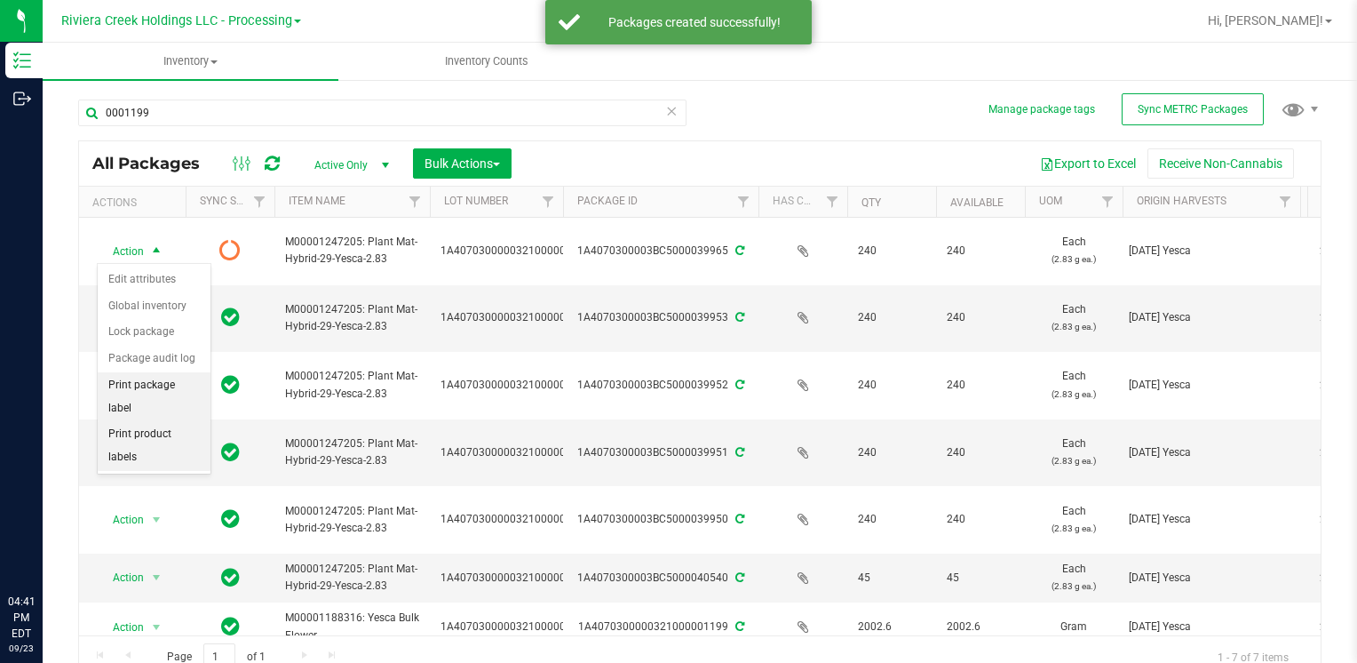
click at [173, 387] on li "Print package label" at bounding box center [154, 396] width 113 height 49
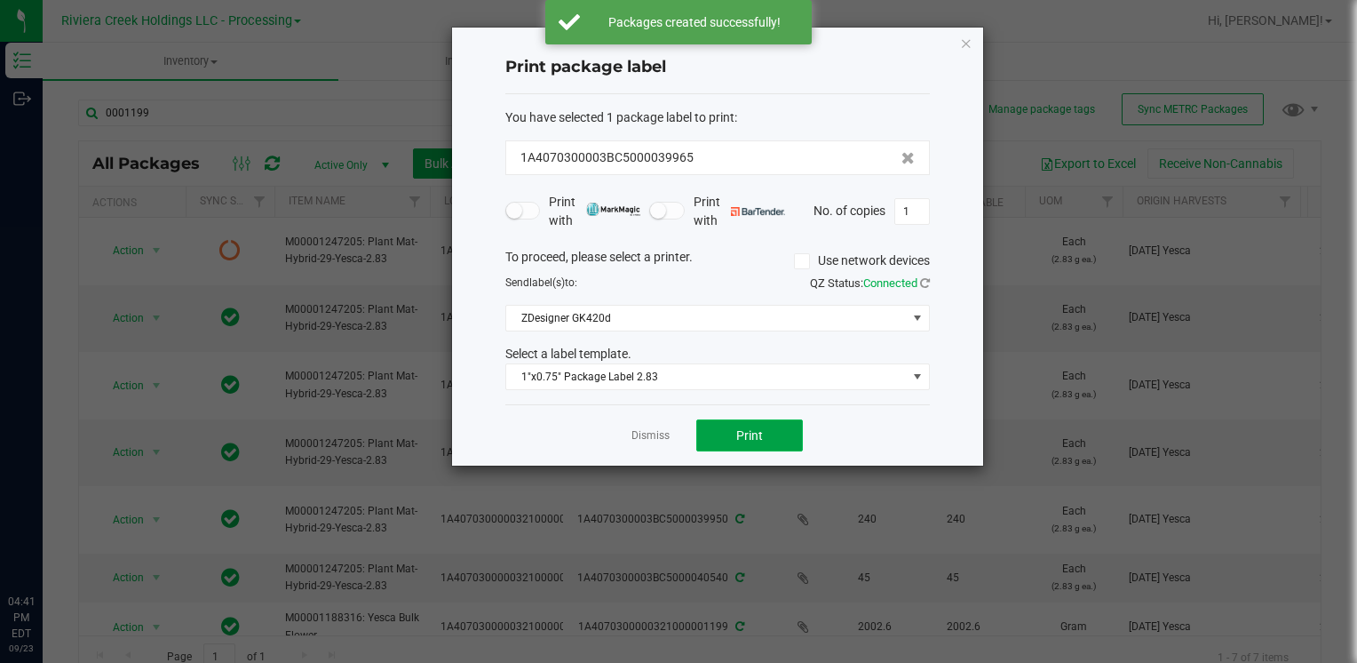
click at [758, 422] on button "Print" at bounding box center [749, 435] width 107 height 32
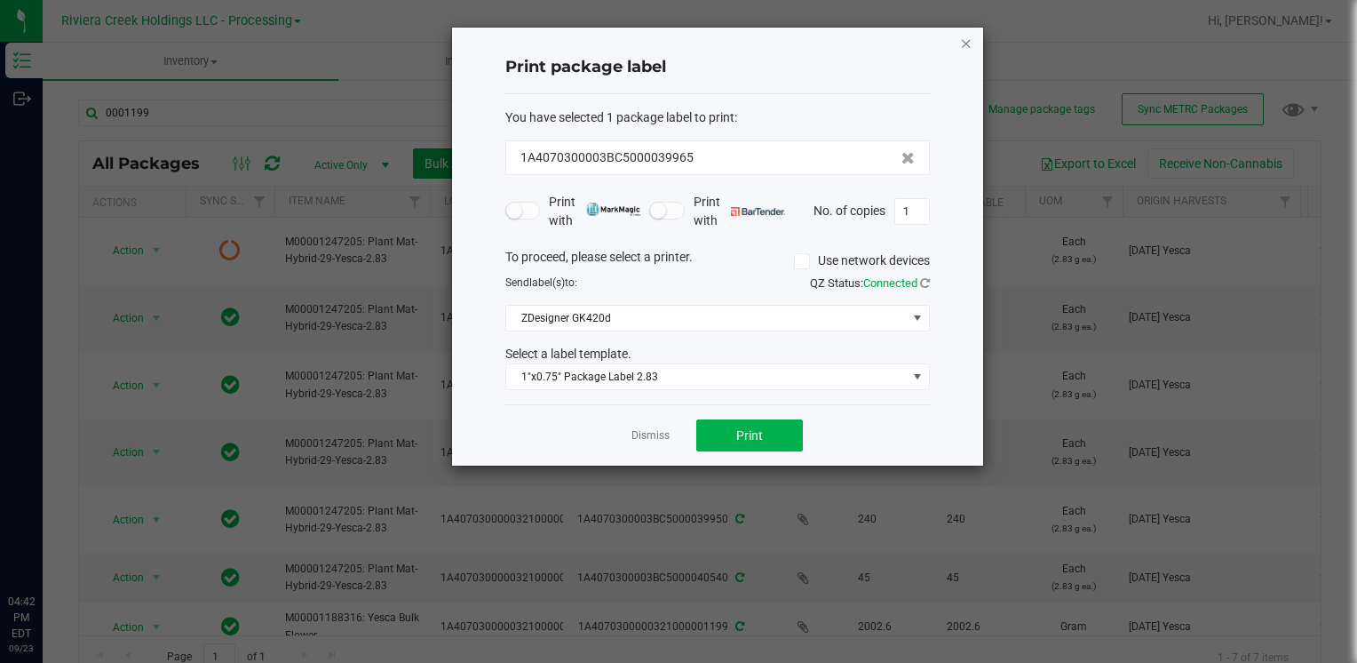
click at [967, 44] on icon "button" at bounding box center [966, 42] width 12 height 21
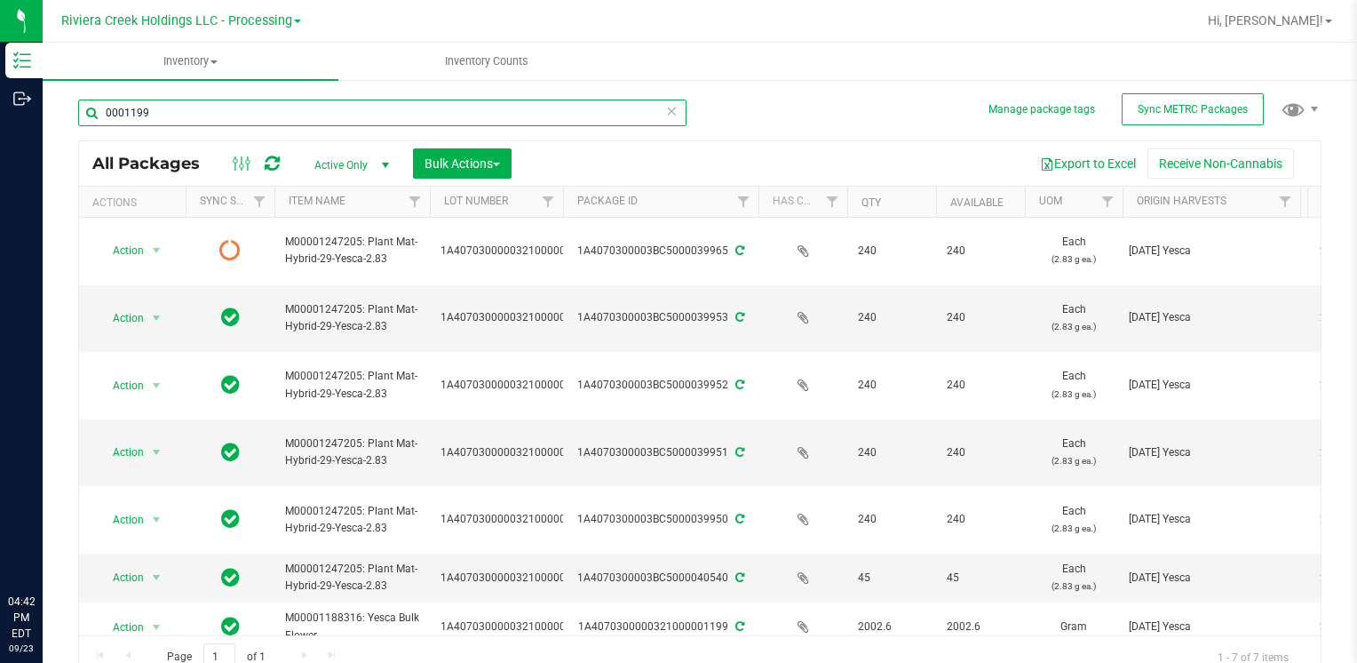
click at [179, 119] on input "0001199" at bounding box center [382, 112] width 609 height 27
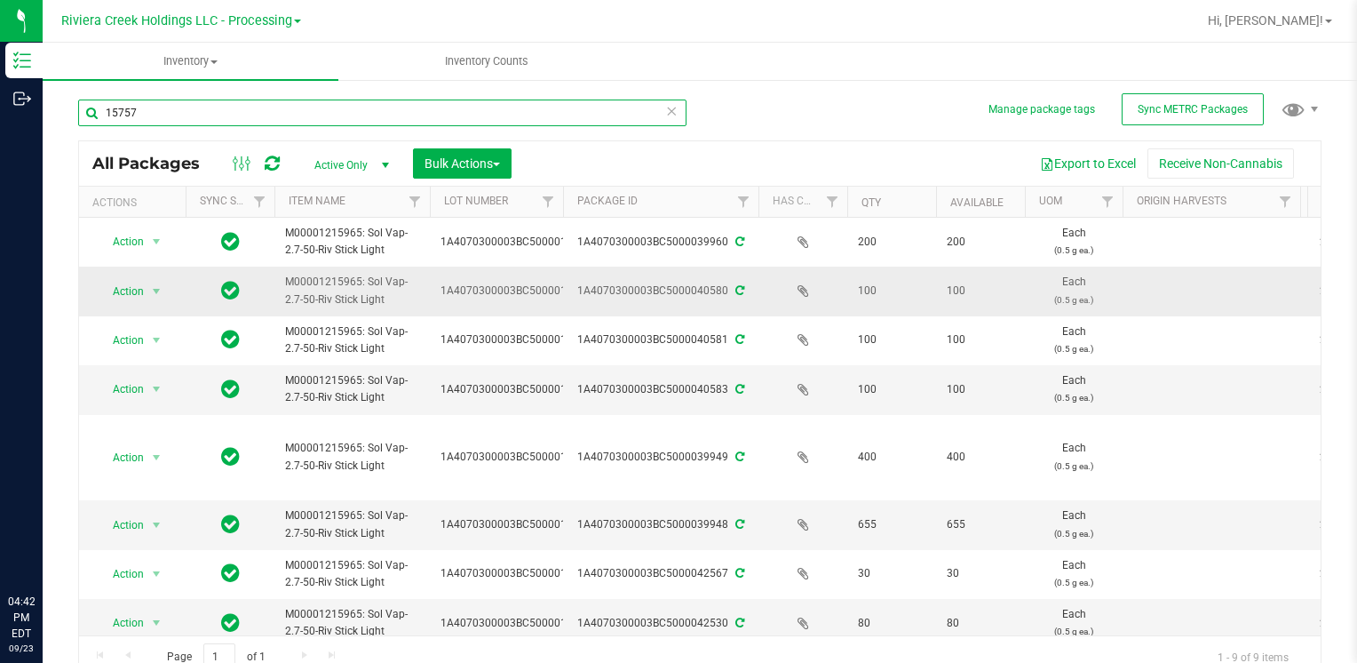
type input "15757"
click at [148, 290] on span "select" at bounding box center [157, 291] width 22 height 25
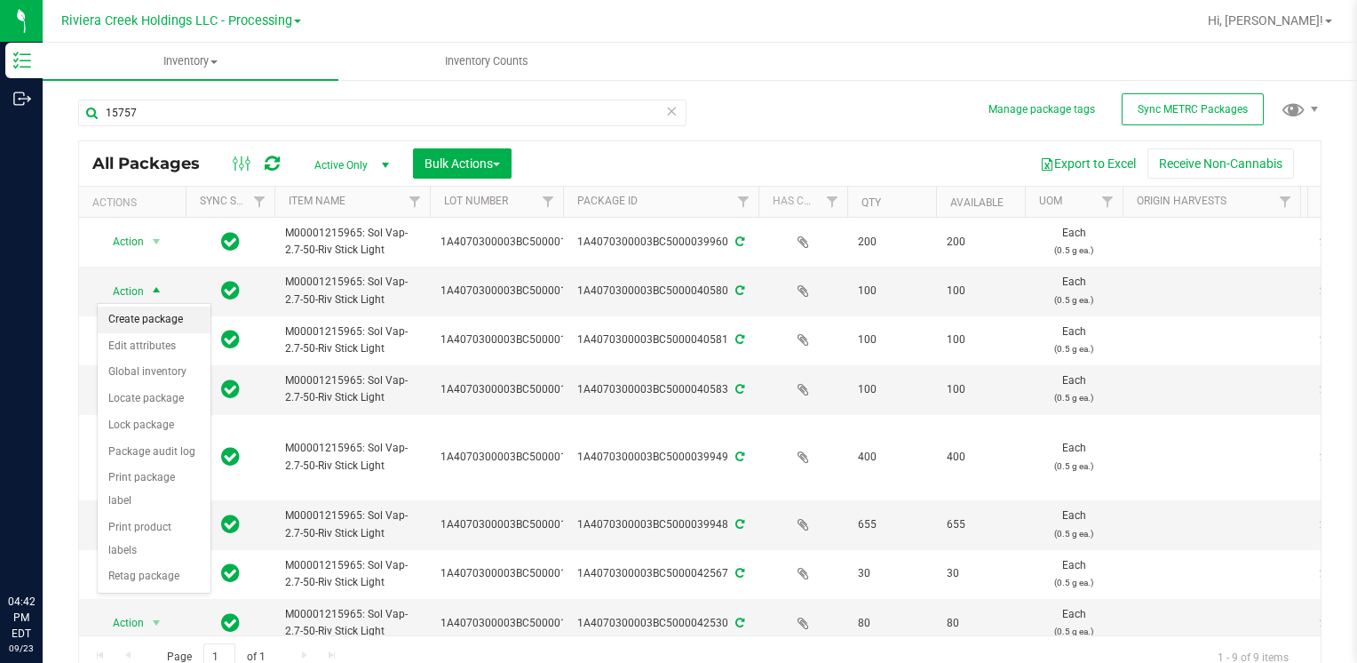
click at [163, 321] on li "Create package" at bounding box center [154, 319] width 113 height 27
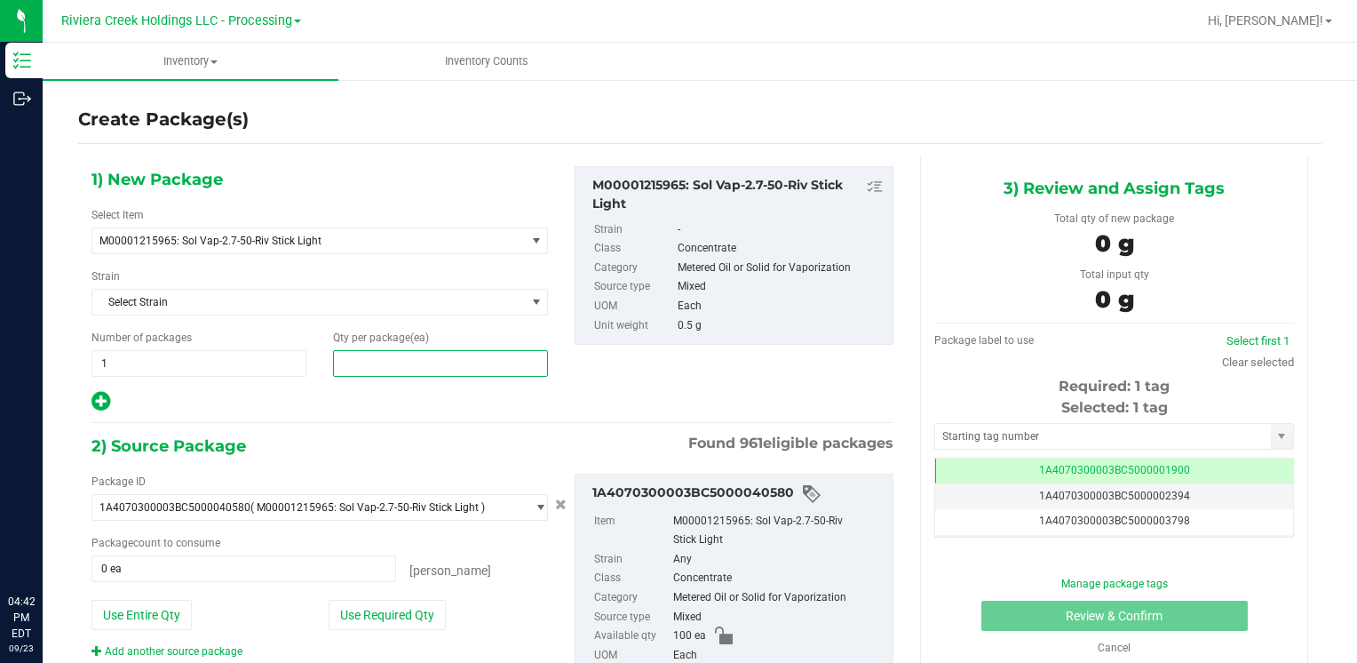
click at [366, 364] on span at bounding box center [440, 363] width 215 height 27
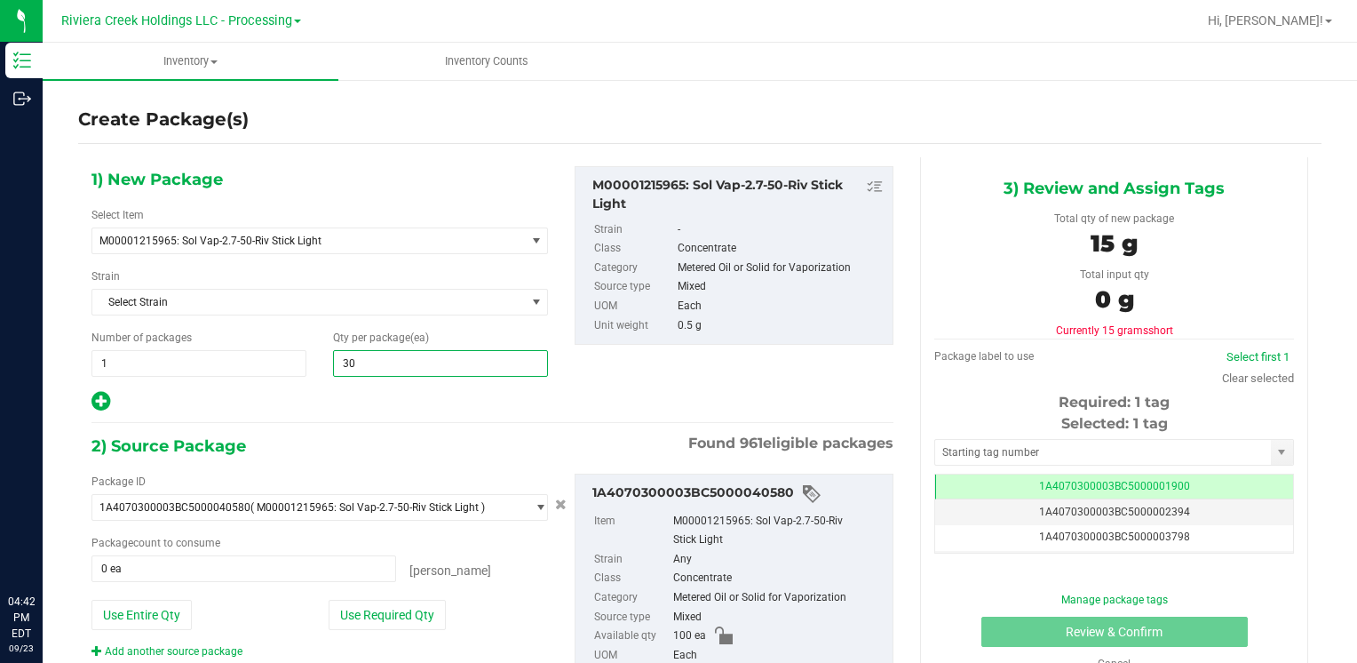
type input "300"
click at [141, 606] on button "Use Entire Qty" at bounding box center [142, 615] width 100 height 30
type input "100 ea"
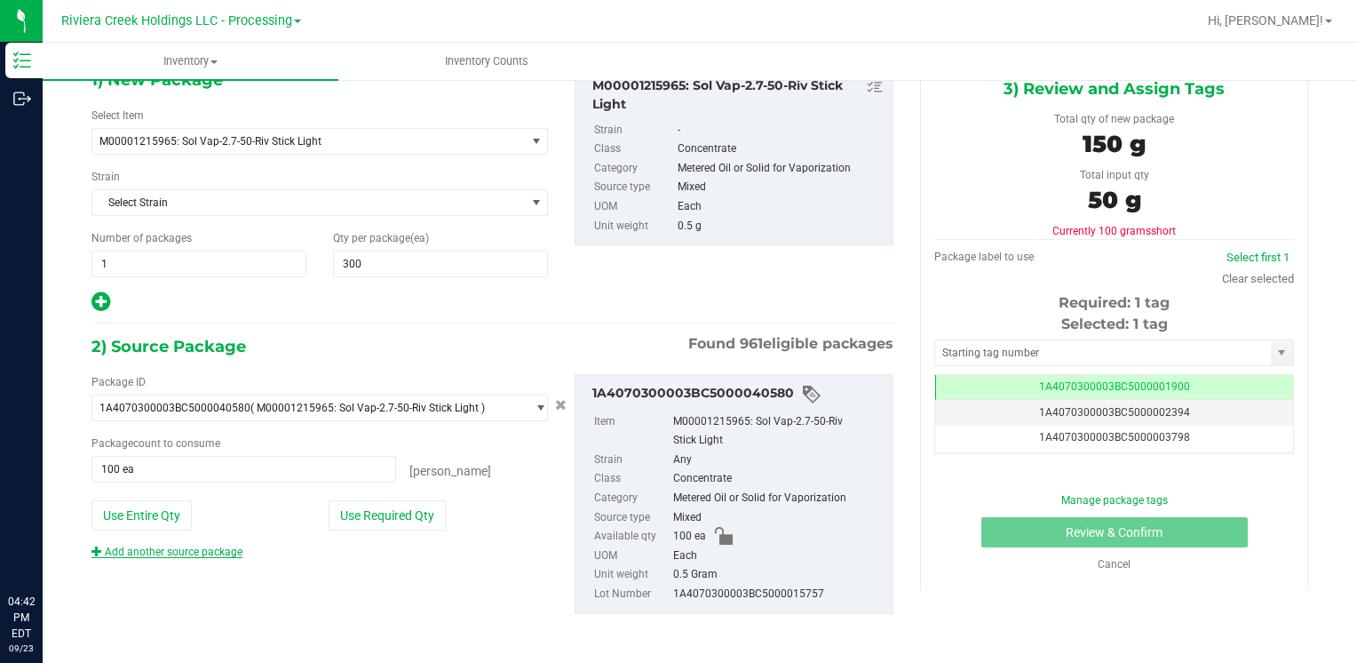
click at [206, 550] on link "Add another source package" at bounding box center [167, 551] width 151 height 12
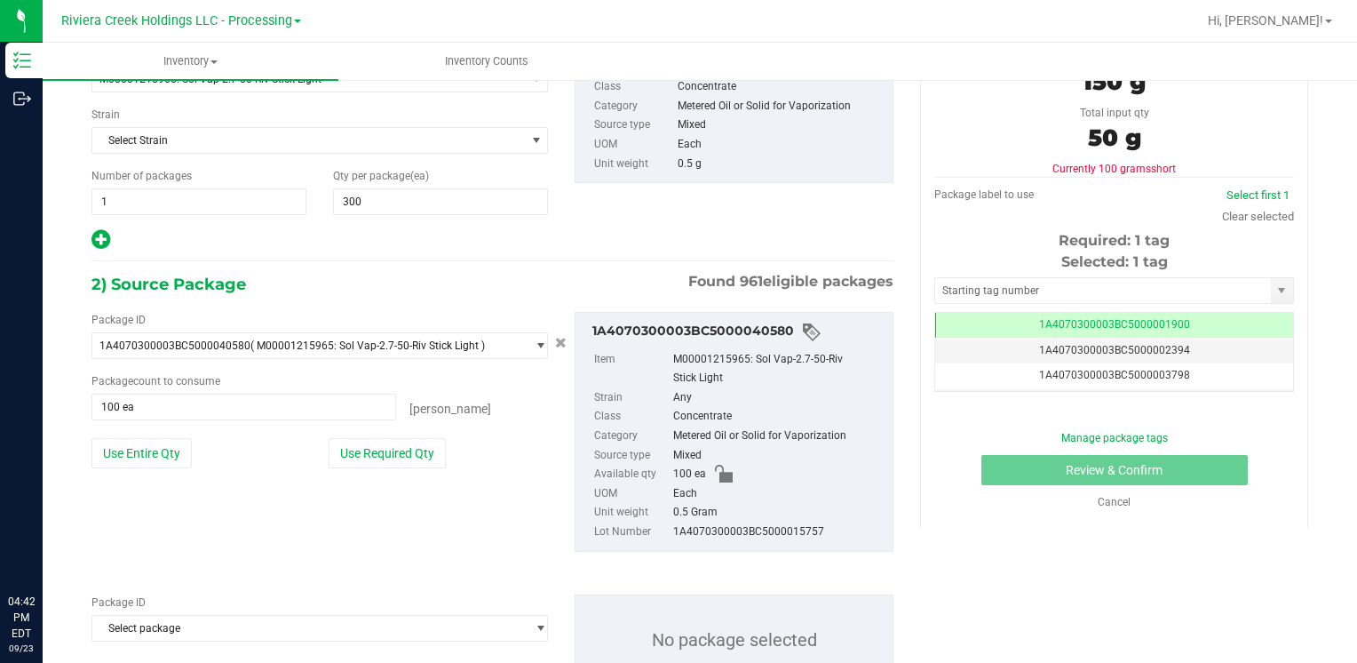
scroll to position [232, 0]
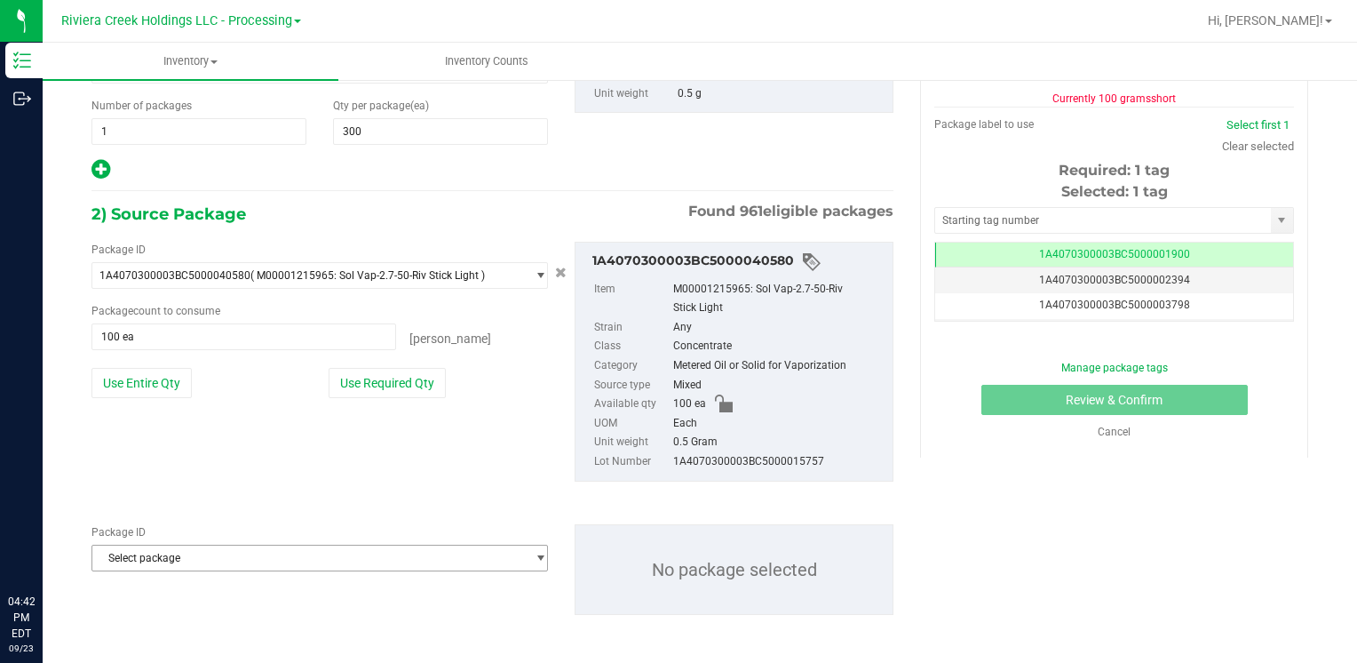
click at [203, 556] on span "Select package" at bounding box center [308, 557] width 433 height 25
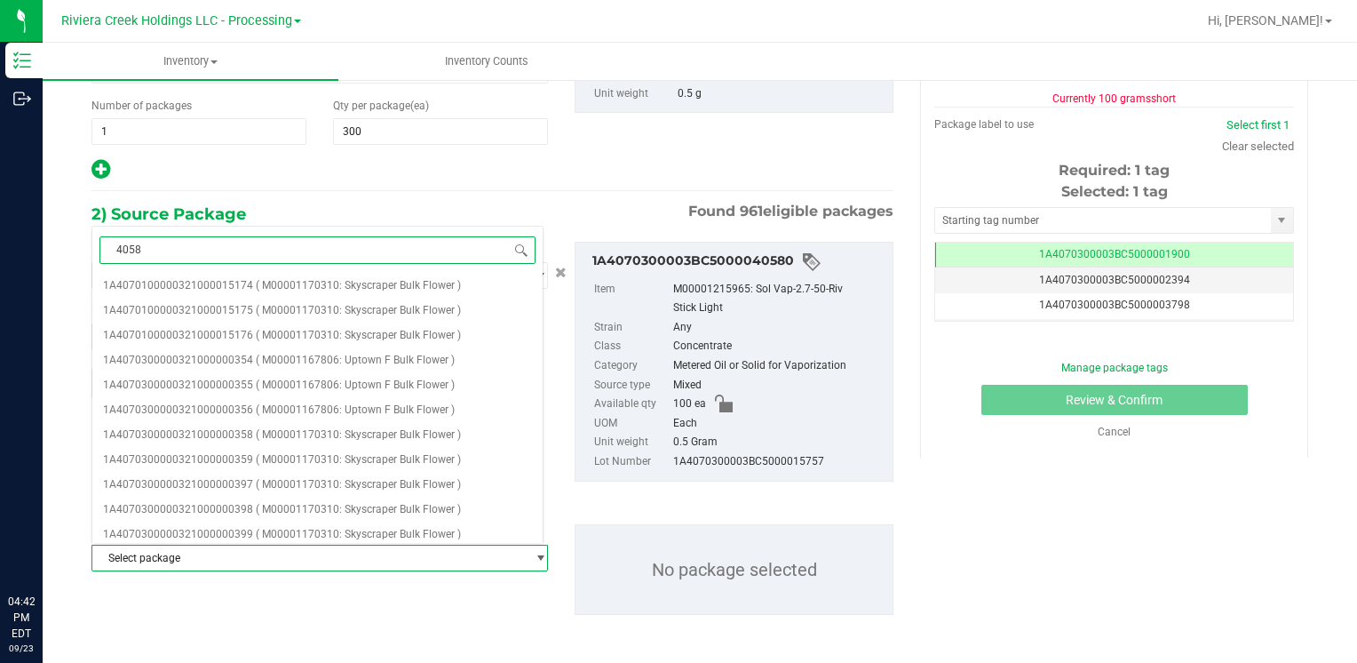
type input "40581"
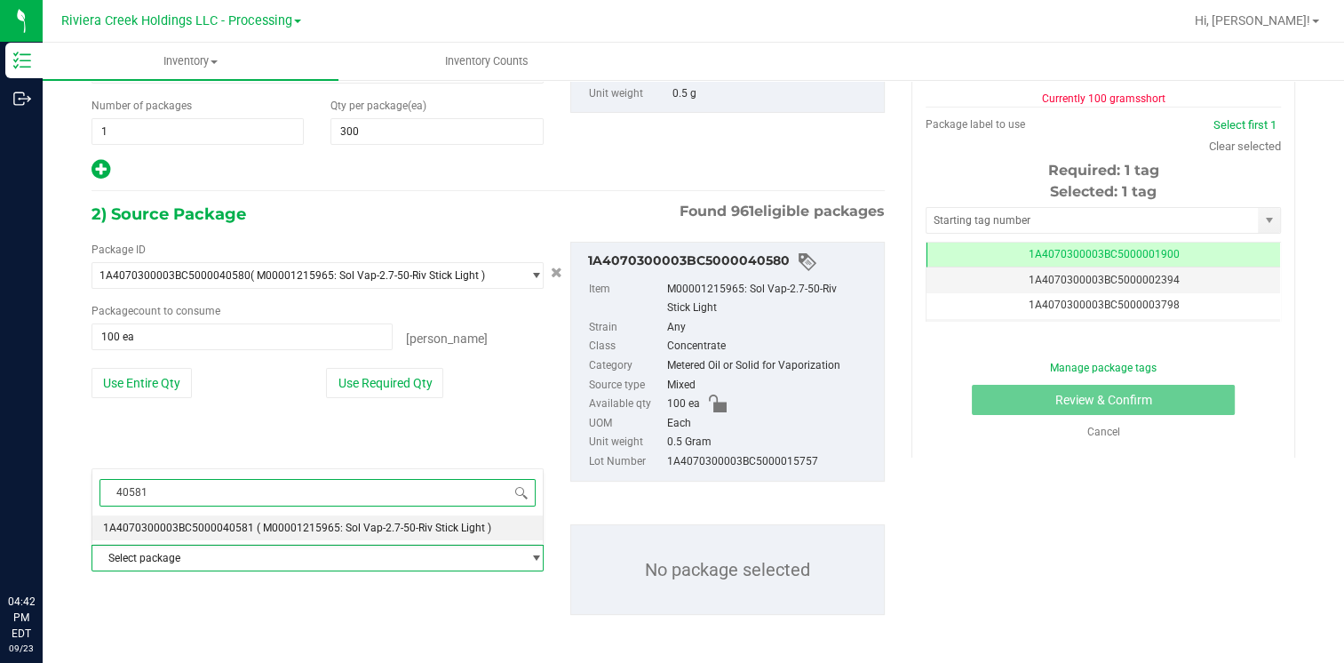
click at [219, 526] on span "1A4070300003BC5000040581" at bounding box center [178, 527] width 151 height 12
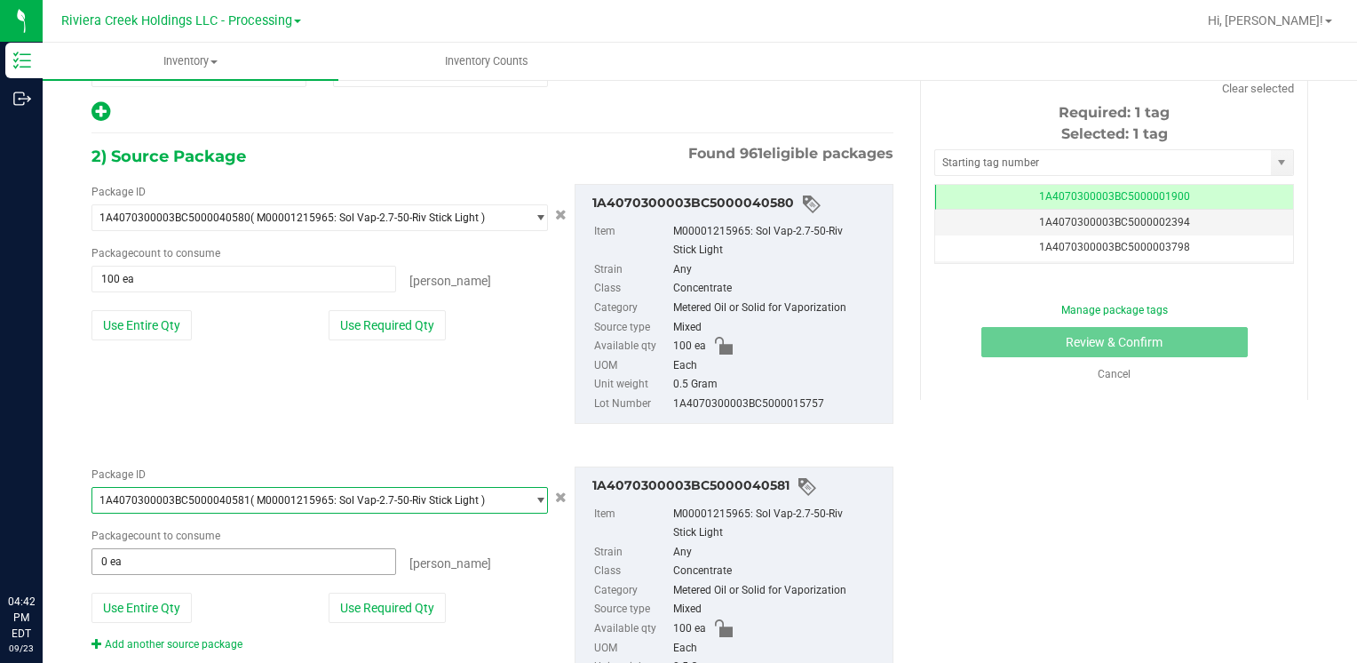
scroll to position [321, 0]
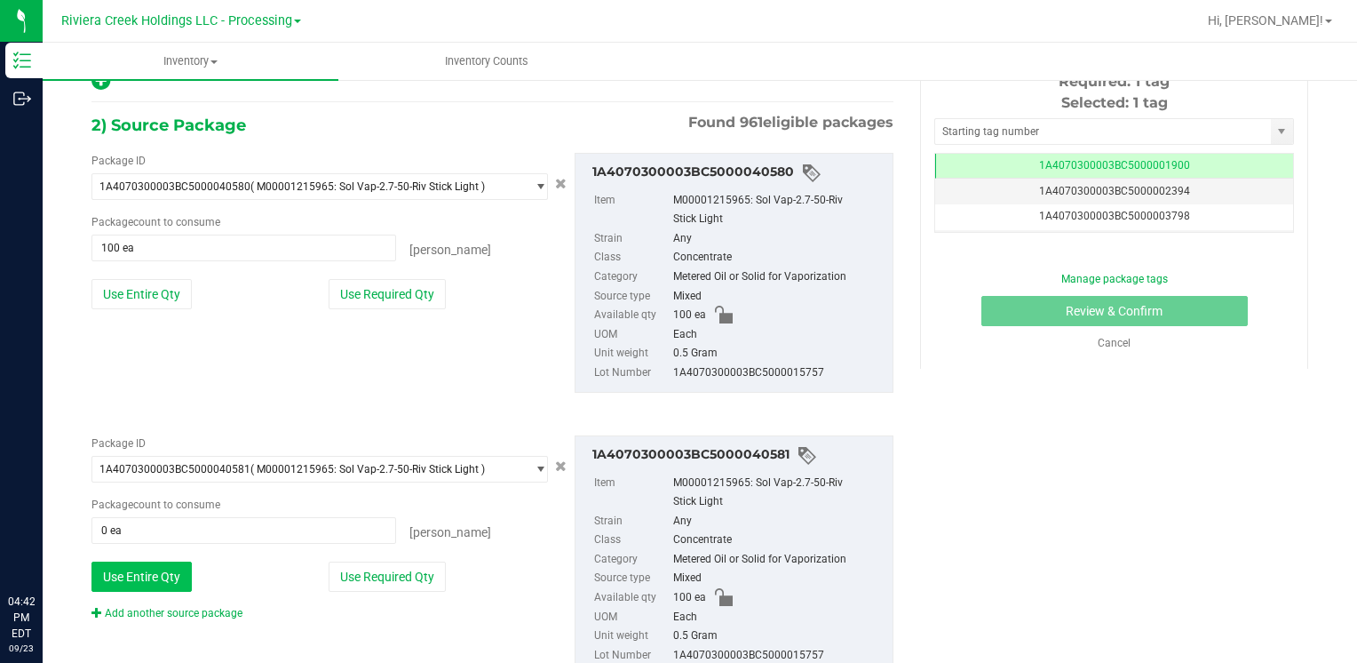
click at [139, 562] on button "Use Entire Qty" at bounding box center [142, 576] width 100 height 30
type input "100 ea"
click at [163, 612] on link "Add another source package" at bounding box center [167, 613] width 151 height 12
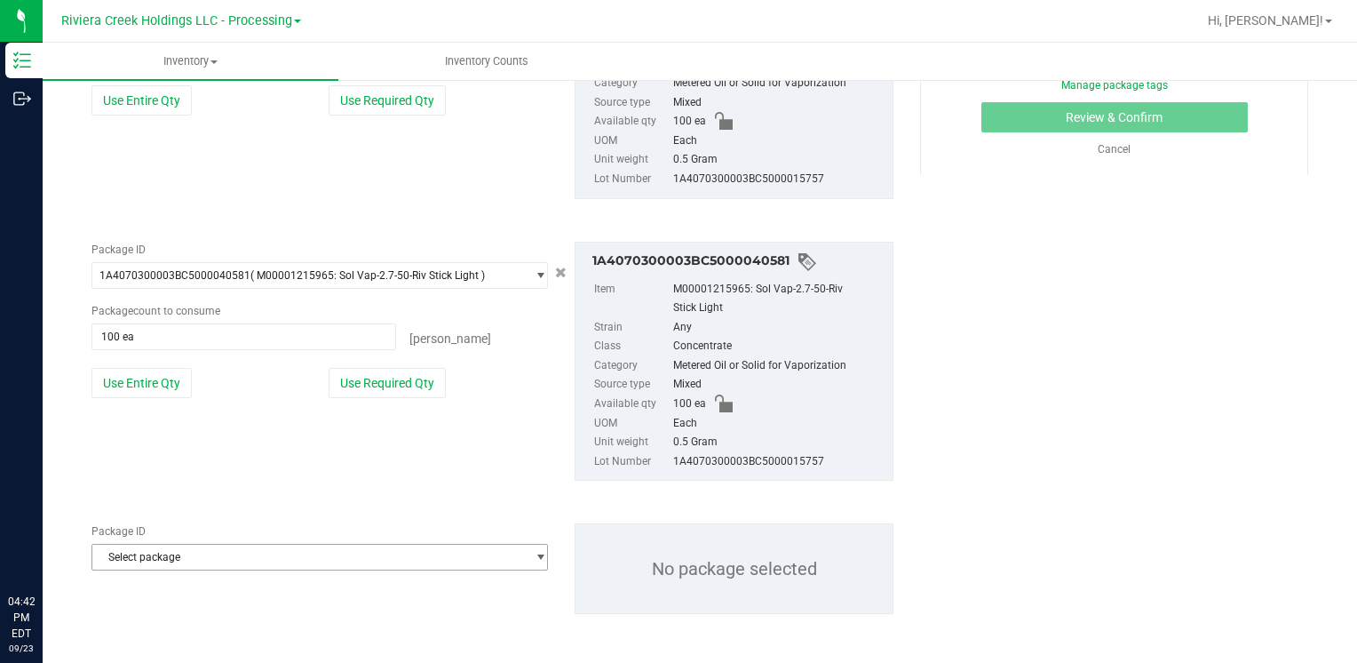
click at [171, 556] on span "Select package" at bounding box center [308, 557] width 433 height 25
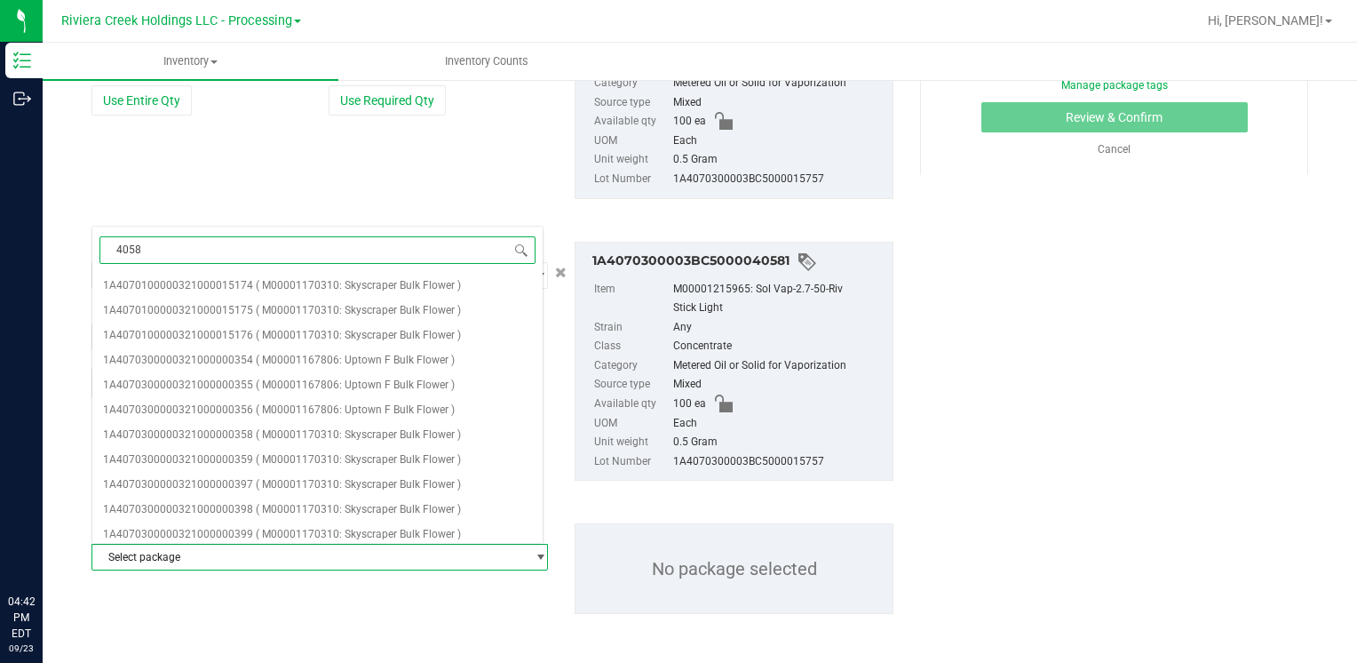
type input "40583"
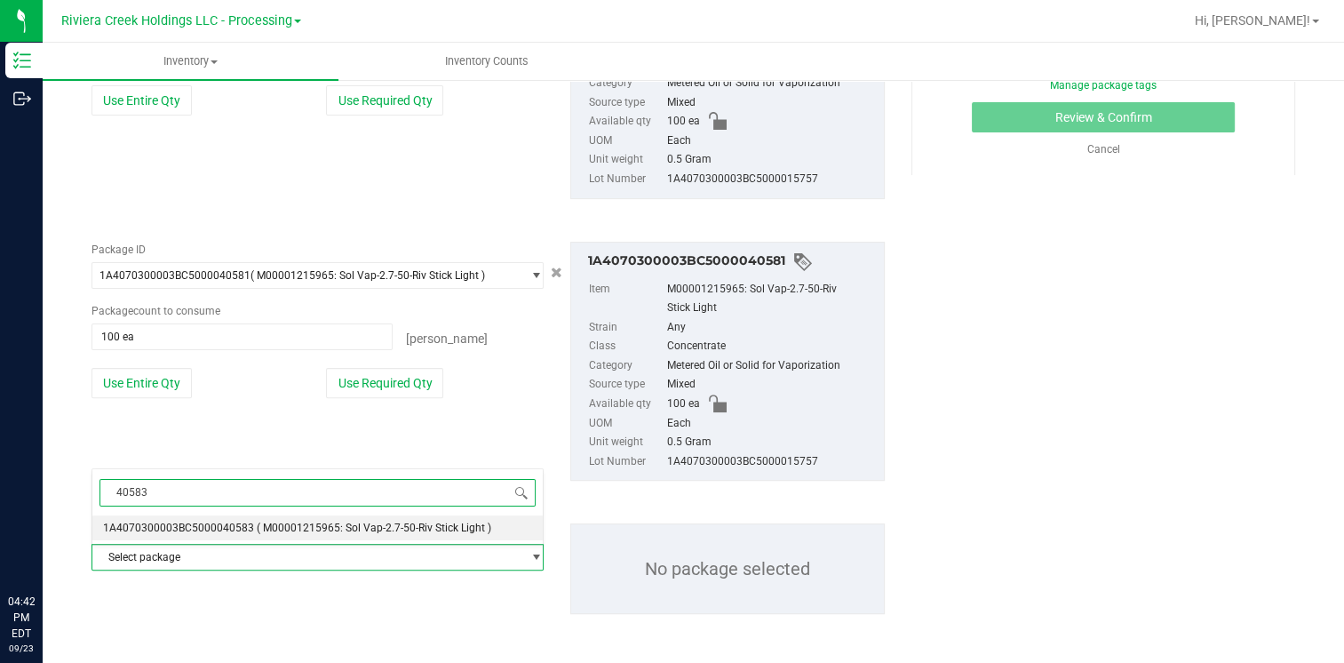
click at [212, 522] on span "1A4070300003BC5000040583" at bounding box center [178, 527] width 151 height 12
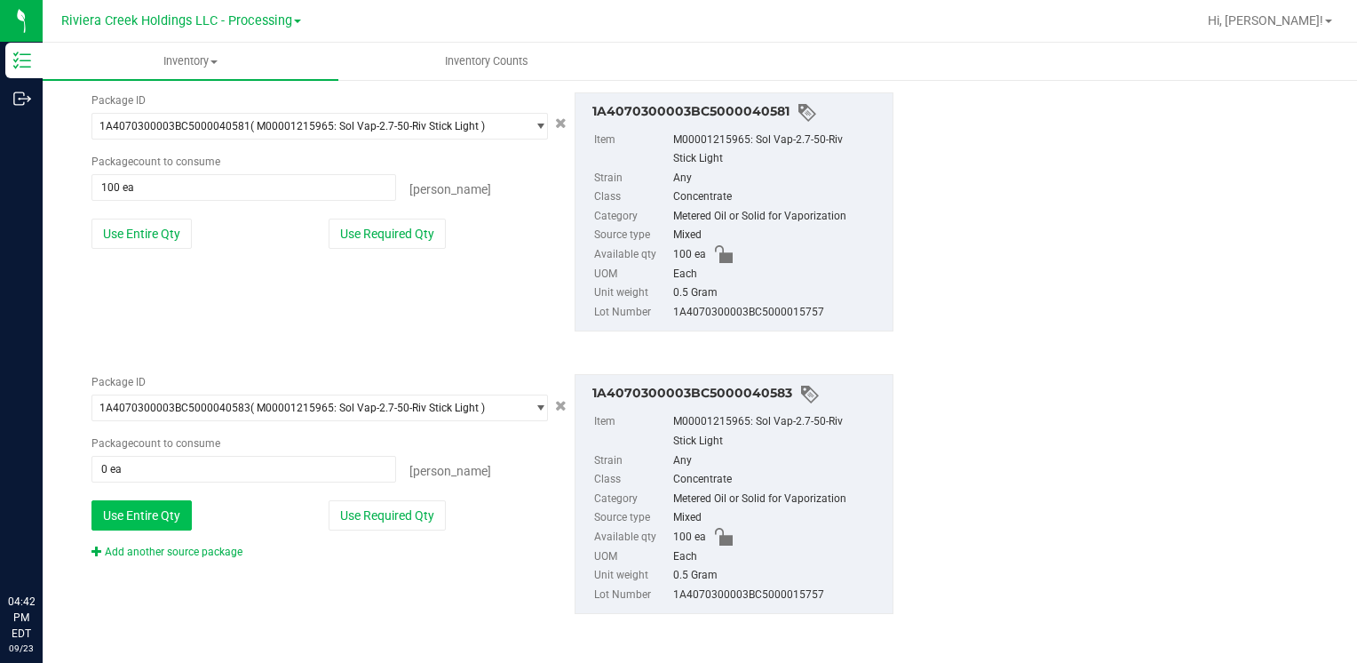
click at [172, 522] on button "Use Entire Qty" at bounding box center [142, 515] width 100 height 30
type input "100 ea"
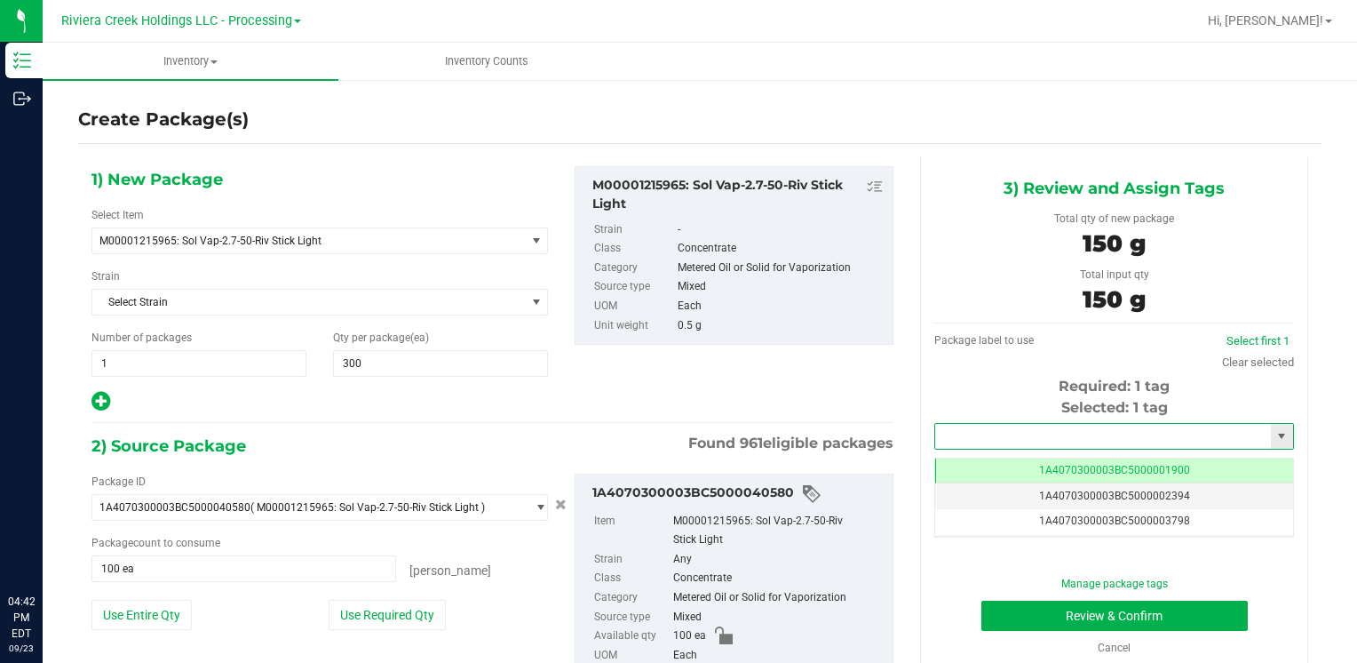
click at [1007, 442] on input "text" at bounding box center [1103, 436] width 336 height 25
click at [1001, 454] on li "1A4070300003BC5000039966" at bounding box center [1104, 466] width 354 height 27
type input "1A4070300003BC5000039966"
click at [1015, 613] on button "Review & Confirm" at bounding box center [1115, 616] width 267 height 30
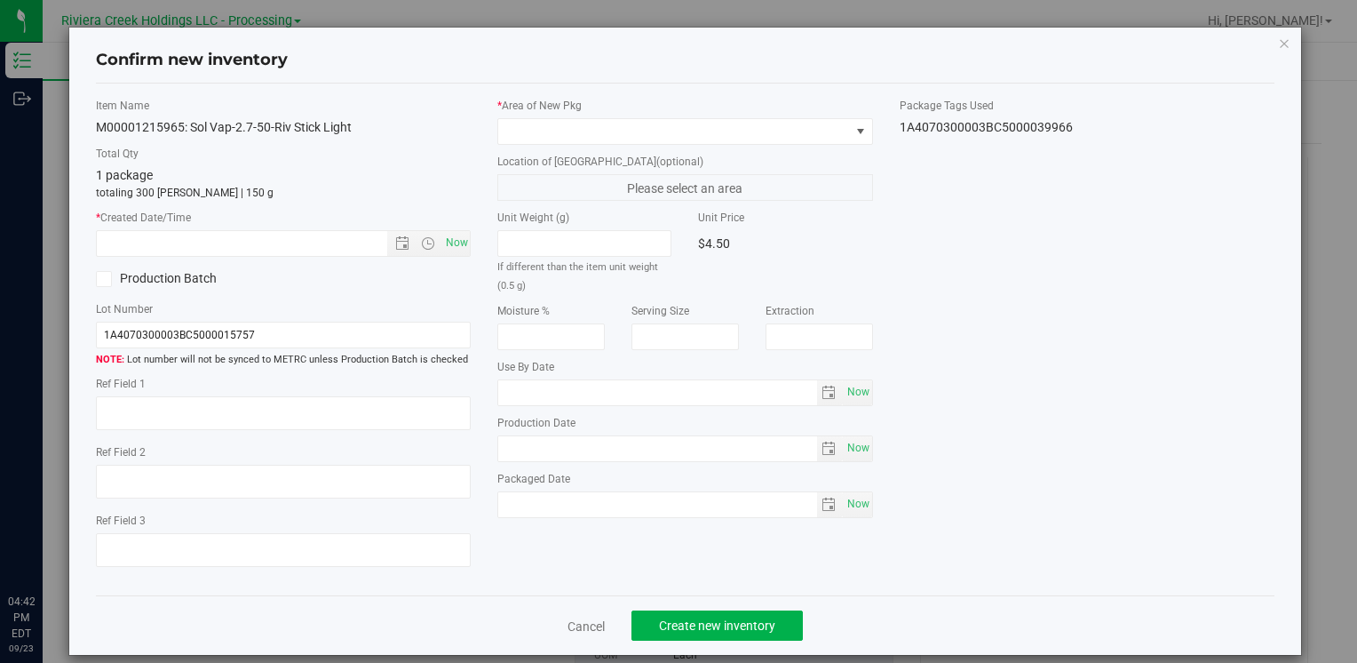
type input "[DATE]"
click at [459, 247] on span "Now" at bounding box center [457, 243] width 30 height 26
type input "[DATE] 4:42 PM"
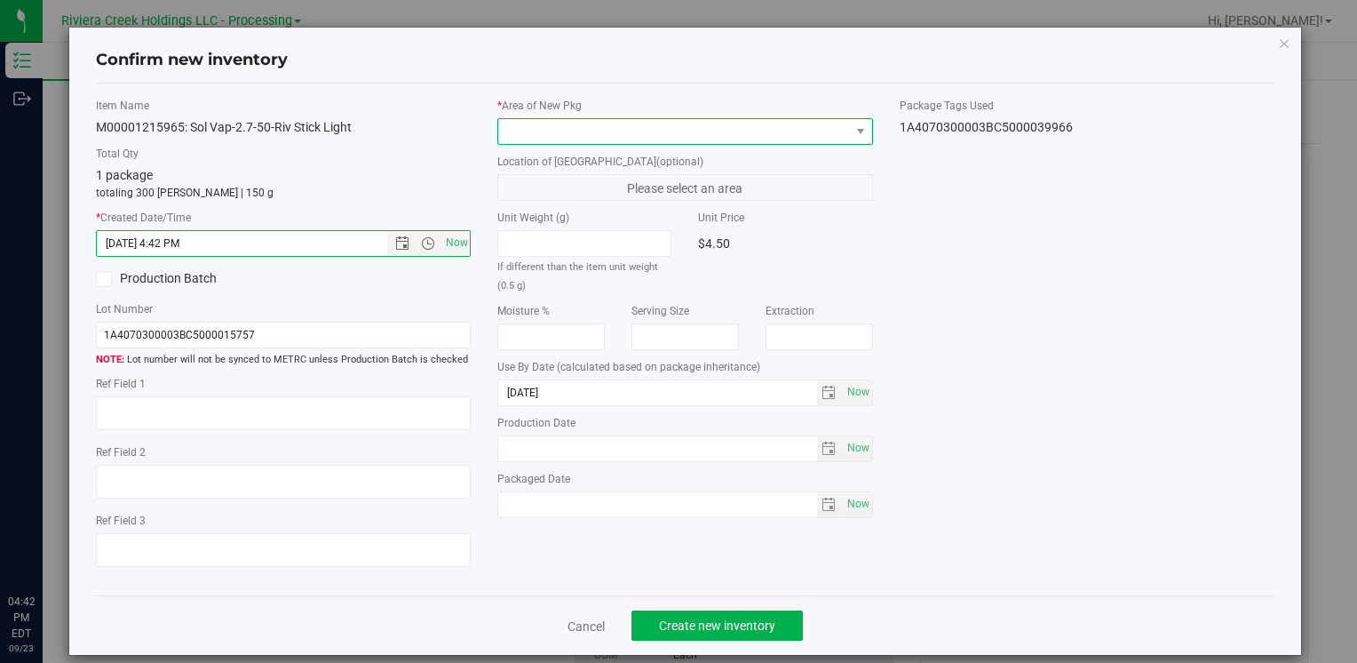
click at [553, 140] on span at bounding box center [673, 131] width 351 height 25
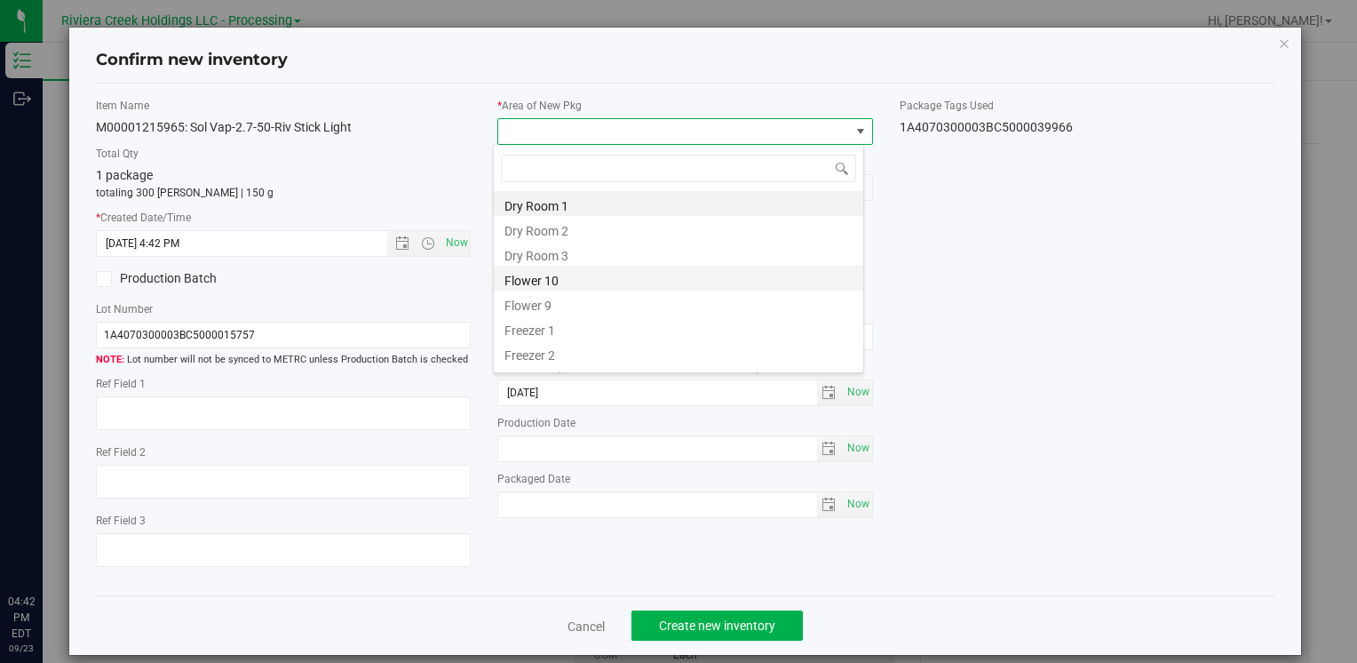
click at [586, 282] on li "Flower 10" at bounding box center [679, 278] width 370 height 25
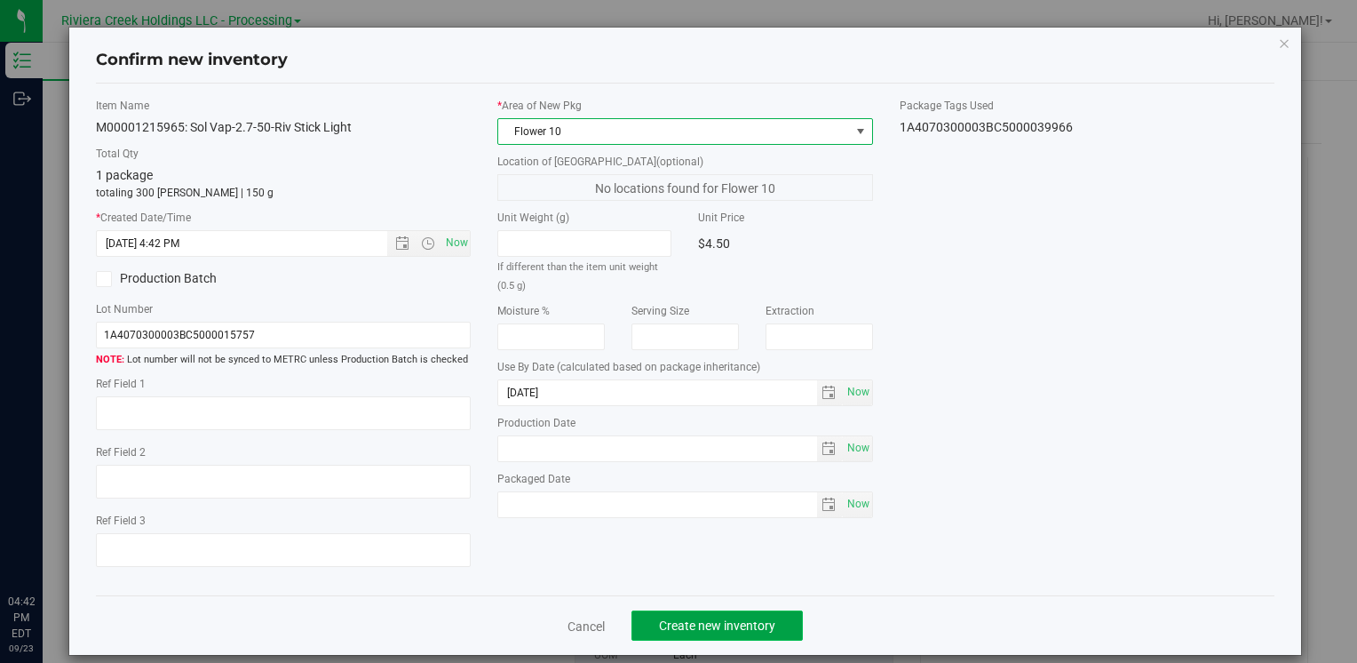
click at [684, 621] on span "Create new inventory" at bounding box center [717, 625] width 116 height 14
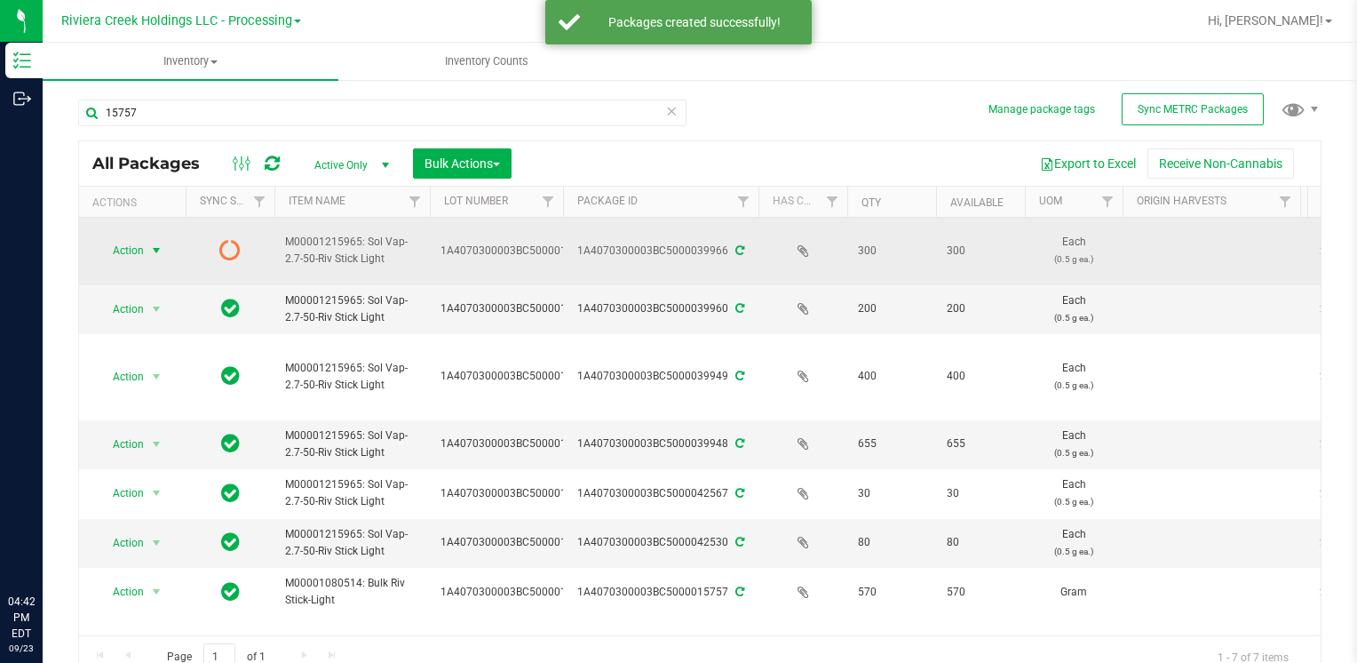
click at [109, 253] on span "Action" at bounding box center [121, 250] width 48 height 25
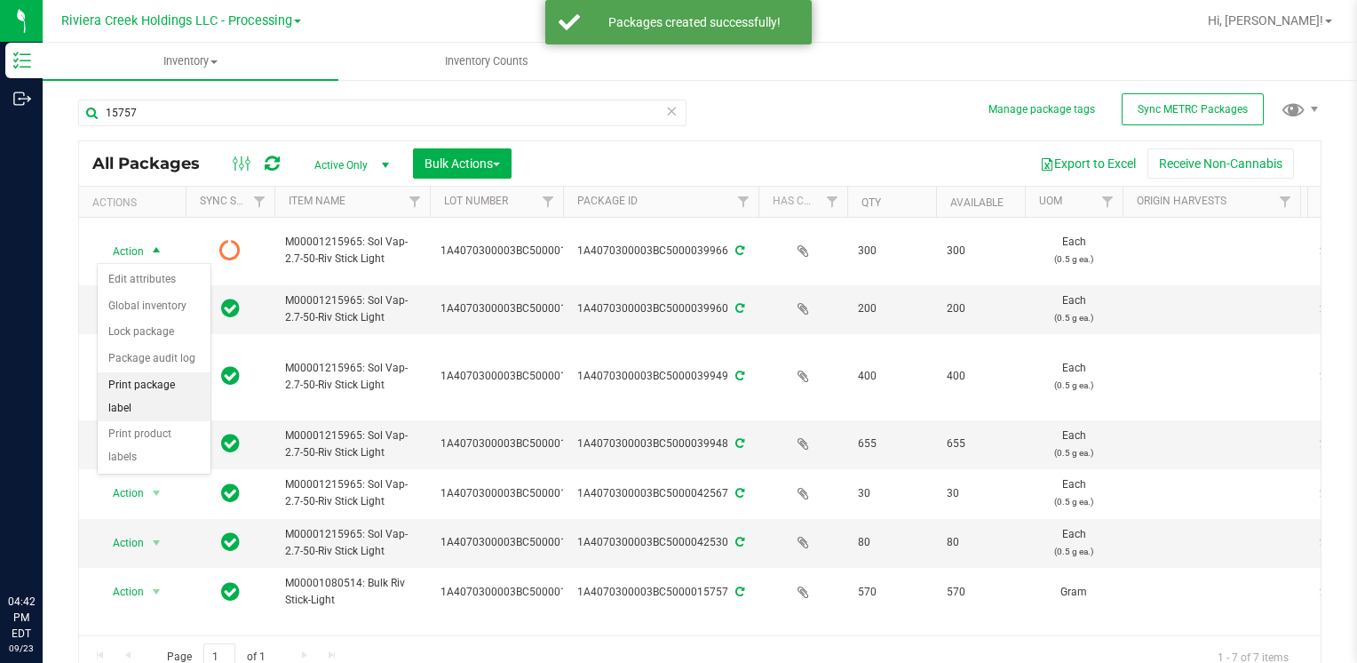
click at [180, 387] on li "Print package label" at bounding box center [154, 396] width 113 height 49
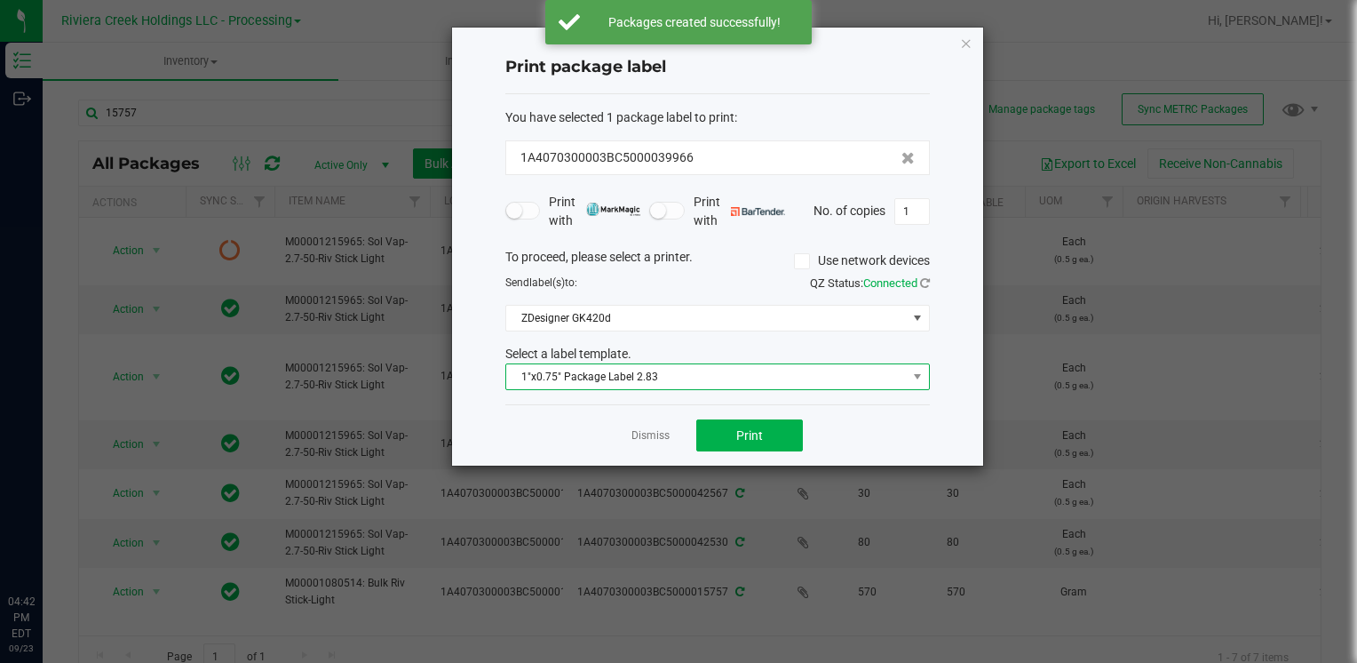
click at [537, 367] on span "1"x0.75" Package Label 2.83" at bounding box center [706, 376] width 401 height 25
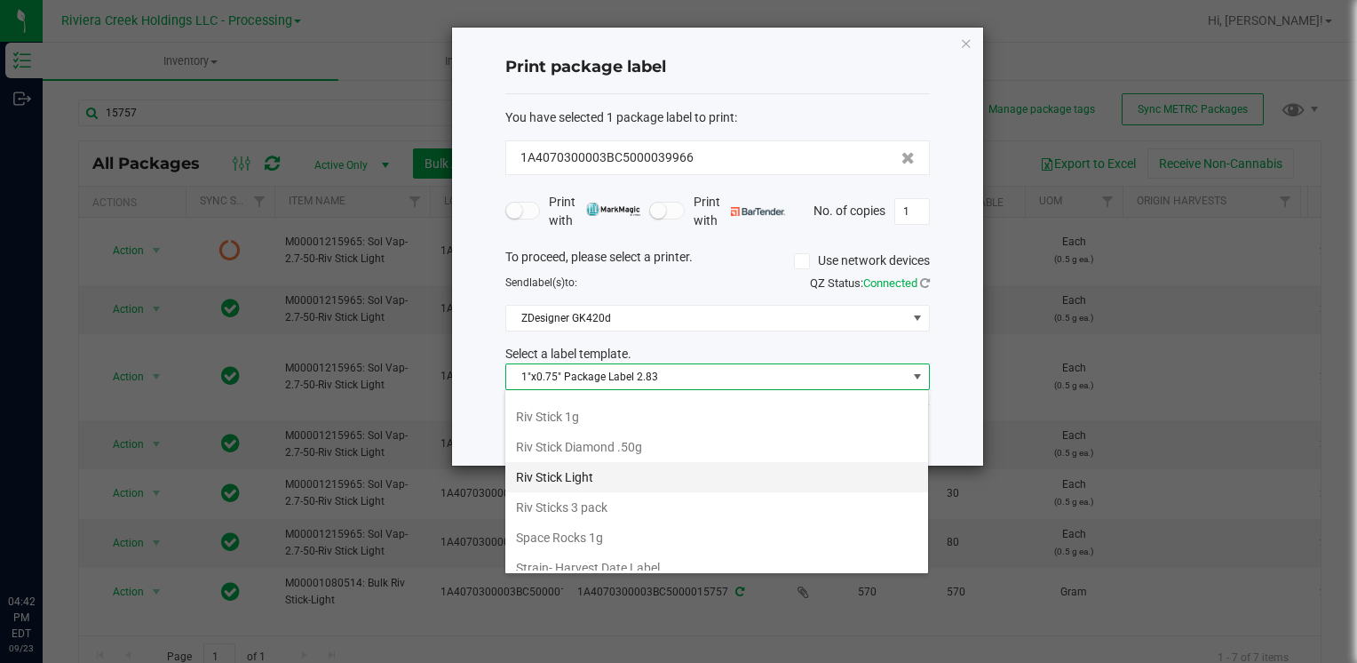
click at [618, 467] on li "Riv Stick Light" at bounding box center [716, 477] width 423 height 30
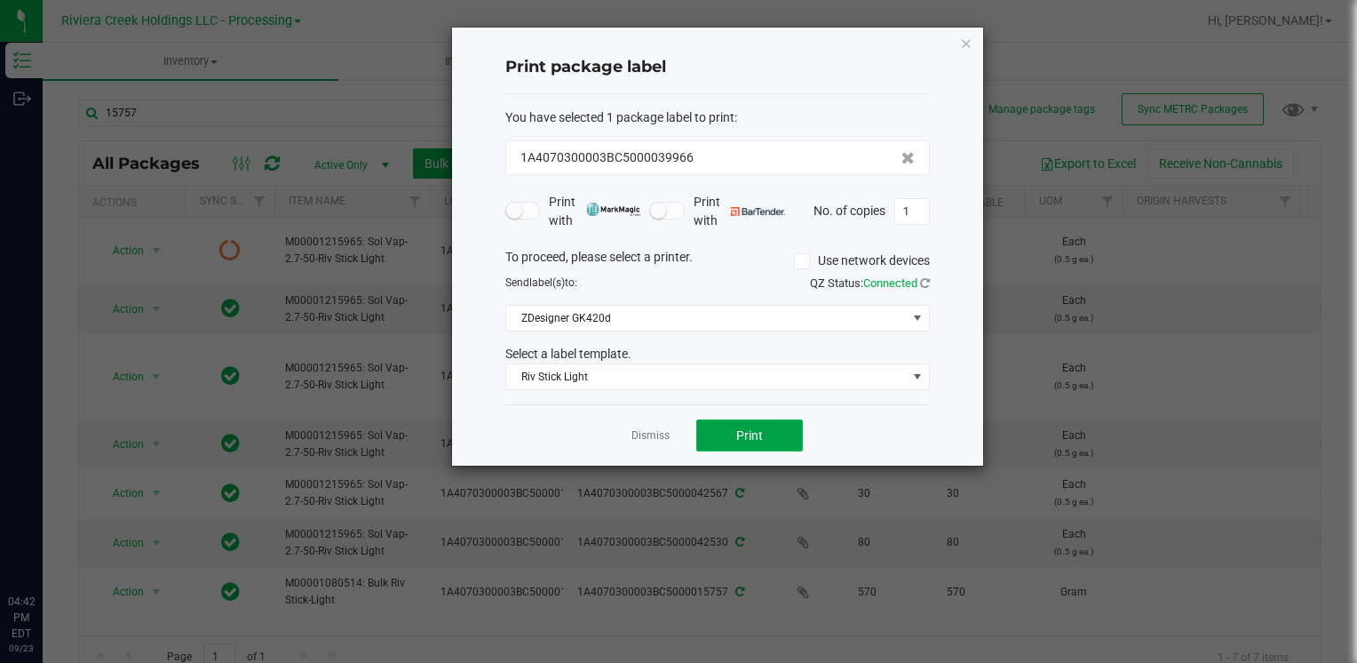
click at [726, 445] on button "Print" at bounding box center [749, 435] width 107 height 32
drag, startPoint x: 971, startPoint y: 40, endPoint x: 949, endPoint y: 54, distance: 26.4
click at [970, 40] on icon "button" at bounding box center [966, 42] width 12 height 21
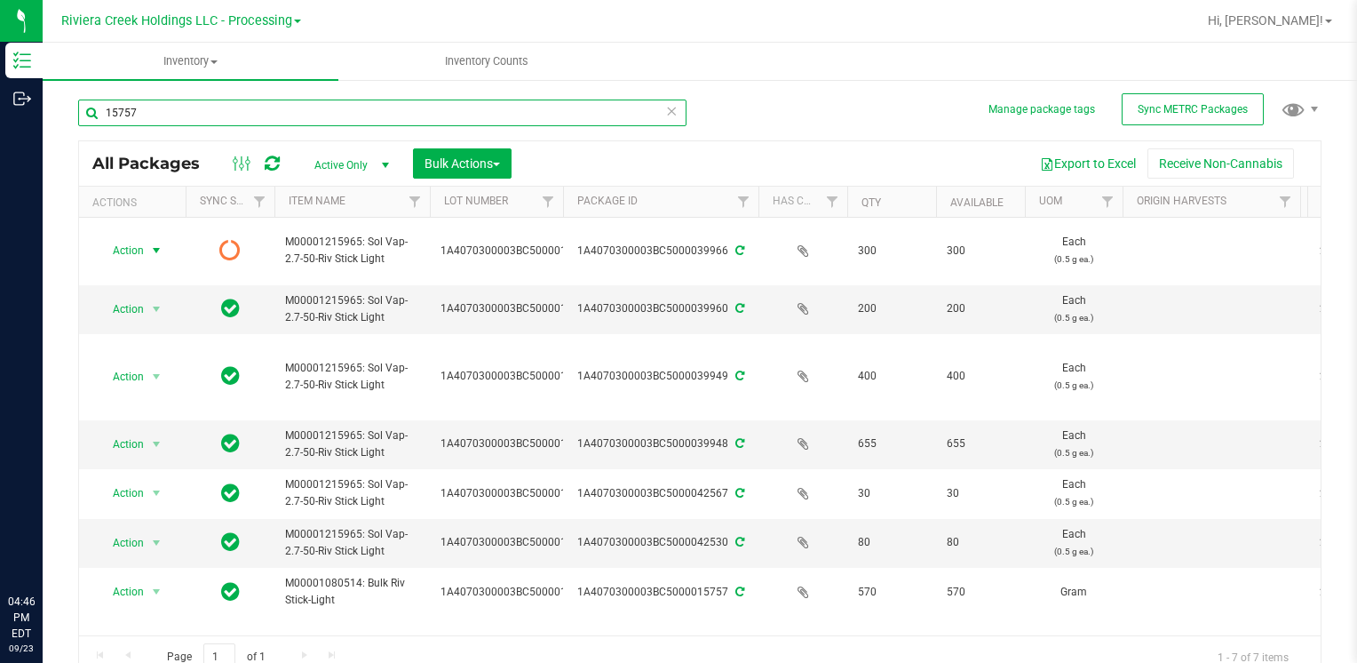
click at [385, 122] on input "15757" at bounding box center [382, 112] width 609 height 27
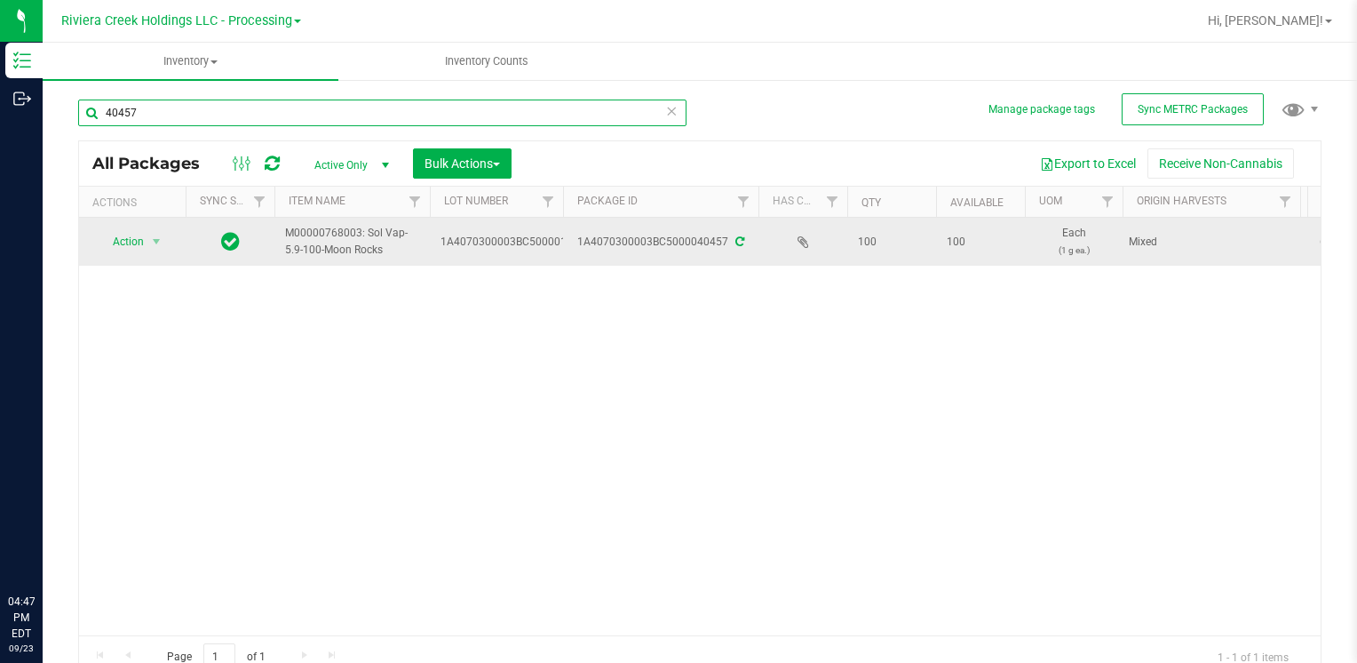
type input "40457"
click at [126, 243] on span "Action" at bounding box center [121, 241] width 48 height 25
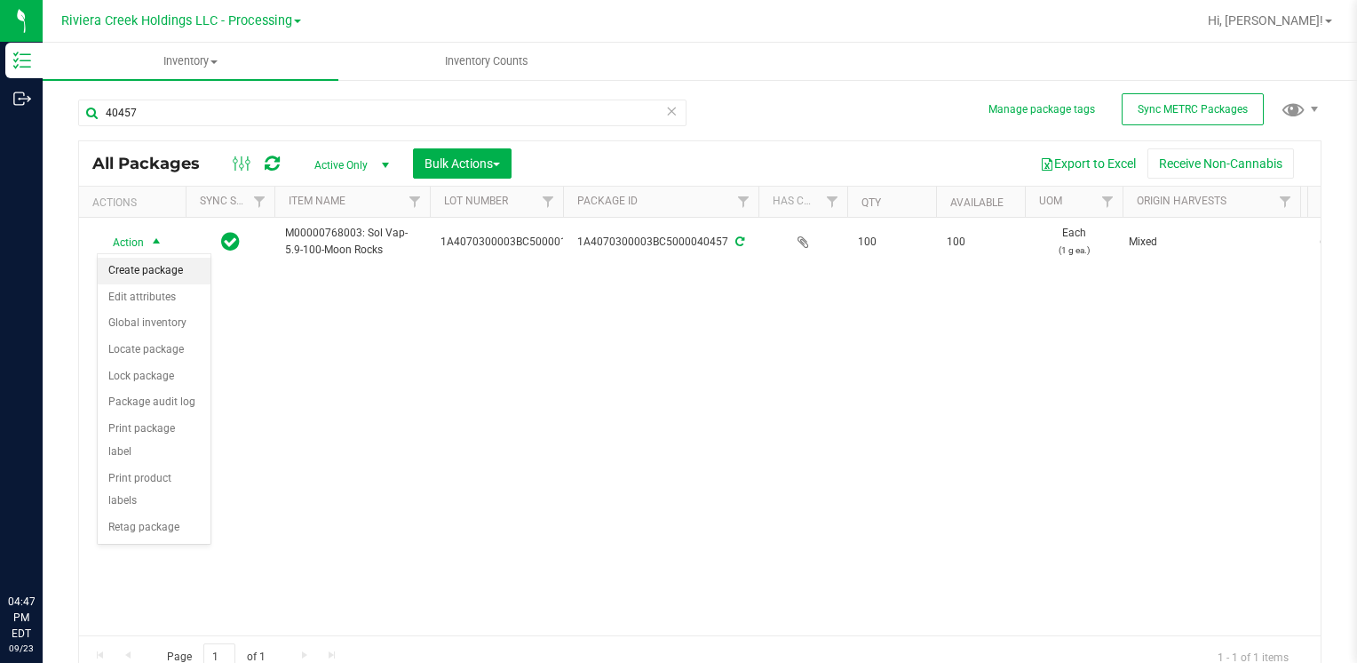
click at [152, 267] on li "Create package" at bounding box center [154, 271] width 113 height 27
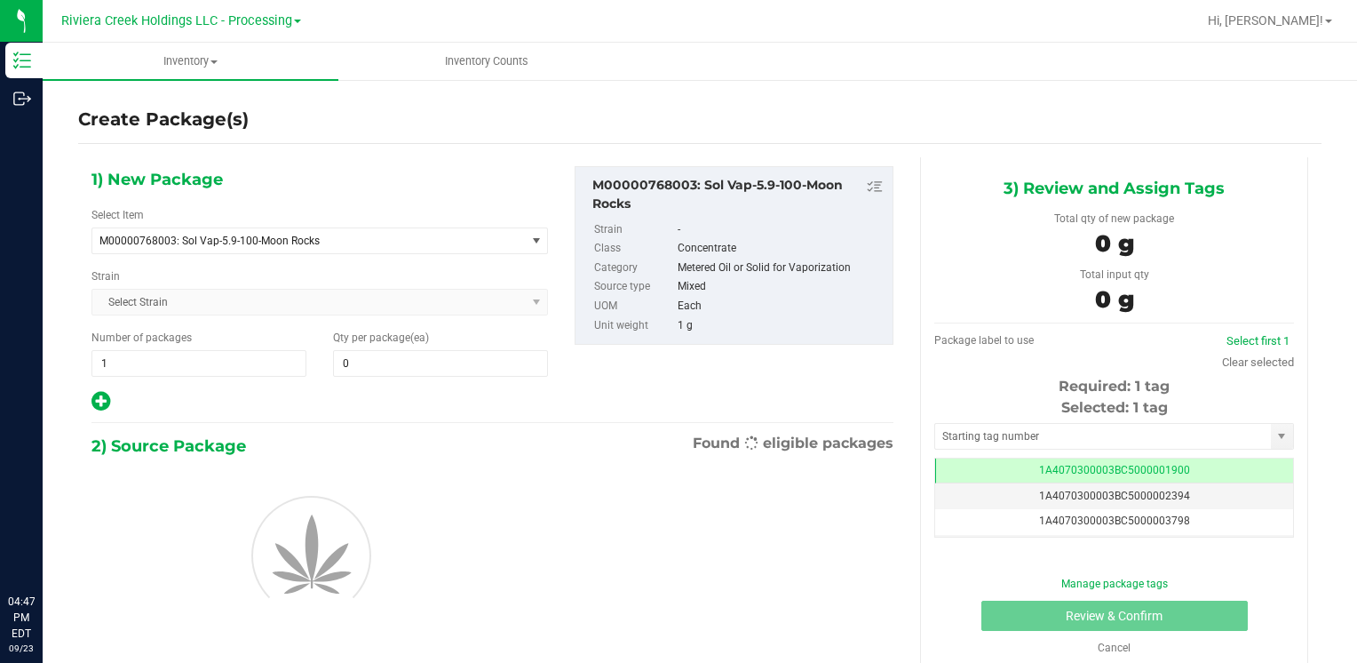
click at [362, 347] on div "Qty per package (ea) 0 0" at bounding box center [441, 353] width 242 height 47
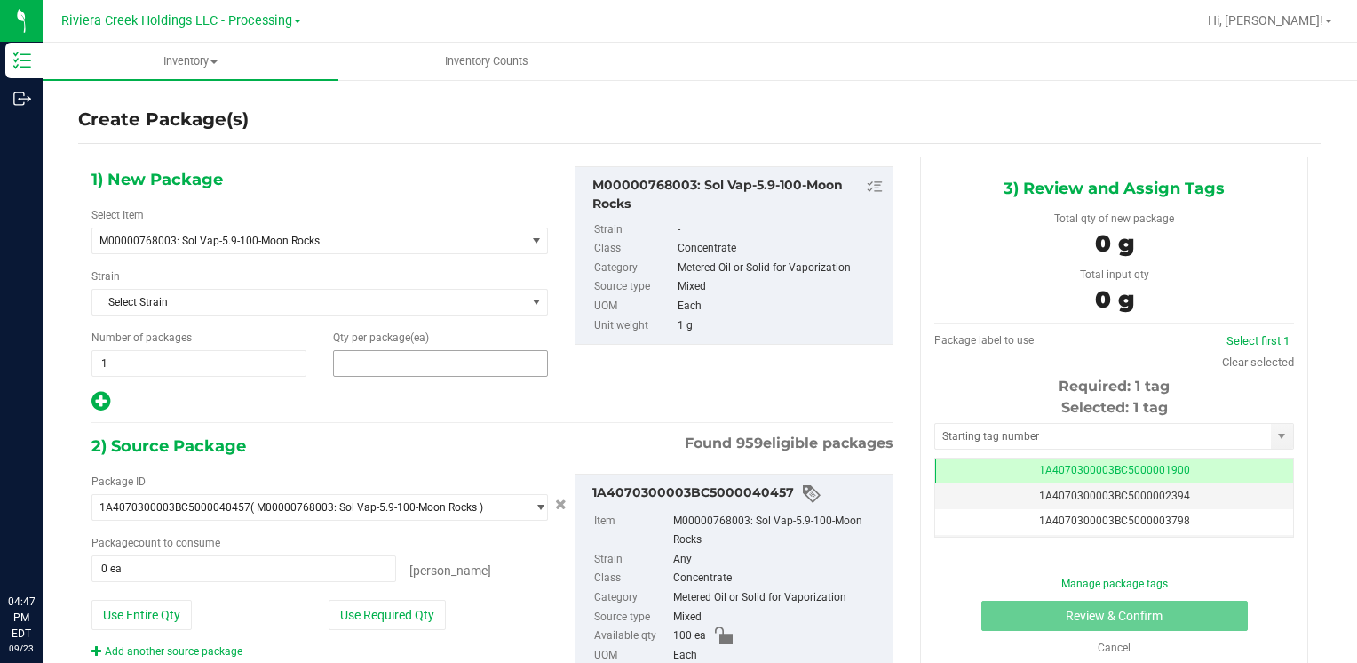
click at [365, 354] on span at bounding box center [440, 363] width 215 height 27
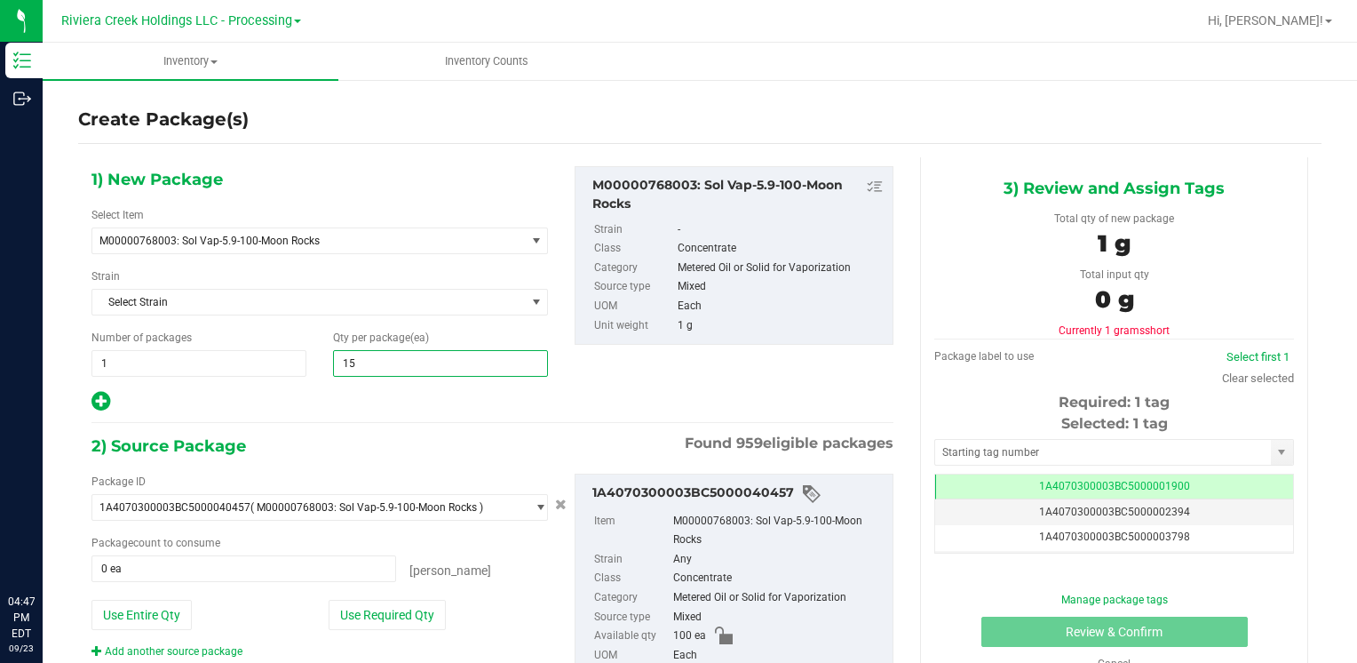
type input "150"
click at [144, 603] on button "Use Entire Qty" at bounding box center [142, 615] width 100 height 30
type input "100 ea"
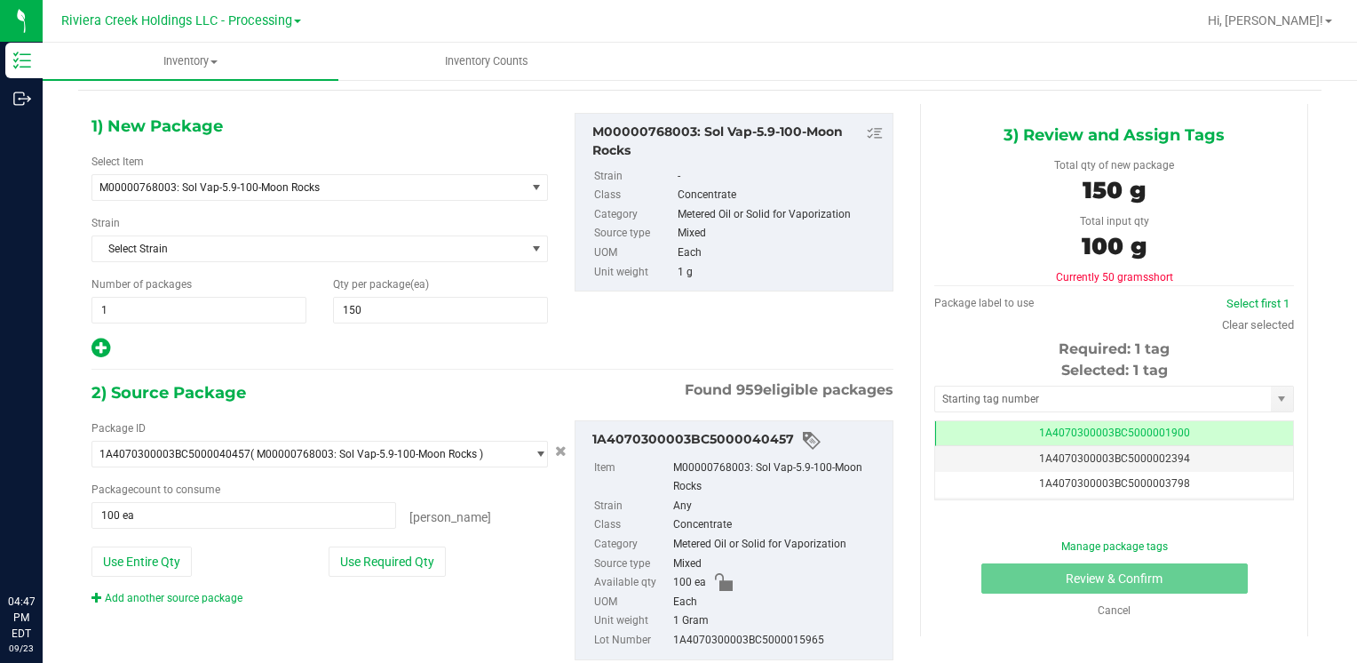
scroll to position [99, 0]
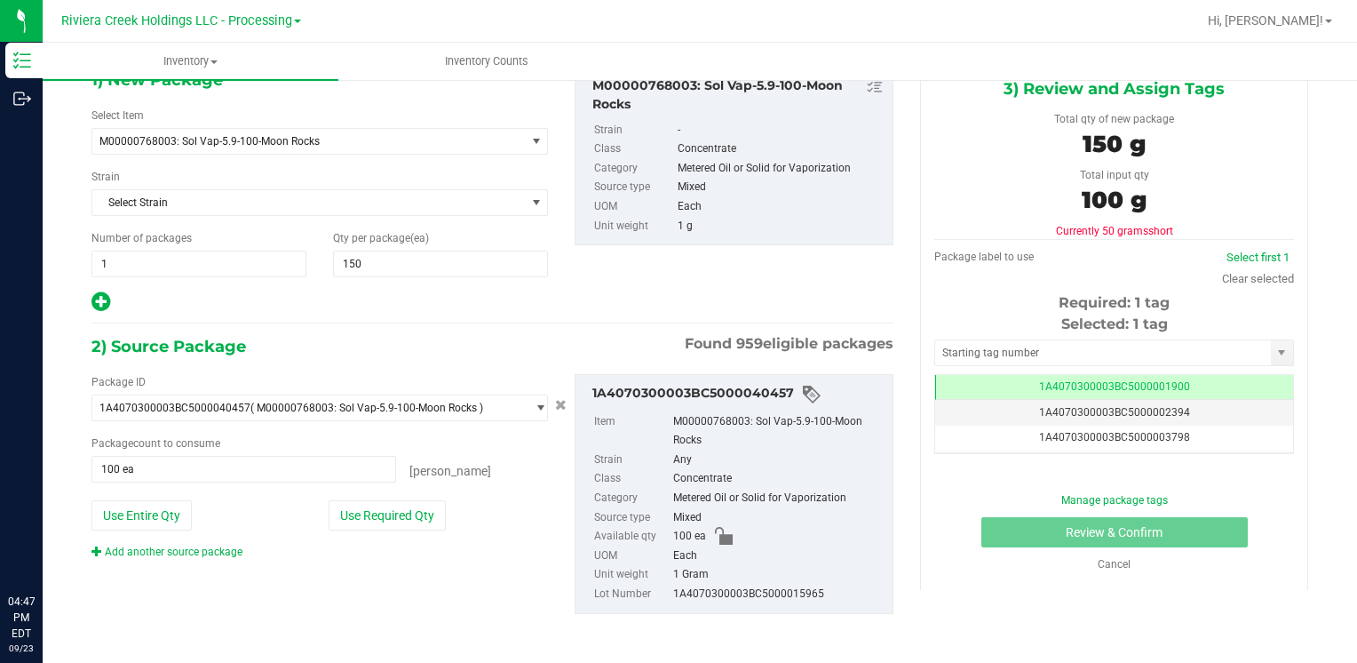
click at [189, 561] on div "Package ID 1A4070300003BC5000040457 ( M00000768003: Sol Vap-5.9-100-Moon Rocks …" at bounding box center [492, 494] width 829 height 268
click at [191, 557] on div "Package ID 1A4070300003BC5000040457 ( M00000768003: Sol Vap-5.9-100-Moon Rocks …" at bounding box center [492, 494] width 829 height 268
click at [195, 550] on link "Add another source package" at bounding box center [167, 551] width 151 height 12
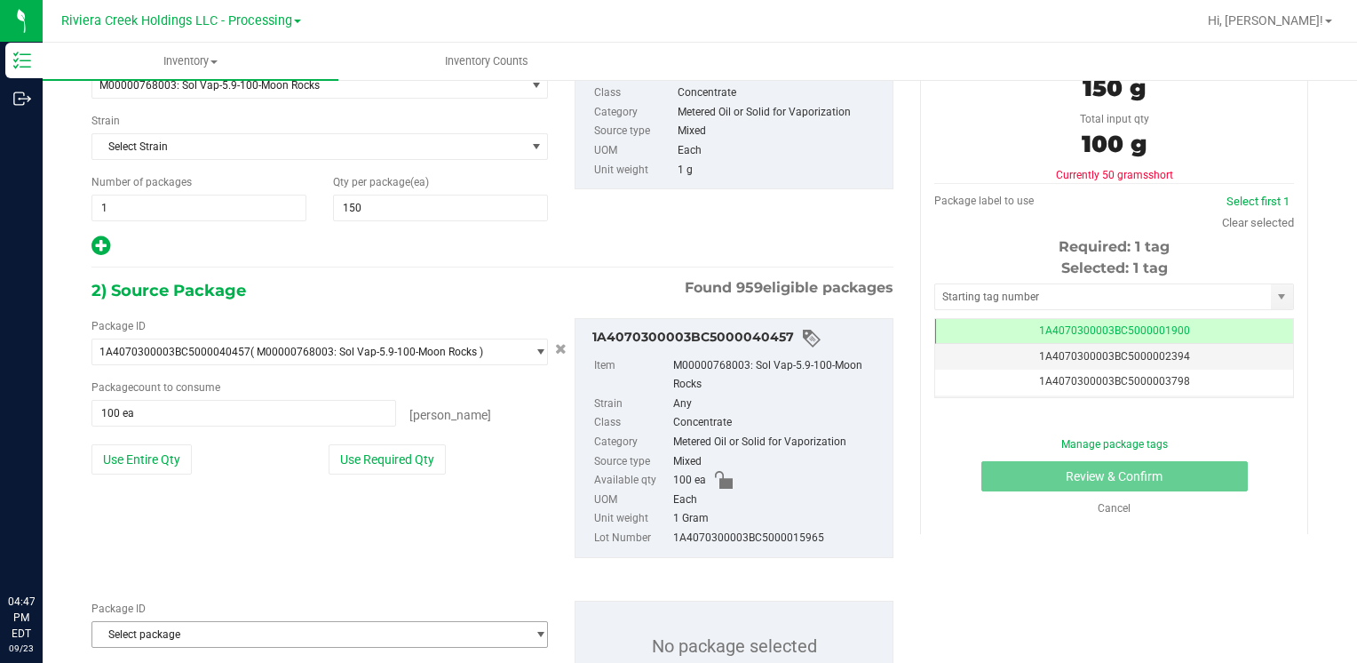
scroll to position [232, 0]
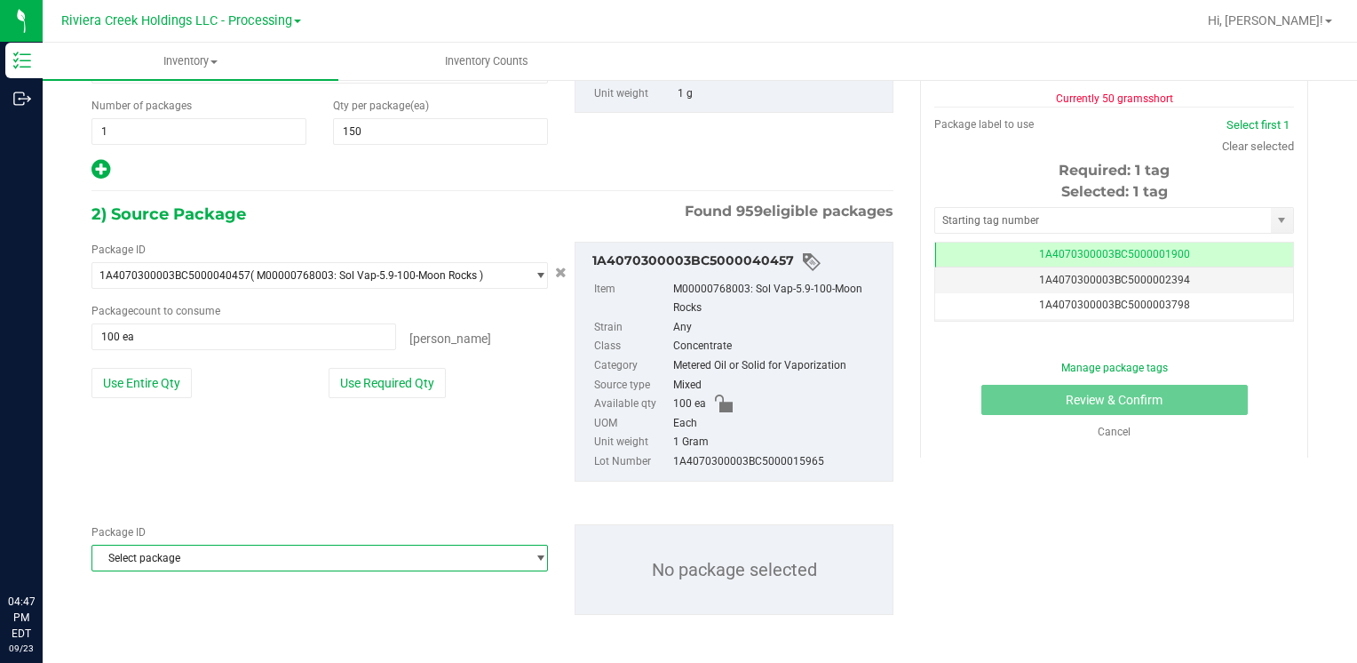
click at [193, 553] on span "Select package" at bounding box center [308, 557] width 433 height 25
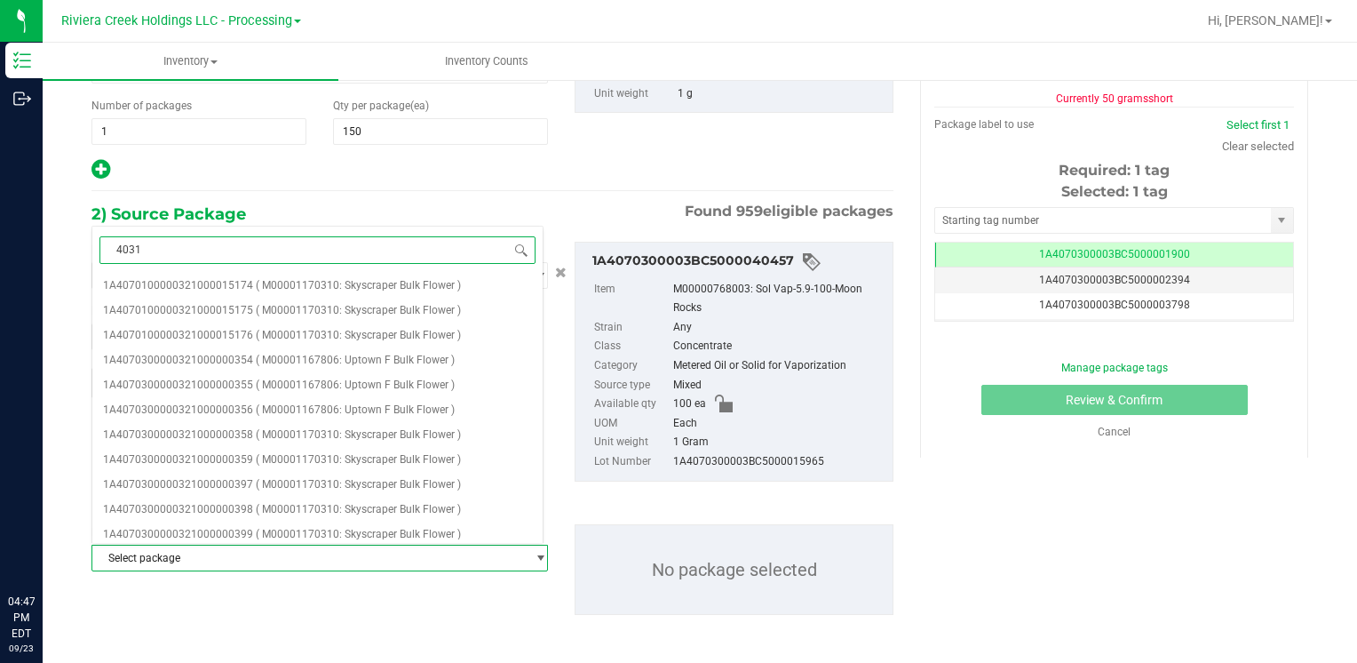
type input "40313"
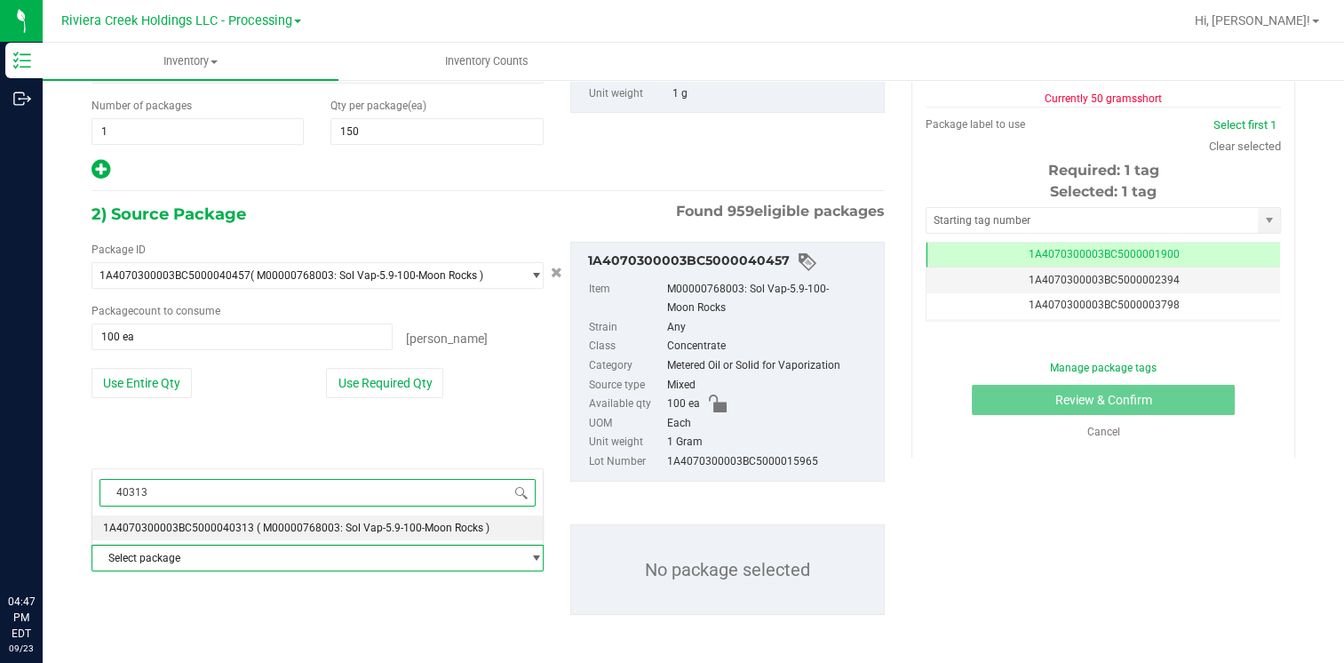
click at [249, 529] on li "1A4070300003BC5000040313 ( M00000768003: Sol Vap-5.9-100-Moon Rocks )" at bounding box center [317, 527] width 450 height 25
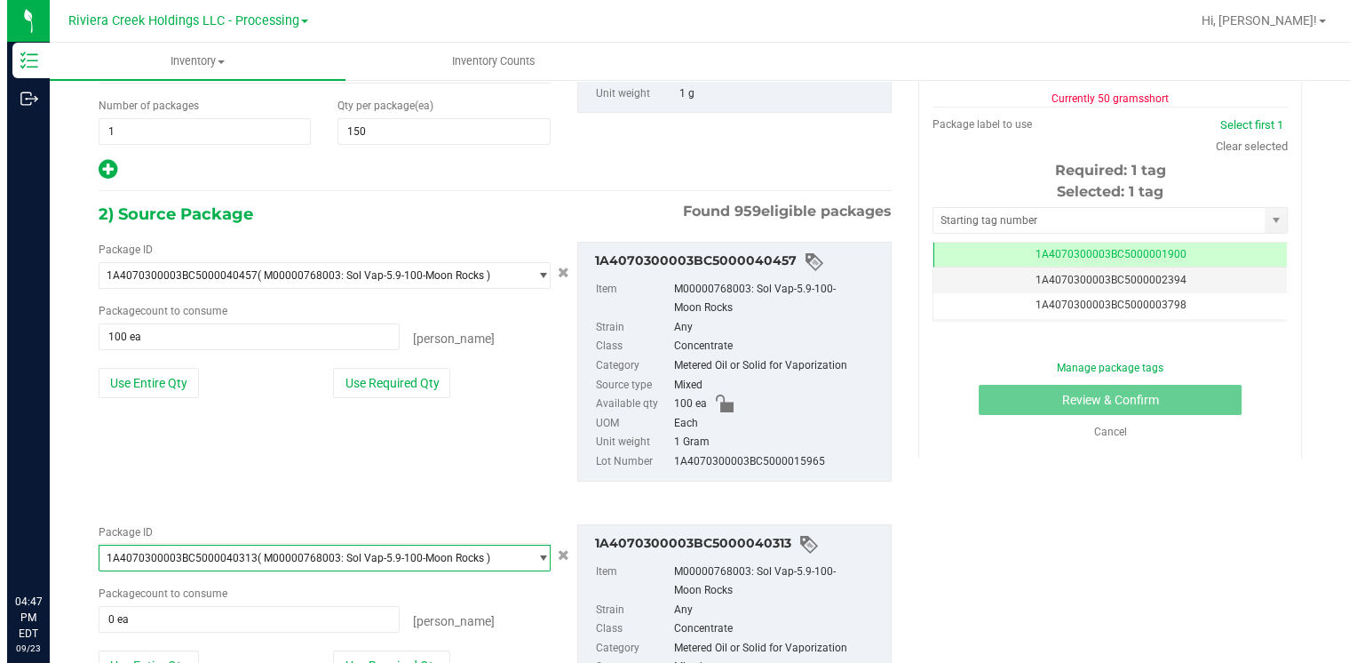
scroll to position [19377, 0]
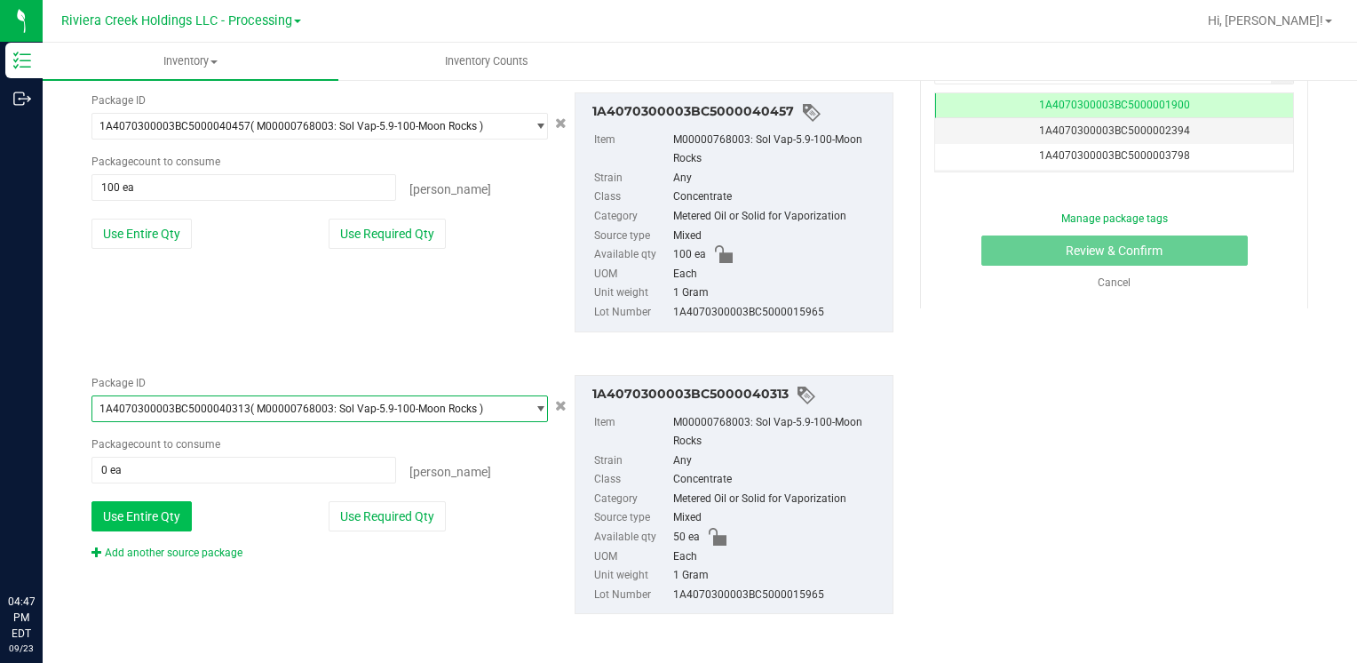
click at [152, 521] on button "Use Entire Qty" at bounding box center [142, 516] width 100 height 30
type input "50 ea"
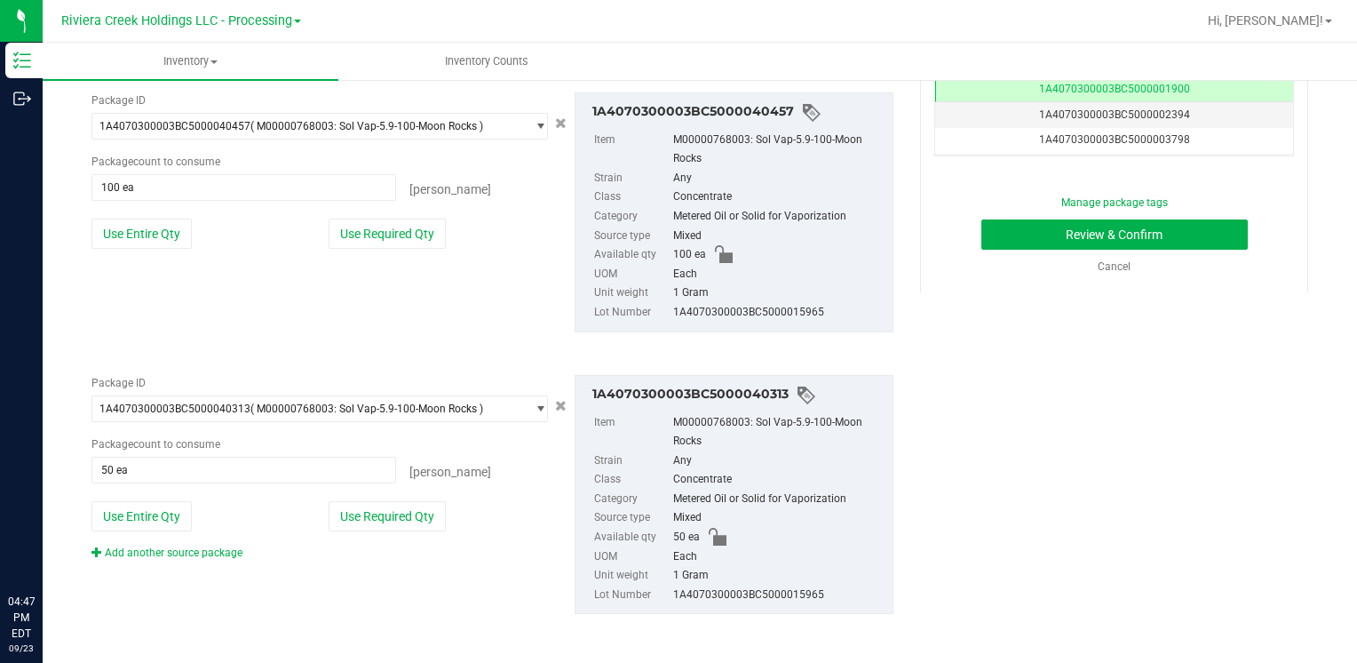
scroll to position [132, 0]
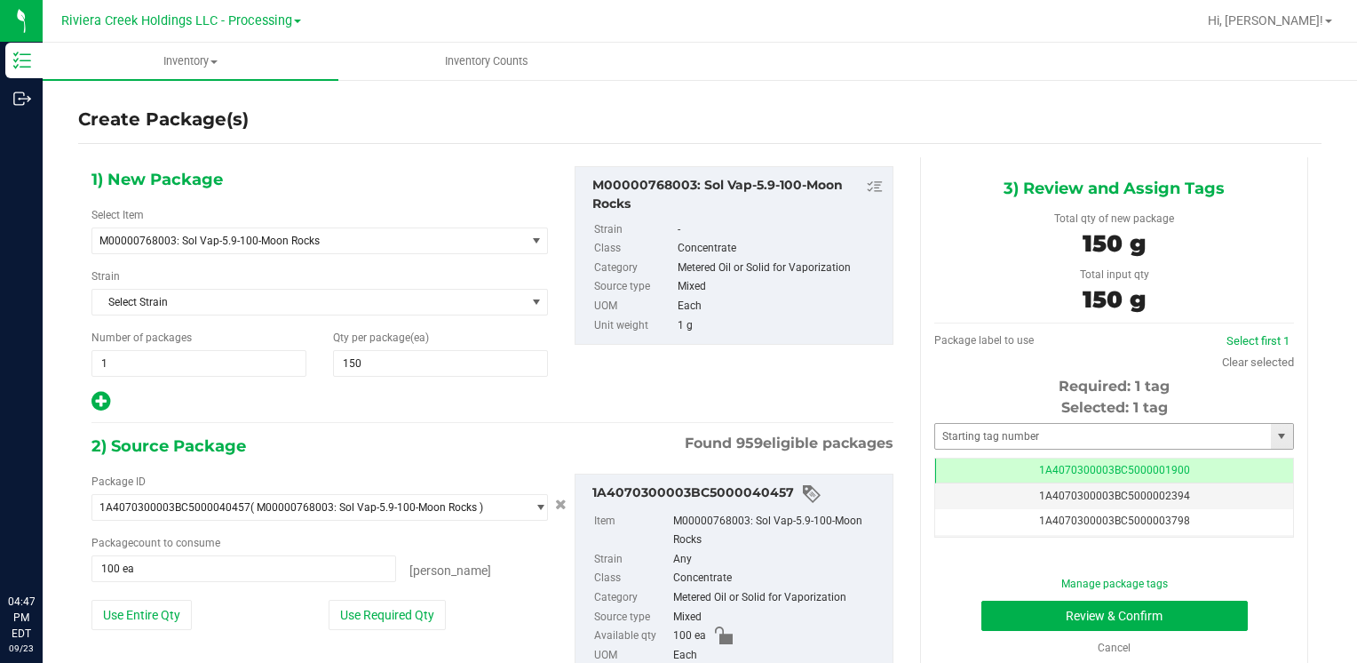
click at [943, 418] on div "Selected: 1 tag" at bounding box center [1115, 407] width 360 height 21
click at [952, 424] on input "text" at bounding box center [1103, 436] width 336 height 25
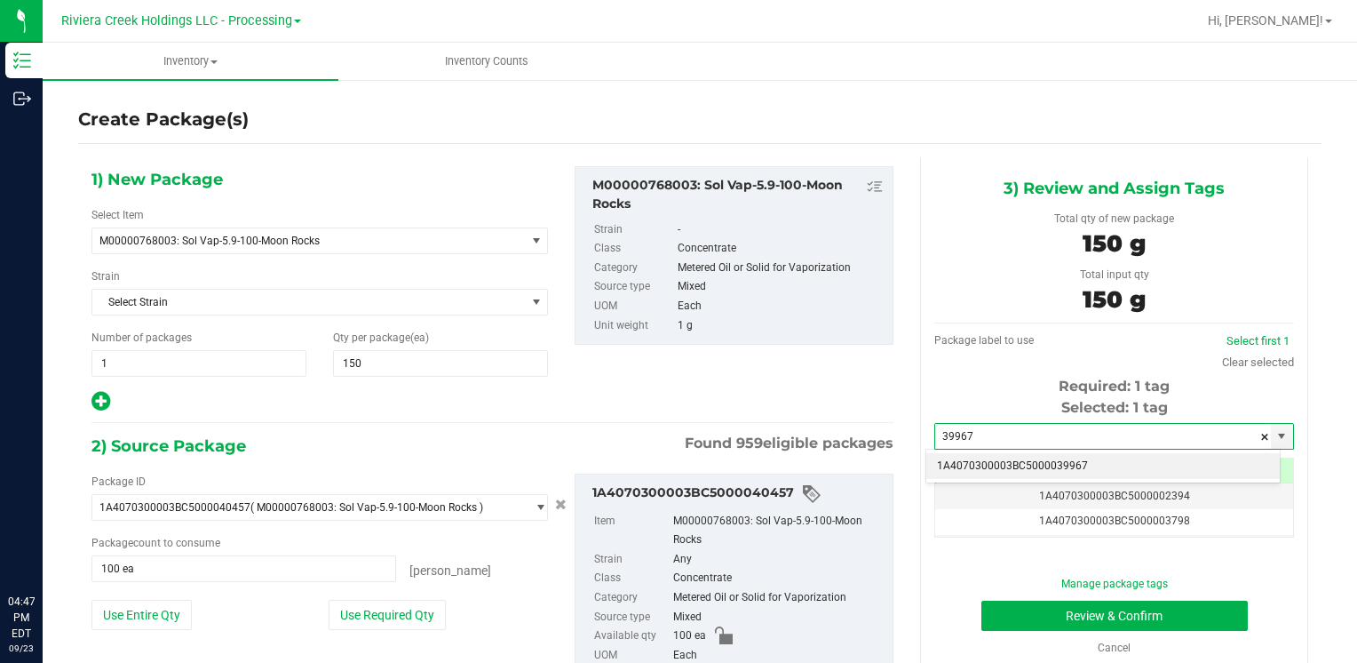
click at [953, 459] on li "1A4070300003BC5000039967" at bounding box center [1104, 466] width 354 height 27
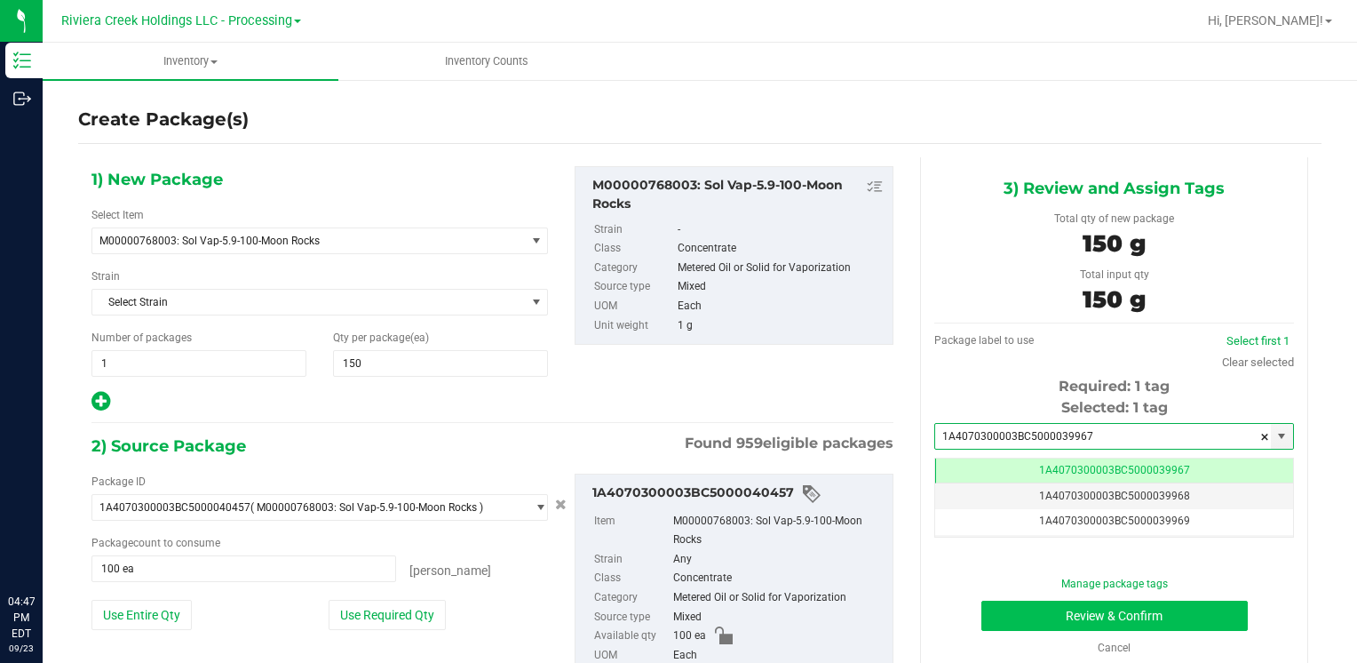
type input "1A4070300003BC5000039967"
click at [1023, 613] on button "Review & Confirm" at bounding box center [1115, 616] width 267 height 30
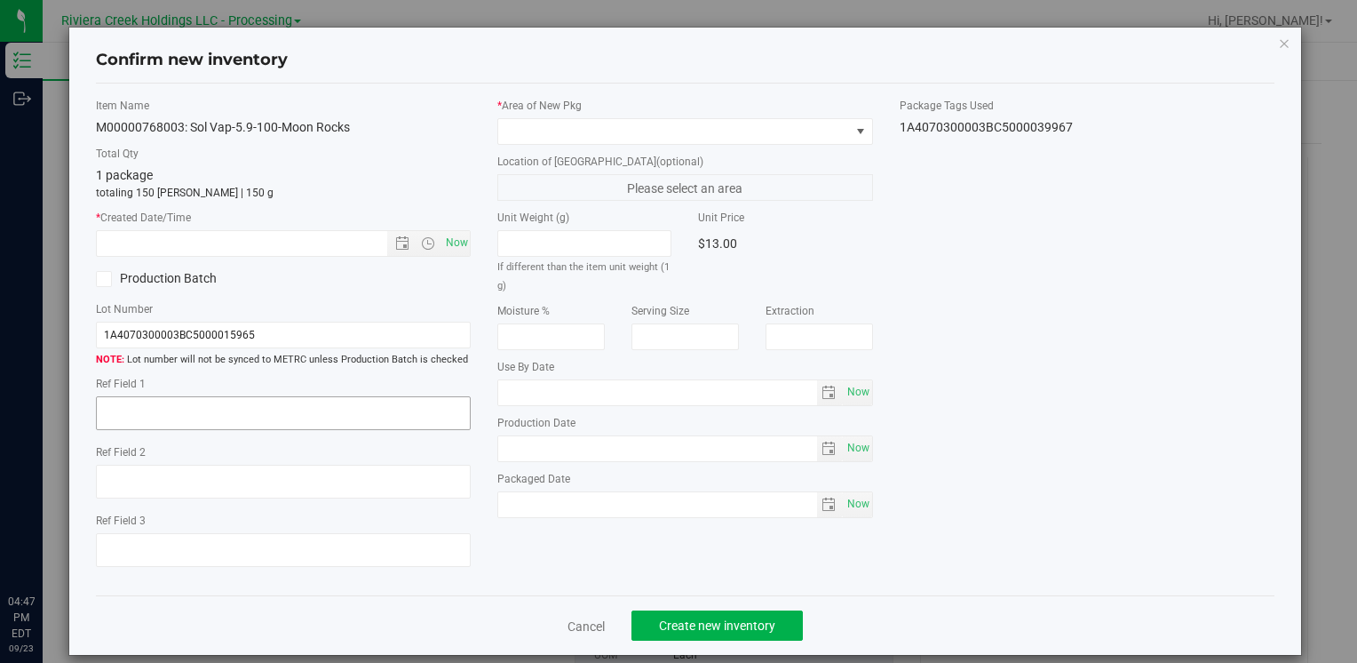
type input "[DATE]"
click at [450, 254] on span "Now" at bounding box center [457, 243] width 30 height 26
type input "[DATE] 4:47 PM"
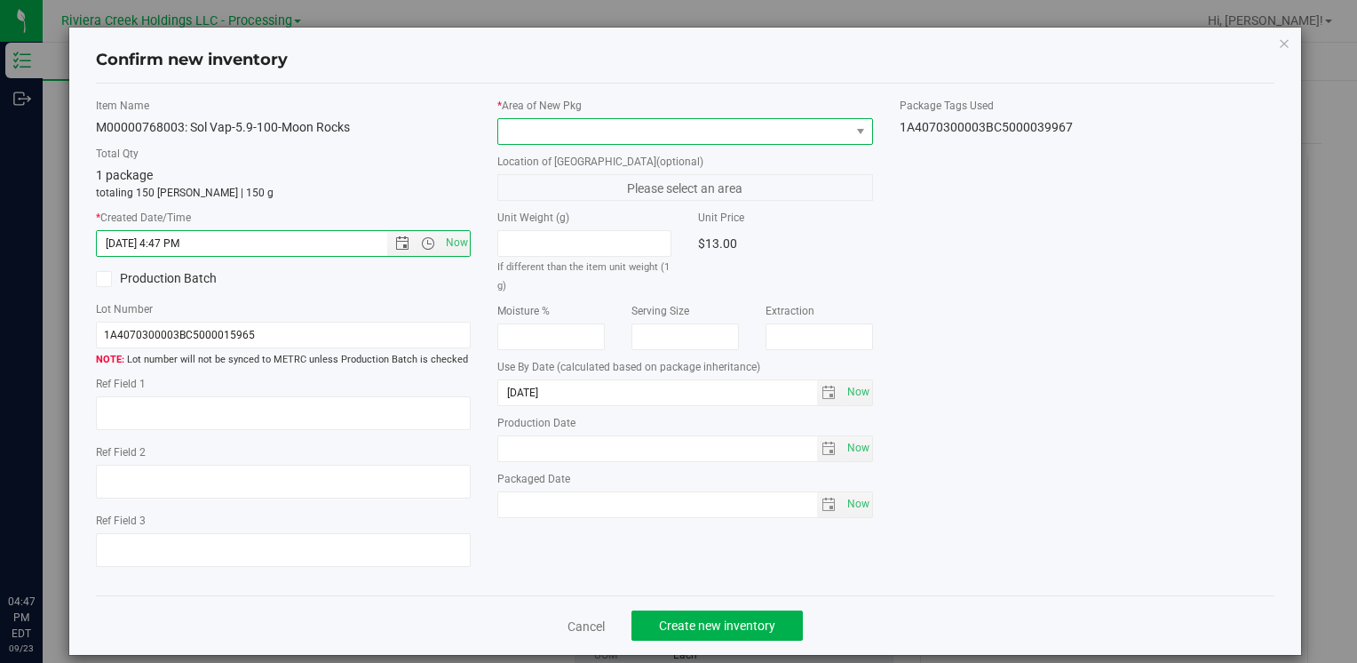
click at [526, 126] on span at bounding box center [673, 131] width 351 height 25
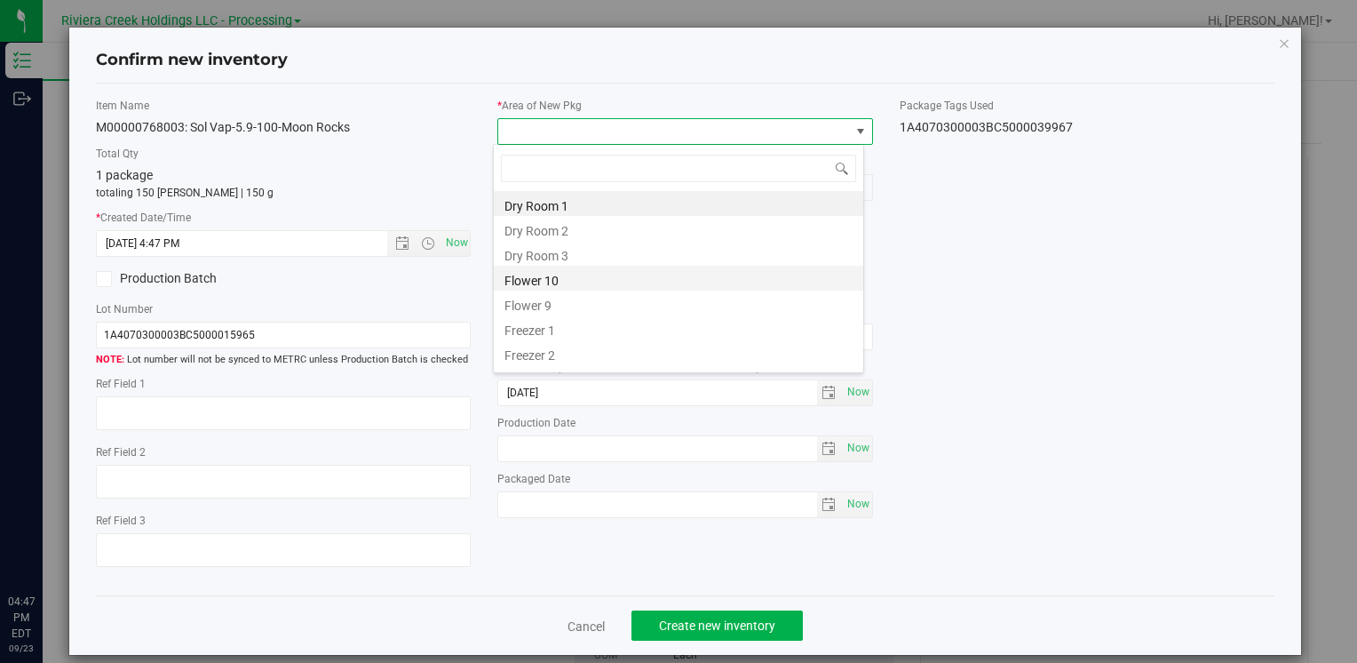
click at [568, 279] on li "Flower 10" at bounding box center [679, 278] width 370 height 25
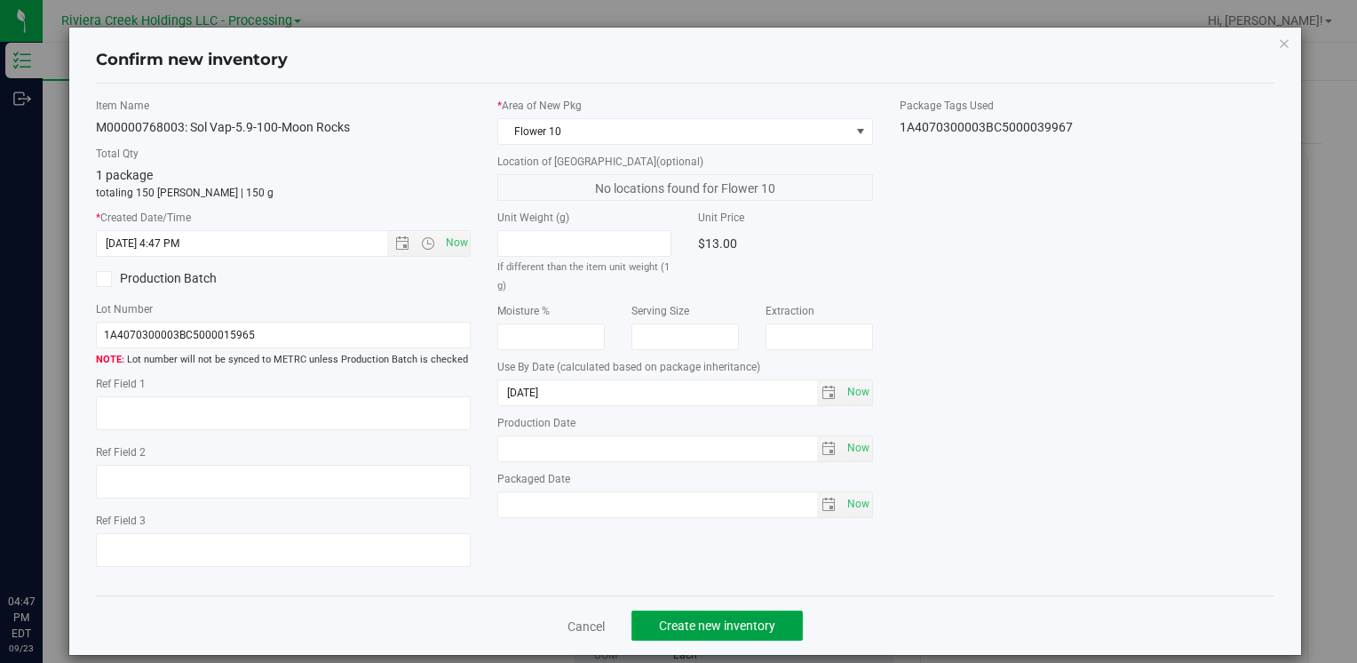
click at [692, 617] on button "Create new inventory" at bounding box center [717, 625] width 171 height 30
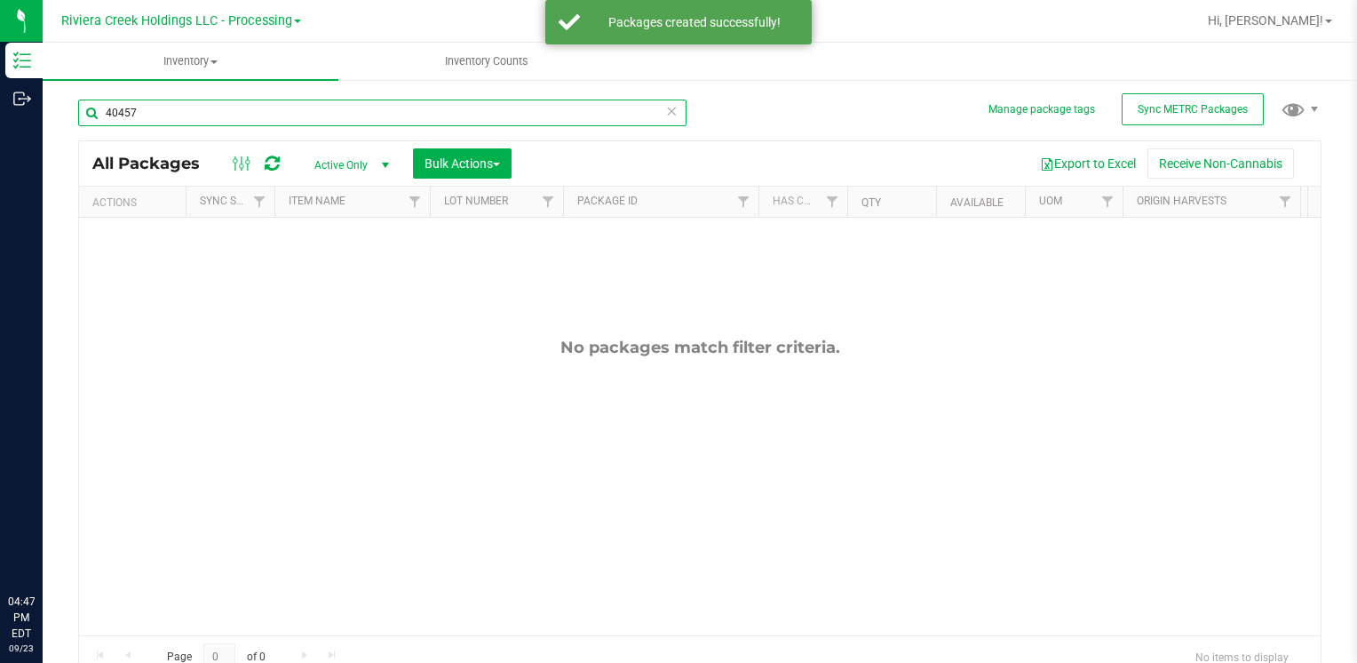
click at [154, 112] on input "40457" at bounding box center [382, 112] width 609 height 27
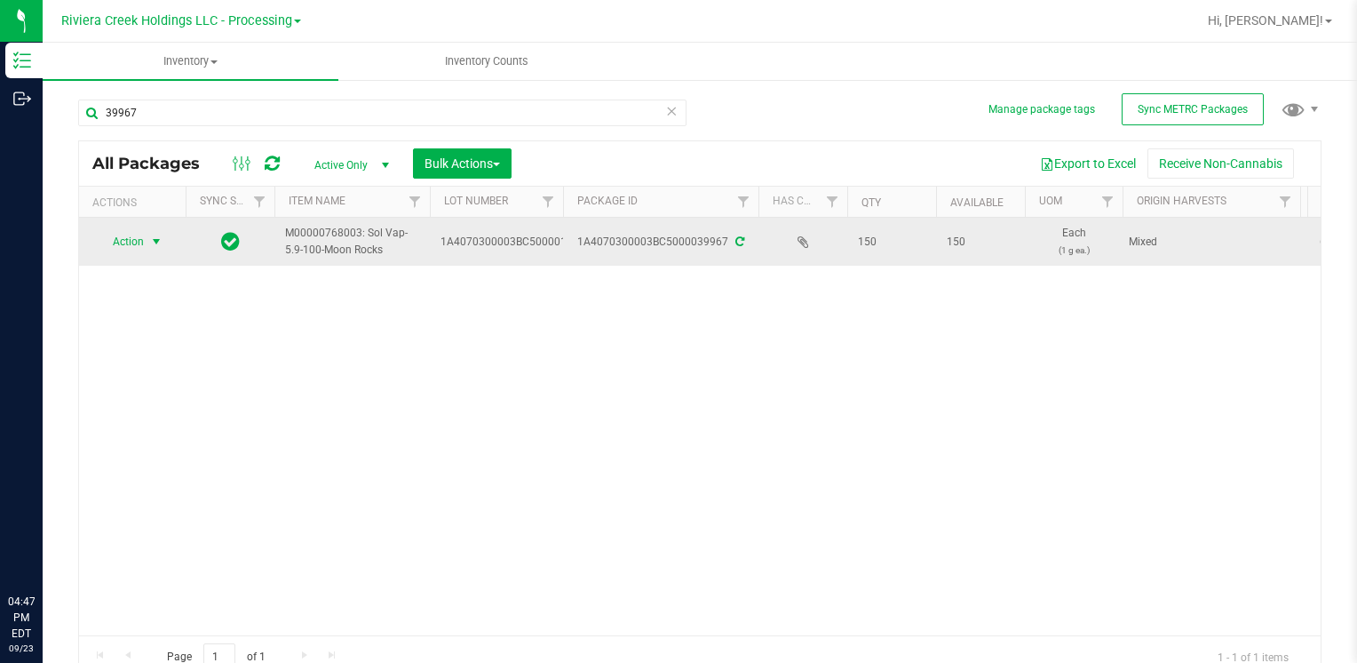
click at [146, 240] on span "select" at bounding box center [157, 241] width 22 height 25
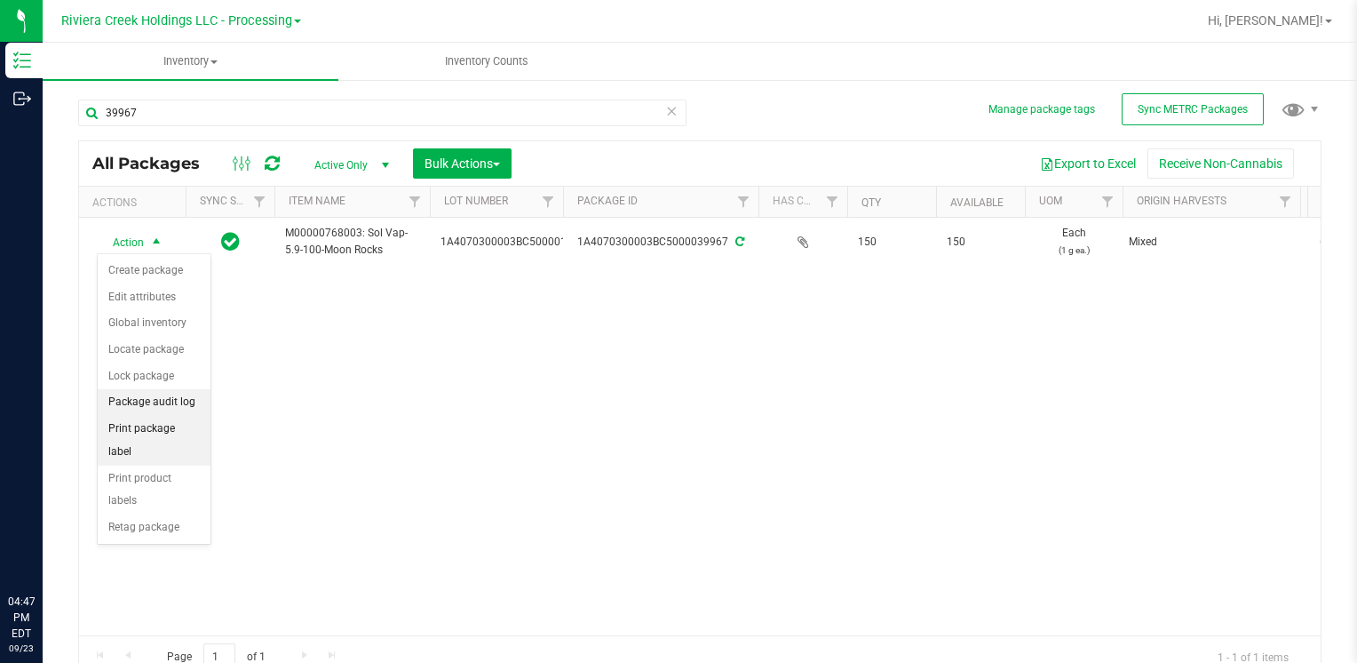
click at [191, 409] on li "Package audit log" at bounding box center [154, 402] width 113 height 27
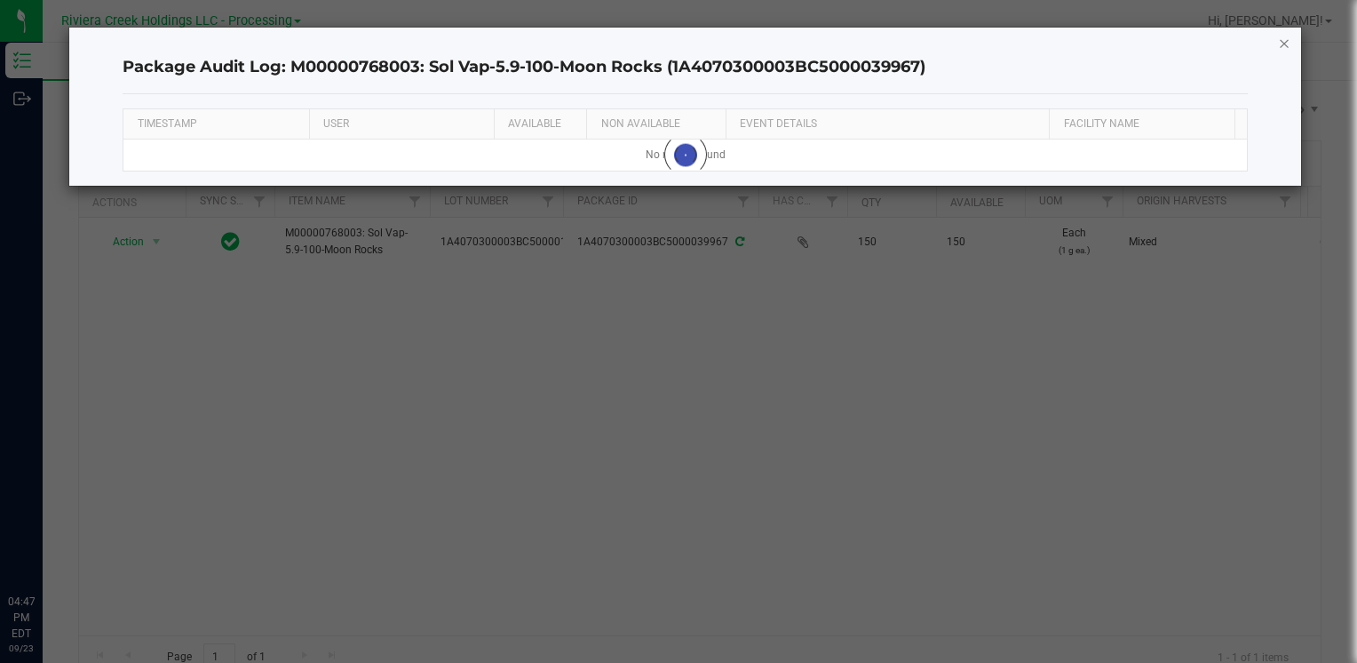
click at [1277, 48] on div "Package Audit Log: M00000768003: Sol Vap-5.9-100-Moon Rocks (1A4070300003BC5000…" at bounding box center [685, 107] width 1232 height 158
click at [1284, 48] on icon "button" at bounding box center [1284, 42] width 12 height 21
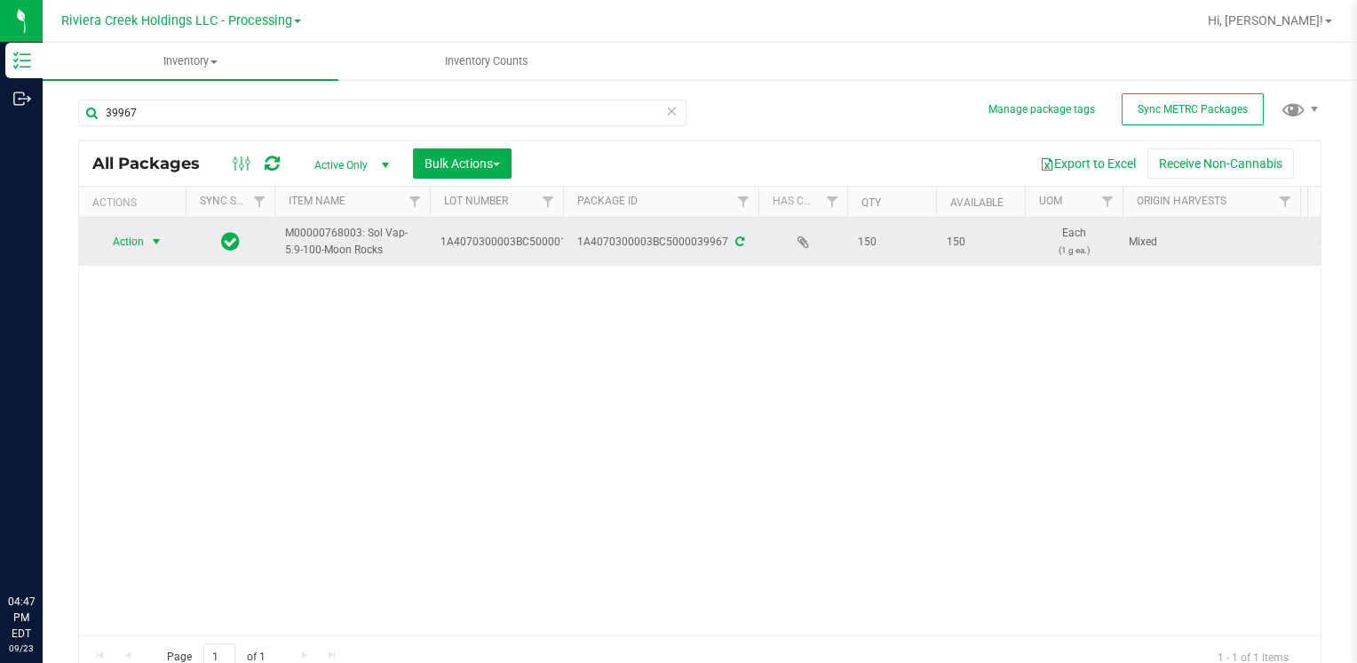
click at [117, 245] on span "Action" at bounding box center [121, 241] width 48 height 25
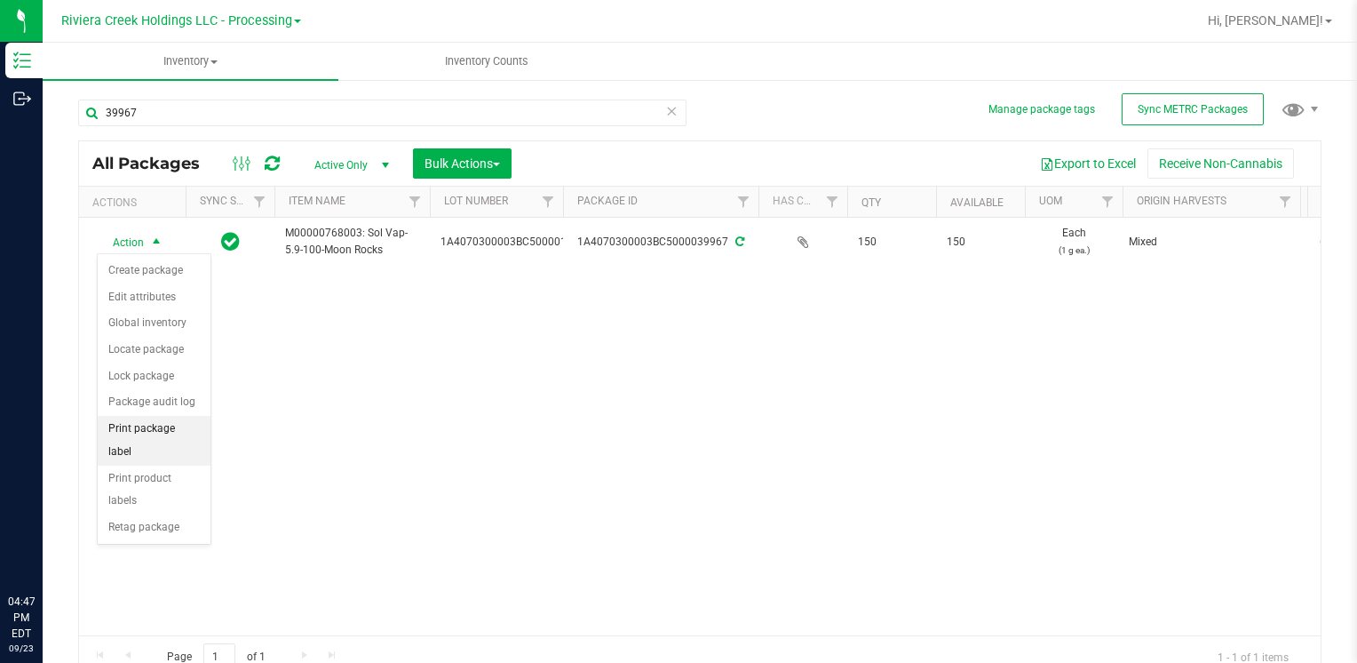
click at [193, 418] on li "Print package label" at bounding box center [154, 440] width 113 height 49
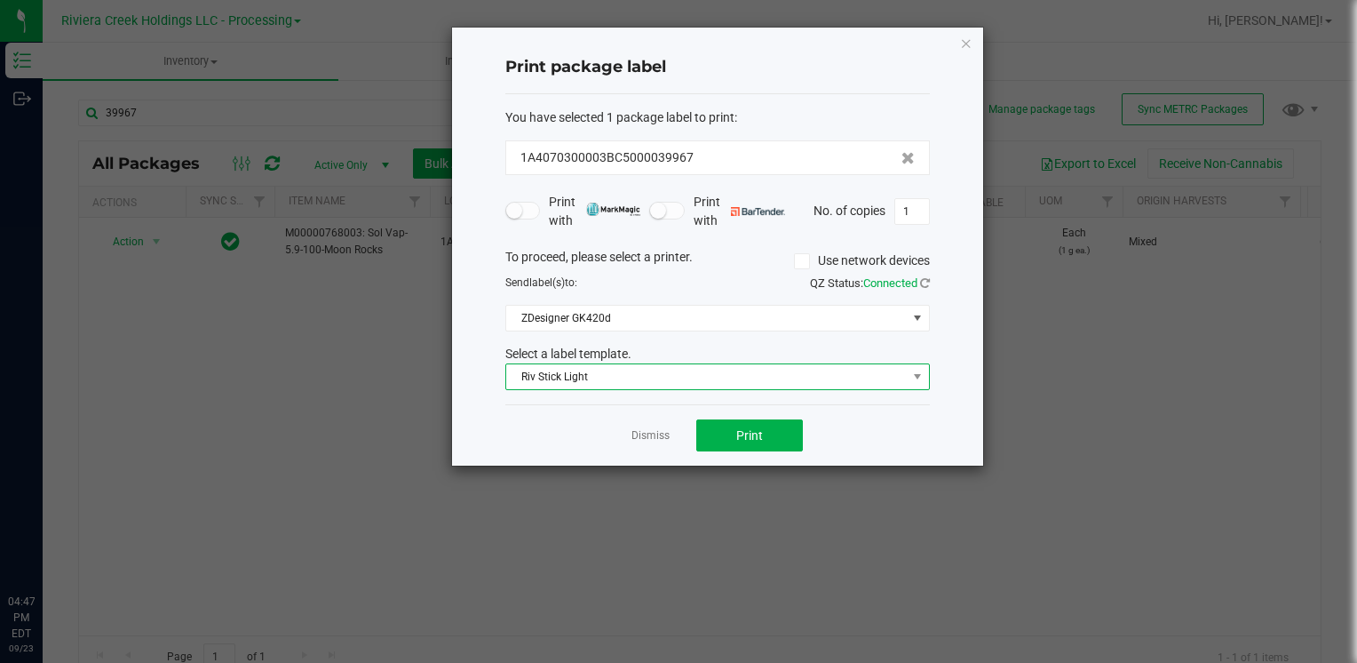
click at [609, 369] on span "Riv Stick Light" at bounding box center [706, 376] width 401 height 25
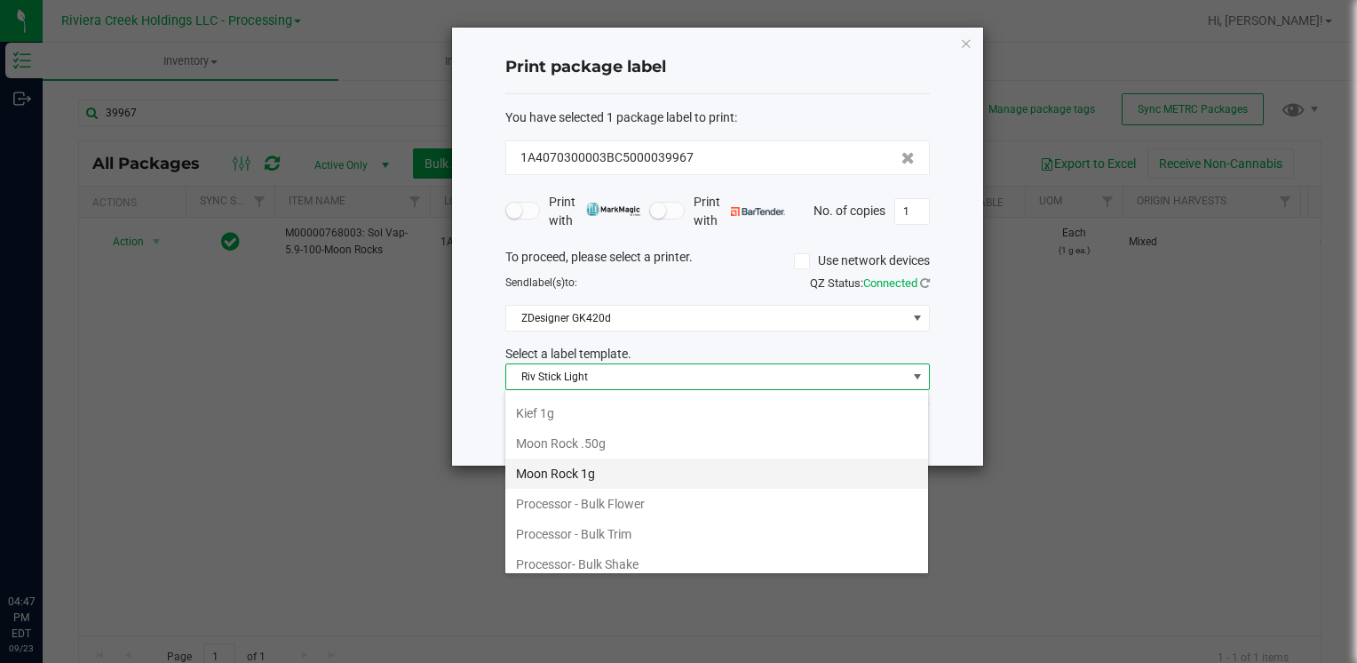
click at [592, 467] on li "Moon Rock 1g" at bounding box center [716, 473] width 423 height 30
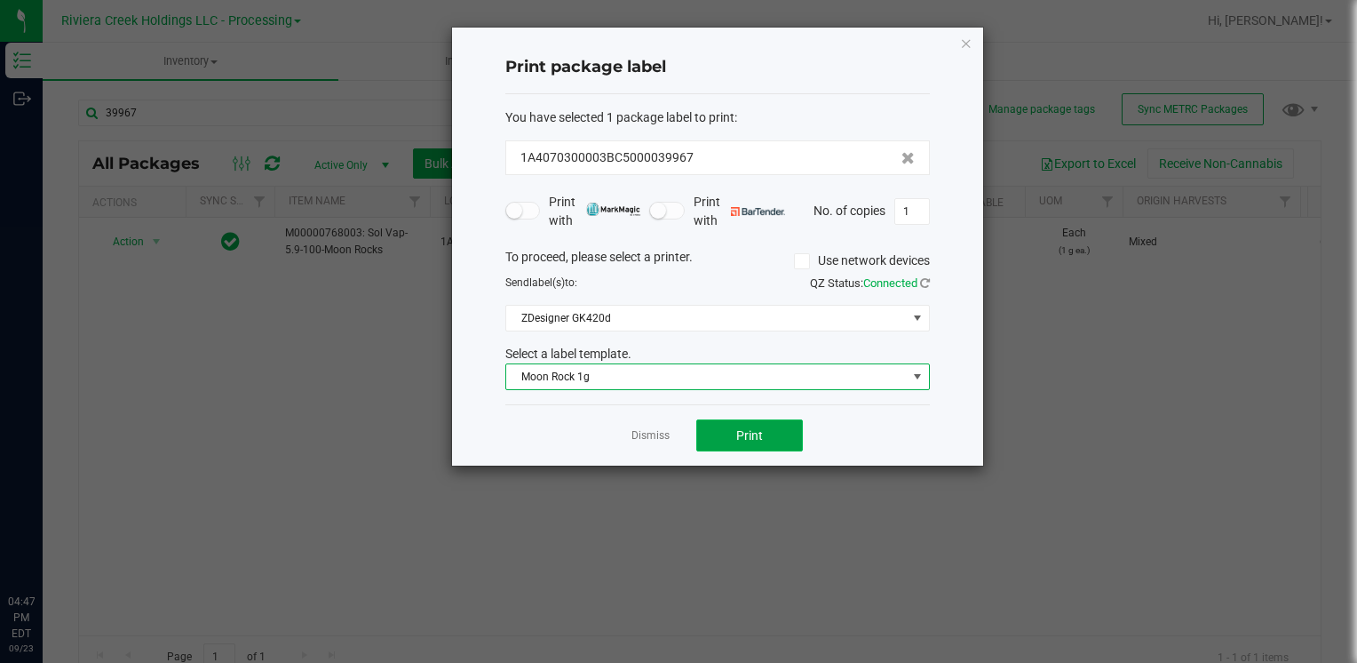
click at [740, 438] on button "Print" at bounding box center [749, 435] width 107 height 32
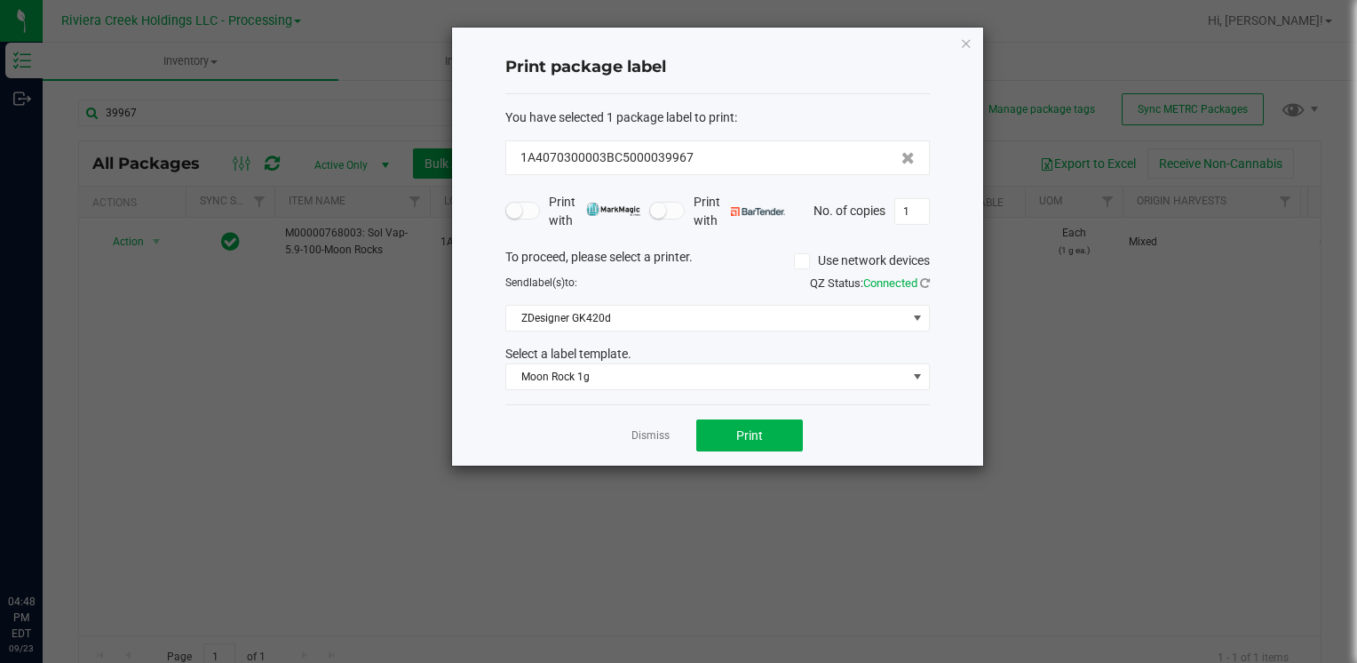
drag, startPoint x: 969, startPoint y: 48, endPoint x: 960, endPoint y: 52, distance: 9.6
click at [969, 48] on icon "button" at bounding box center [966, 42] width 12 height 21
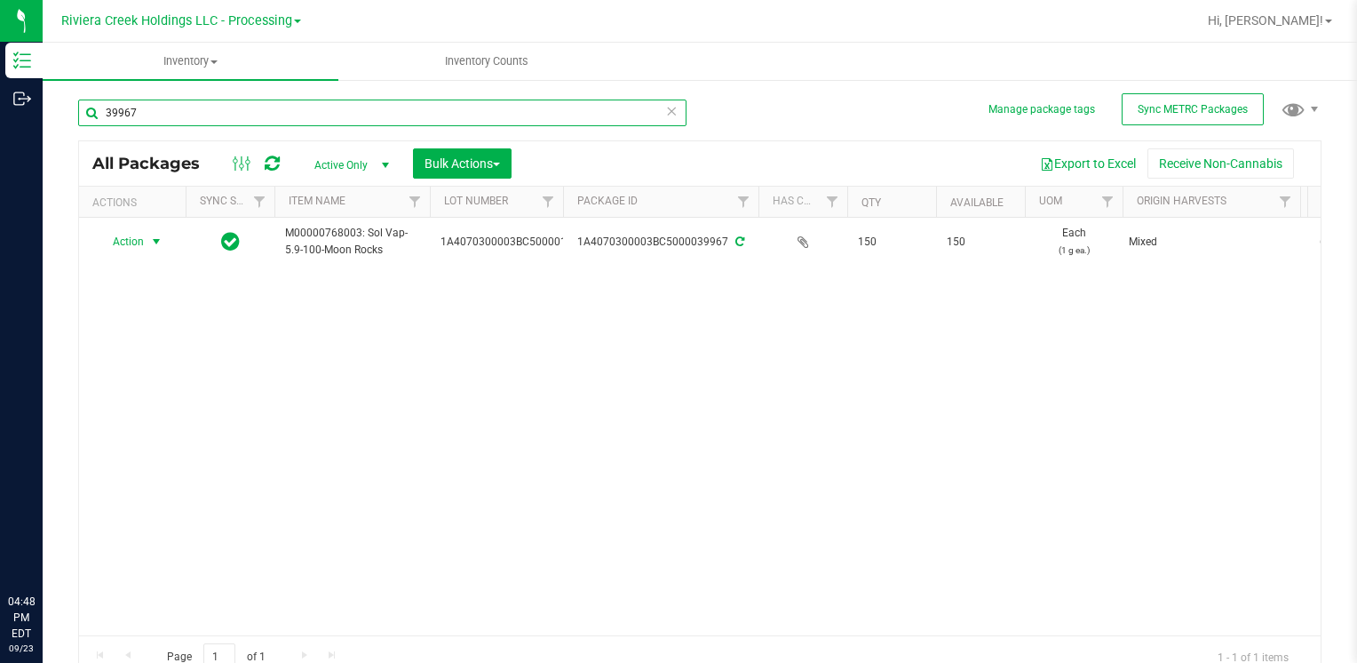
click at [226, 121] on input "39967" at bounding box center [382, 112] width 609 height 27
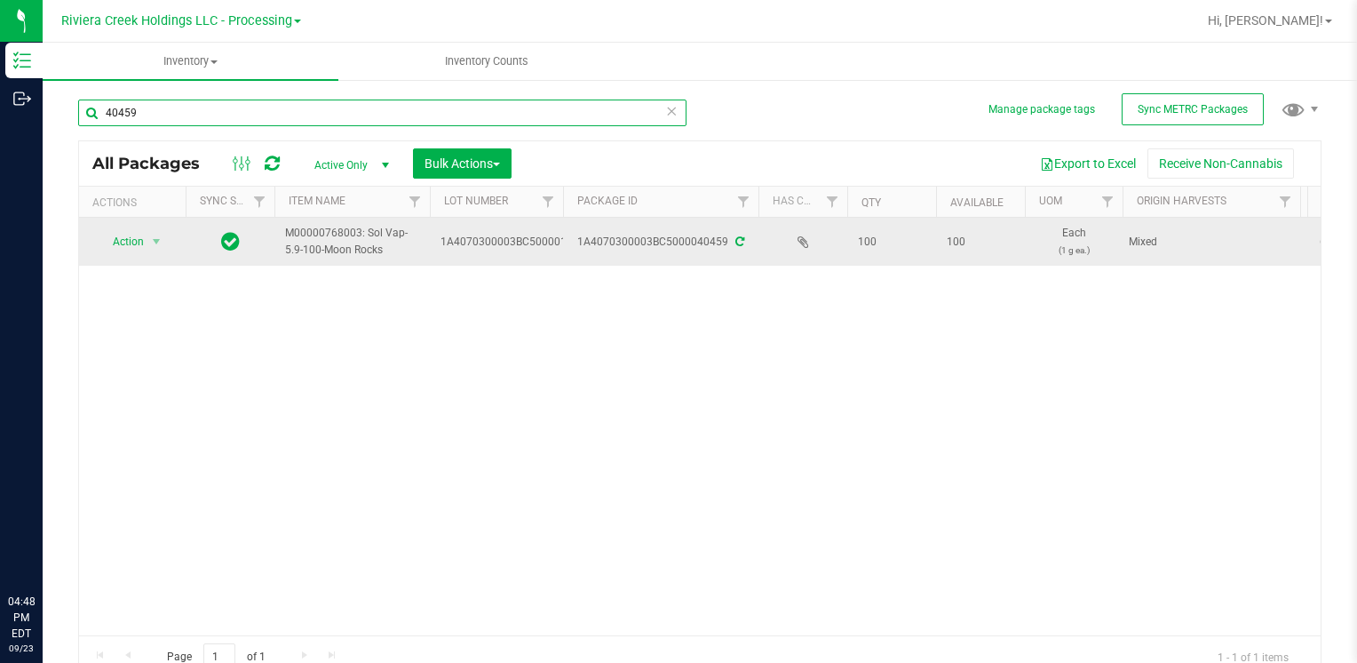
type input "40459"
click at [153, 233] on span "select" at bounding box center [157, 241] width 22 height 25
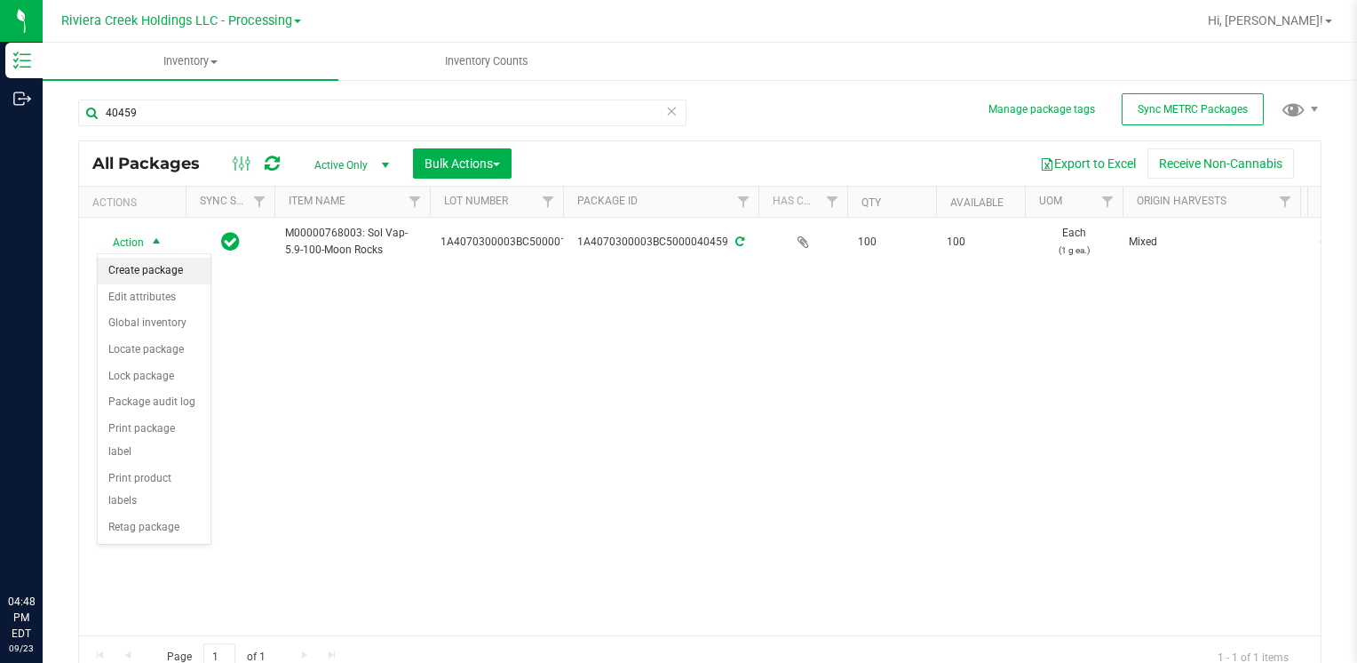
click at [153, 275] on li "Create package" at bounding box center [154, 271] width 113 height 27
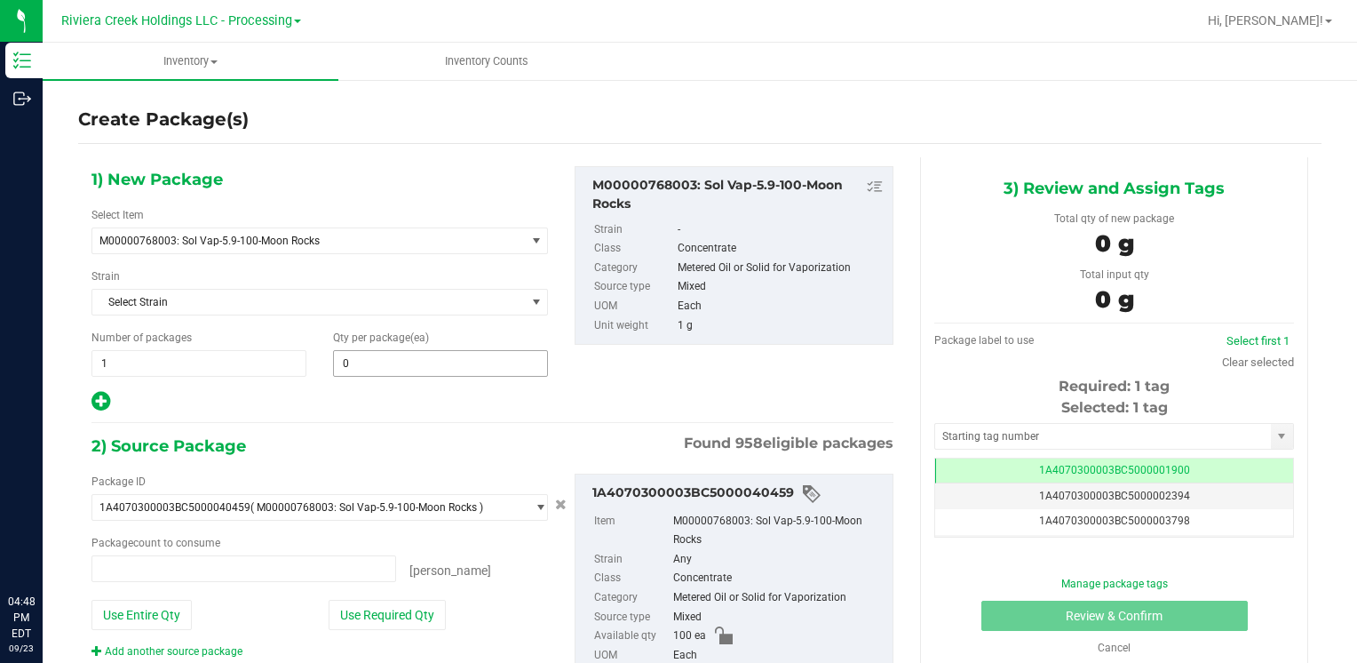
type input "0 ea"
click at [485, 371] on span at bounding box center [440, 363] width 215 height 27
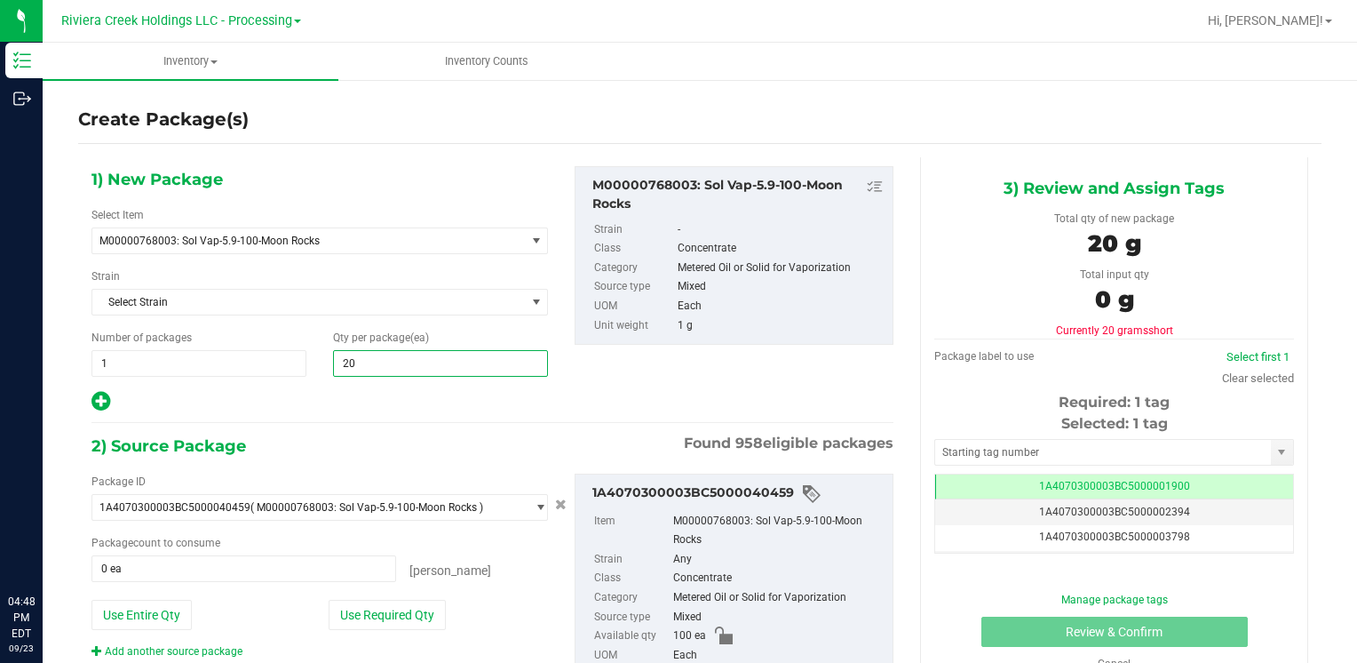
type input "200"
click at [147, 601] on button "Use Entire Qty" at bounding box center [142, 615] width 100 height 30
type input "100 ea"
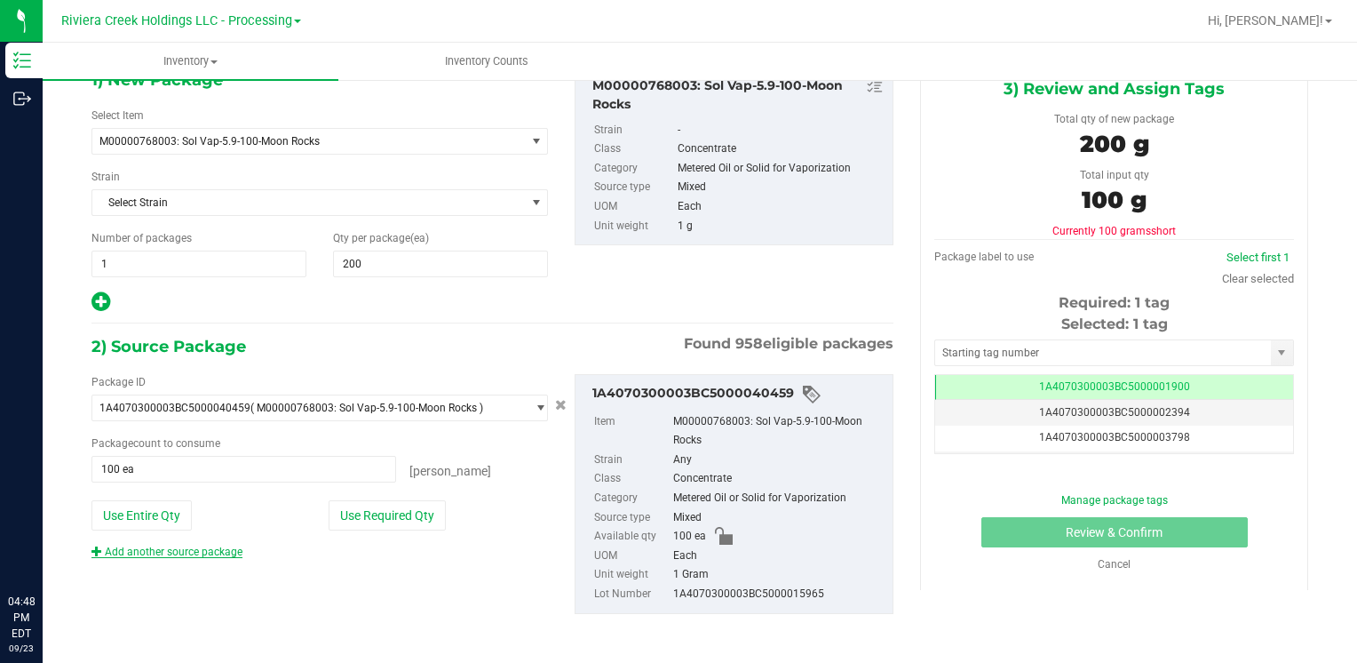
click at [196, 549] on link "Add another source package" at bounding box center [167, 551] width 151 height 12
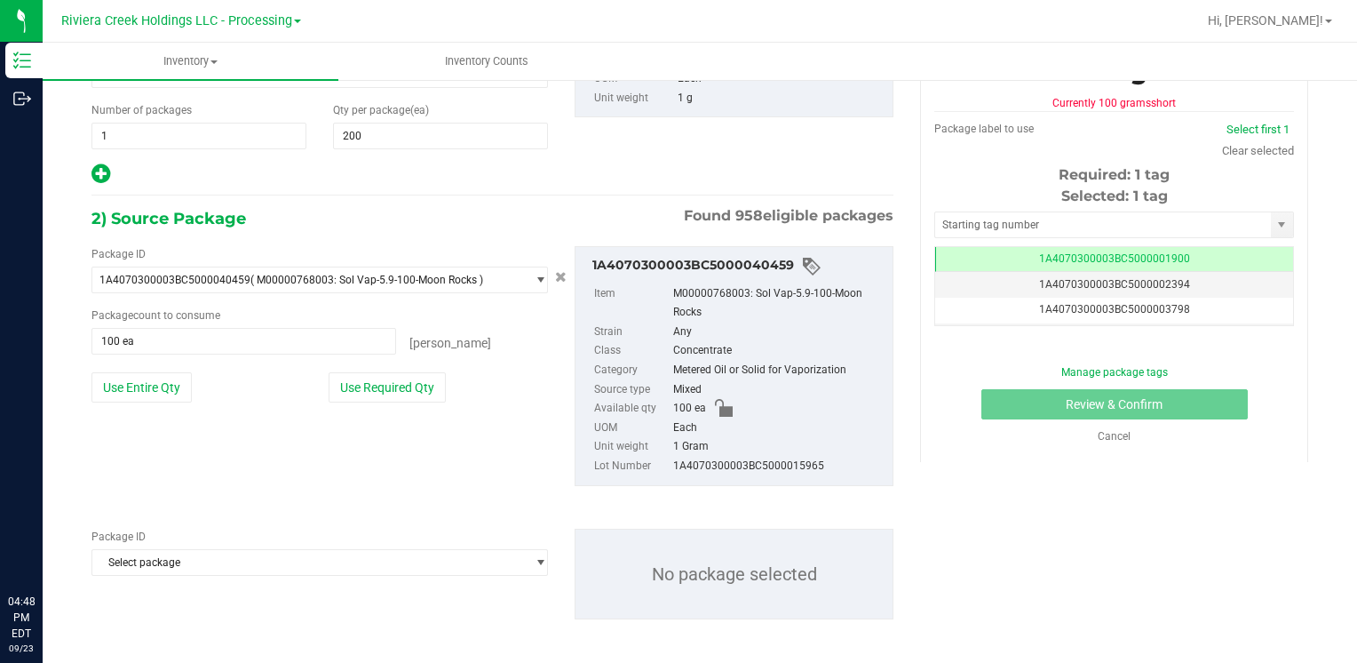
scroll to position [232, 0]
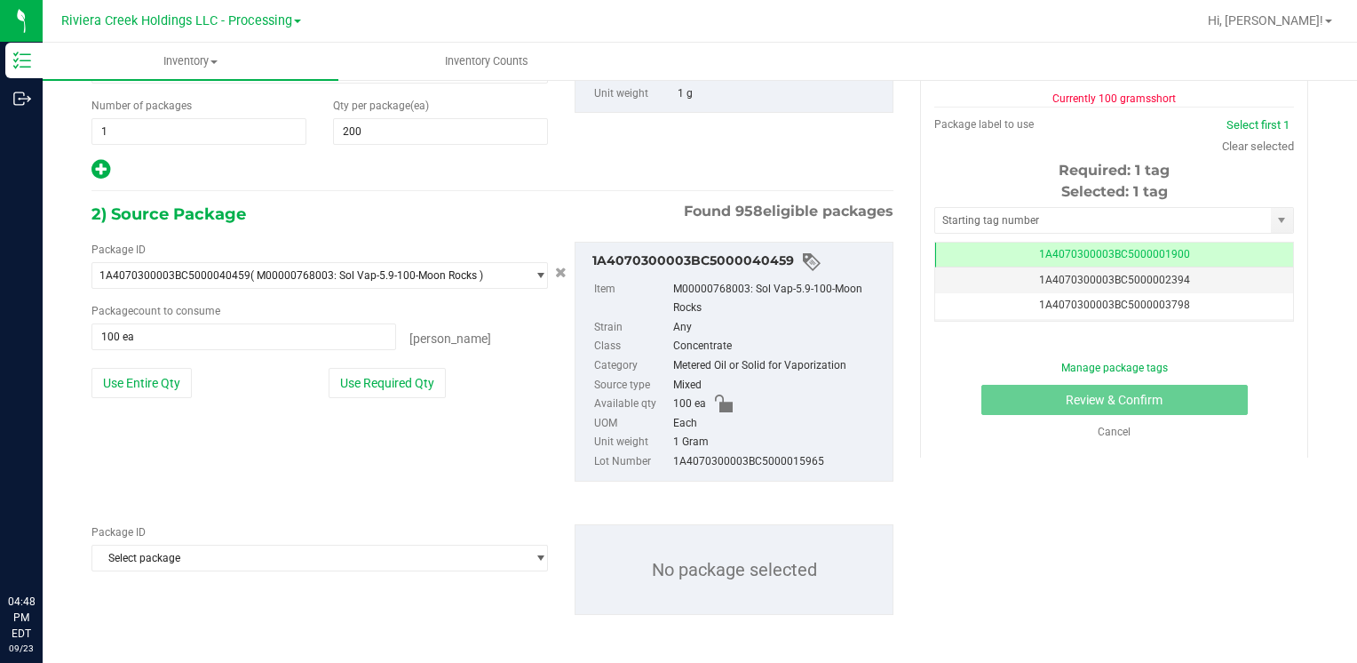
click at [223, 560] on span "Select package" at bounding box center [308, 557] width 433 height 25
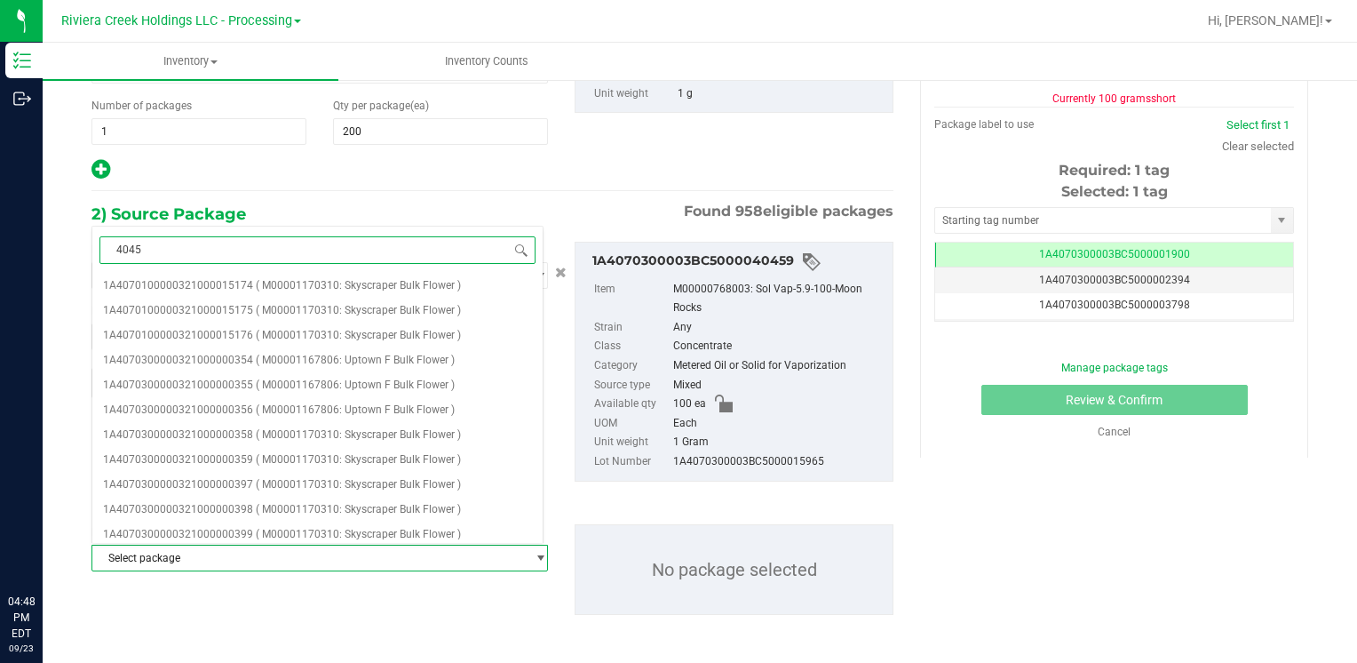
type input "40458"
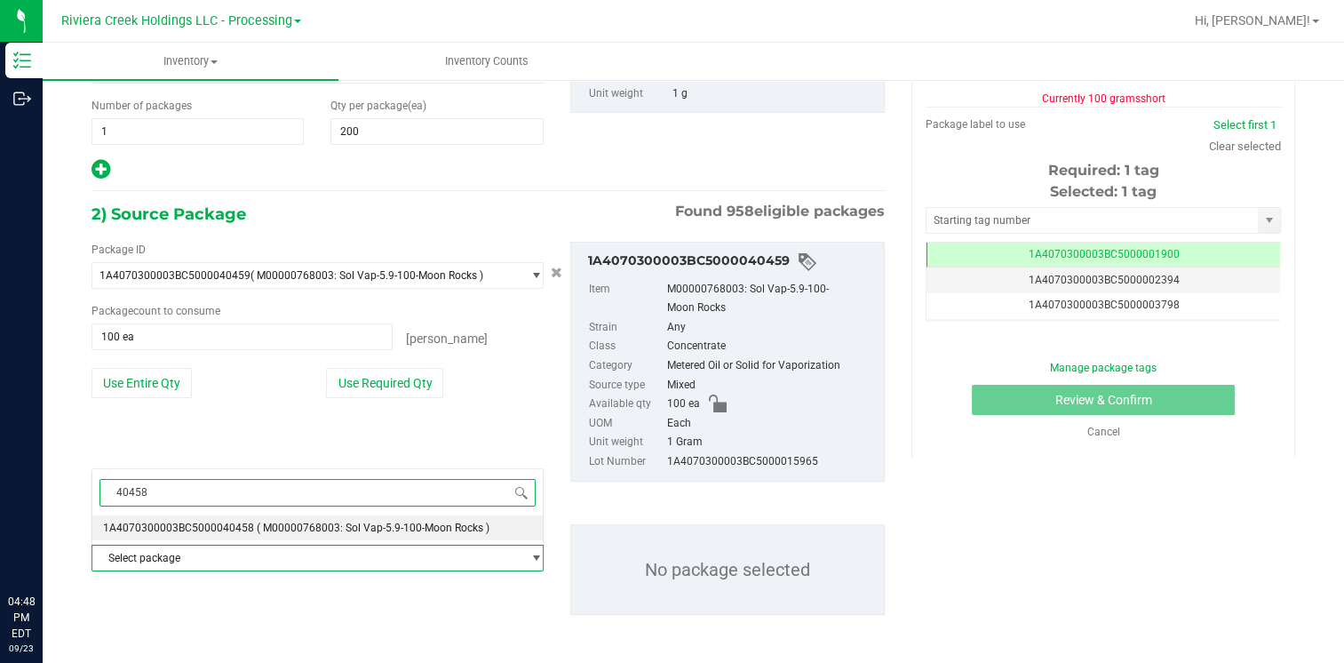
click at [234, 521] on span "1A4070300003BC5000040458" at bounding box center [178, 527] width 151 height 12
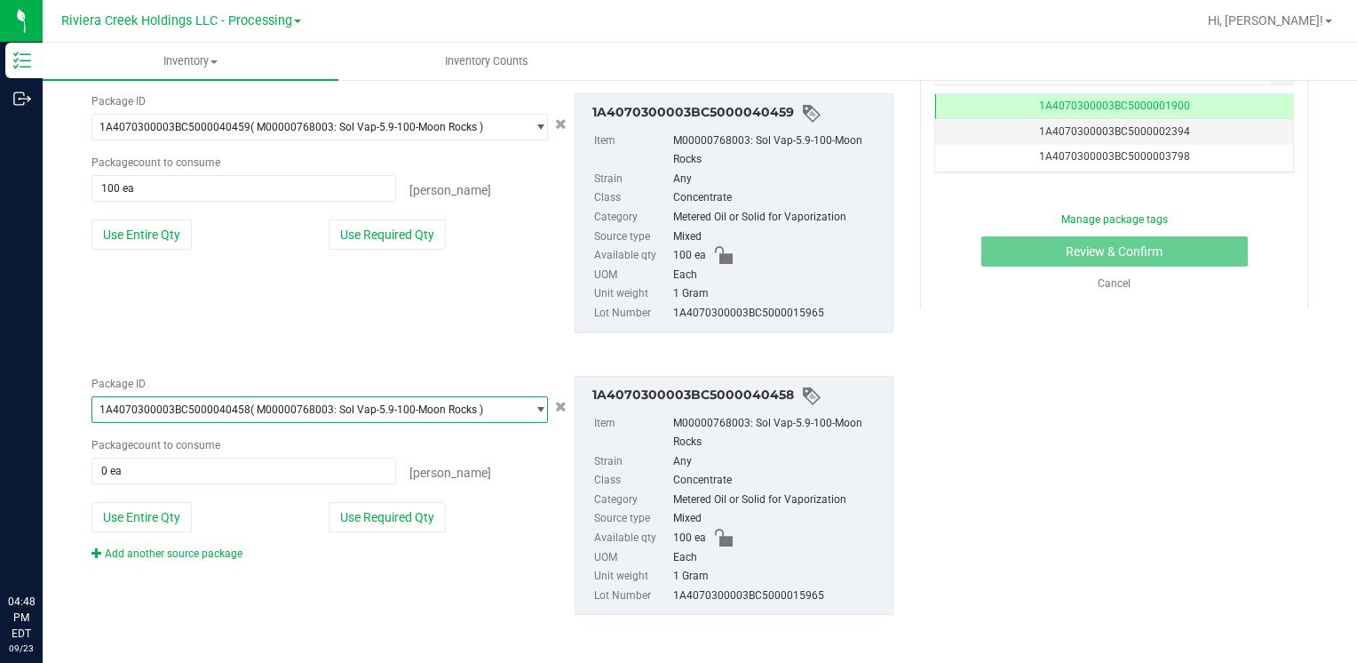
scroll to position [381, 0]
click at [171, 521] on button "Use Entire Qty" at bounding box center [142, 516] width 100 height 30
type input "100 ea"
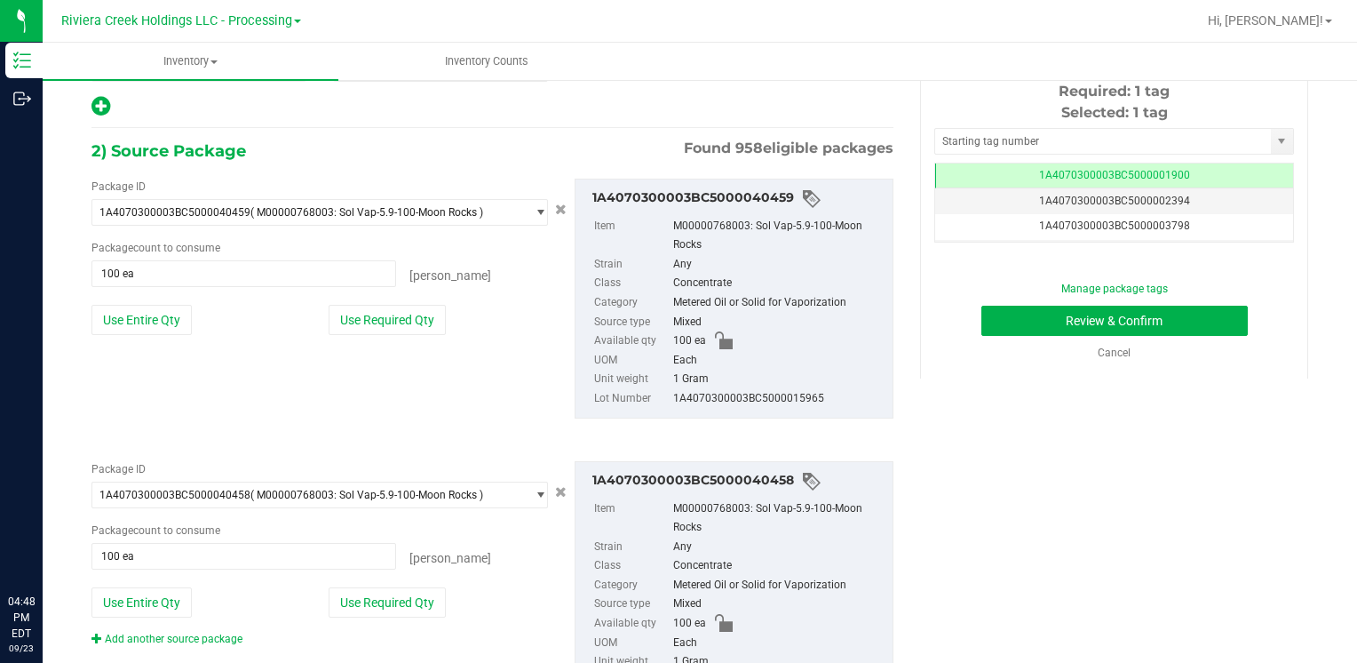
scroll to position [18, 0]
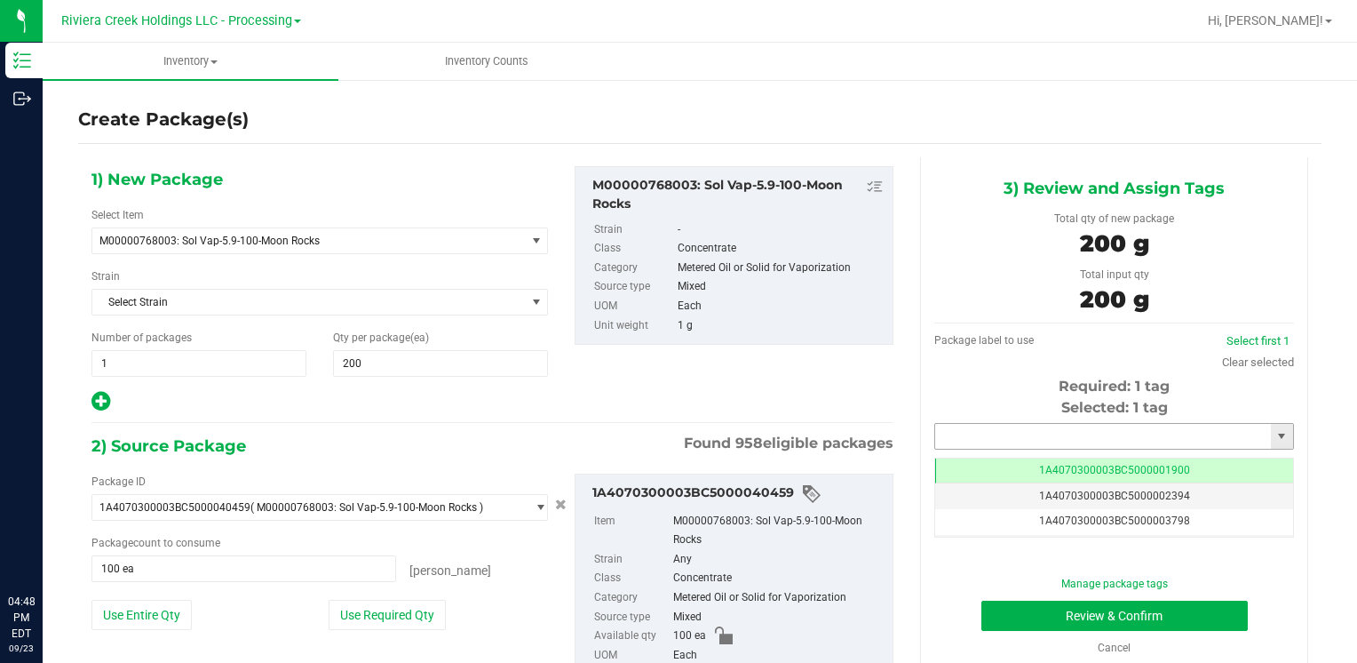
click at [974, 438] on input "text" at bounding box center [1103, 436] width 336 height 25
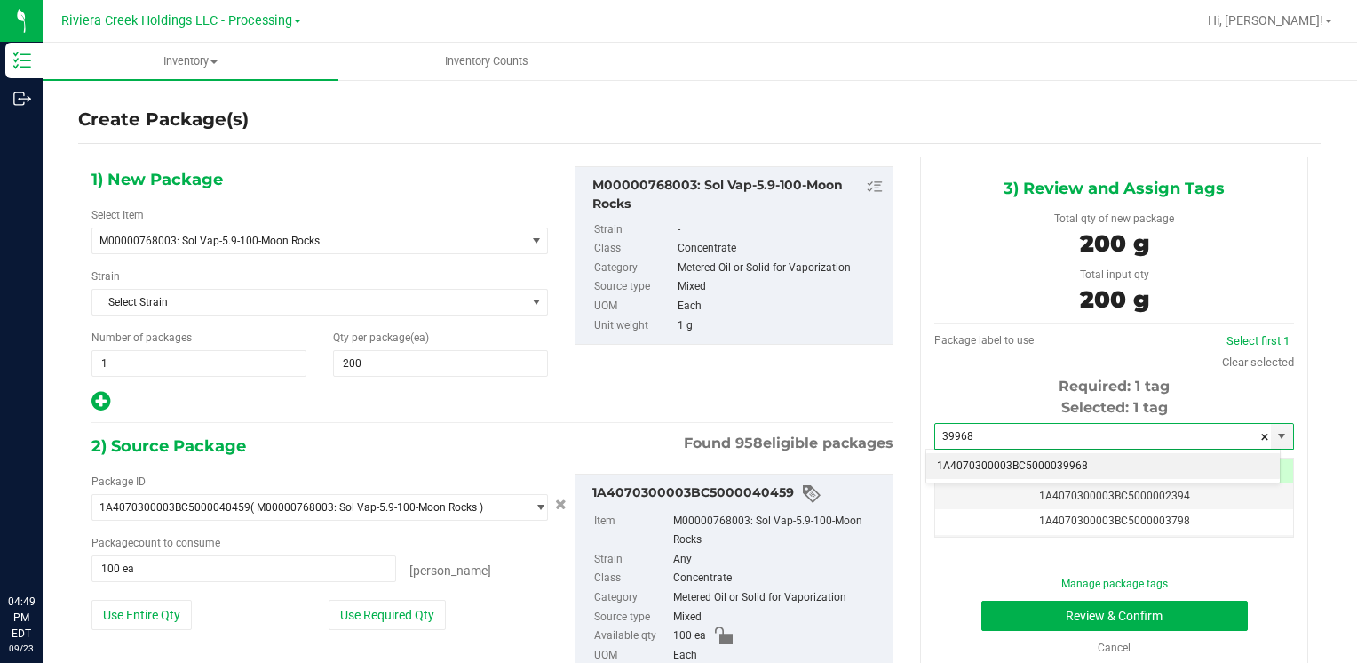
click at [970, 458] on li "1A4070300003BC5000039968" at bounding box center [1104, 466] width 354 height 27
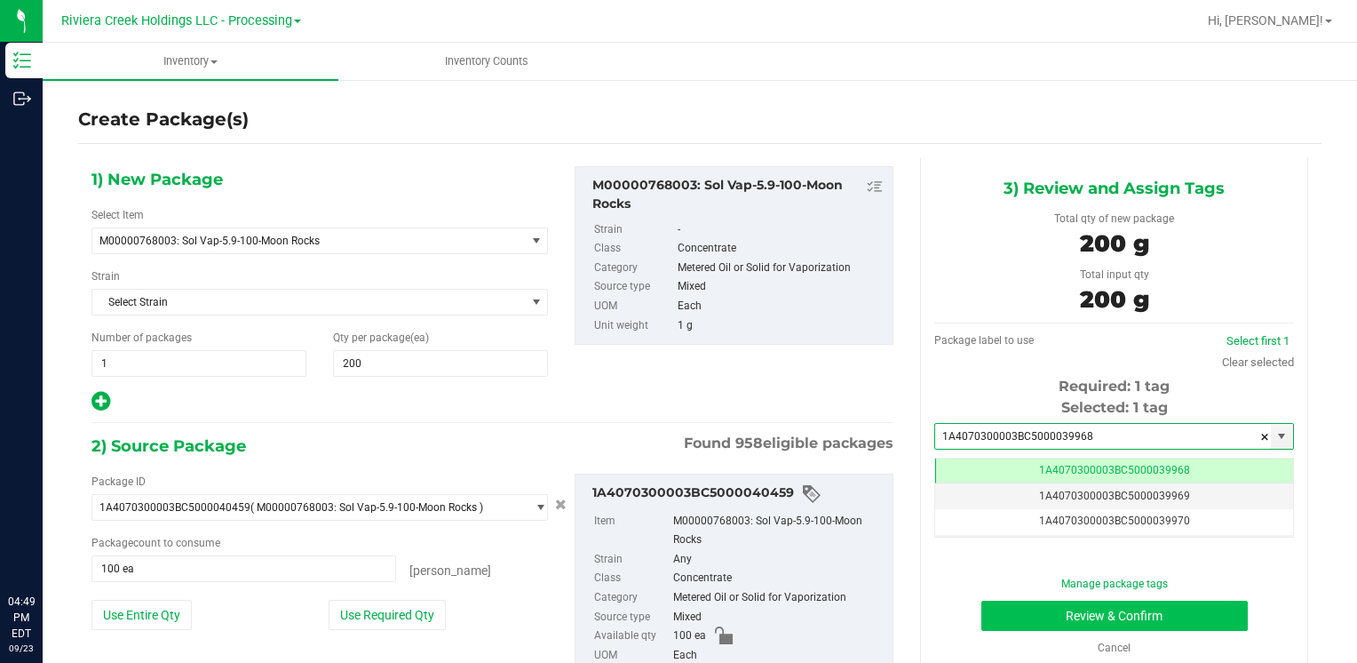
type input "1A4070300003BC5000039968"
click at [1016, 606] on button "Review & Confirm" at bounding box center [1115, 616] width 267 height 30
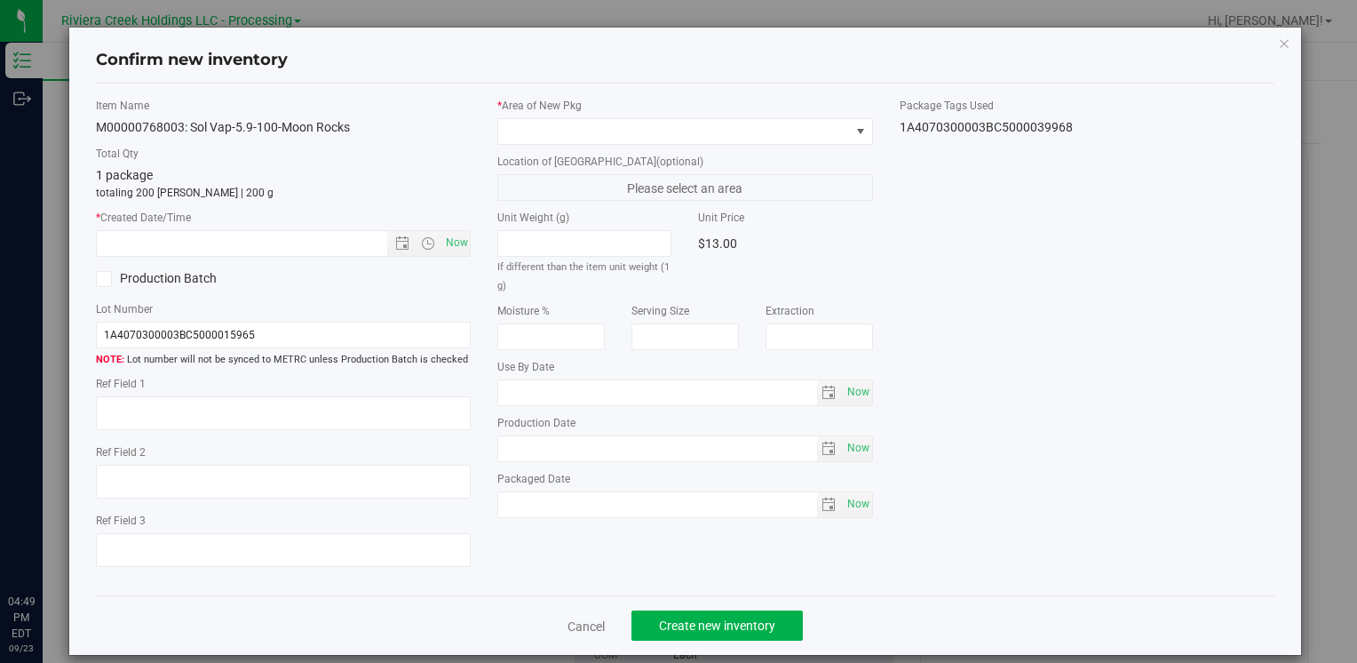
type input "[DATE]"
click at [455, 247] on span "Now" at bounding box center [457, 243] width 30 height 26
type input "[DATE] 4:49 PM"
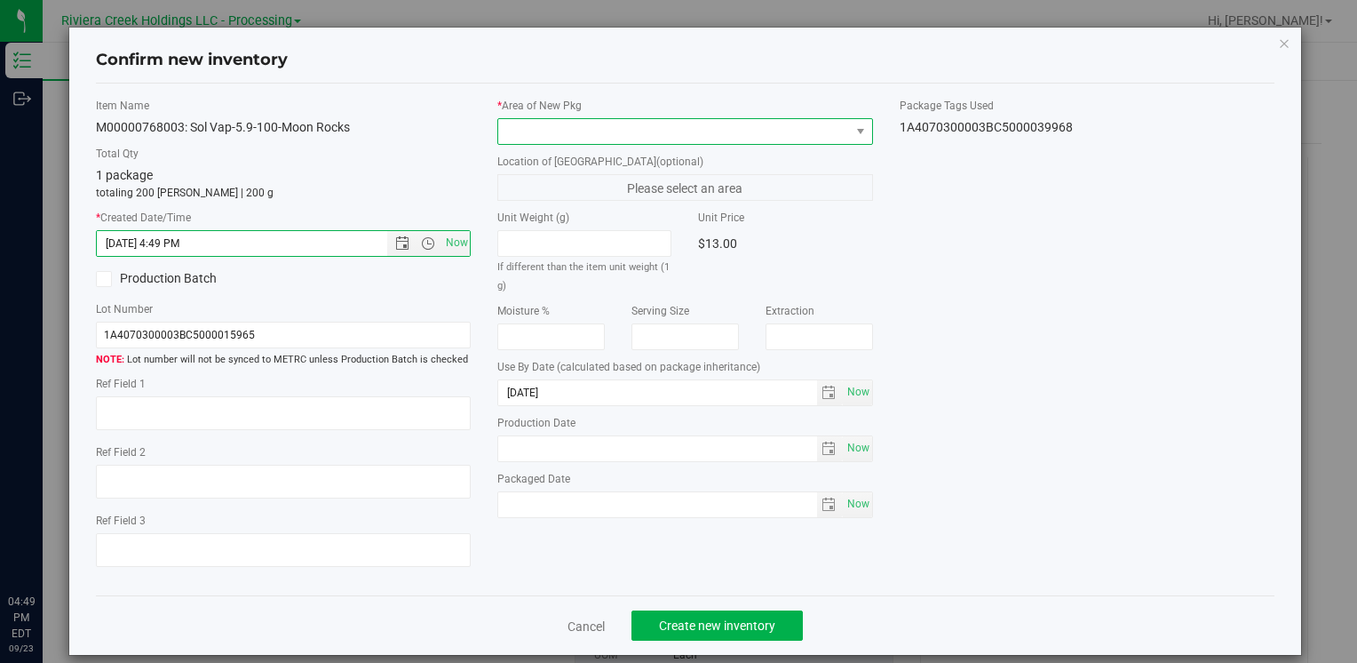
click at [513, 127] on span at bounding box center [673, 131] width 351 height 25
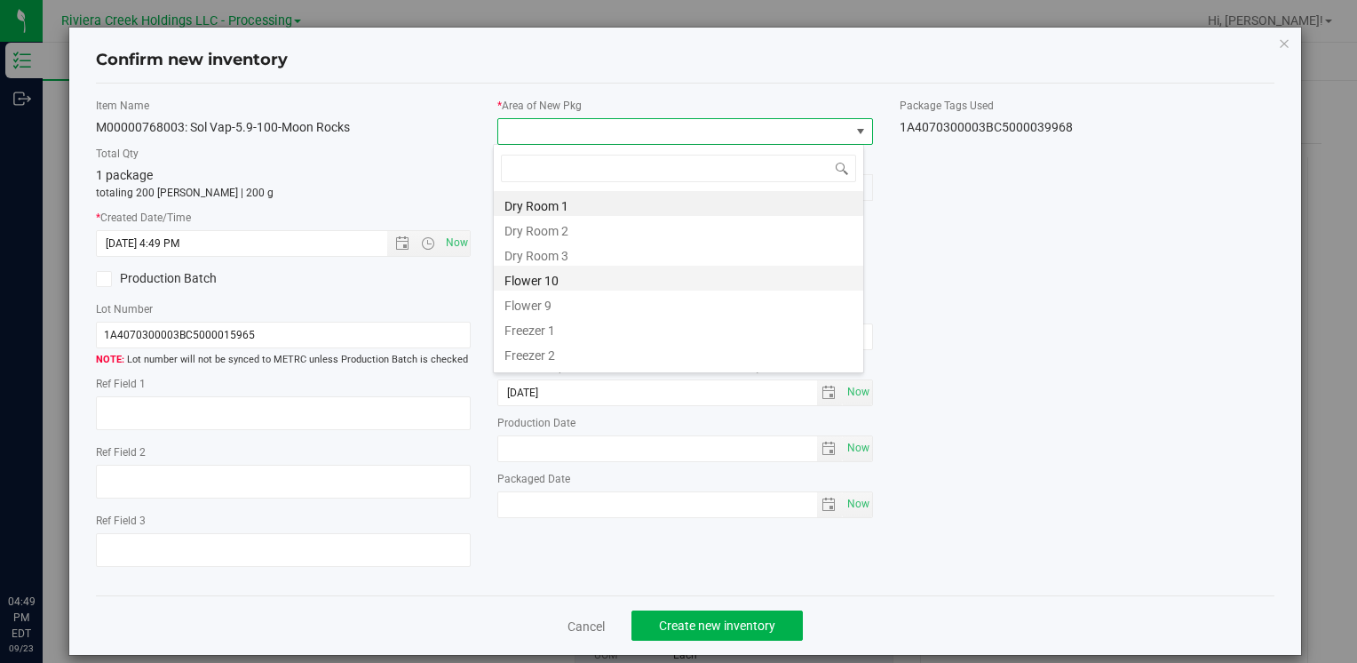
click at [583, 283] on li "Flower 10" at bounding box center [679, 278] width 370 height 25
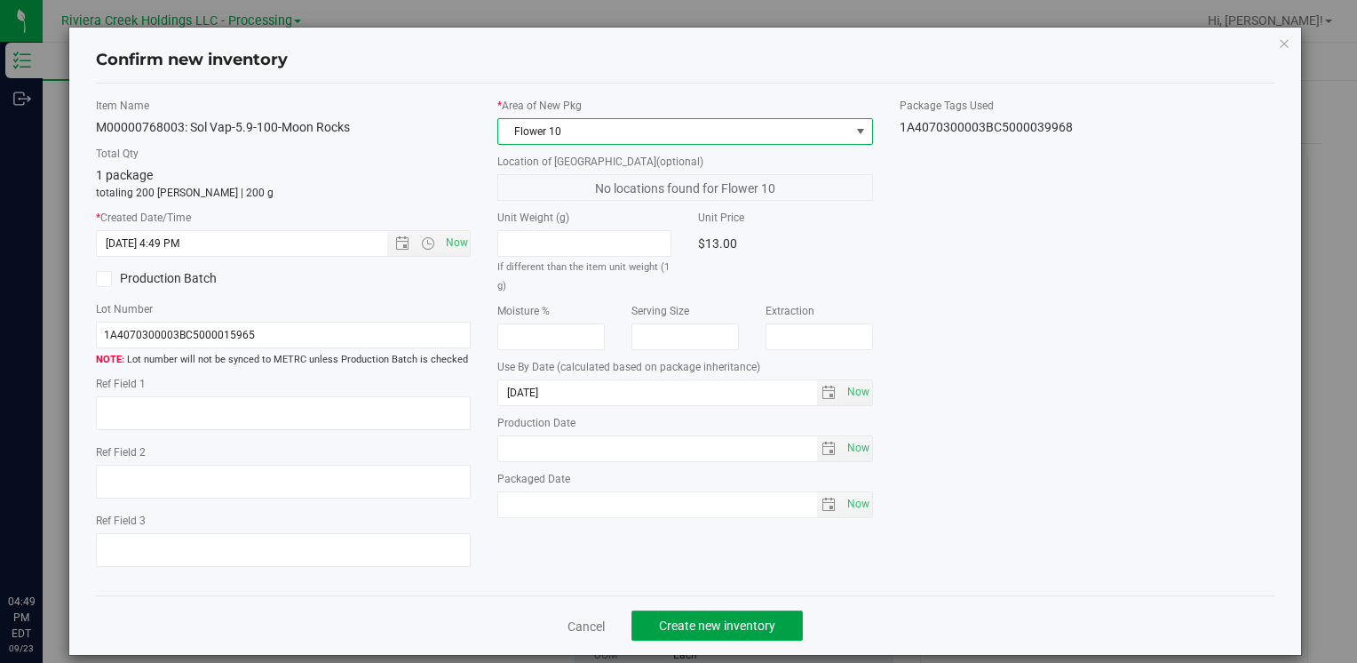
click at [660, 620] on button "Create new inventory" at bounding box center [717, 625] width 171 height 30
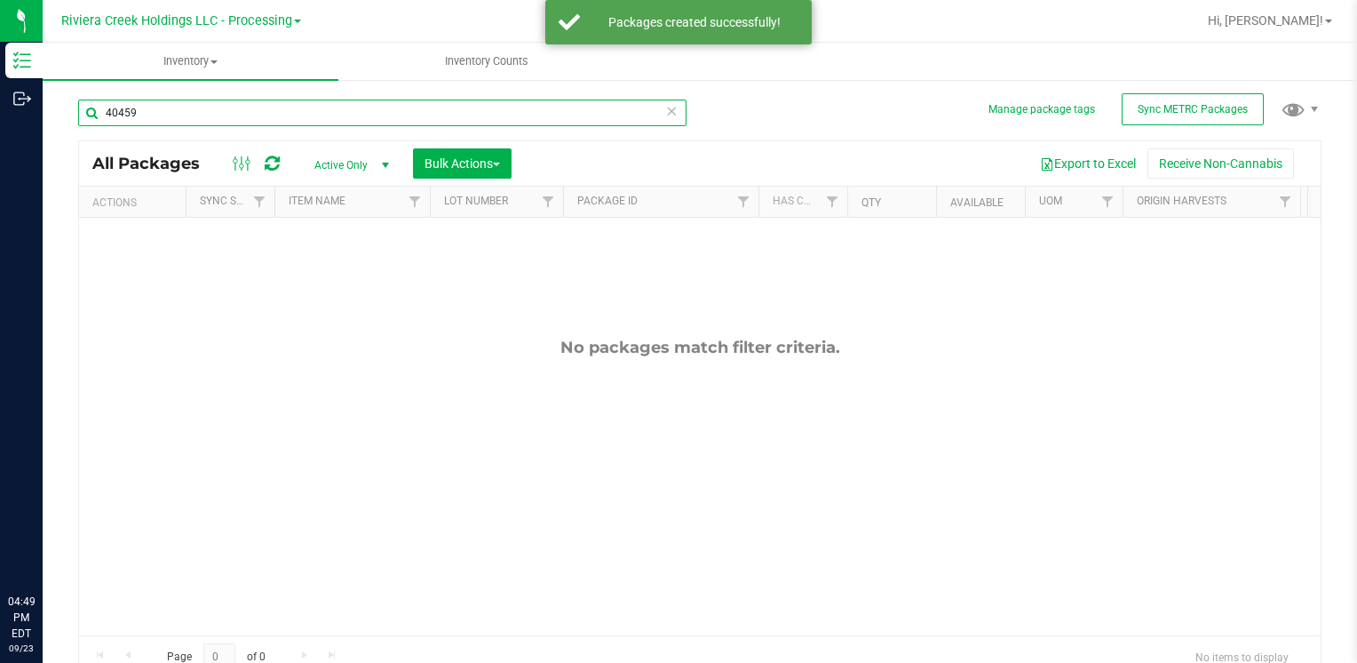
click at [147, 115] on input "40459" at bounding box center [382, 112] width 609 height 27
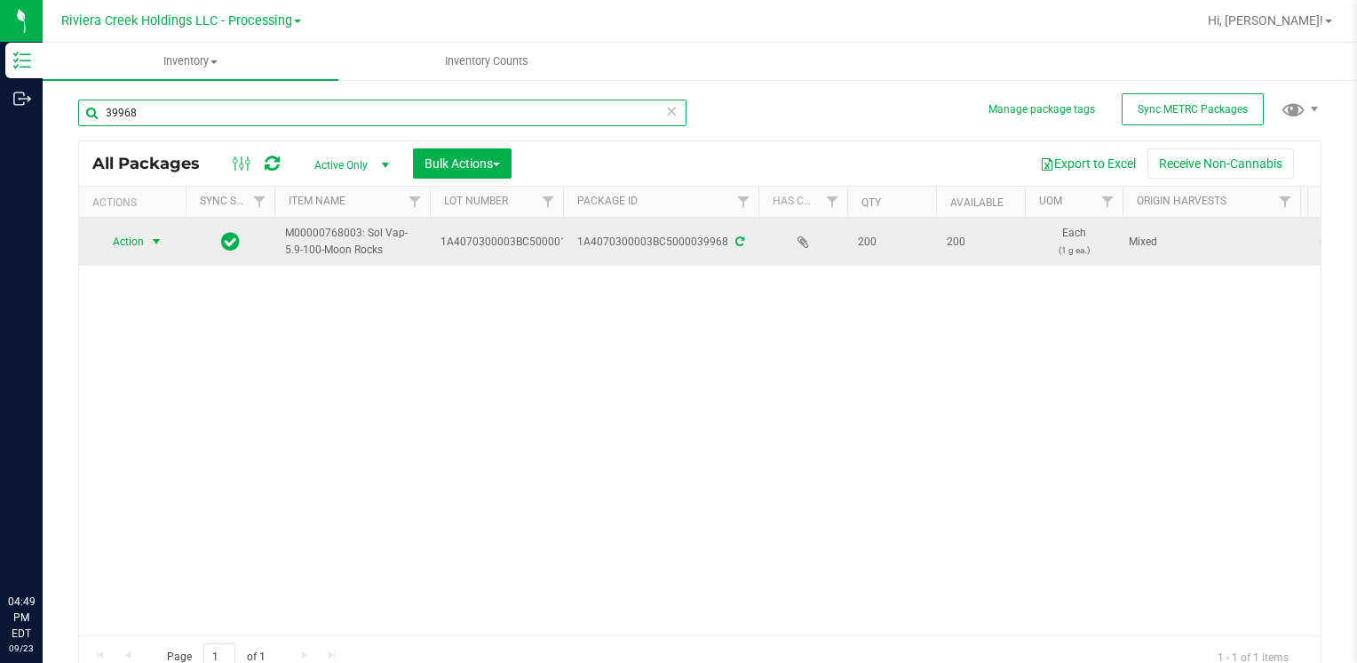
type input "39968"
click at [152, 244] on span "select" at bounding box center [156, 242] width 14 height 14
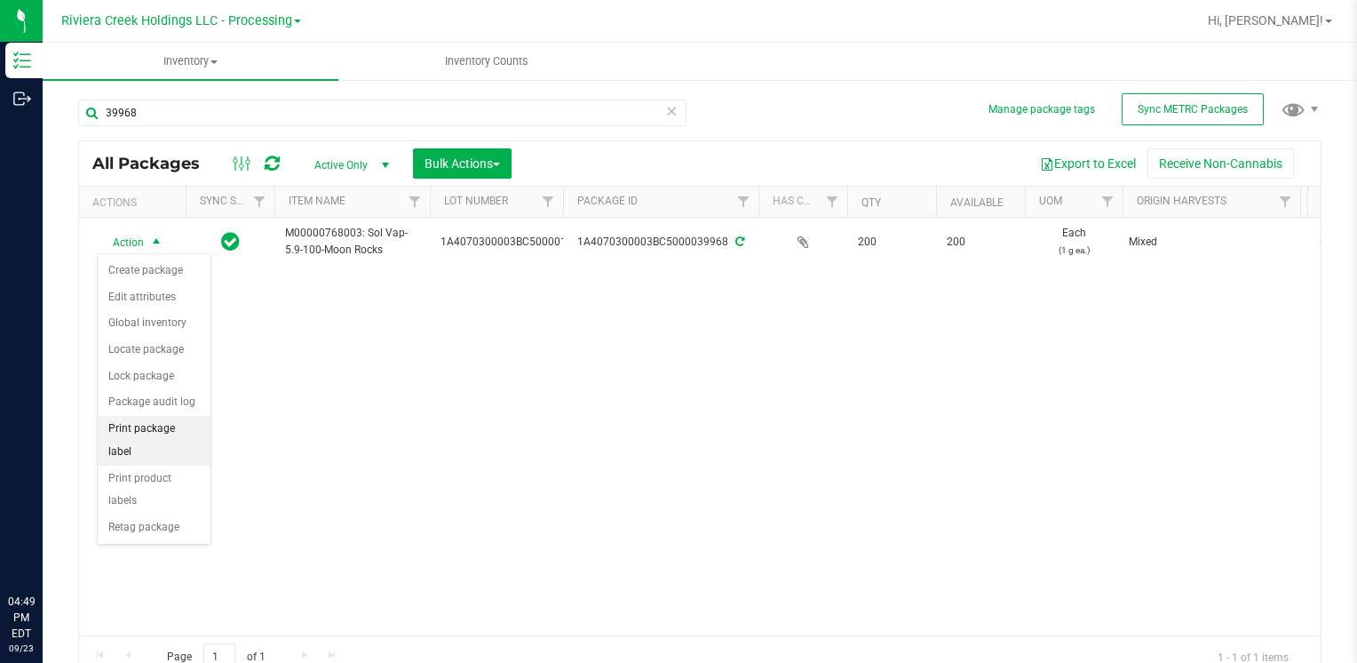
click at [194, 418] on li "Print package label" at bounding box center [154, 440] width 113 height 49
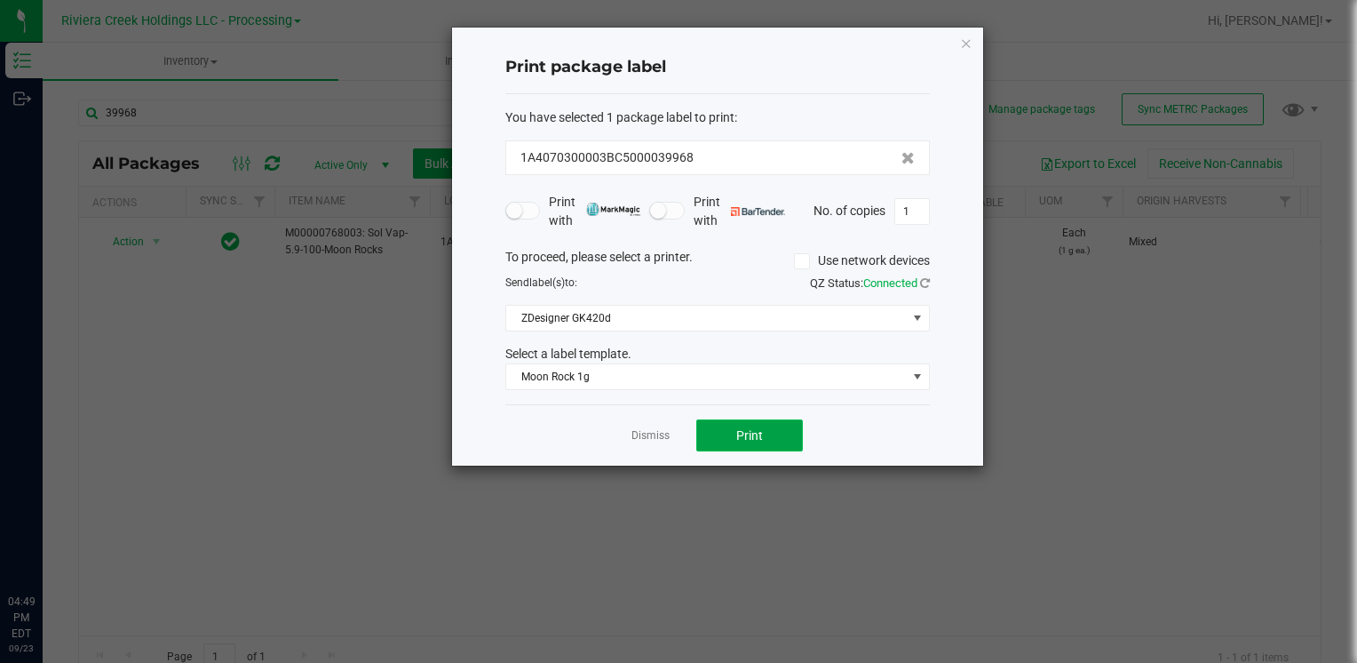
click at [719, 421] on button "Print" at bounding box center [749, 435] width 107 height 32
click at [972, 49] on icon "button" at bounding box center [966, 42] width 12 height 21
